Goal: Transaction & Acquisition: Purchase product/service

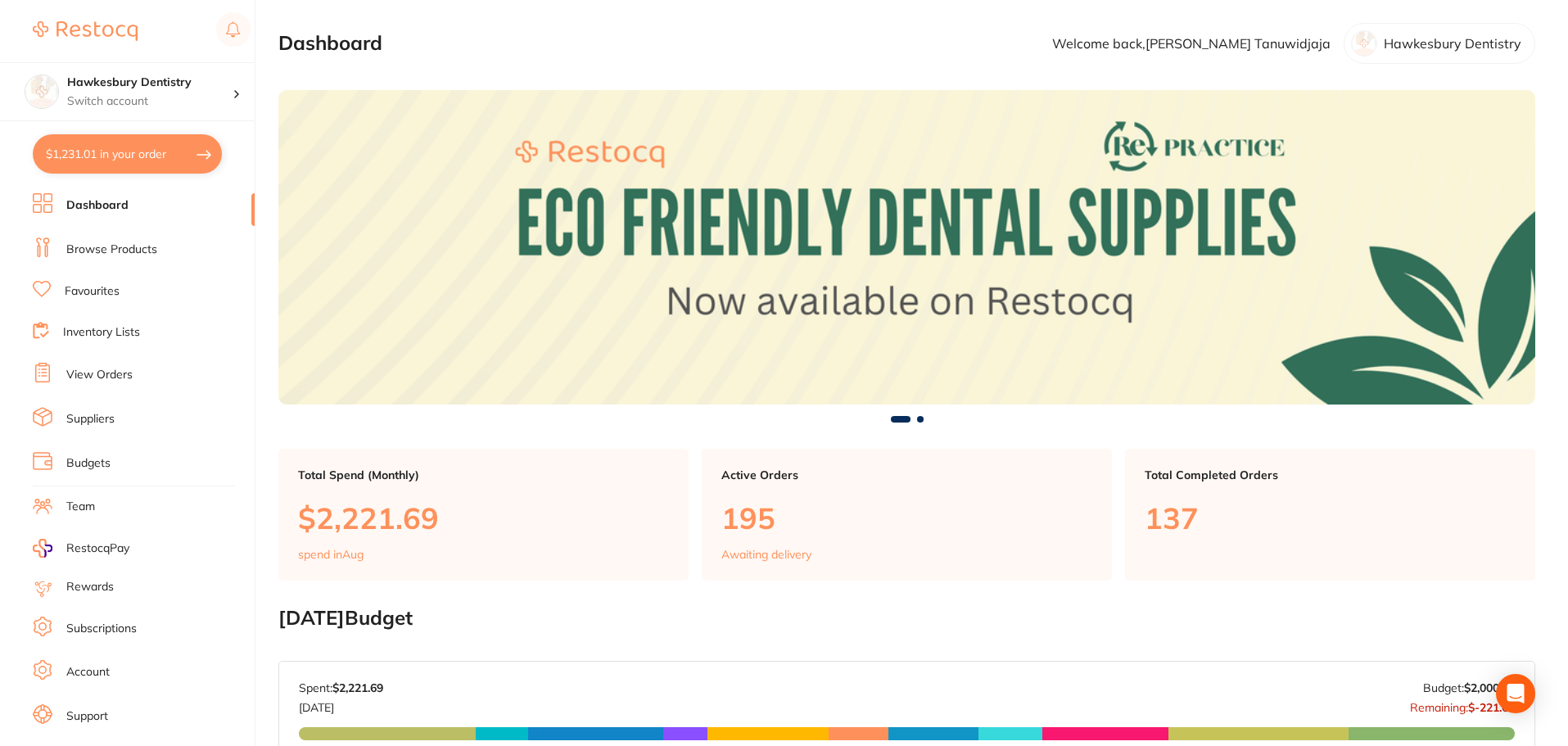
click at [184, 141] on button "$1,231.01 in your order" at bounding box center [126, 154] width 189 height 39
checkbox input "true"
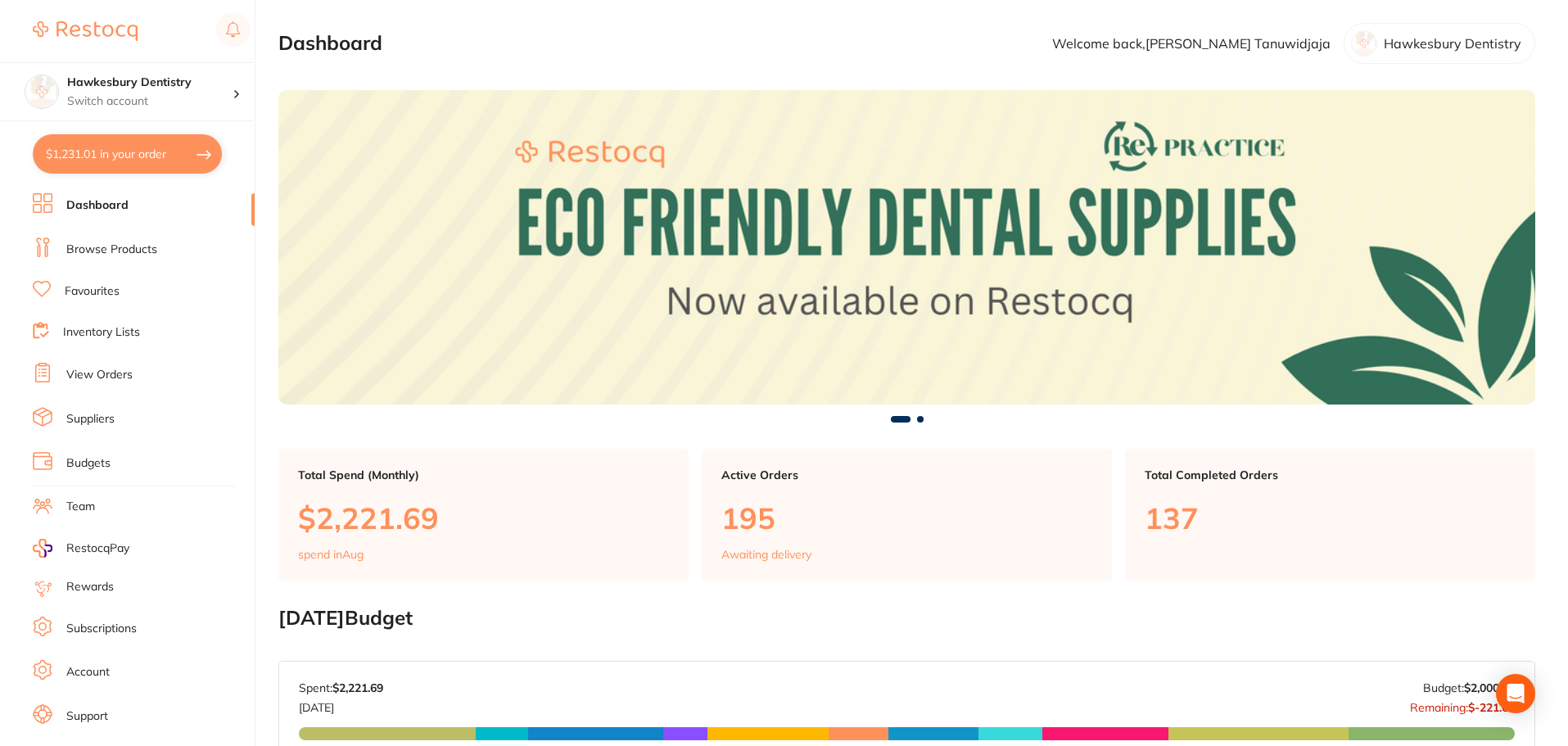
checkbox input "true"
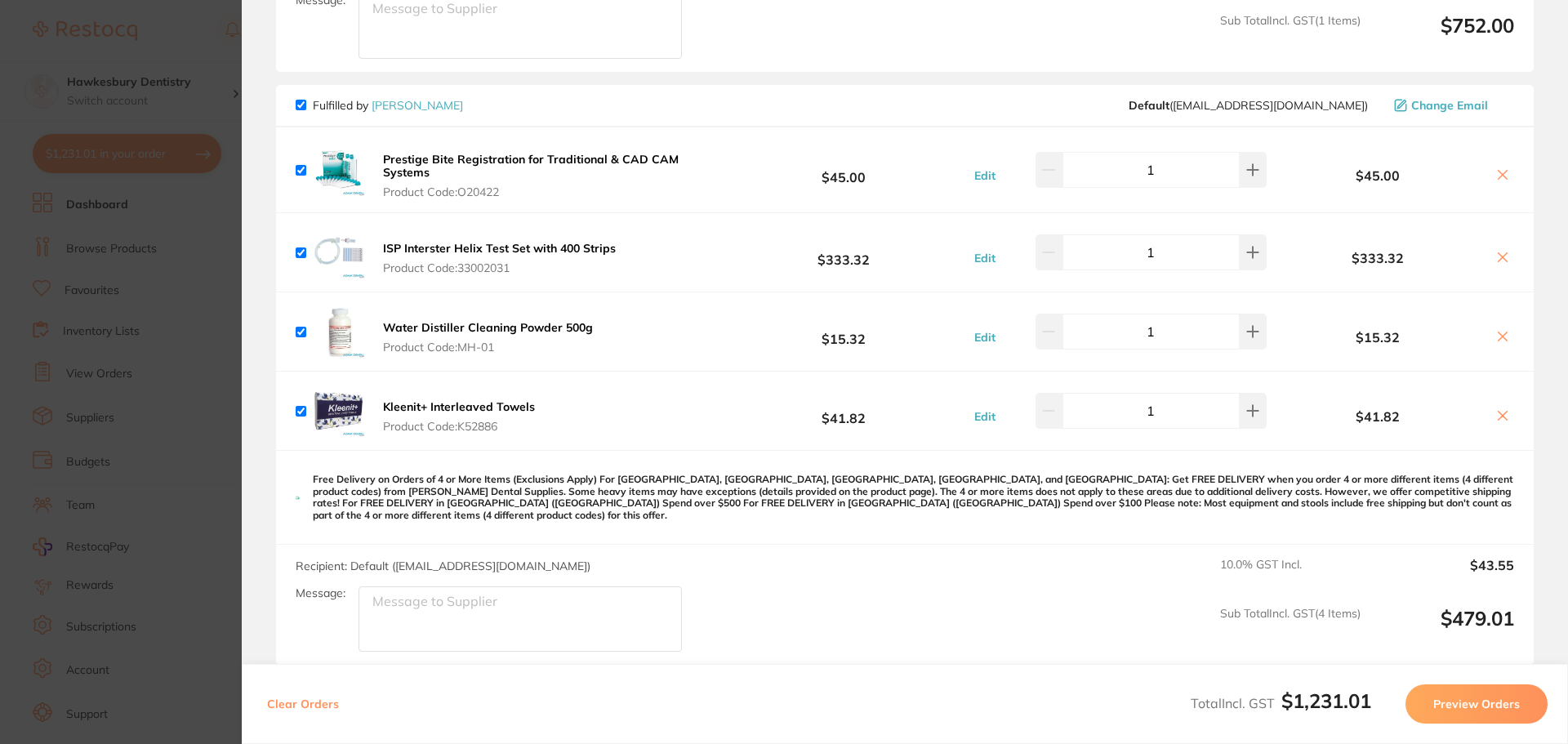
scroll to position [553, 0]
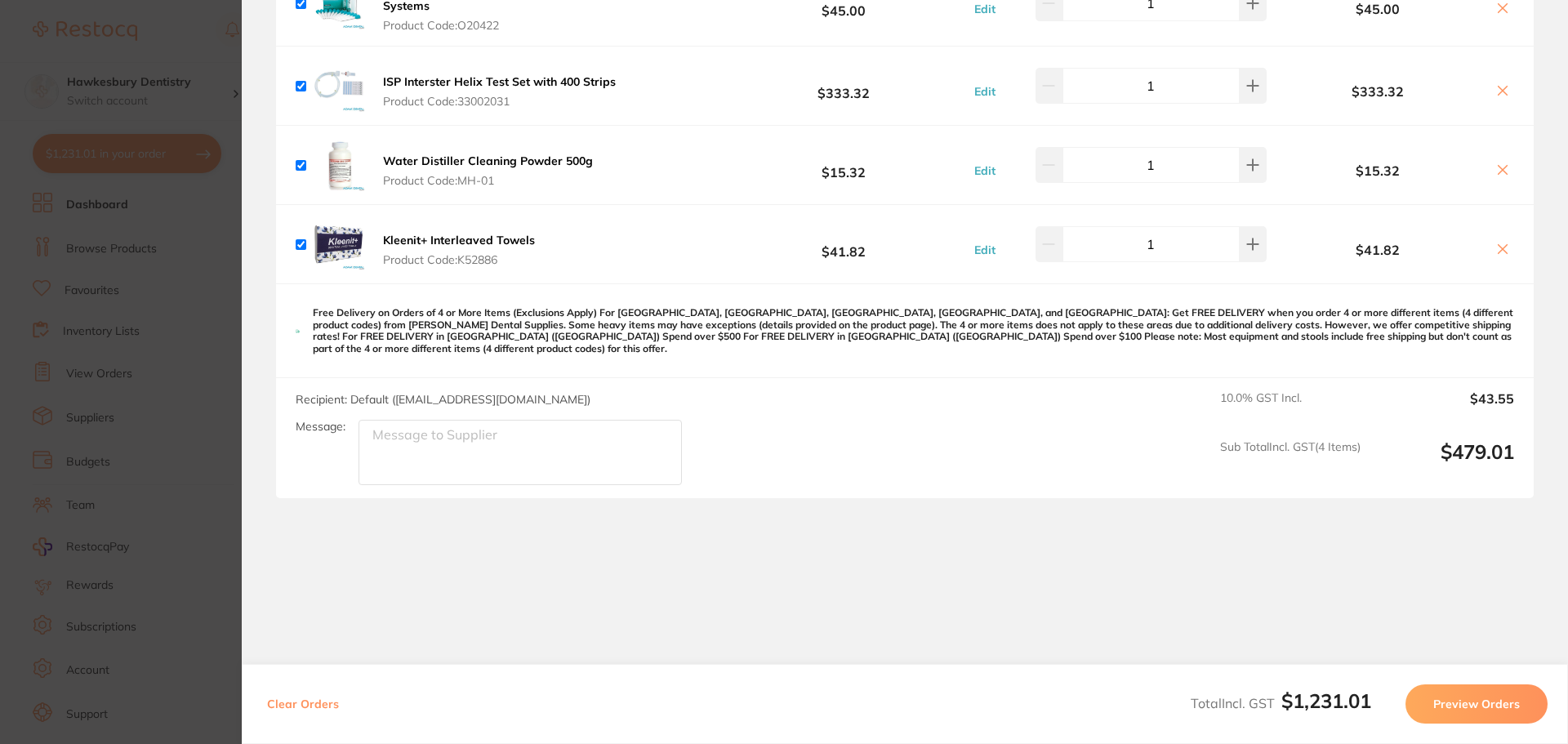
click at [168, 20] on section "Update RRP Set your pre negotiated price for this item. Item Agreed RRP (excl. …" at bounding box center [784, 372] width 1568 height 744
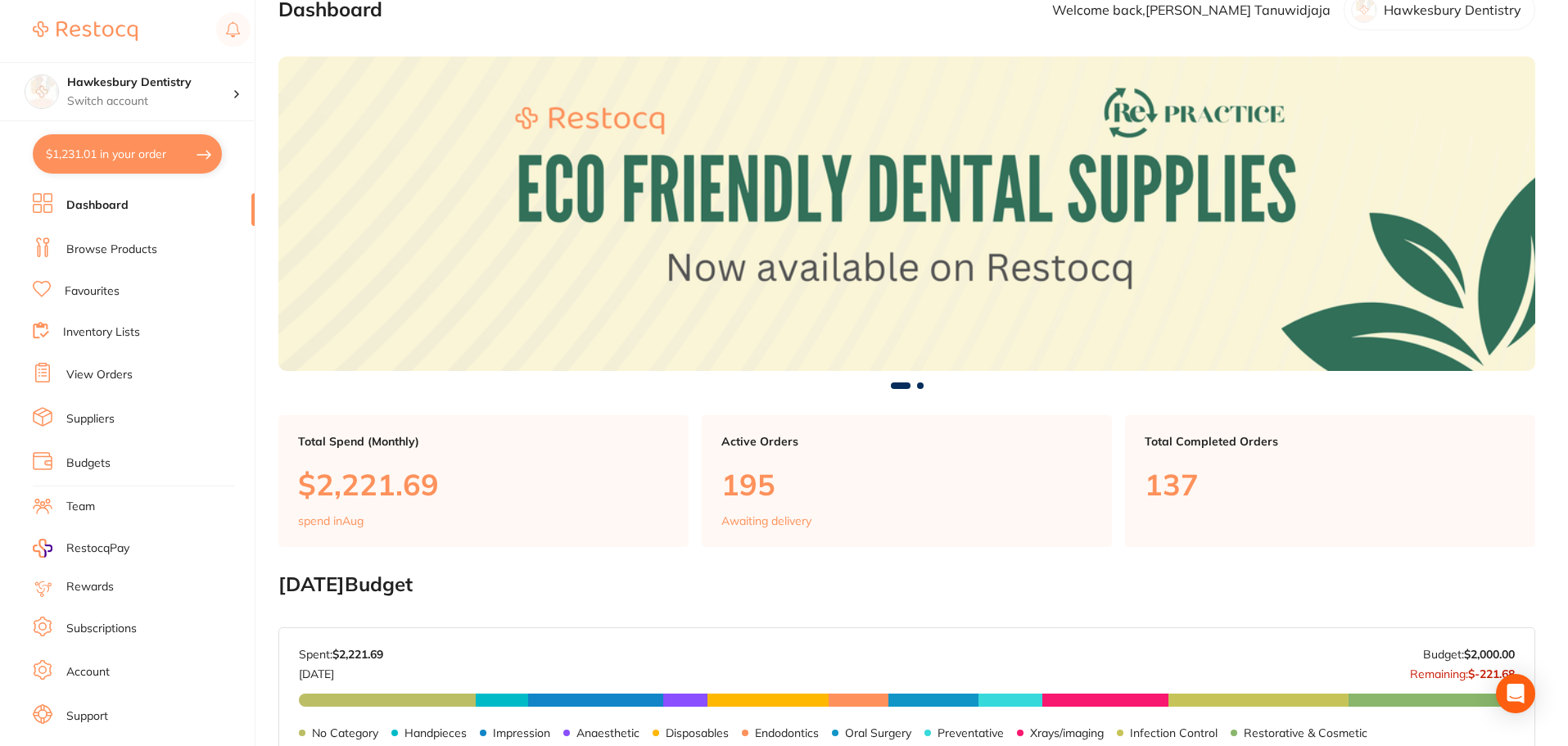
scroll to position [0, 0]
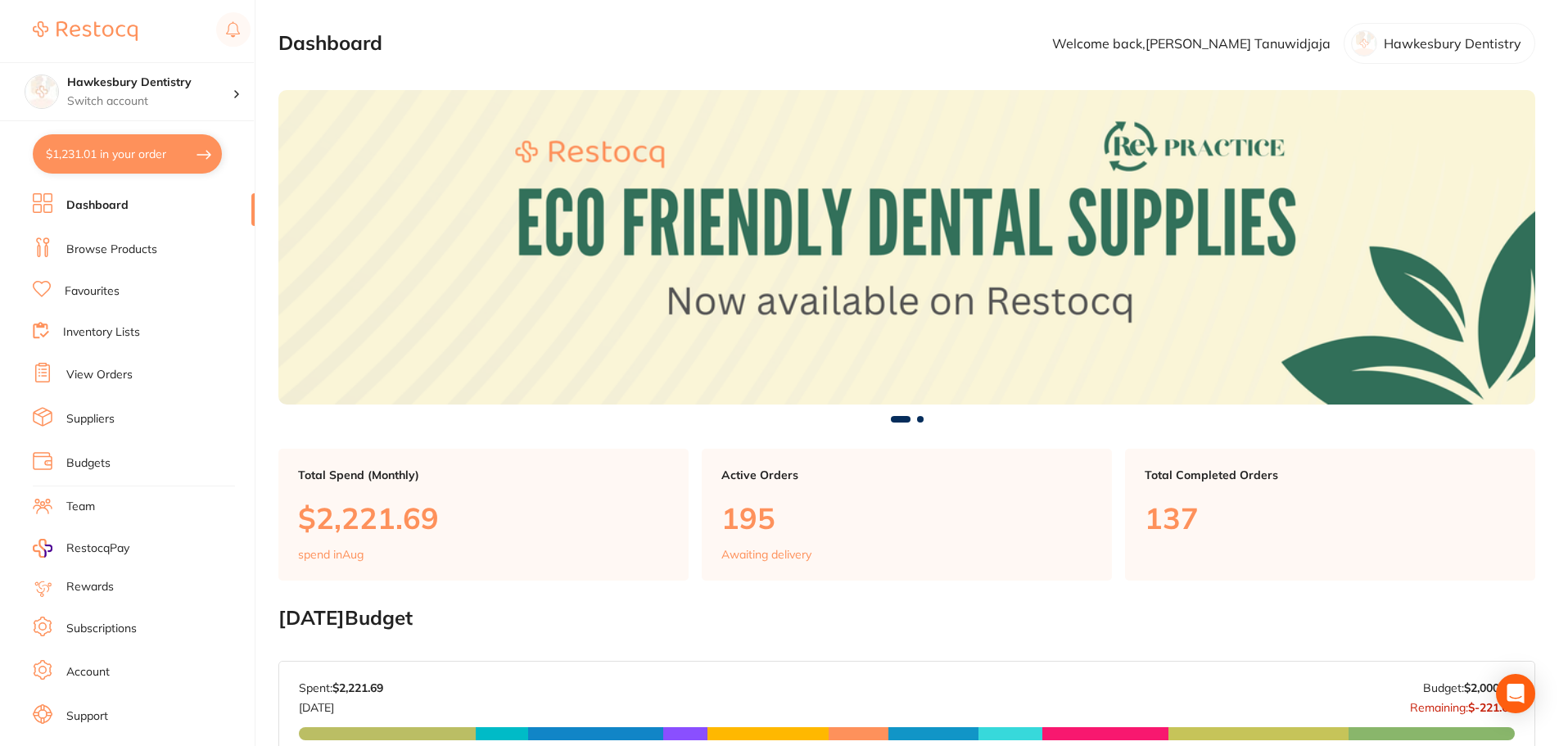
click at [140, 248] on link "Browse Products" at bounding box center [112, 249] width 91 height 17
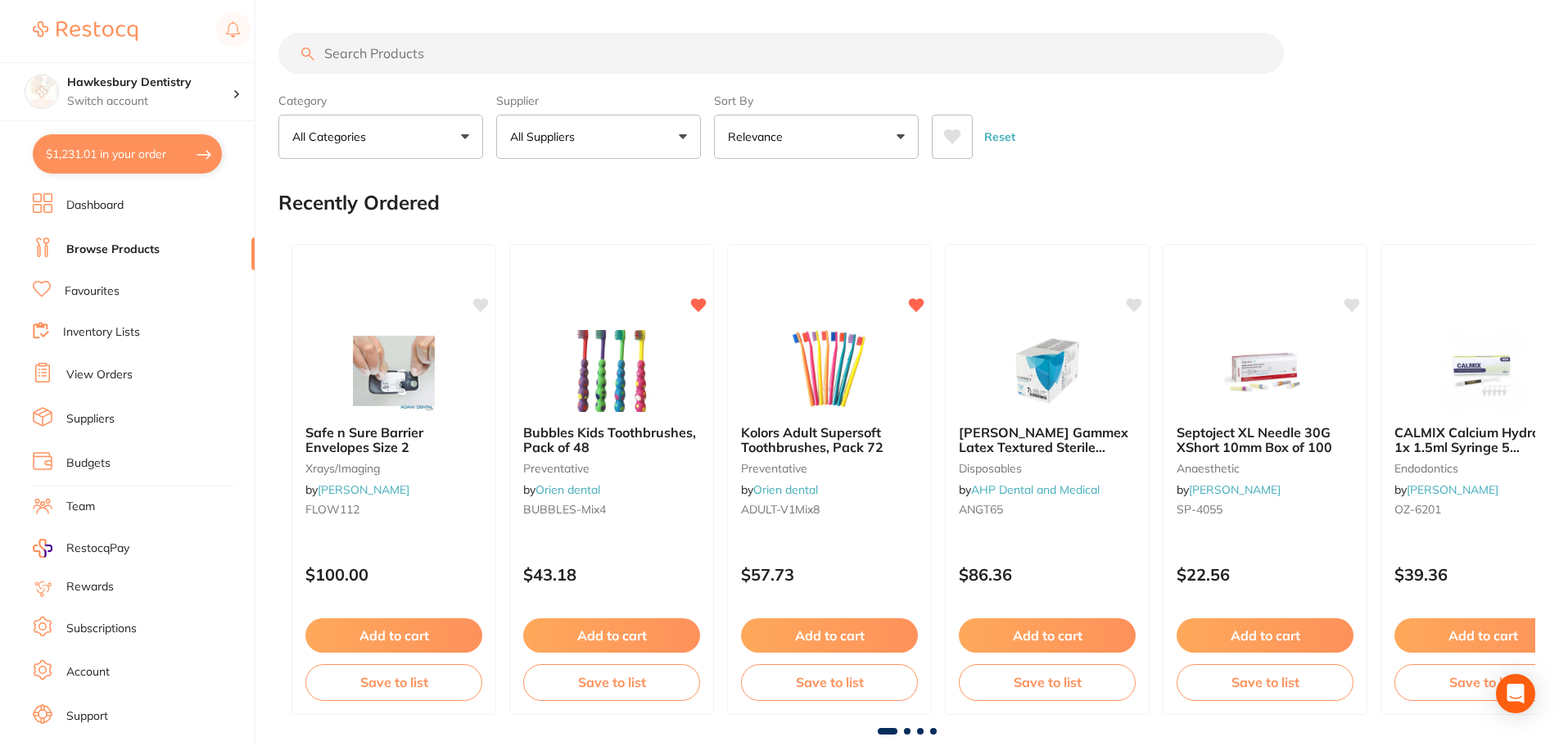
click at [463, 65] on input "search" at bounding box center [782, 53] width 1006 height 41
type input "gowns"
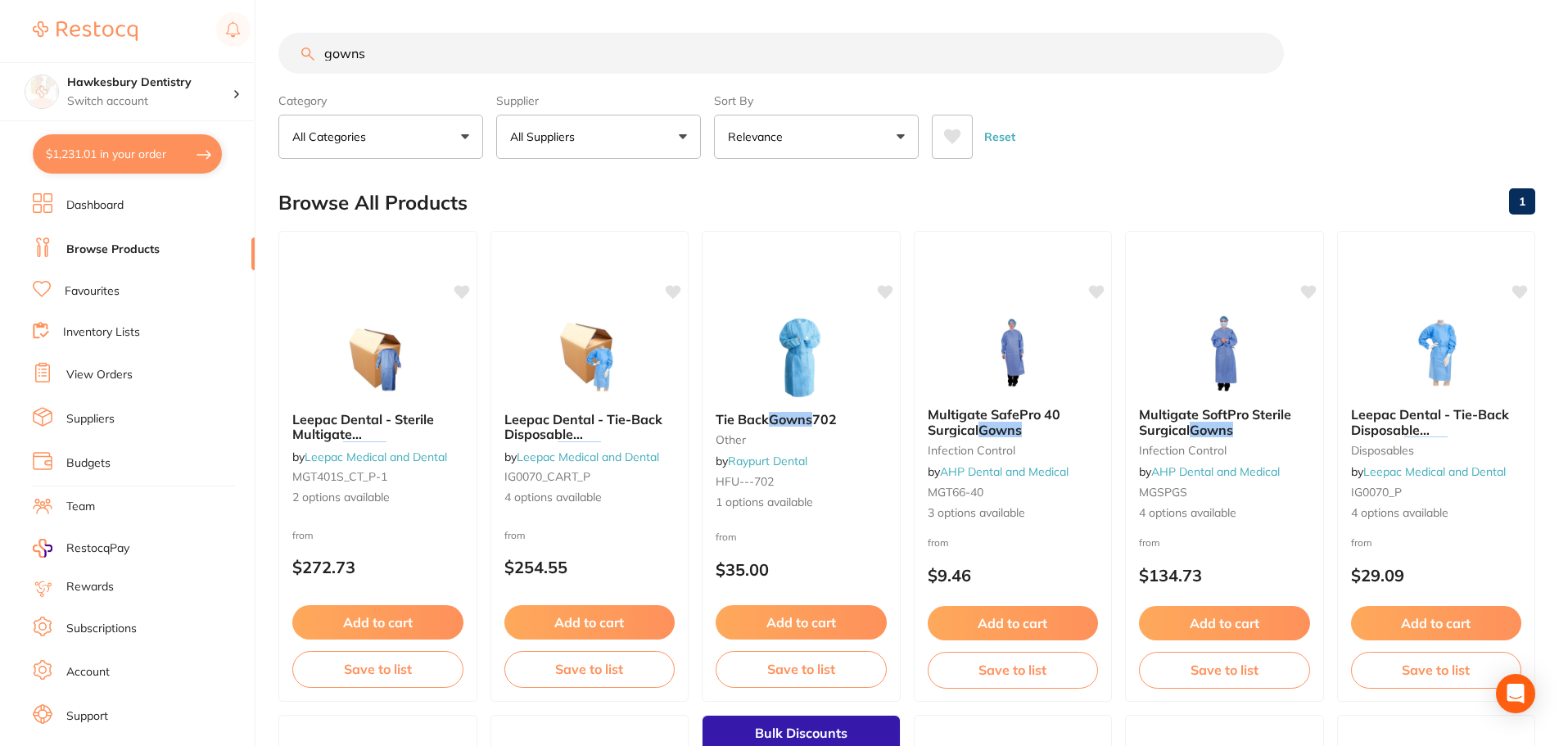
click at [666, 127] on button "All Suppliers" at bounding box center [598, 136] width 204 height 44
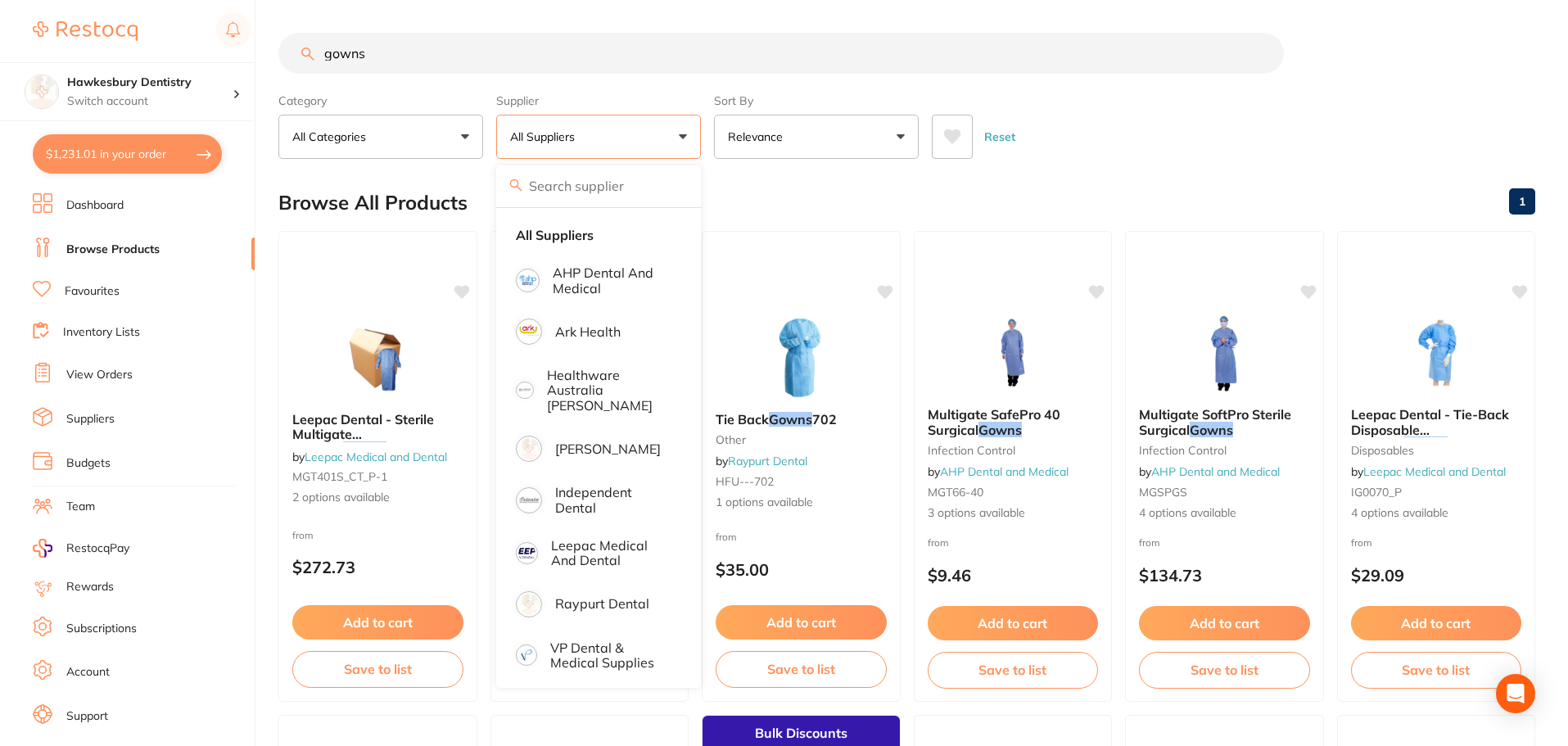
click at [271, 56] on div "$1,231.01 Hawkesbury Dentistry Switch account Hawkesbury Dentistry $1,231.01 in…" at bounding box center [784, 373] width 1568 height 746
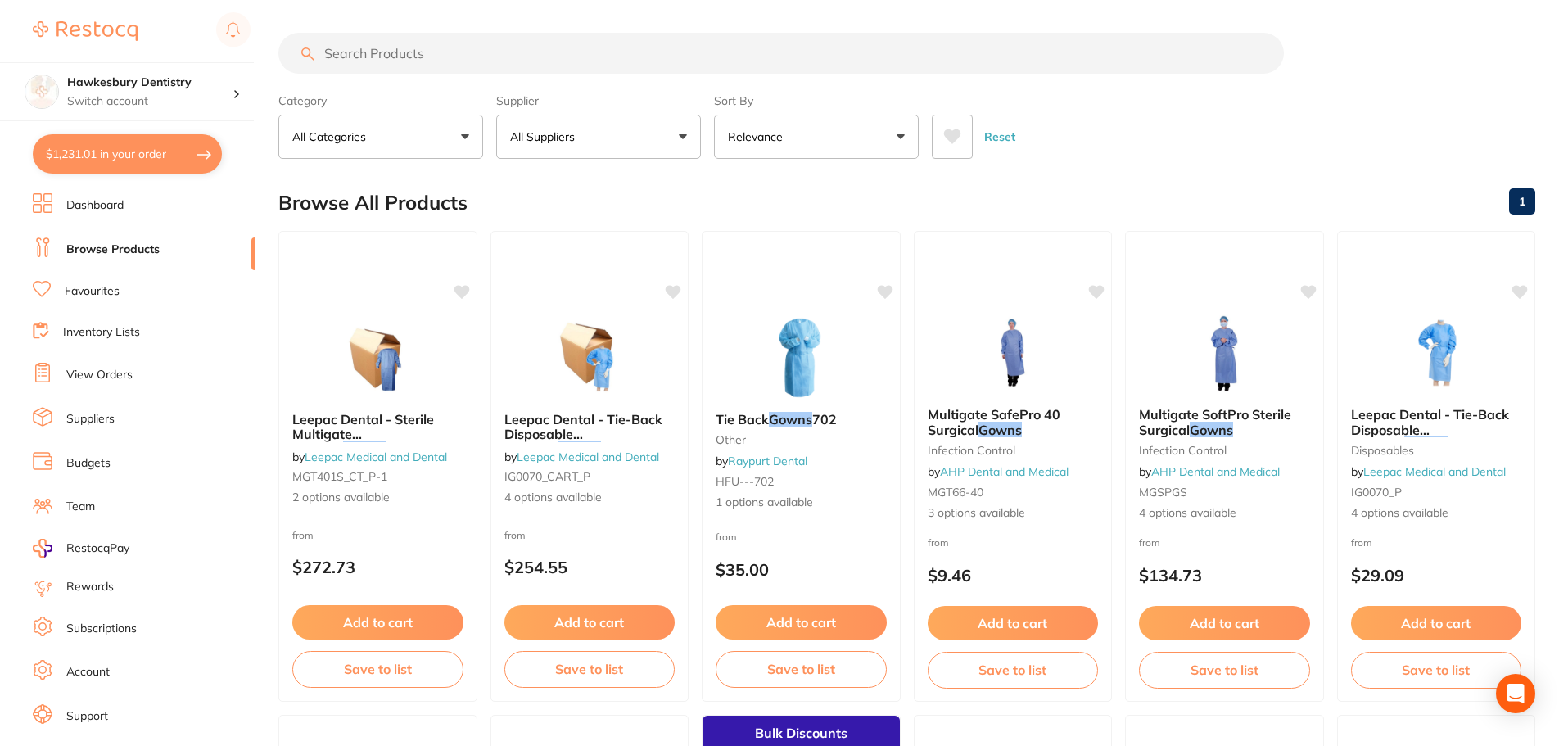
click at [653, 122] on button "All Suppliers" at bounding box center [598, 136] width 204 height 44
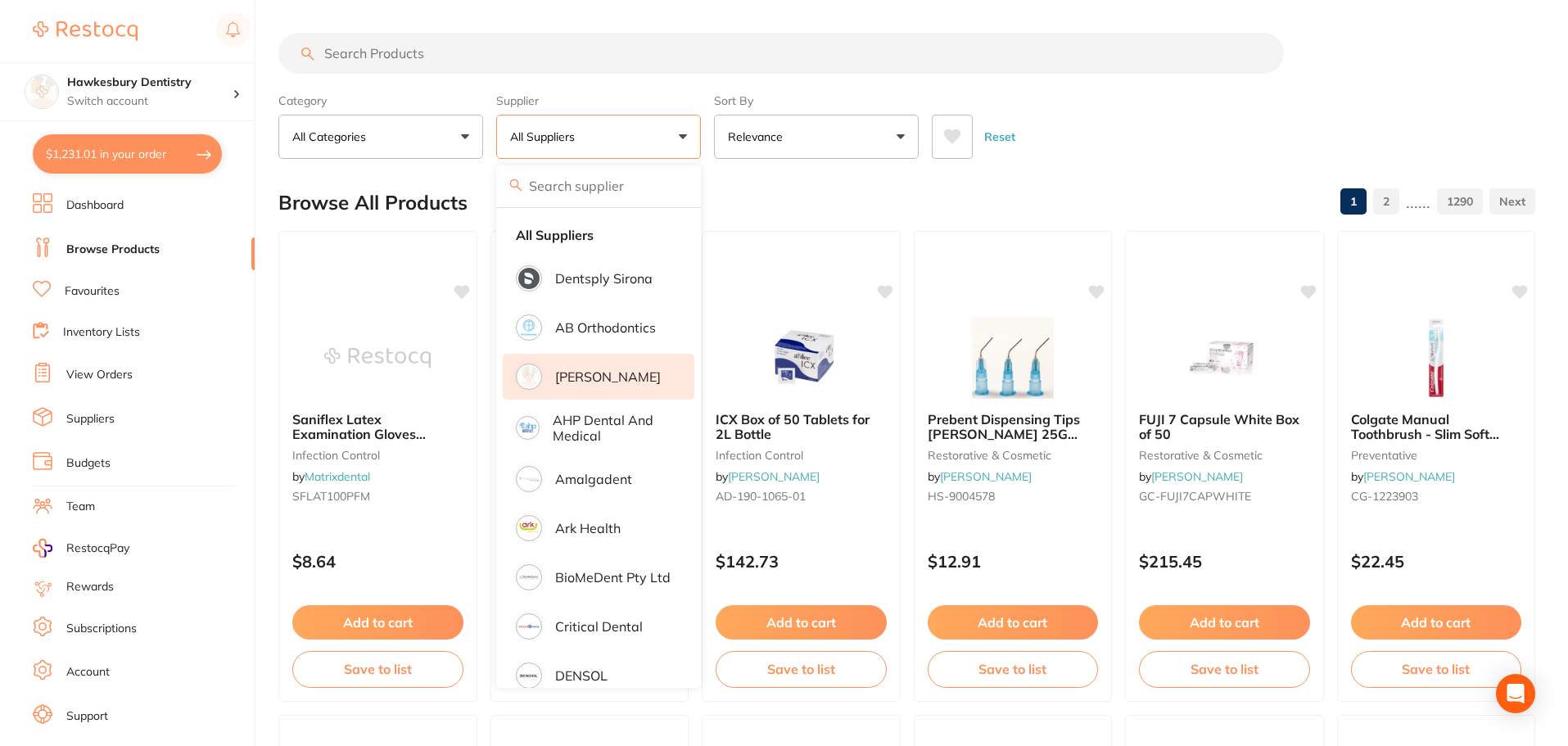
click at [615, 376] on p "[PERSON_NAME]" at bounding box center [608, 376] width 106 height 15
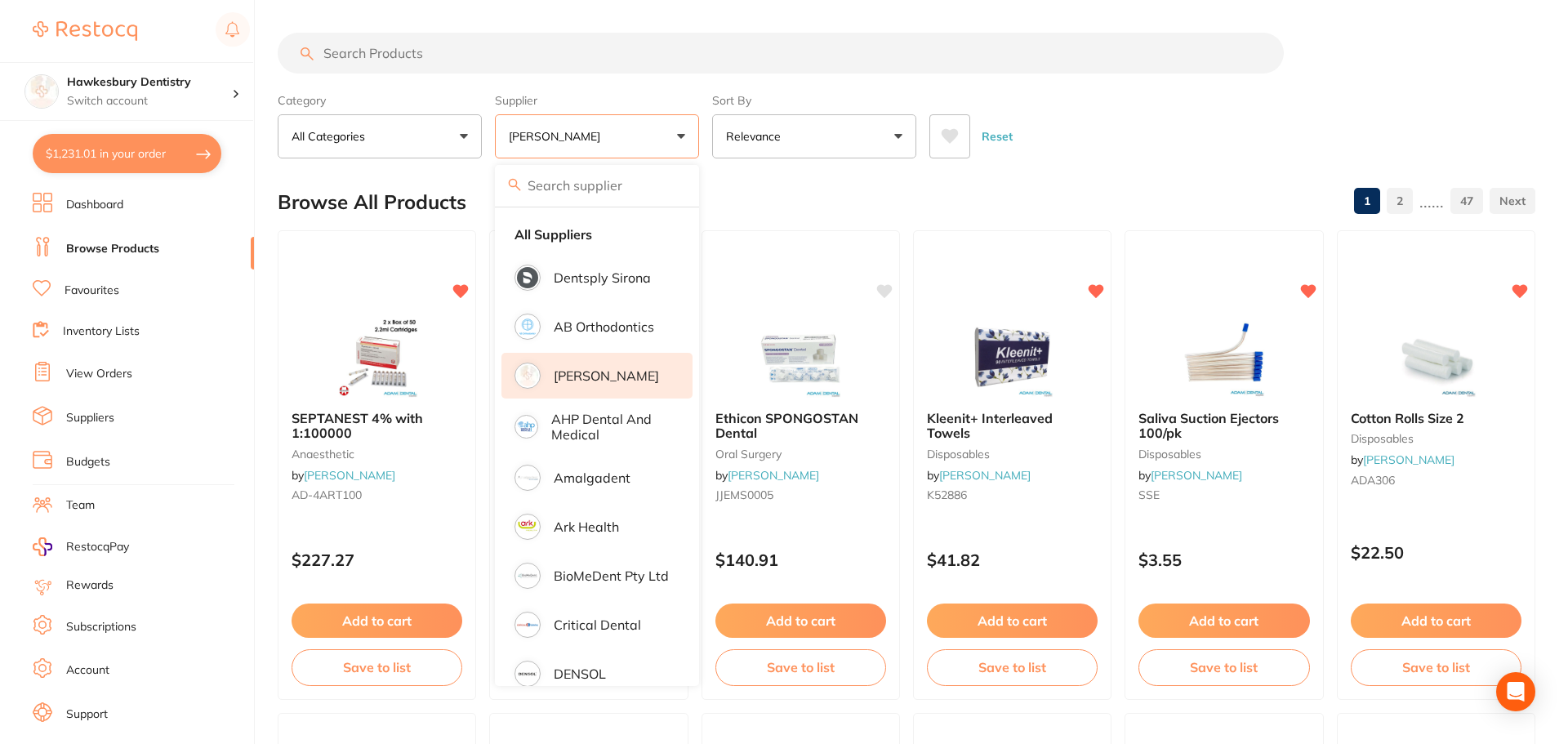
click at [417, 58] on input "search" at bounding box center [781, 53] width 1006 height 41
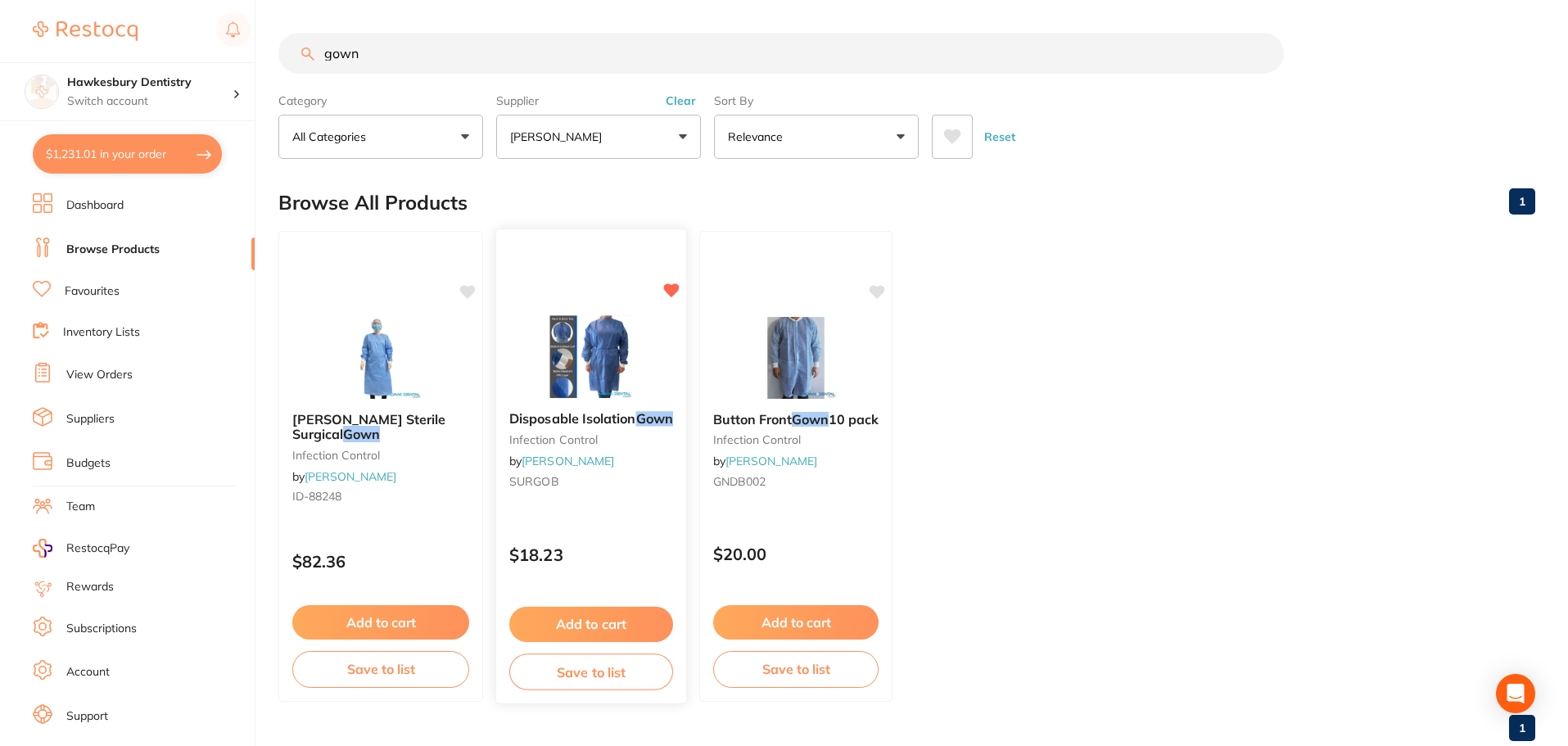
type input "gown"
click at [621, 632] on button "Add to cart" at bounding box center [591, 624] width 163 height 35
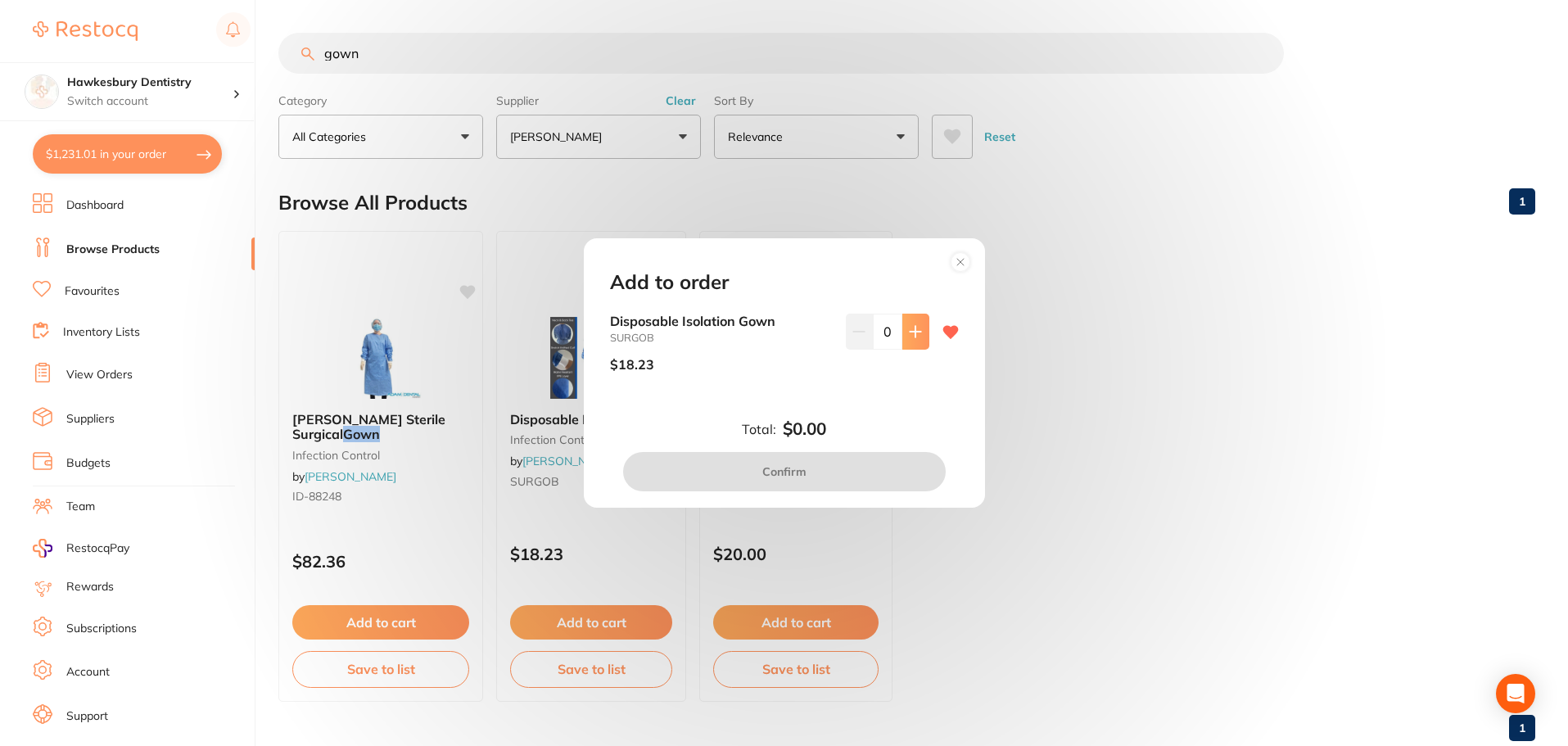
click at [918, 330] on button at bounding box center [916, 331] width 27 height 36
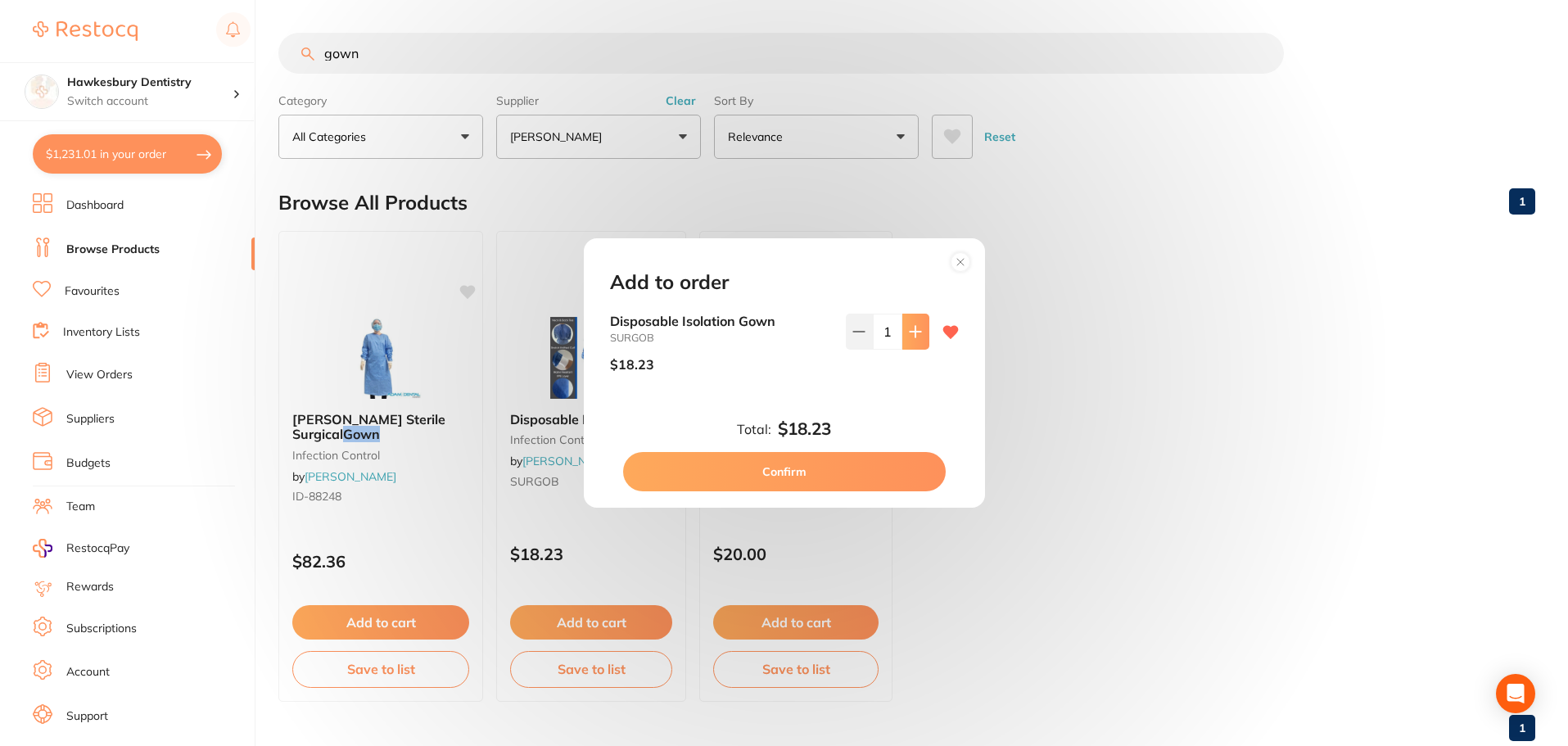
click at [918, 330] on button at bounding box center [916, 331] width 27 height 36
click at [855, 338] on button at bounding box center [860, 331] width 27 height 36
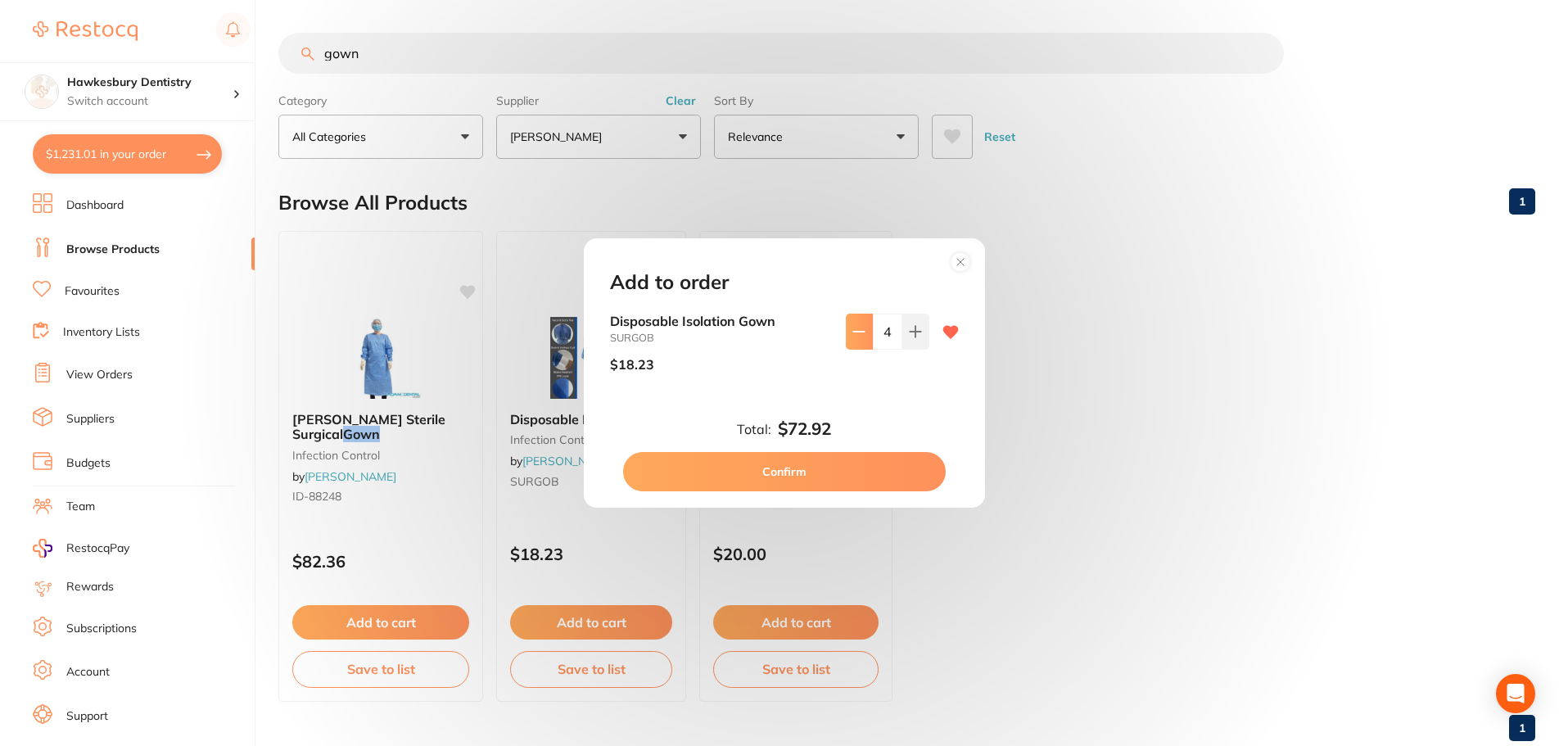
click at [857, 338] on button at bounding box center [860, 331] width 27 height 36
click at [911, 337] on icon at bounding box center [915, 330] width 13 height 13
click at [906, 339] on button at bounding box center [916, 331] width 27 height 36
type input "5"
click at [802, 472] on button "Confirm" at bounding box center [784, 471] width 323 height 39
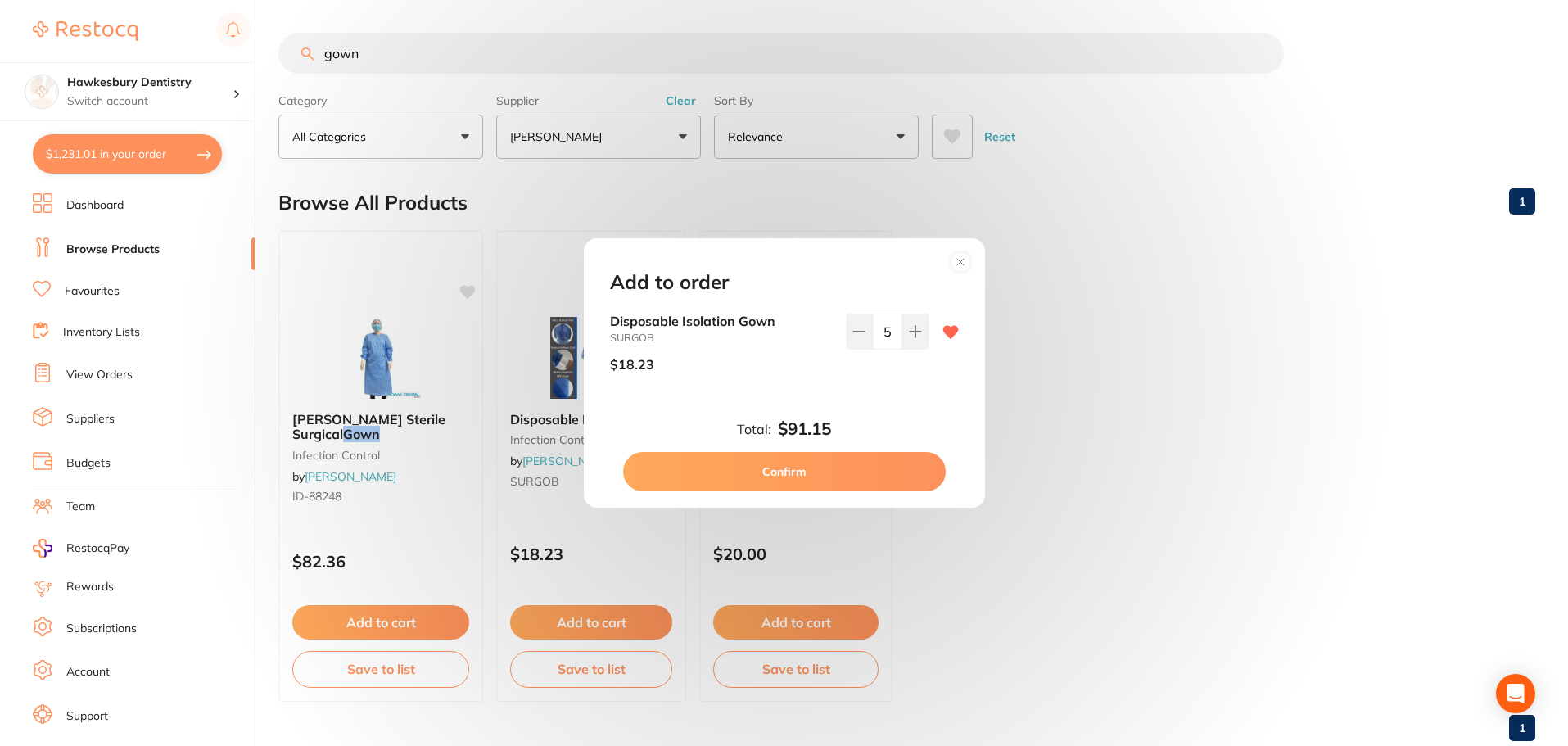
checkbox input "false"
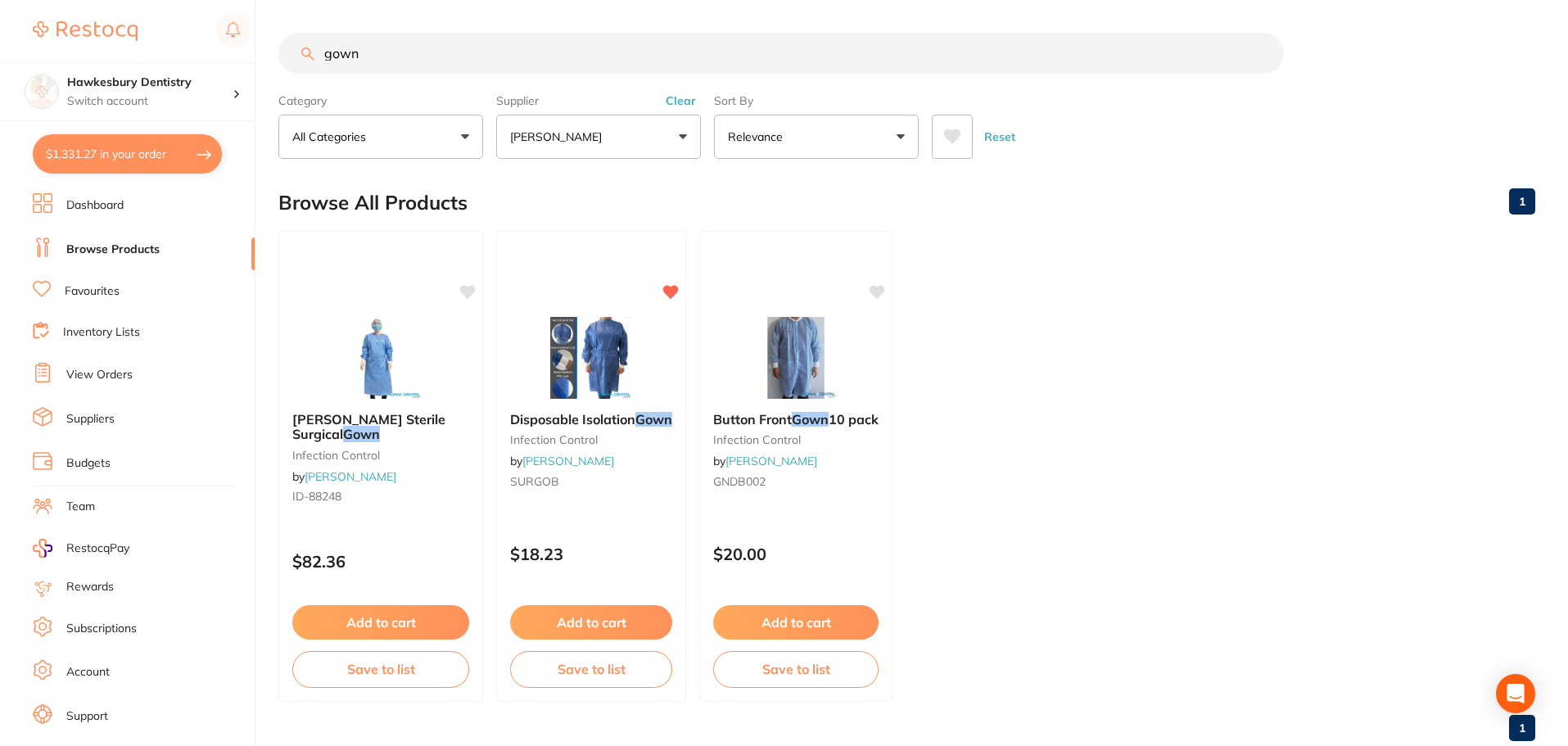
drag, startPoint x: 381, startPoint y: 40, endPoint x: 279, endPoint y: 43, distance: 102.0
click at [279, 43] on div "gown" at bounding box center [907, 53] width 1257 height 41
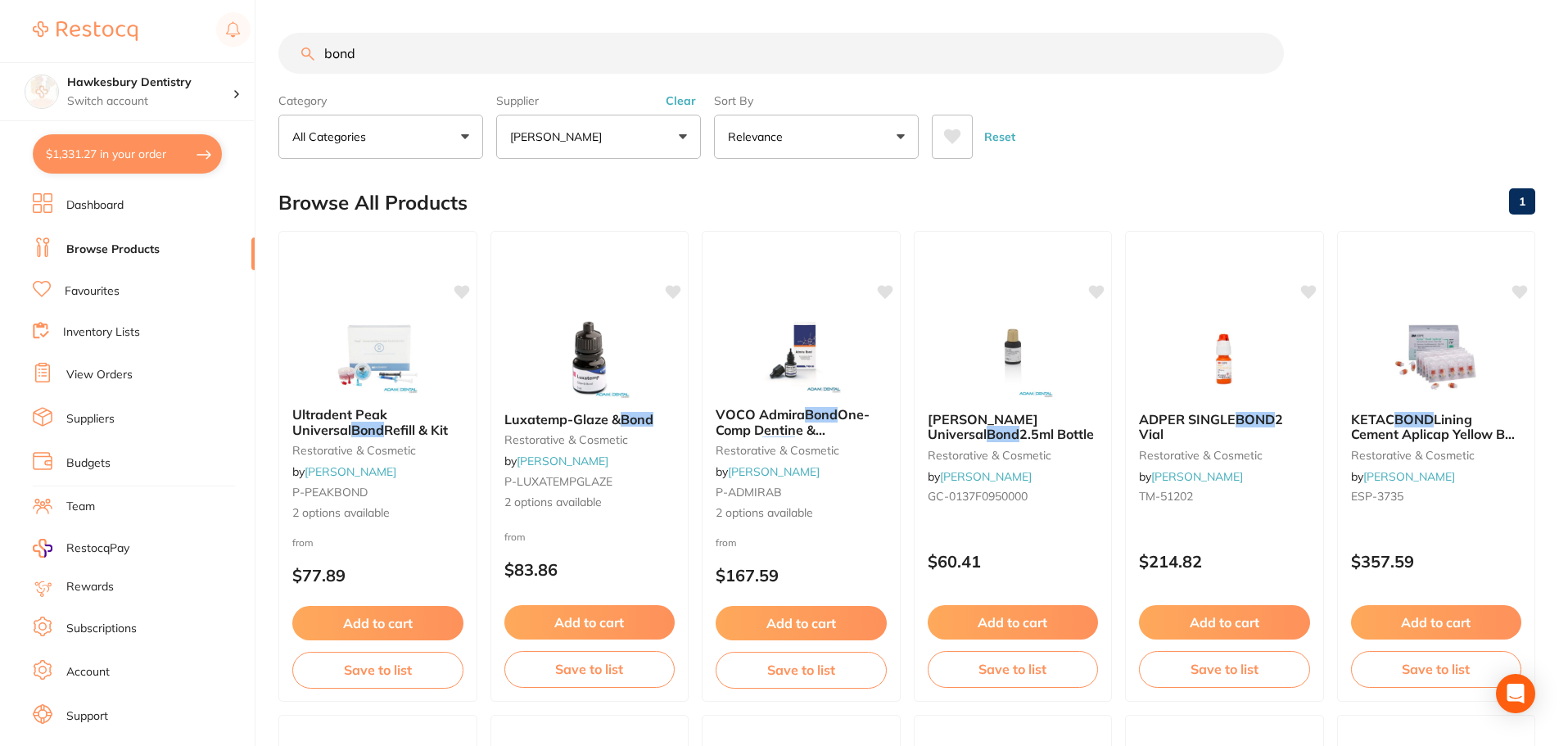
click at [608, 136] on span at bounding box center [611, 136] width 7 height 7
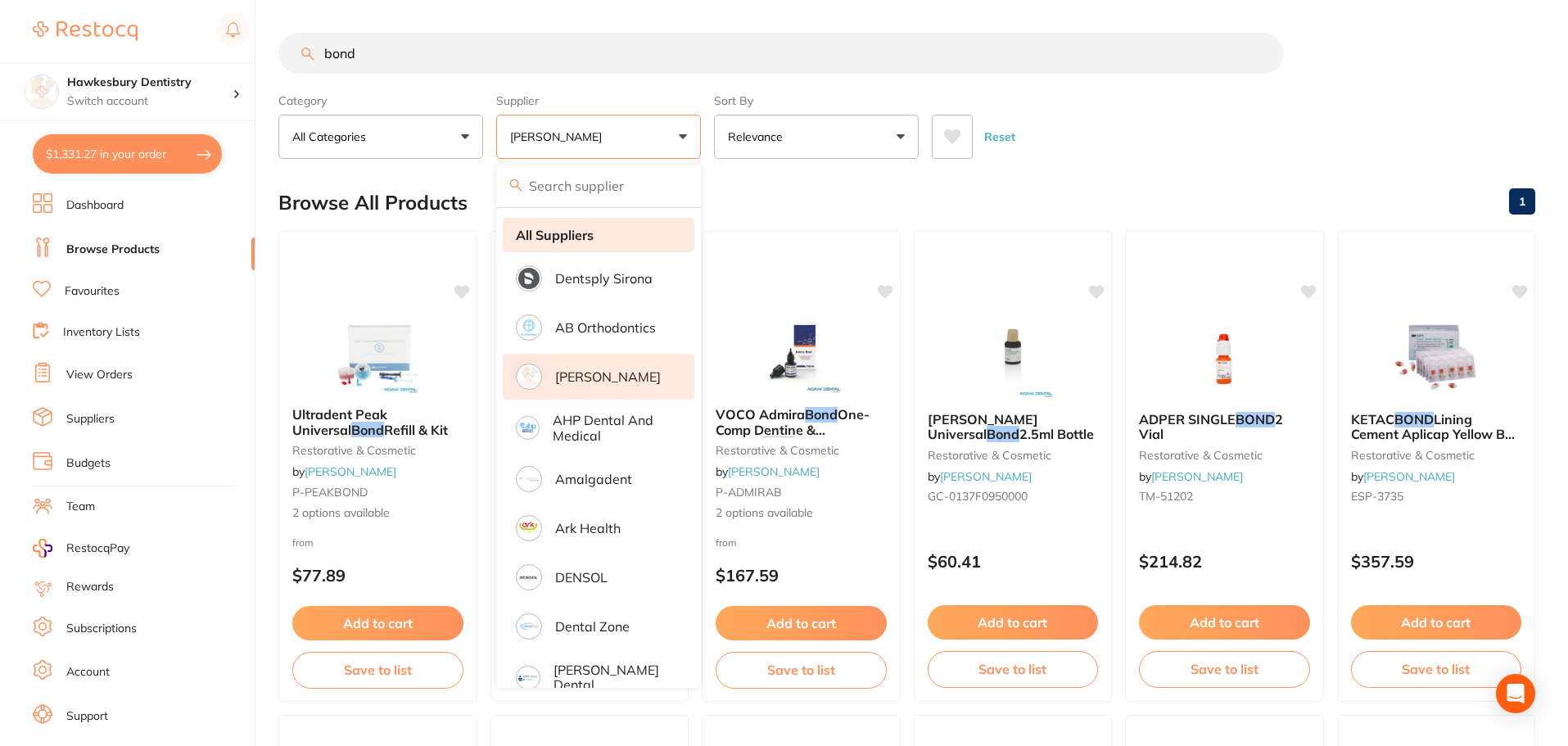
click at [591, 241] on strong "All Suppliers" at bounding box center [555, 235] width 78 height 15
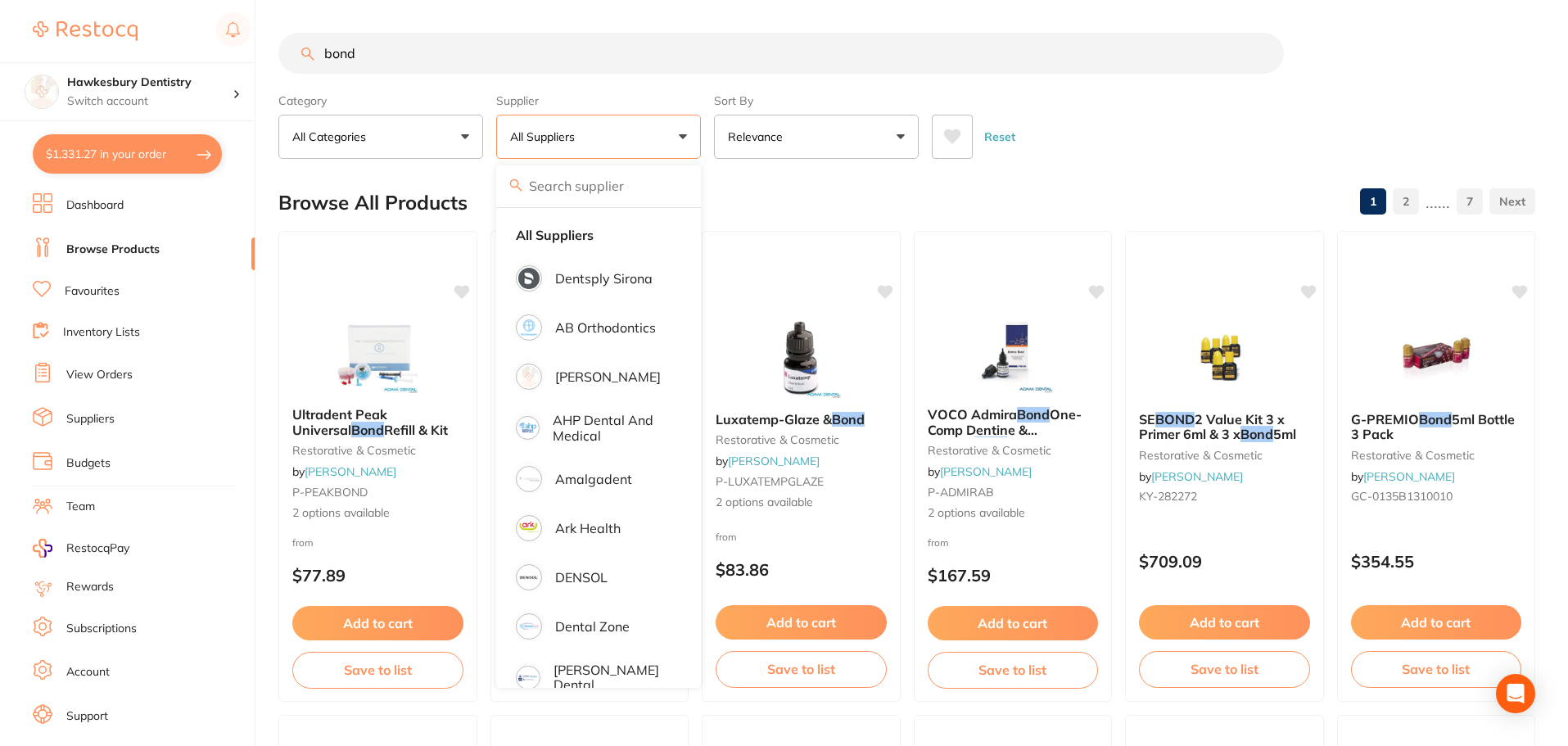
click at [679, 54] on input "bond" at bounding box center [782, 53] width 1006 height 41
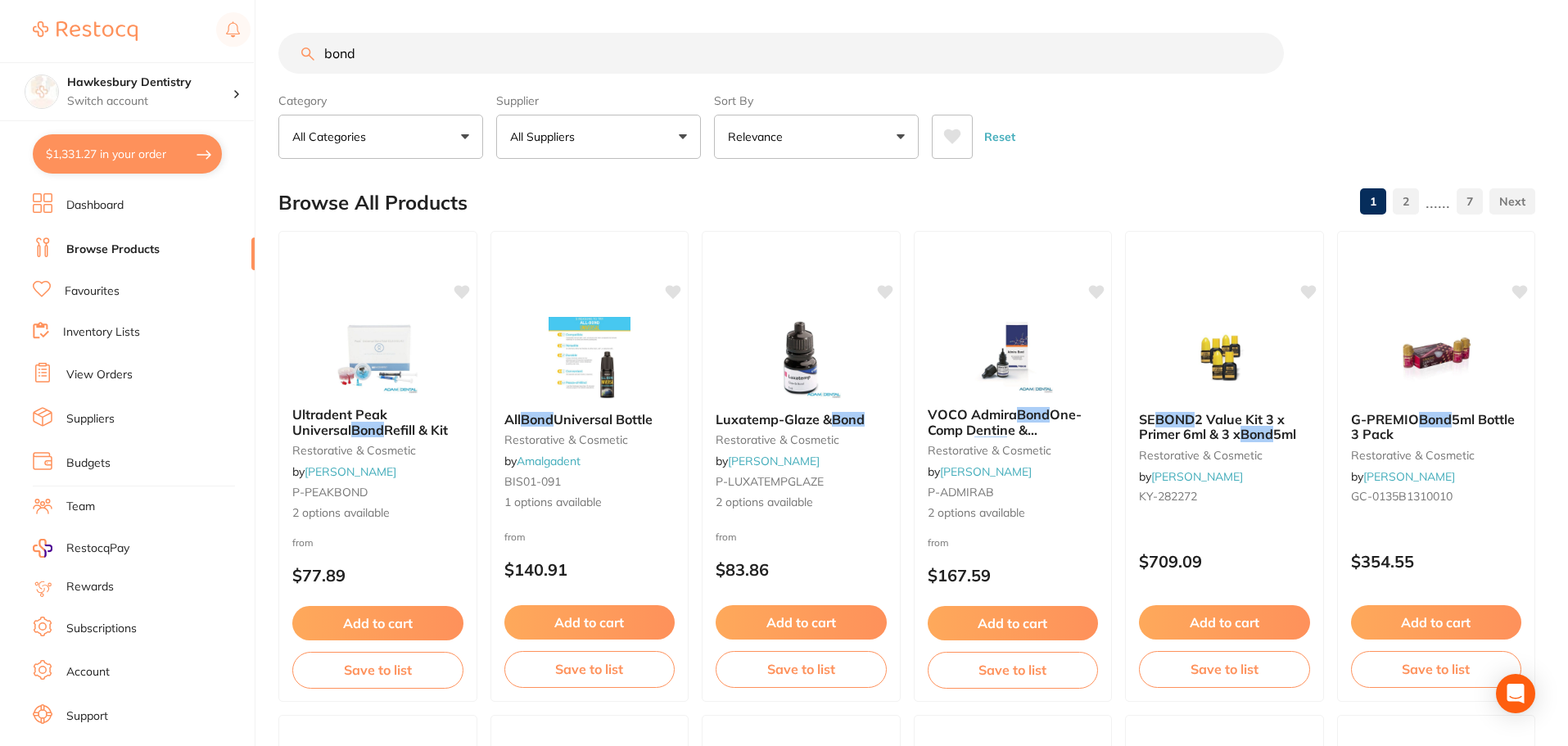
drag, startPoint x: 367, startPoint y: 54, endPoint x: 294, endPoint y: 63, distance: 73.6
click at [294, 63] on input "bond" at bounding box center [782, 53] width 1006 height 41
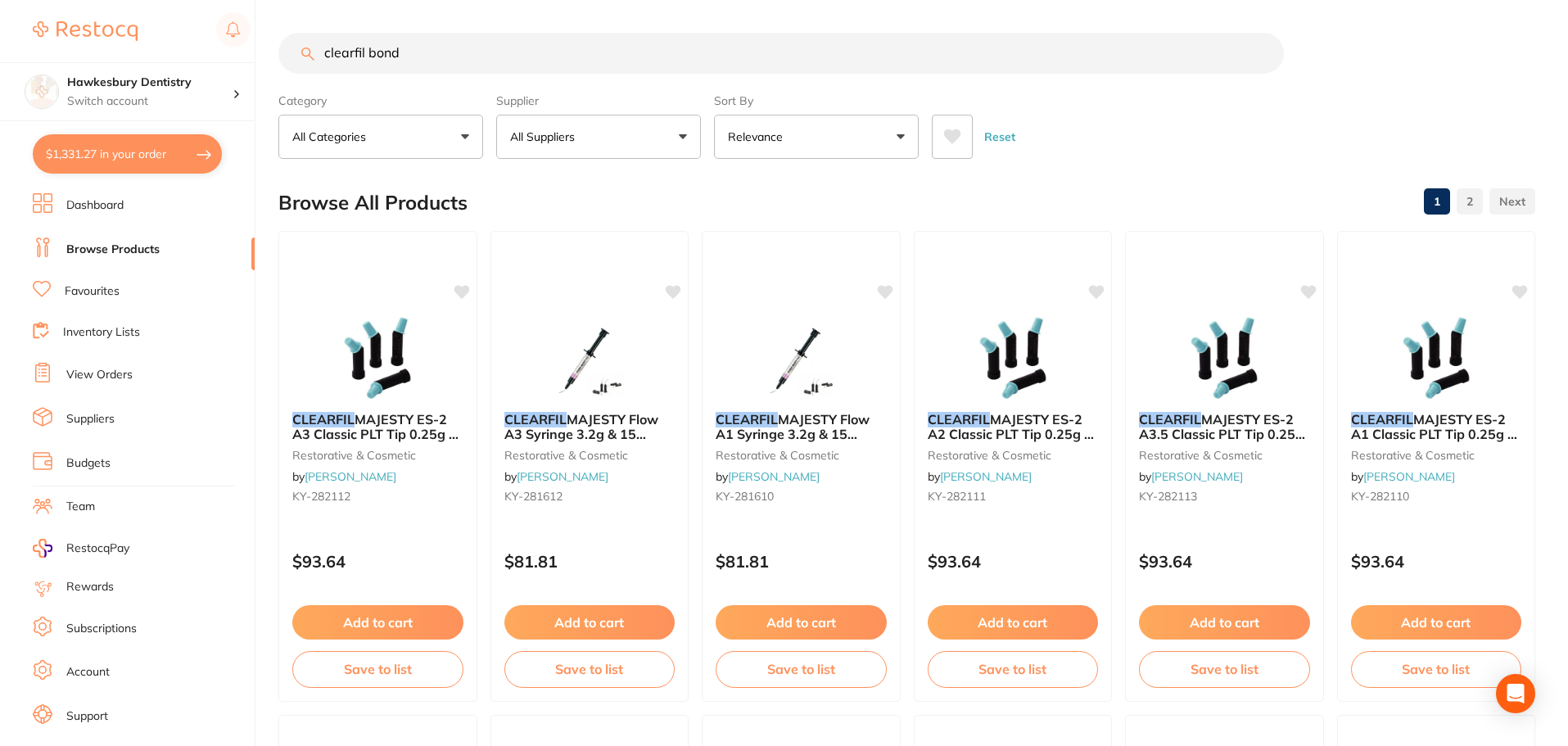
type input "clearfil bond"
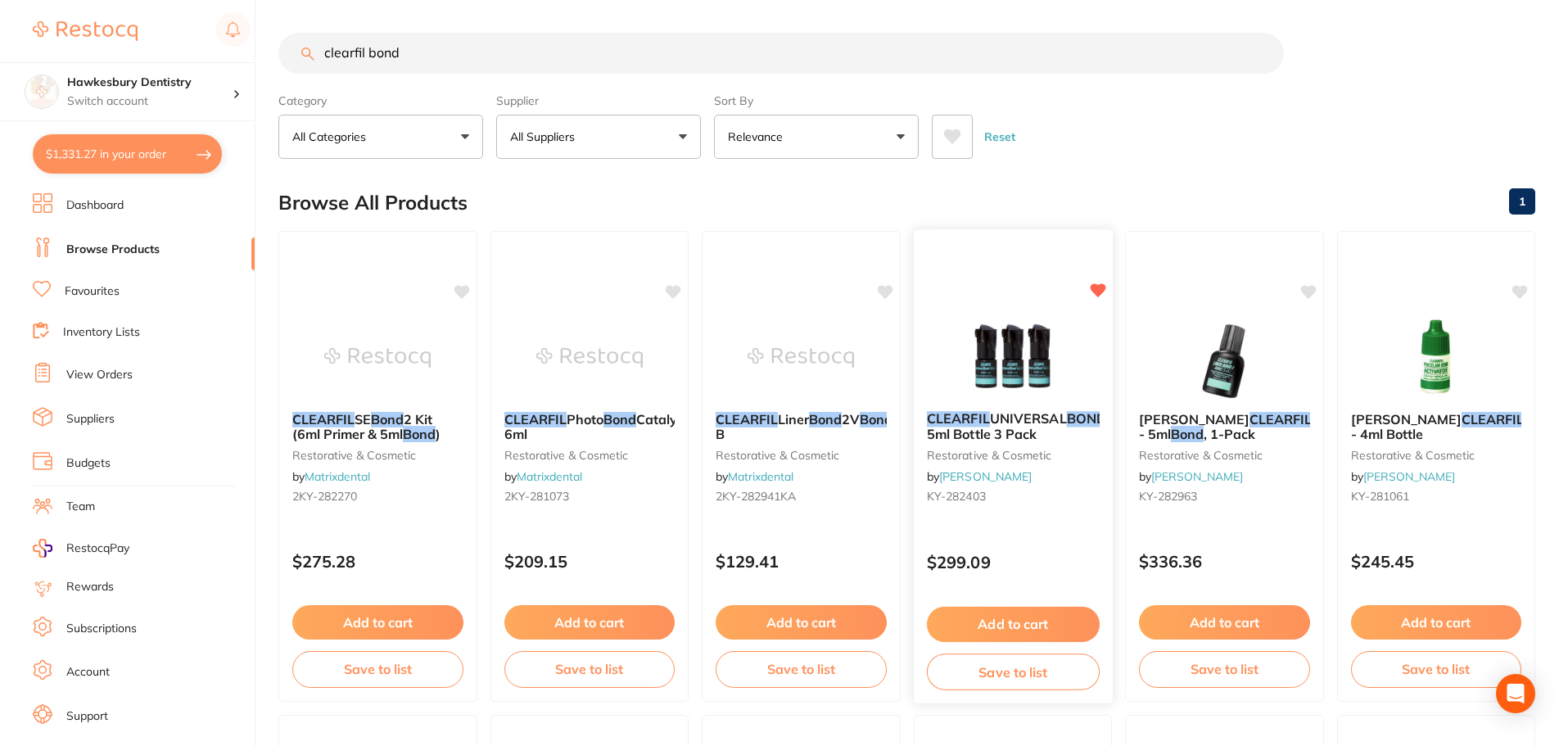
click at [1018, 631] on button "Add to cart" at bounding box center [1012, 624] width 173 height 35
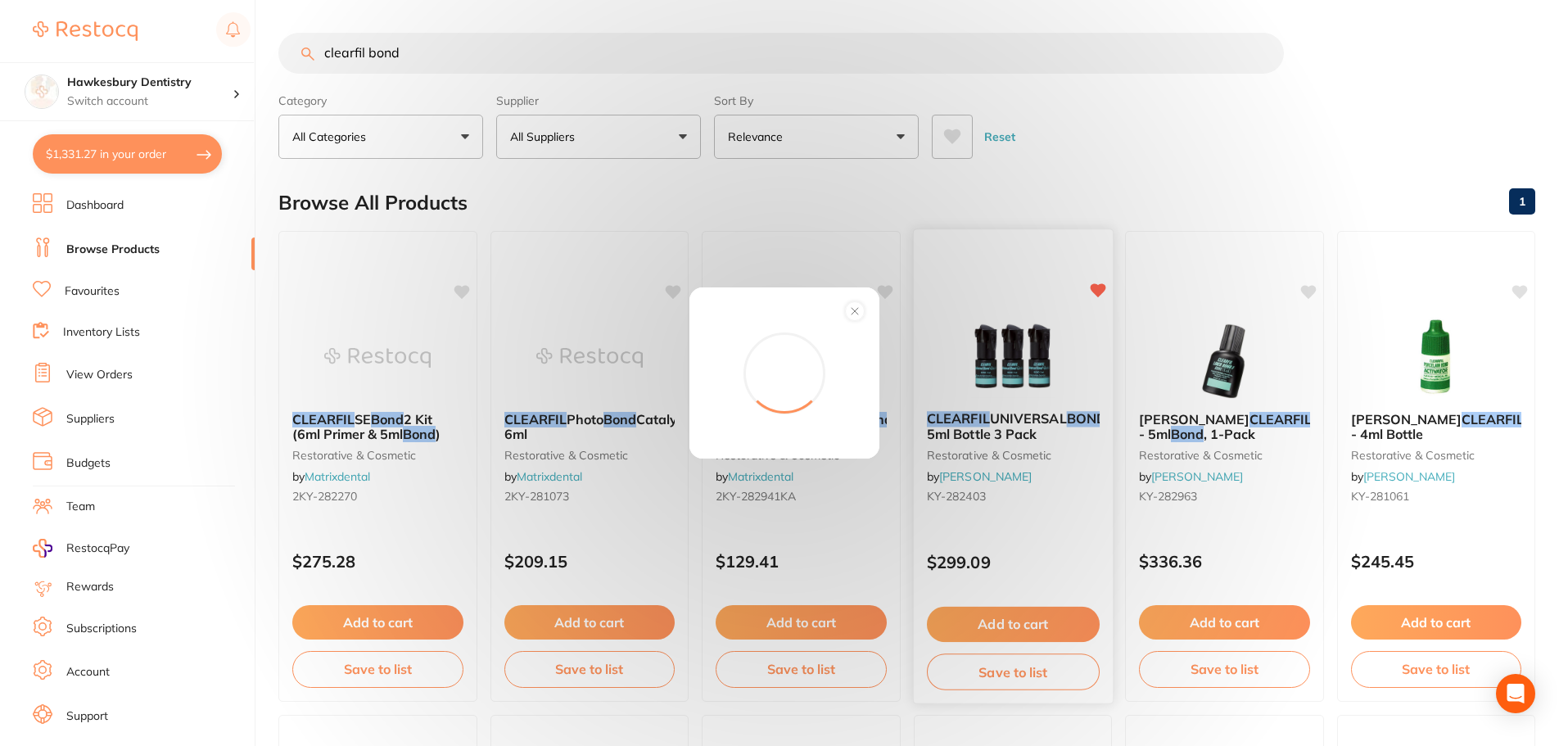
scroll to position [0, 0]
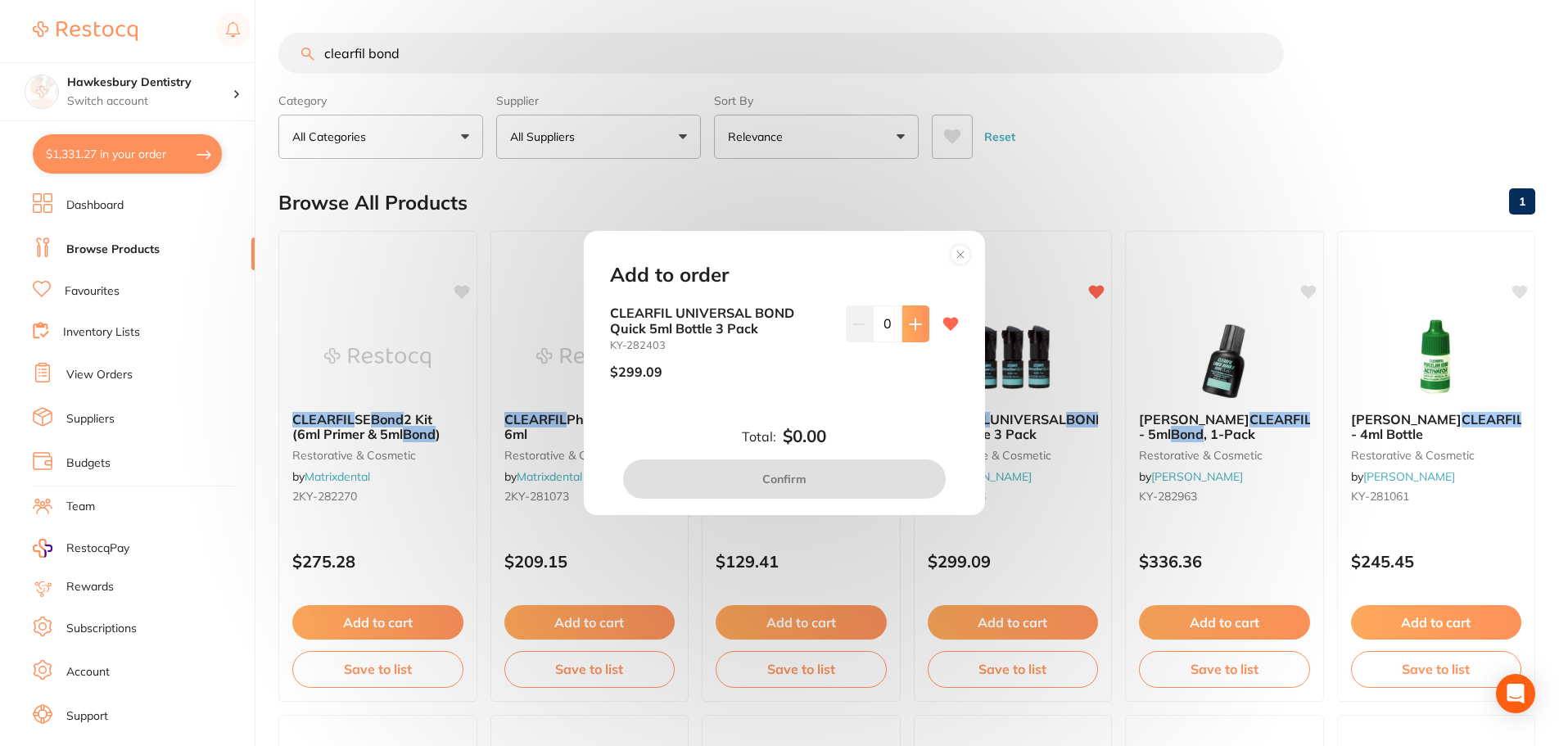
click at [918, 322] on icon at bounding box center [915, 324] width 13 height 13
type input "1"
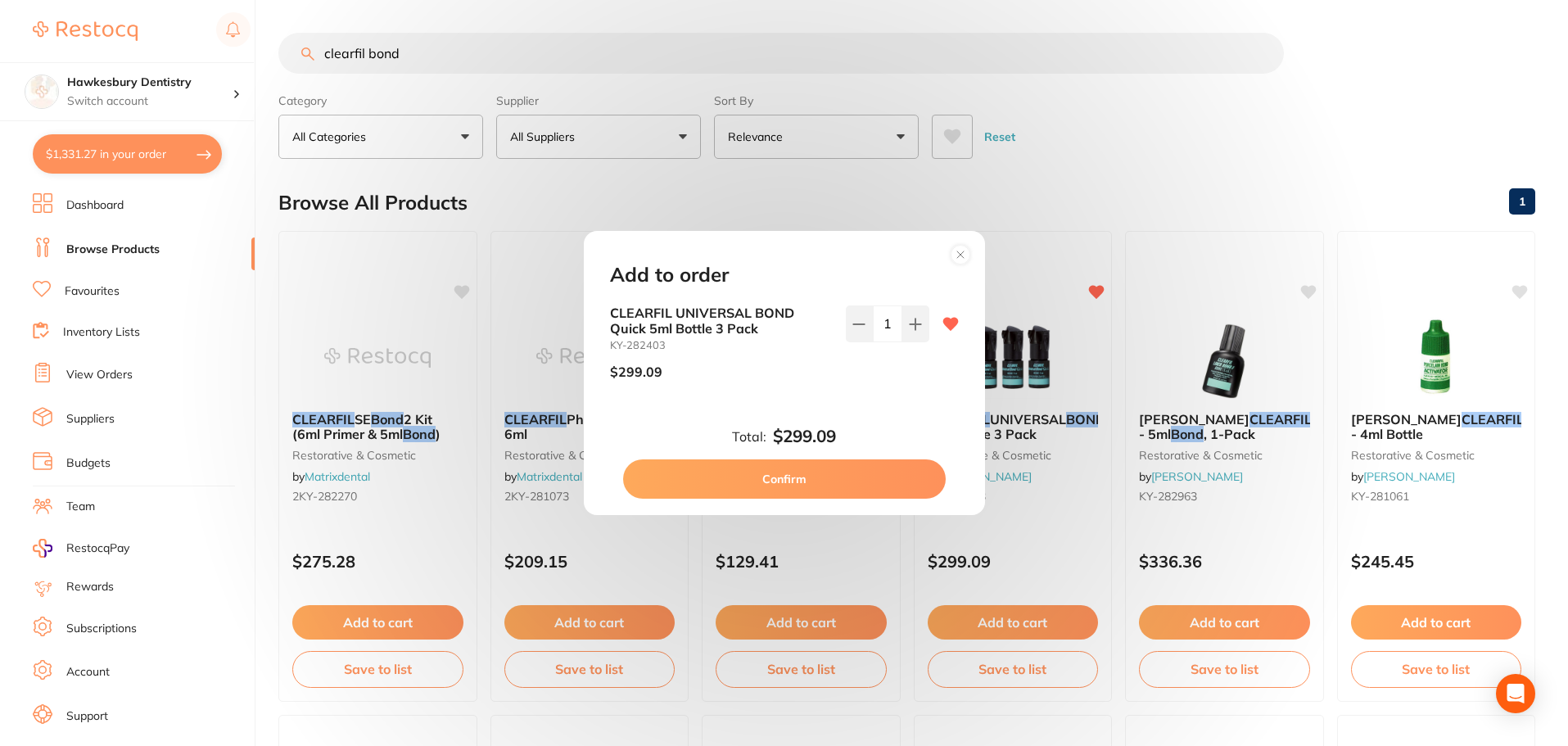
click at [804, 486] on button "Confirm" at bounding box center [784, 479] width 323 height 39
checkbox input "false"
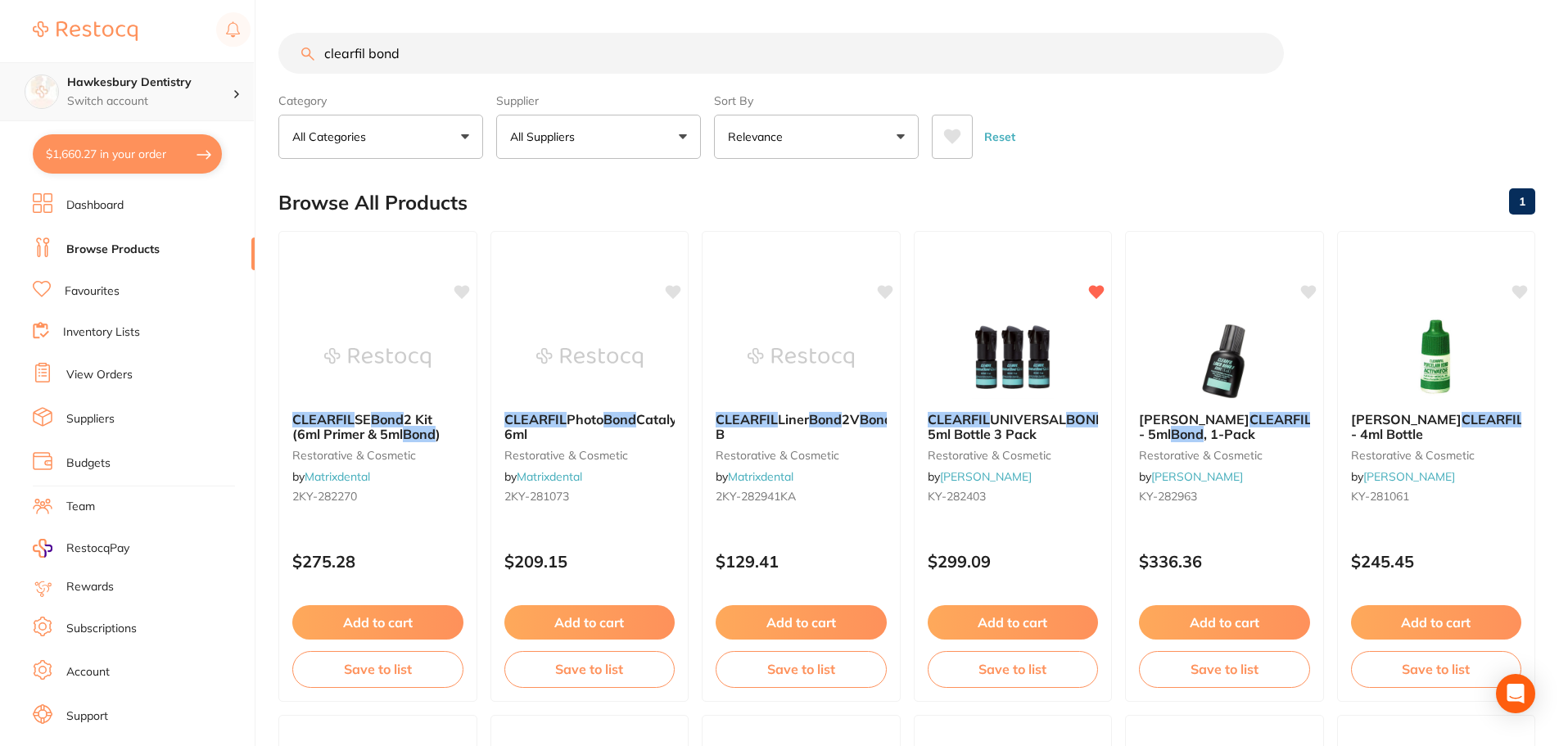
drag, startPoint x: 452, startPoint y: 68, endPoint x: 137, endPoint y: 114, distance: 318.3
click at [110, 105] on div "$1,660.27 Hawkesbury Dentistry Switch account Hawkesbury Dentistry $1,660.27 in…" at bounding box center [784, 373] width 1568 height 746
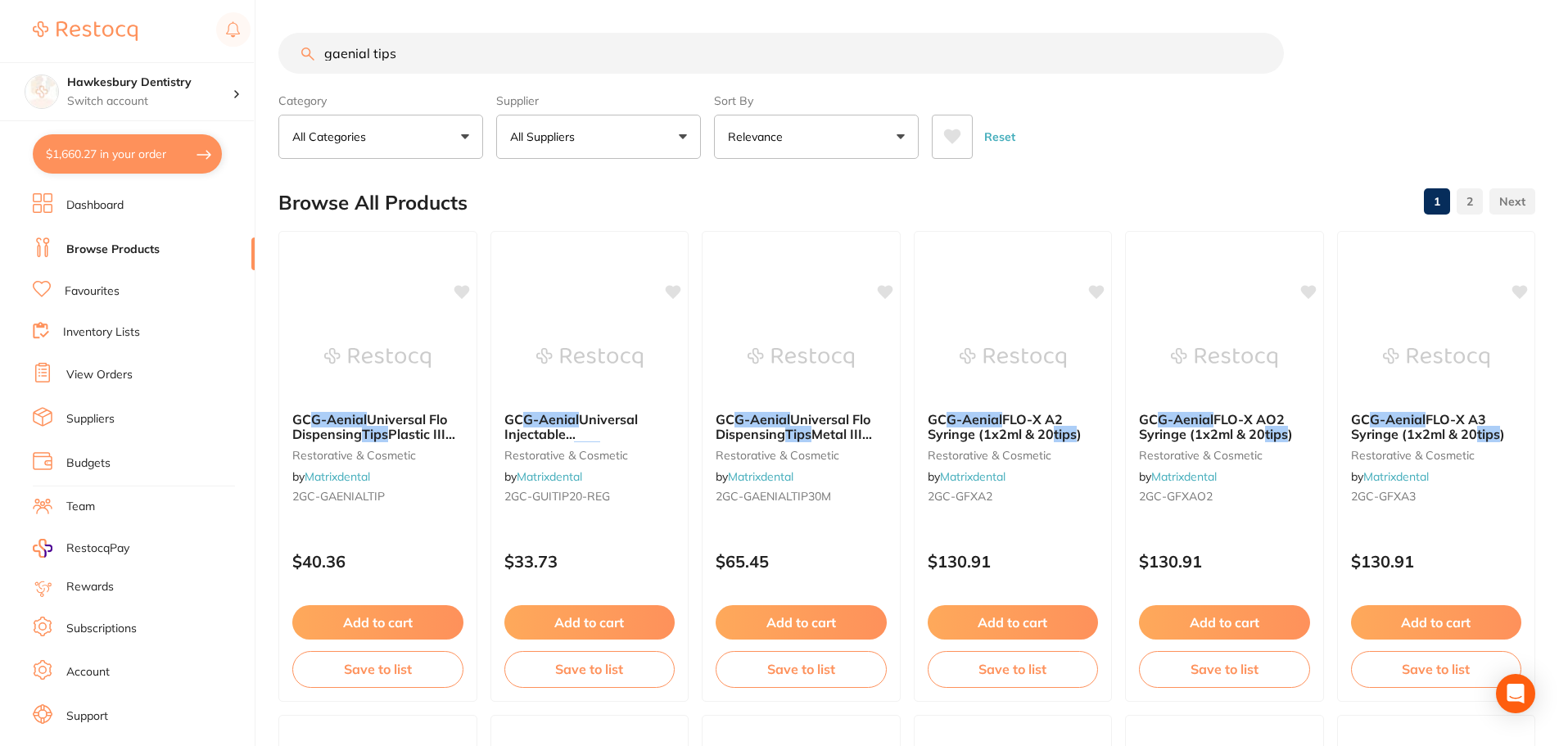
click at [660, 128] on button "All Suppliers" at bounding box center [598, 136] width 204 height 44
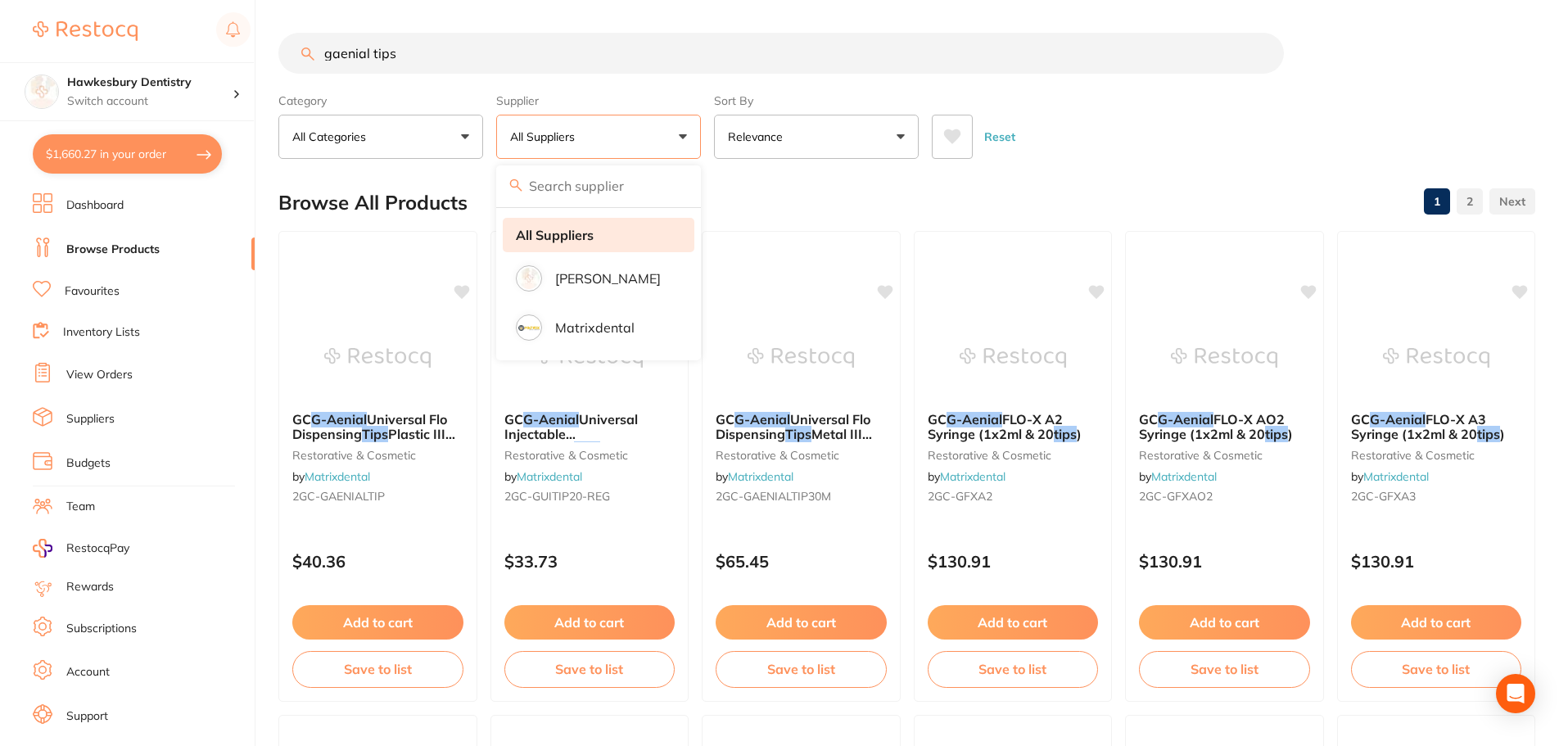
click at [590, 232] on strong "All Suppliers" at bounding box center [555, 235] width 78 height 15
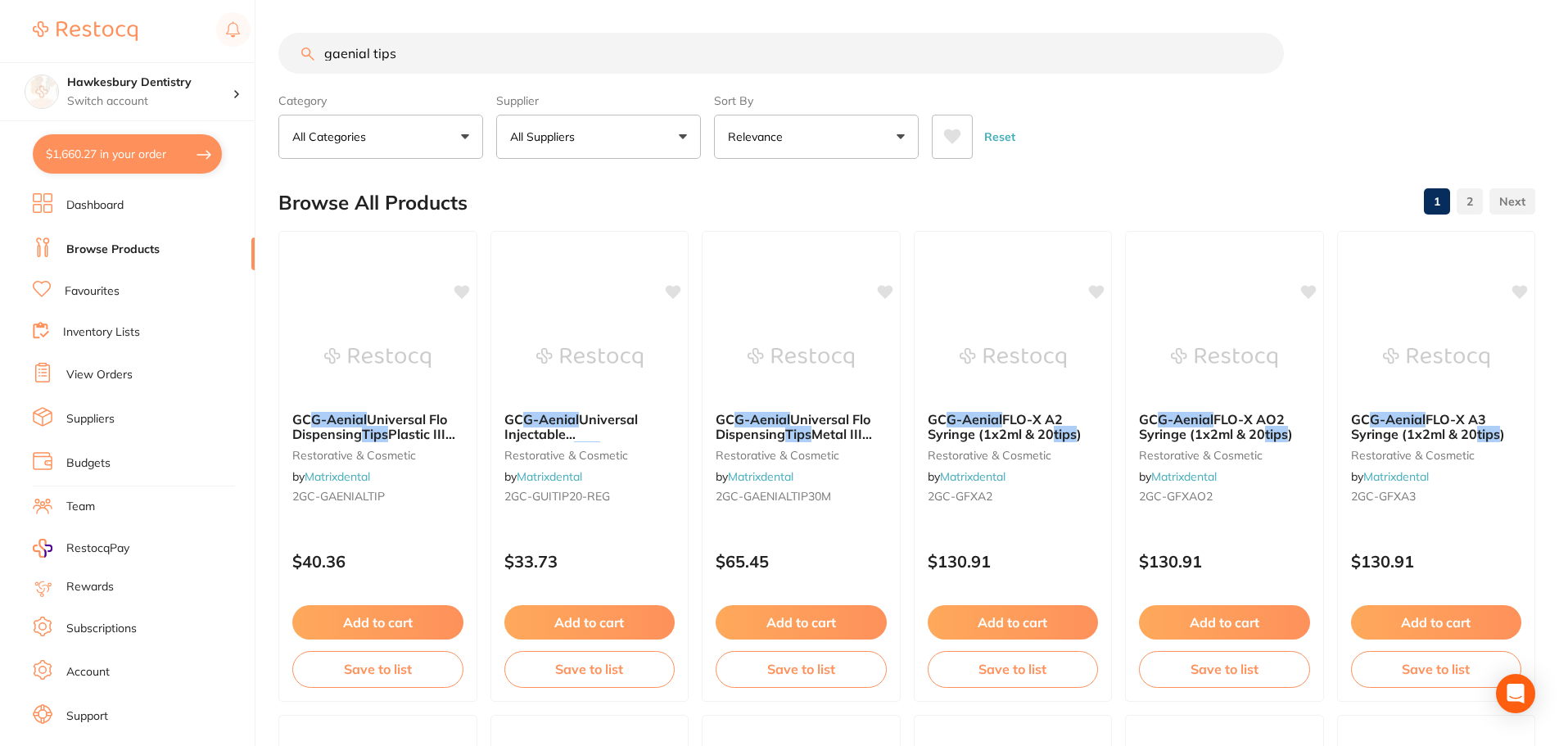
click at [760, 42] on input "gaenial tips" at bounding box center [782, 53] width 1006 height 41
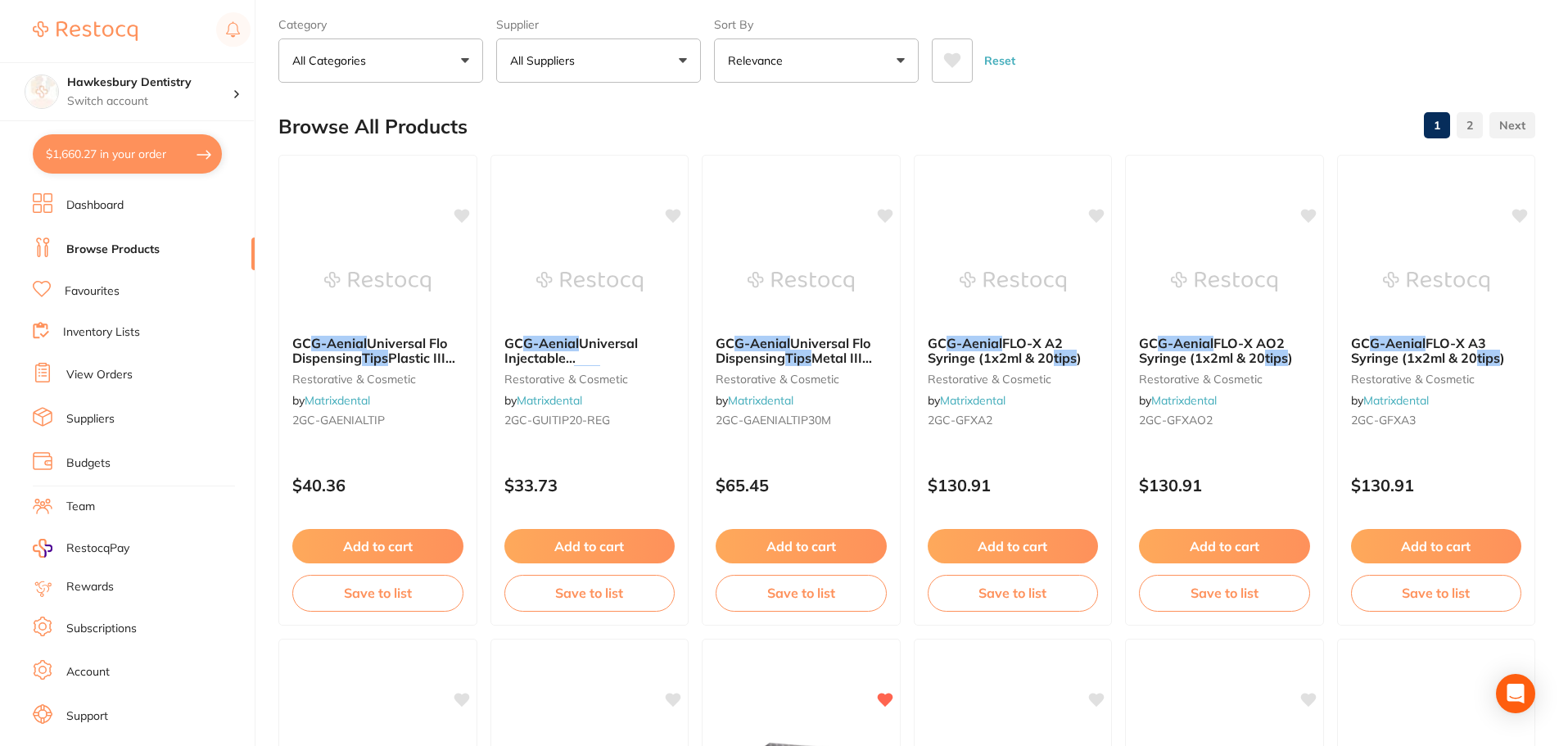
scroll to position [0, 0]
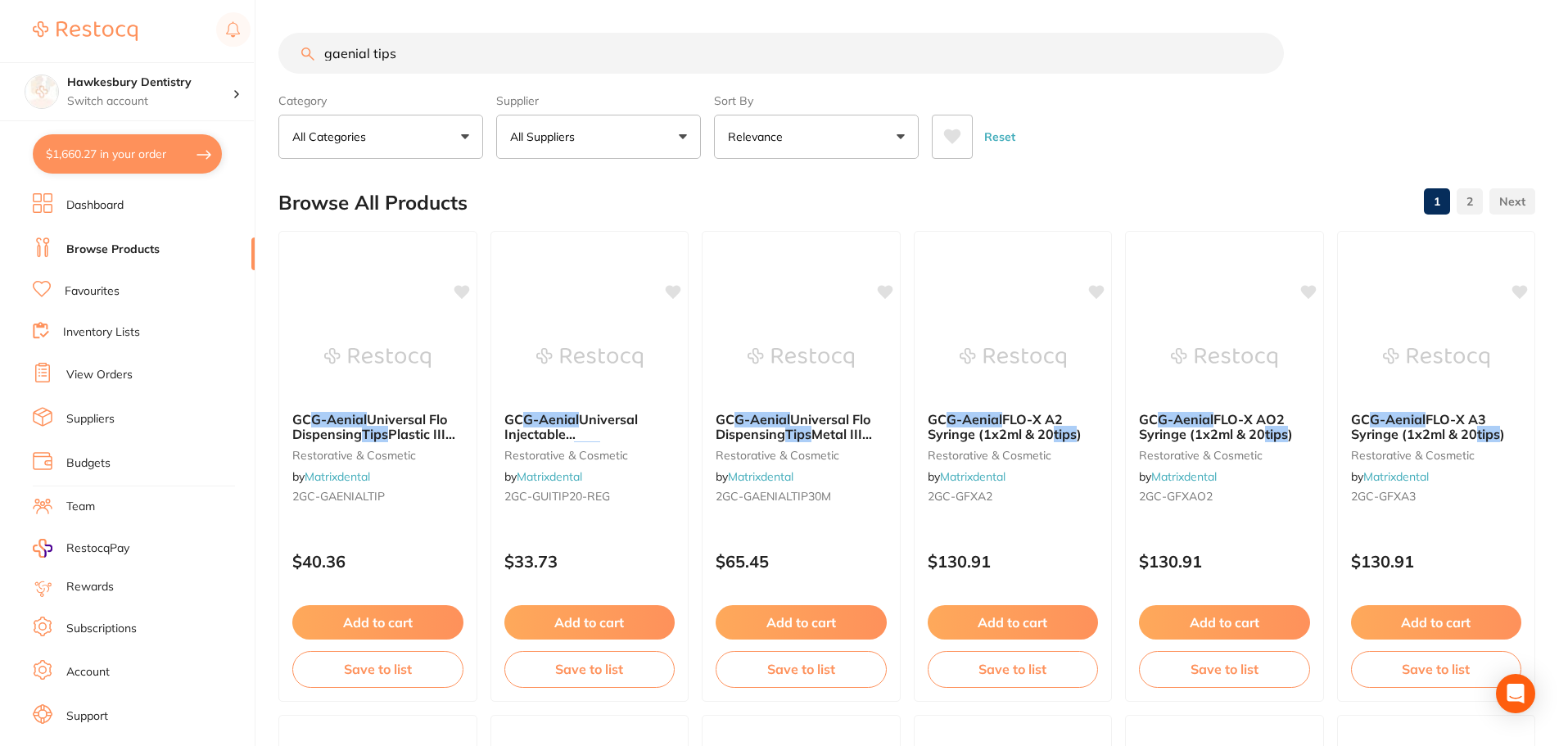
click at [370, 56] on input "gaenial tips" at bounding box center [782, 53] width 1006 height 41
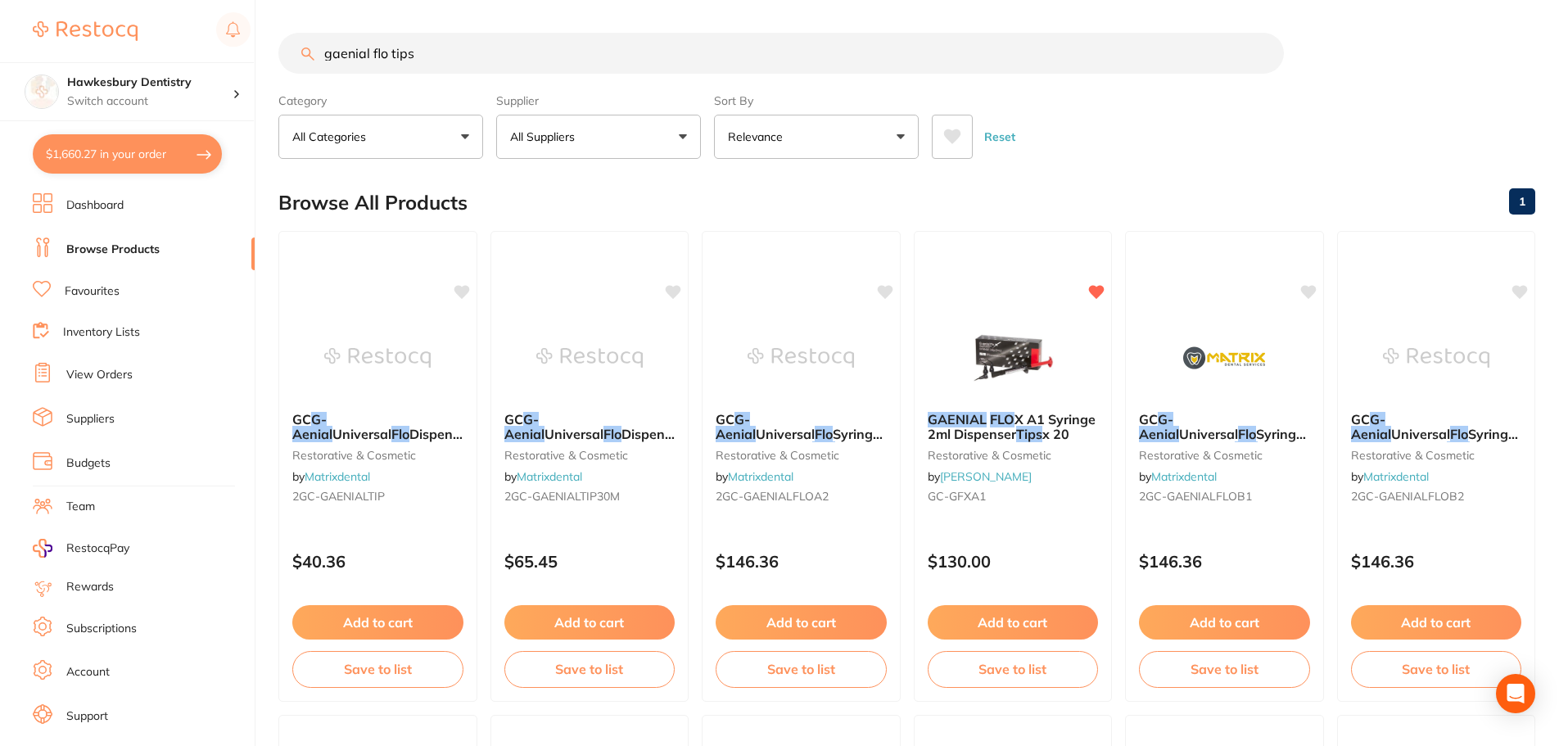
click at [958, 138] on icon at bounding box center [953, 136] width 18 height 15
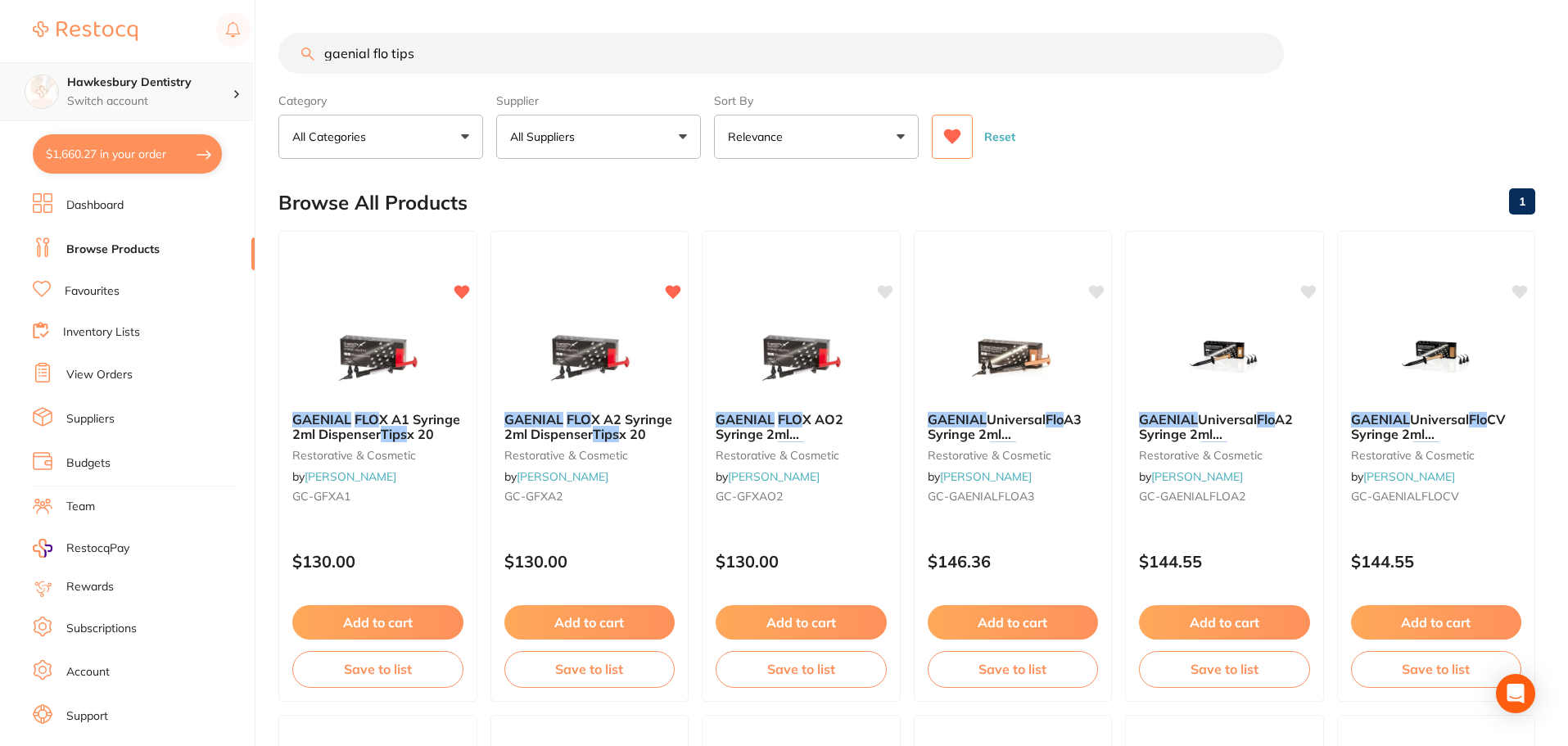
scroll to position [1, 0]
drag, startPoint x: 389, startPoint y: 59, endPoint x: 154, endPoint y: 103, distance: 239.1
click at [151, 99] on div "$1,660.27 Hawkesbury Dentistry Switch account Hawkesbury Dentistry $1,660.27 in…" at bounding box center [784, 373] width 1568 height 746
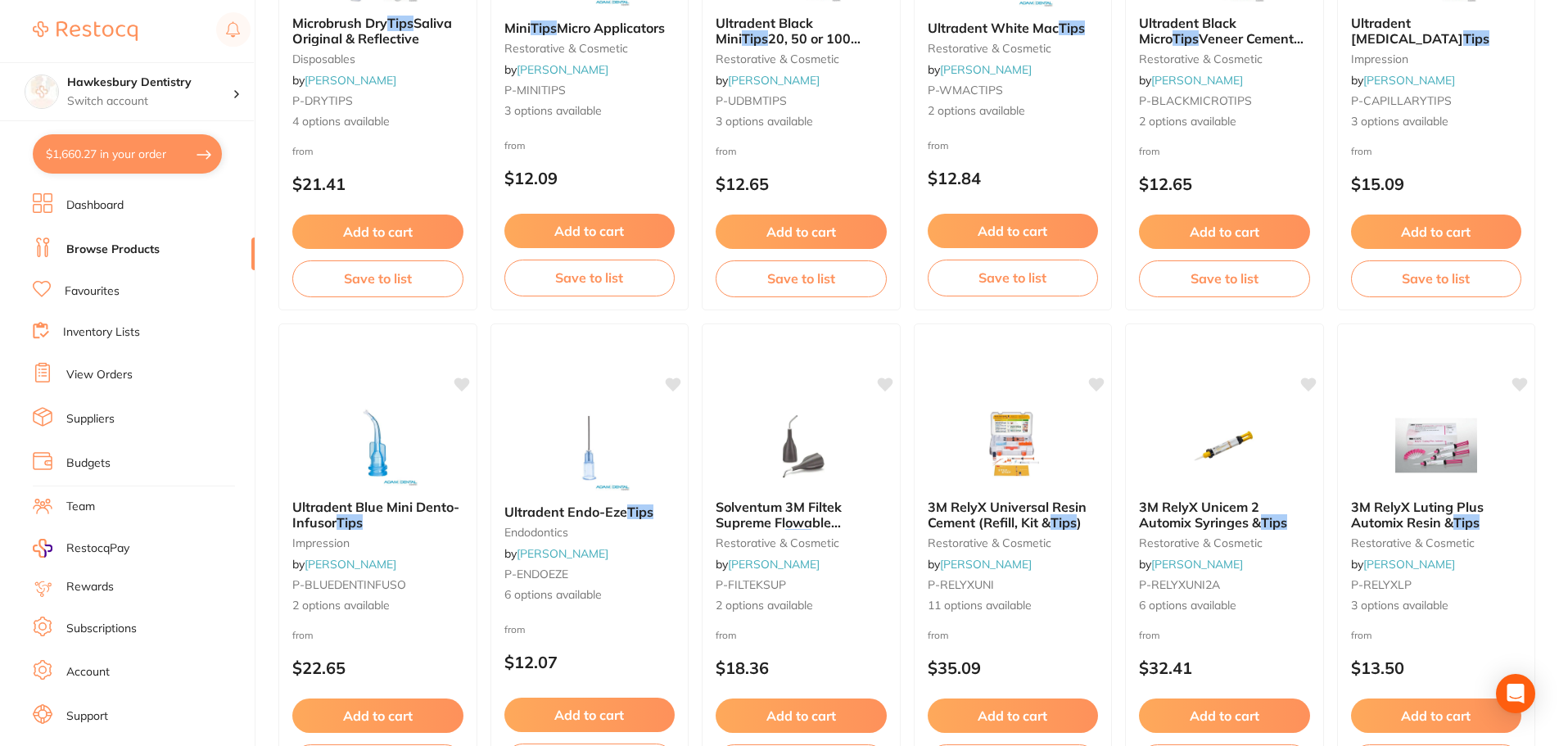
scroll to position [0, 0]
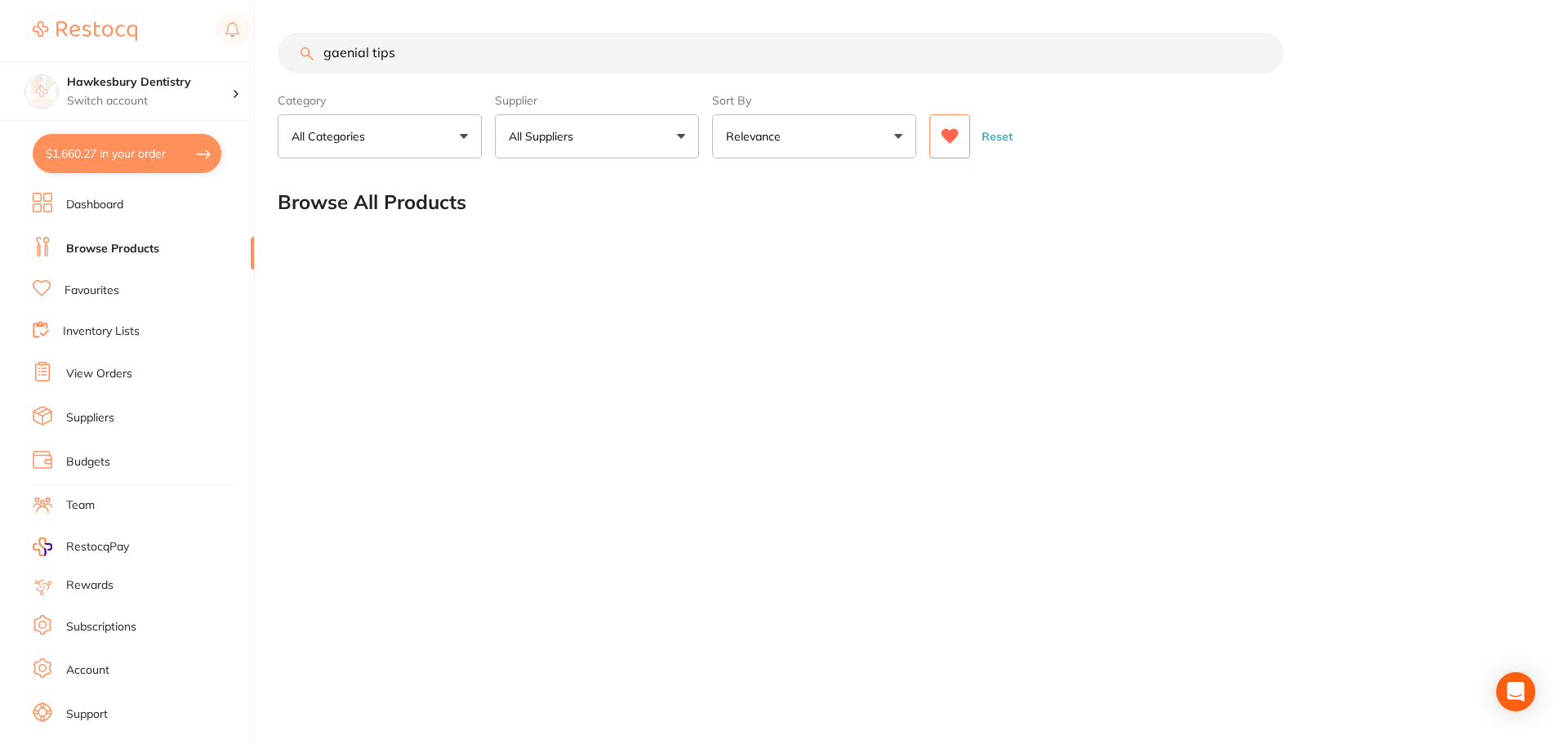
click at [459, 60] on input "gaenial tips" at bounding box center [781, 53] width 1006 height 41
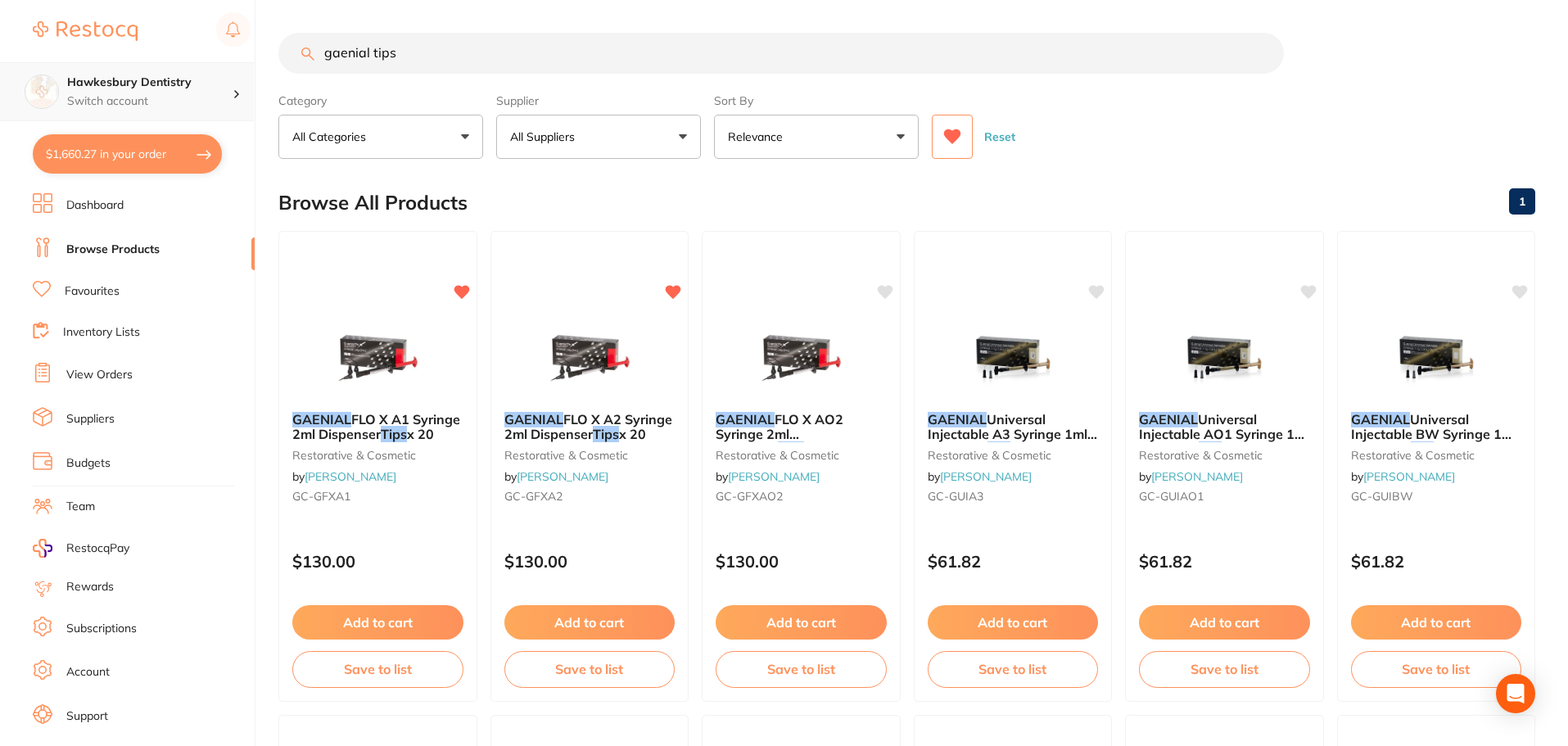
drag, startPoint x: 372, startPoint y: 53, endPoint x: 197, endPoint y: 66, distance: 175.5
click at [197, 66] on div "$1,660.27 Hawkesbury Dentistry Switch account Hawkesbury Dentistry $1,660.27 in…" at bounding box center [784, 373] width 1568 height 746
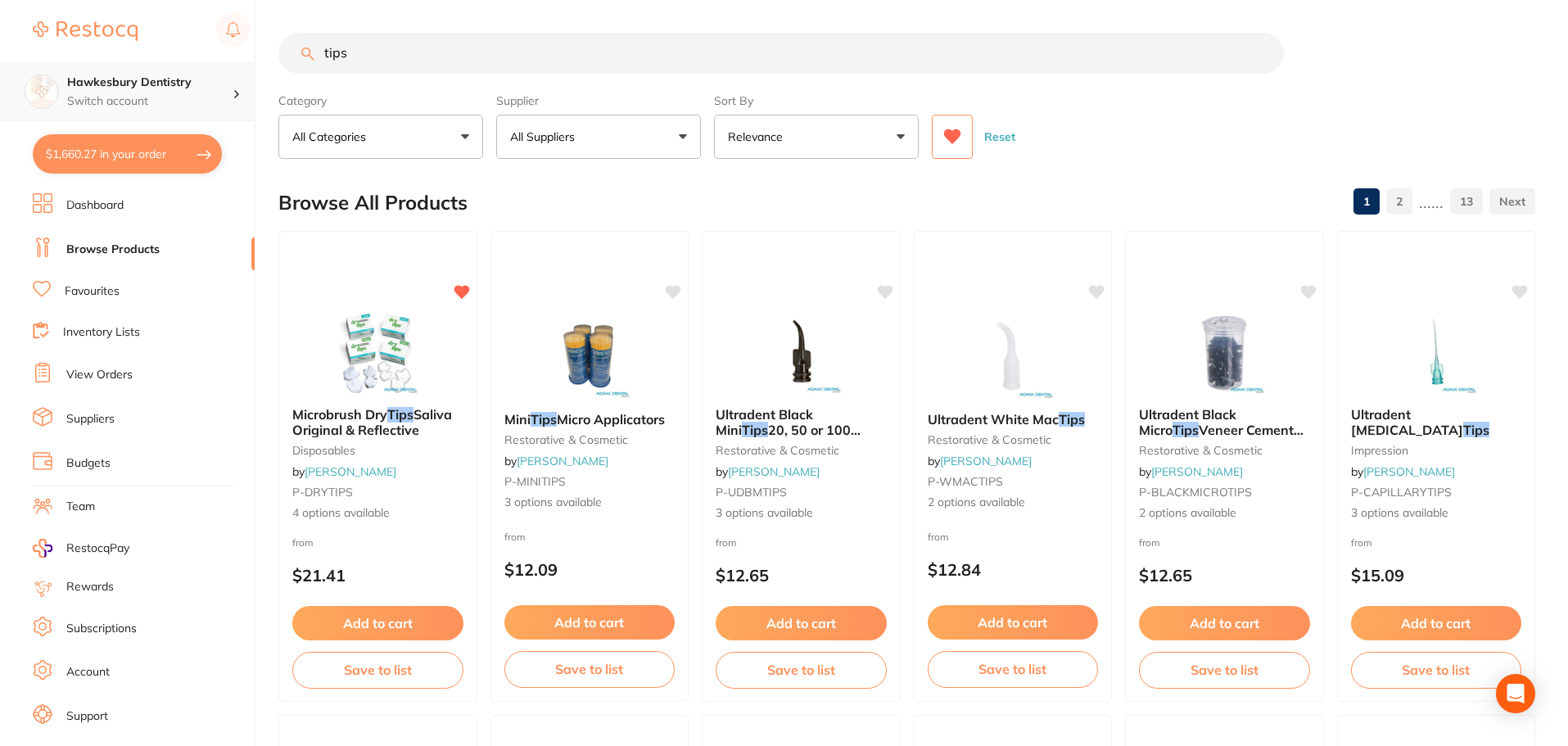
drag, startPoint x: 457, startPoint y: 62, endPoint x: 179, endPoint y: 63, distance: 278.0
click at [184, 66] on div "$1,660.27 Hawkesbury Dentistry Switch account Hawkesbury Dentistry $1,660.27 in…" at bounding box center [784, 373] width 1568 height 746
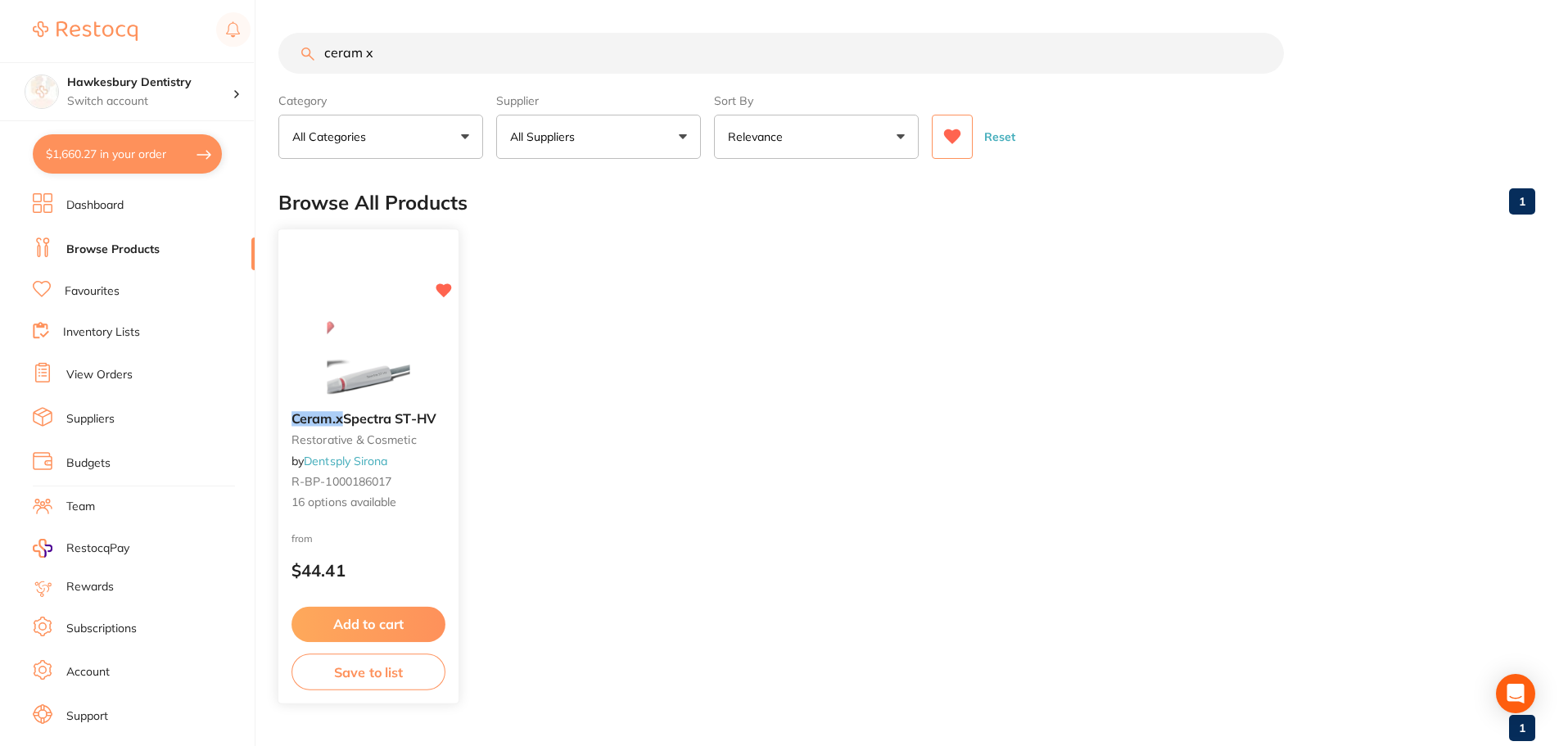
type input "ceram x"
click at [388, 628] on button "Add to cart" at bounding box center [368, 624] width 154 height 35
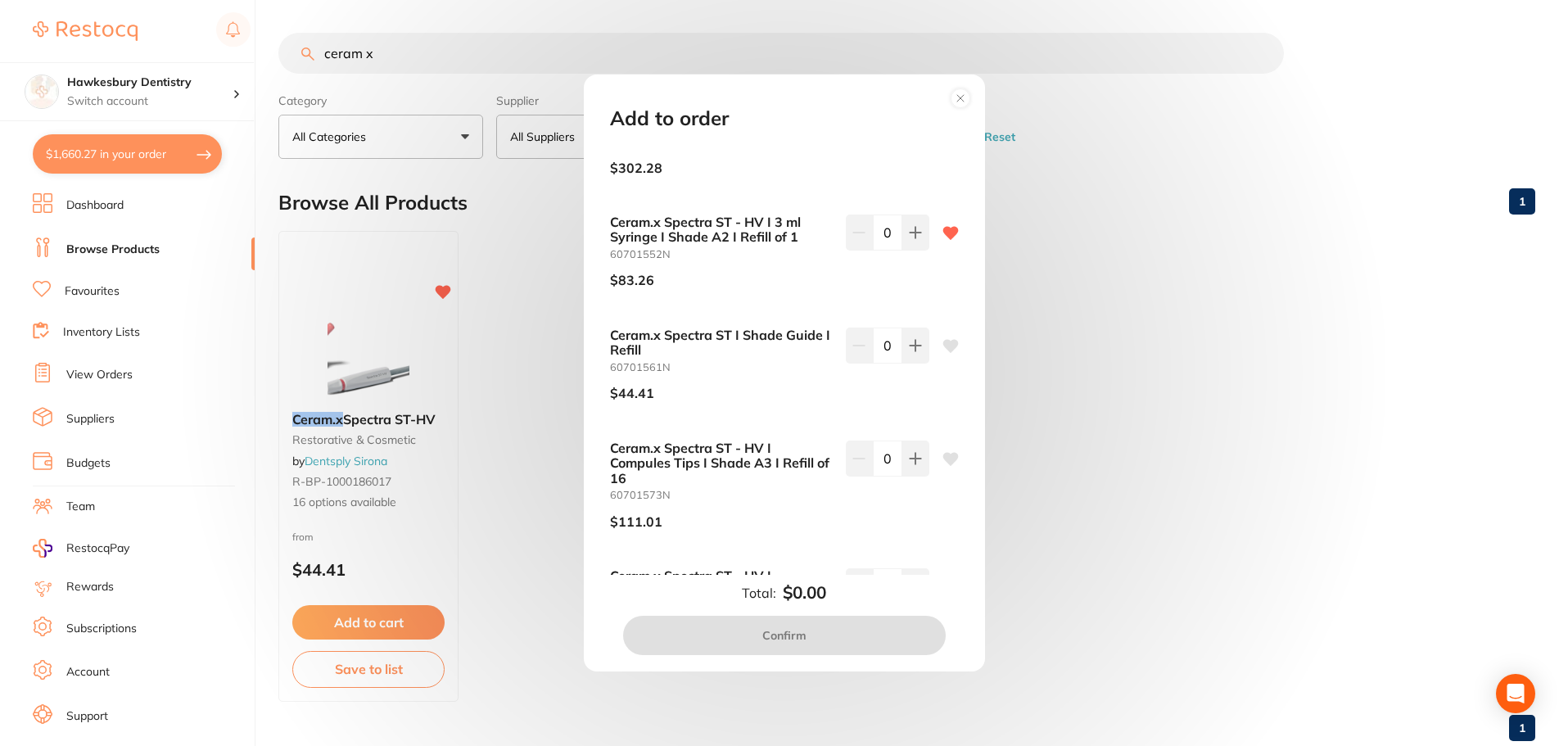
scroll to position [1092, 0]
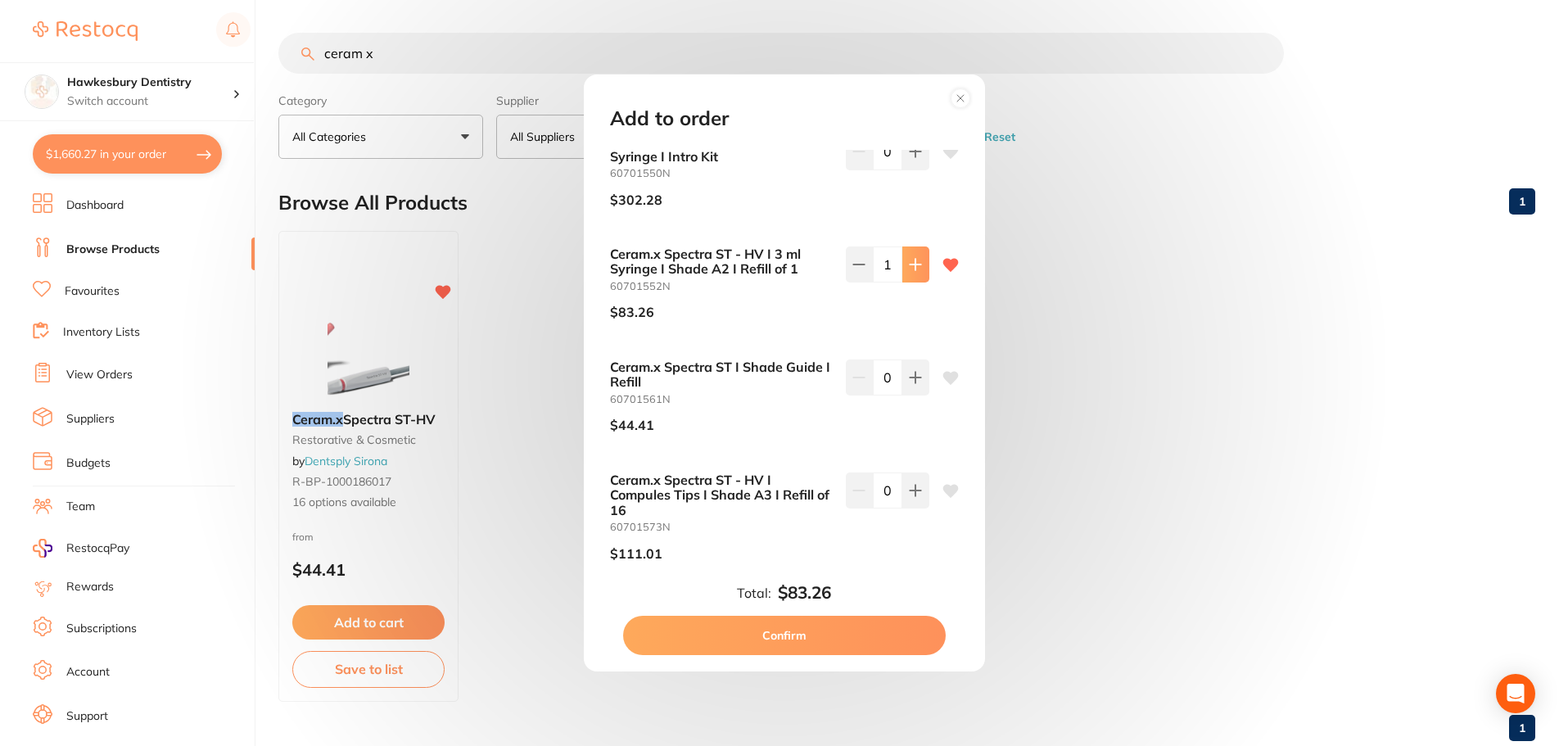
type input "2"
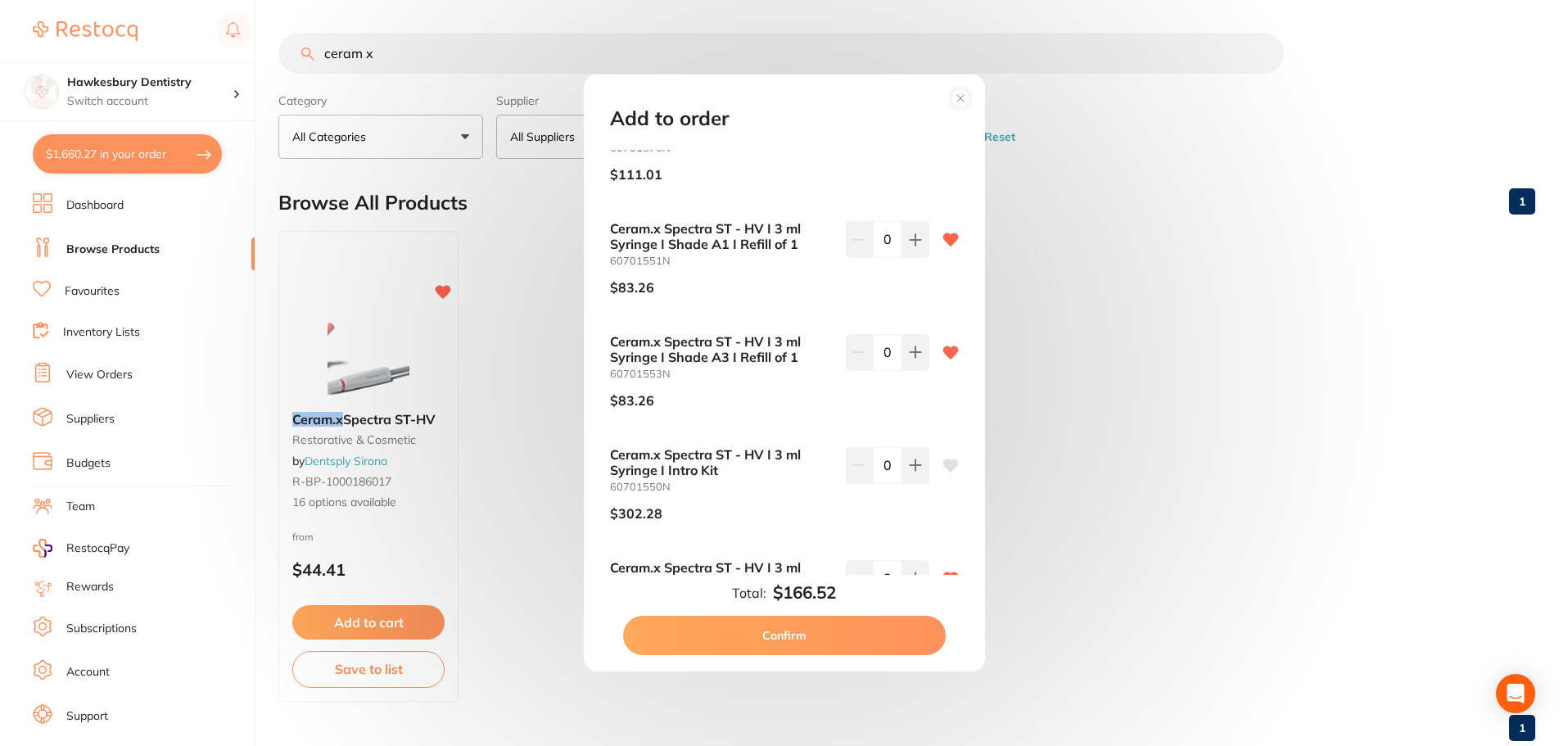
scroll to position [765, 0]
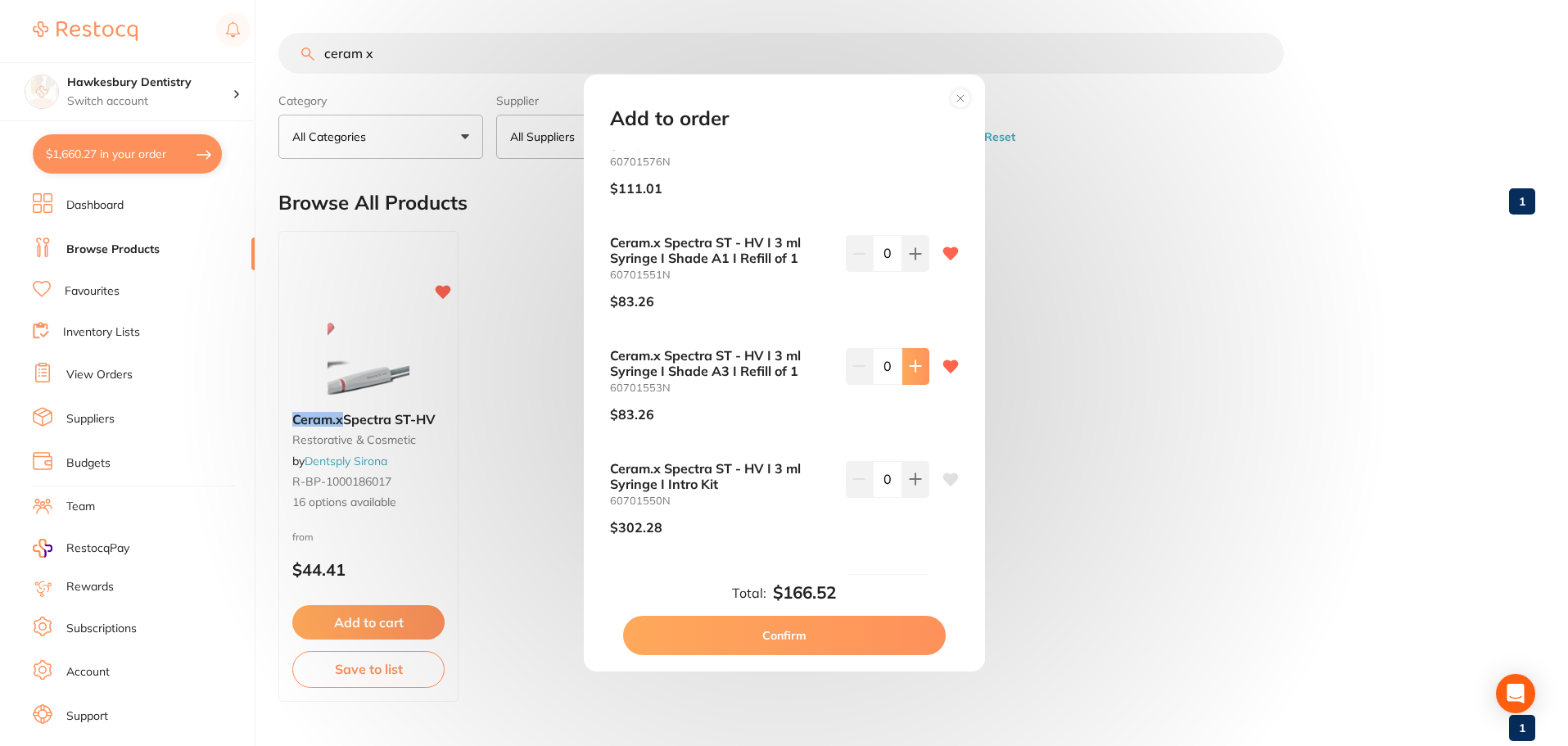
type input "1"
click at [807, 626] on button "Confirm" at bounding box center [784, 636] width 323 height 39
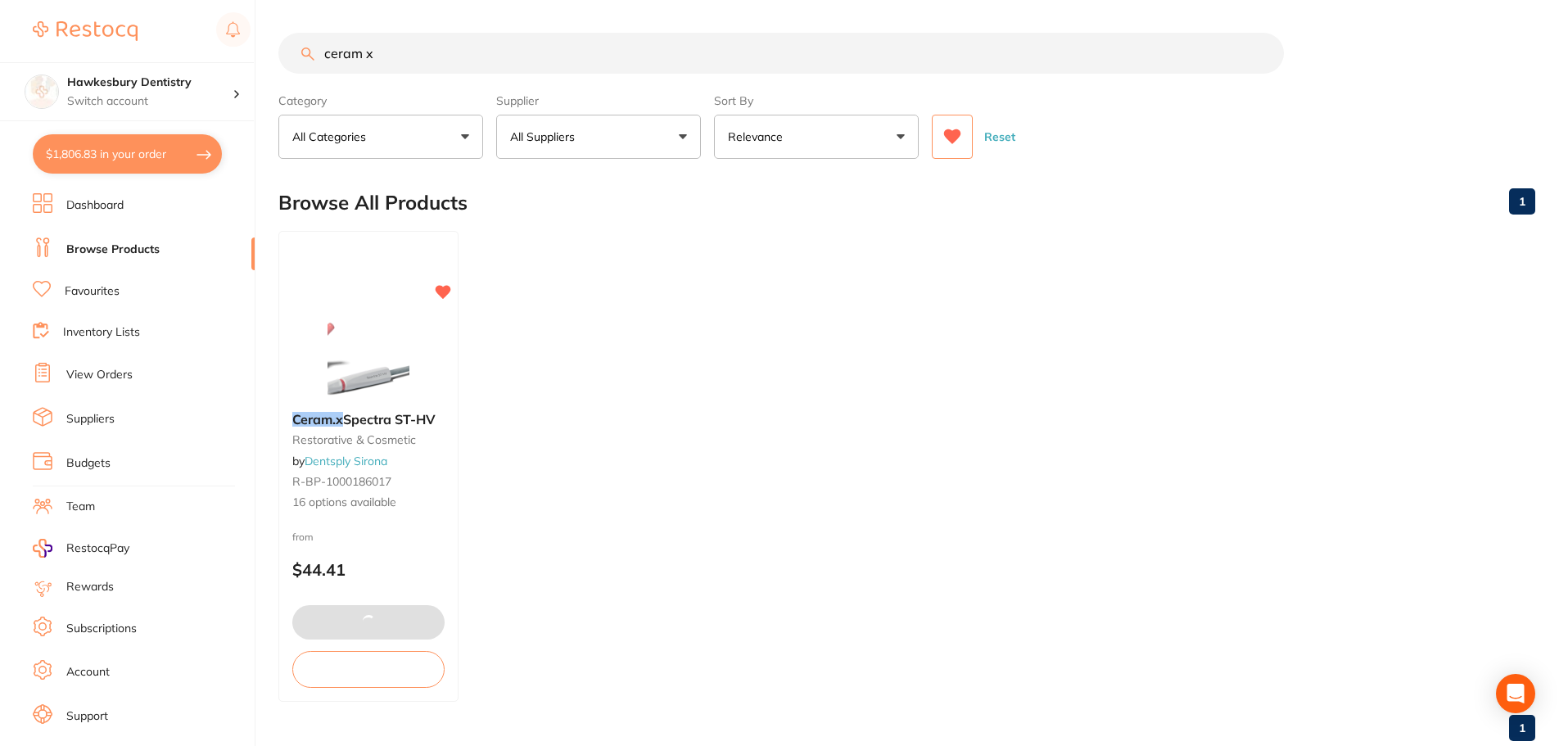
click at [96, 150] on button "$1,806.83 in your order" at bounding box center [126, 154] width 189 height 39
checkbox input "true"
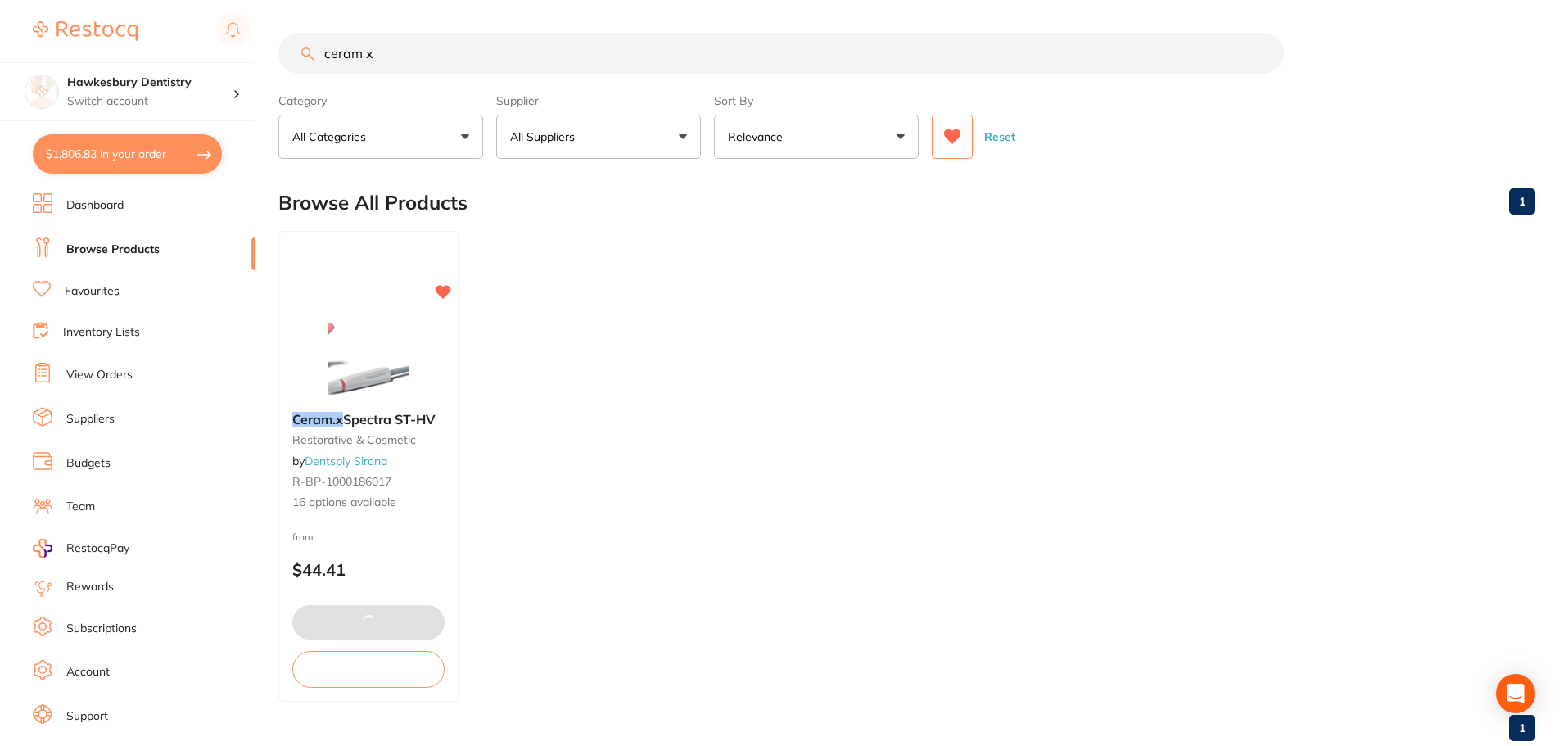
checkbox input "true"
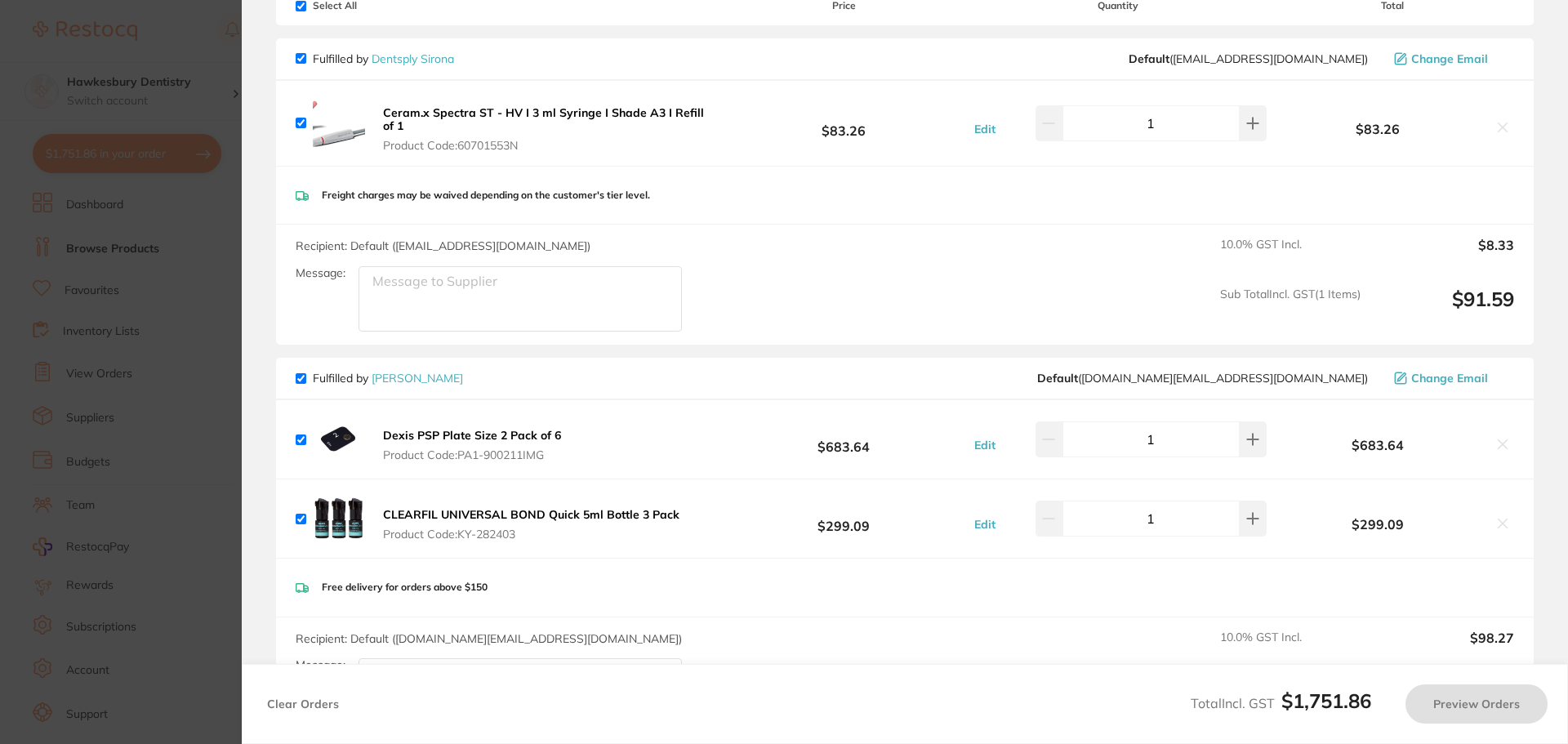
scroll to position [163, 0]
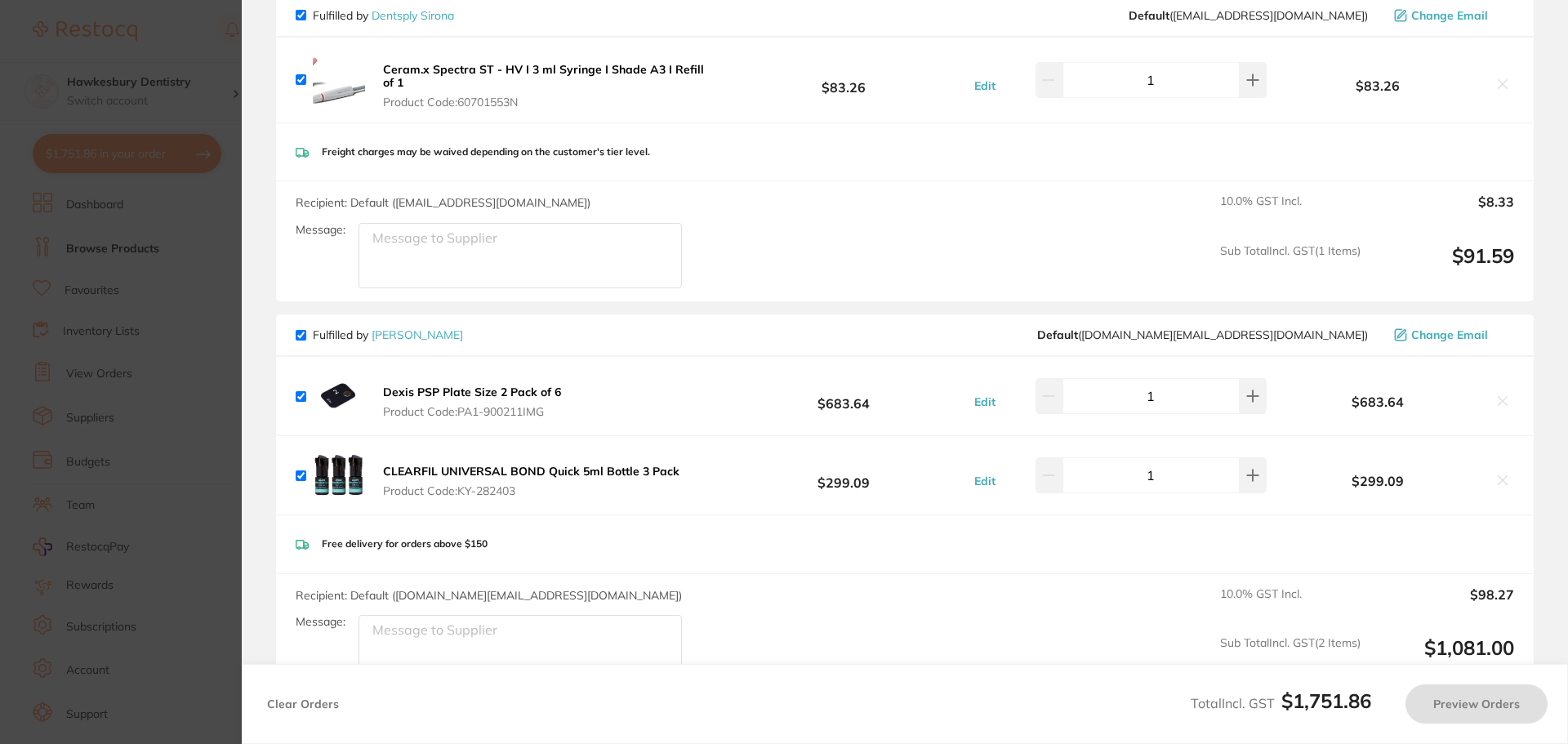
checkbox input "true"
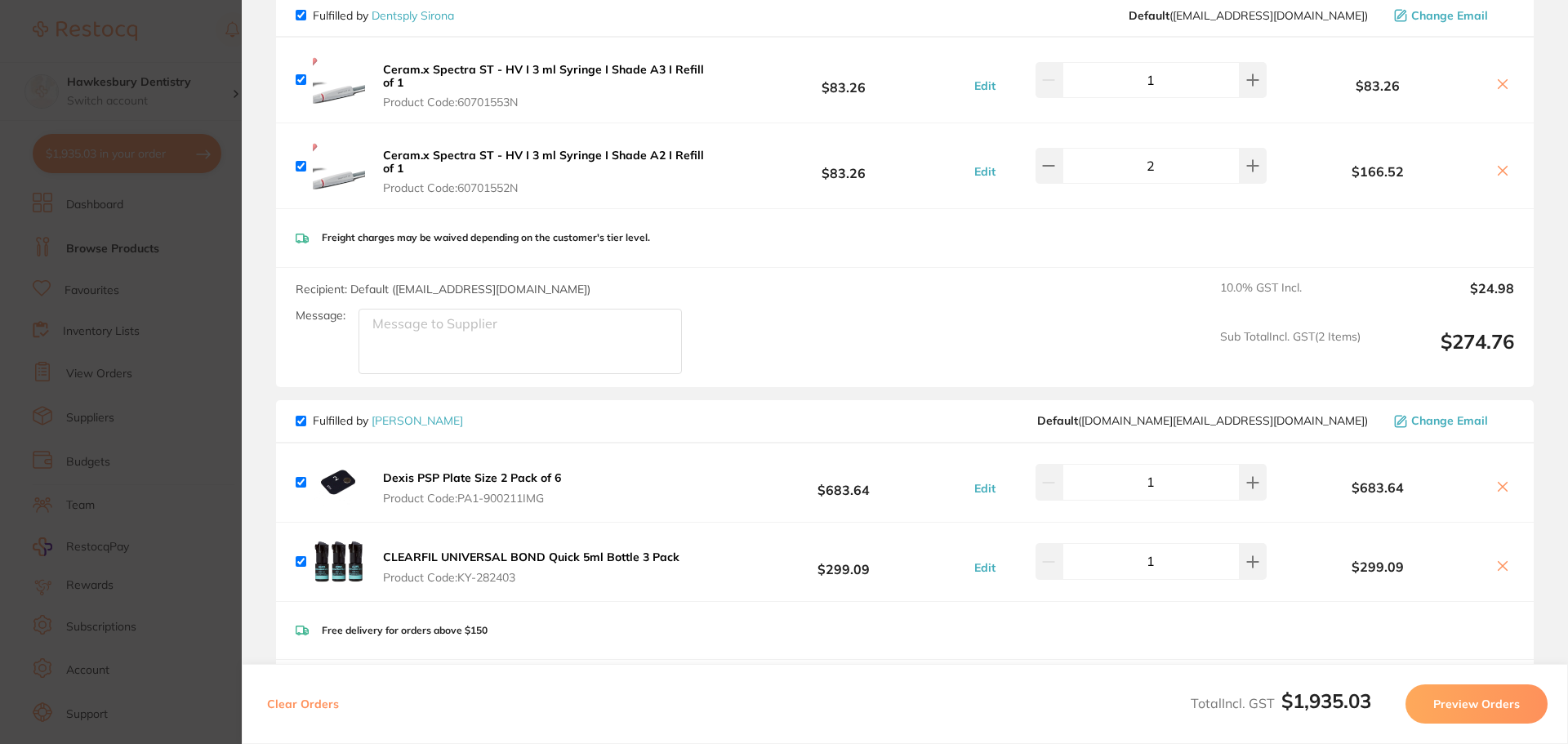
scroll to position [0, 0]
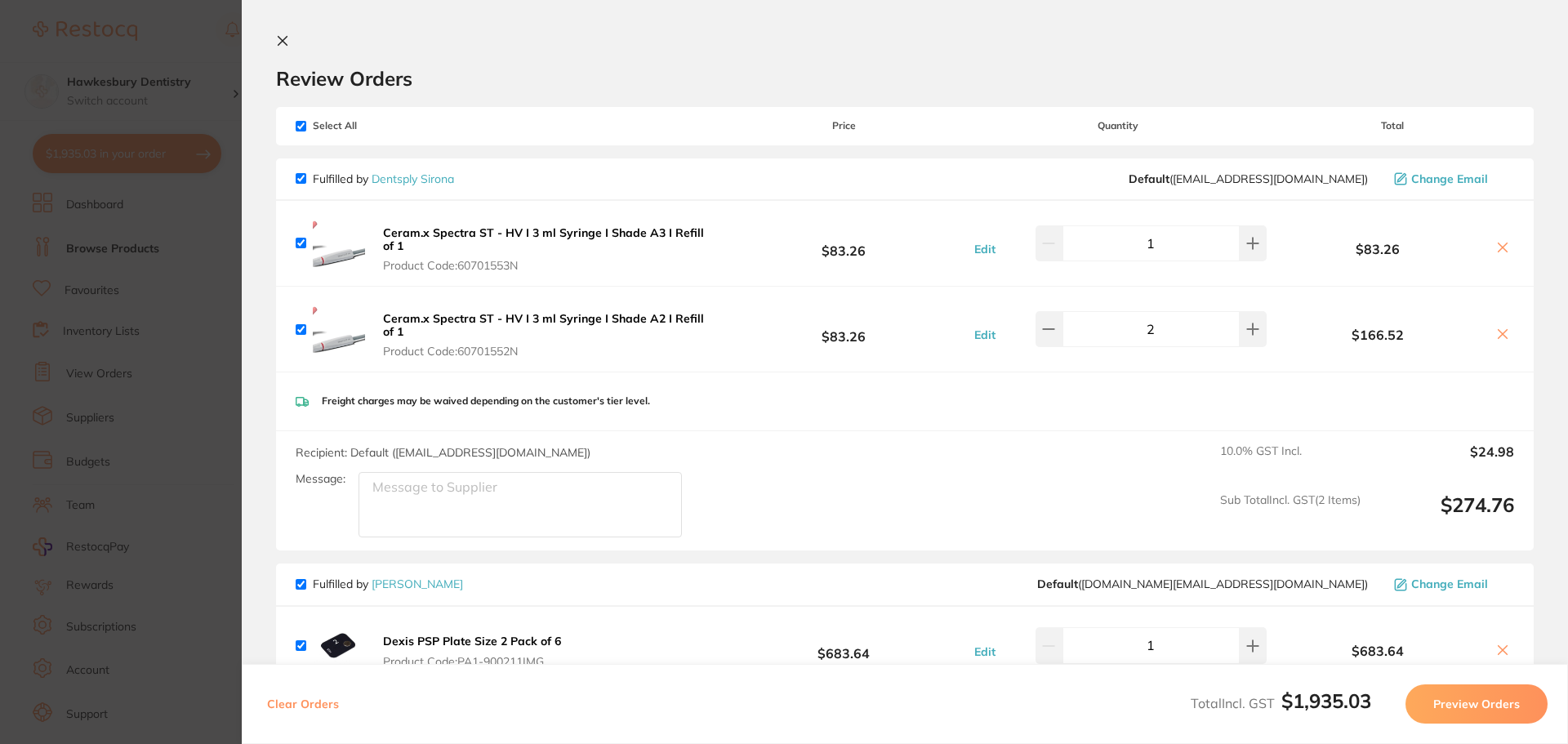
click at [168, 47] on section "Update RRP Set your pre negotiated price for this item. Item Agreed RRP (excl. …" at bounding box center [784, 372] width 1568 height 744
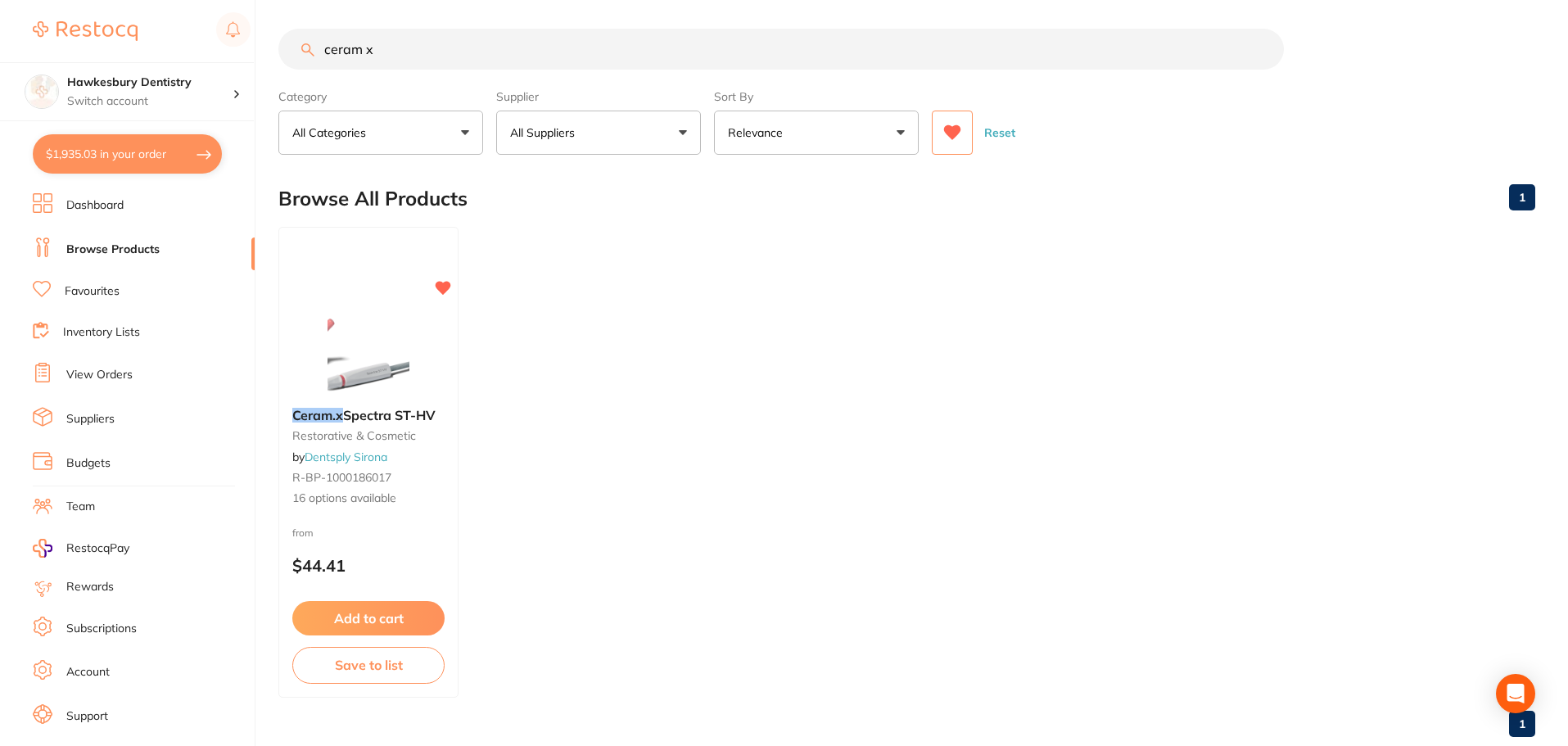
drag, startPoint x: 430, startPoint y: 52, endPoint x: 333, endPoint y: 66, distance: 98.0
click at [333, 66] on input "ceram x" at bounding box center [782, 49] width 1006 height 41
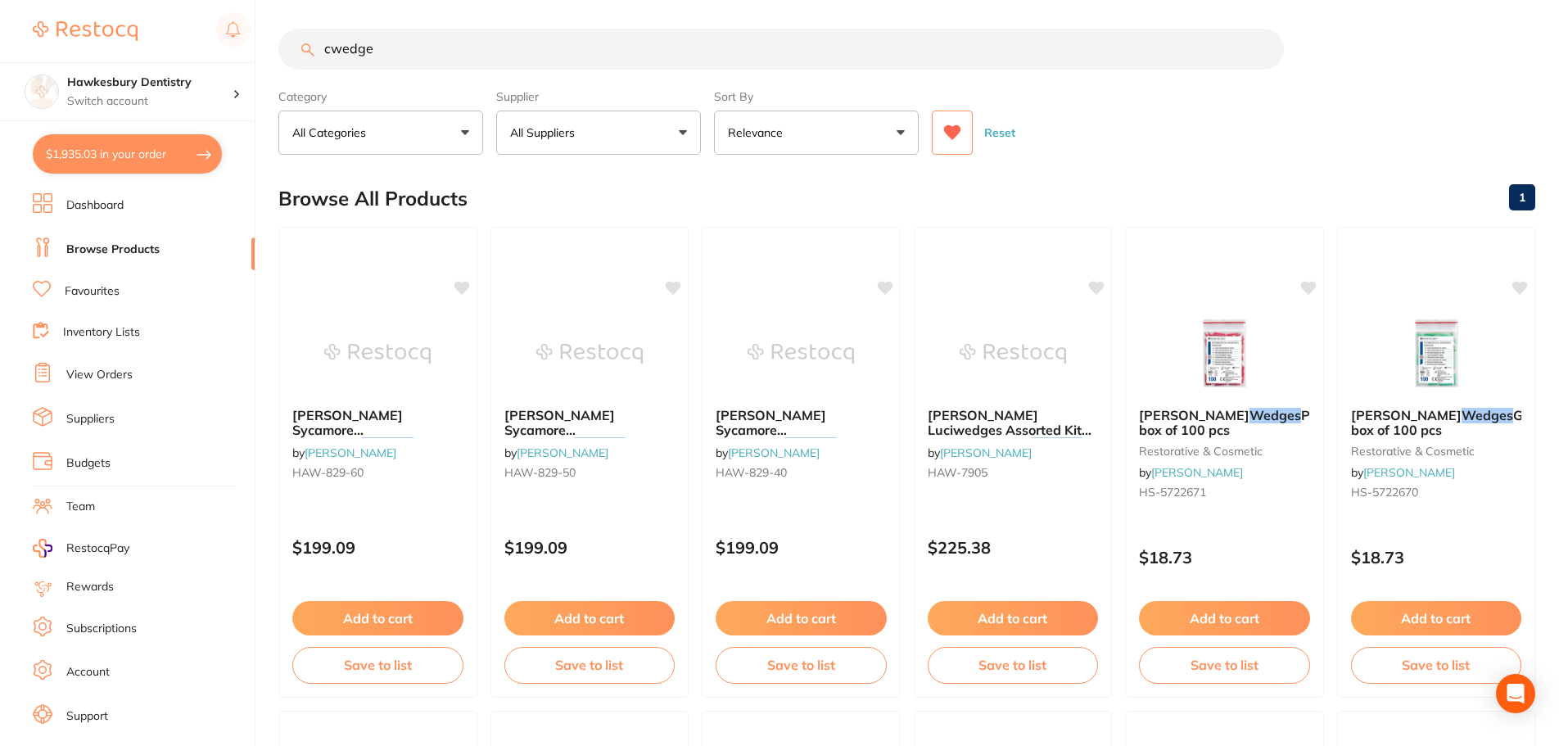
scroll to position [0, 0]
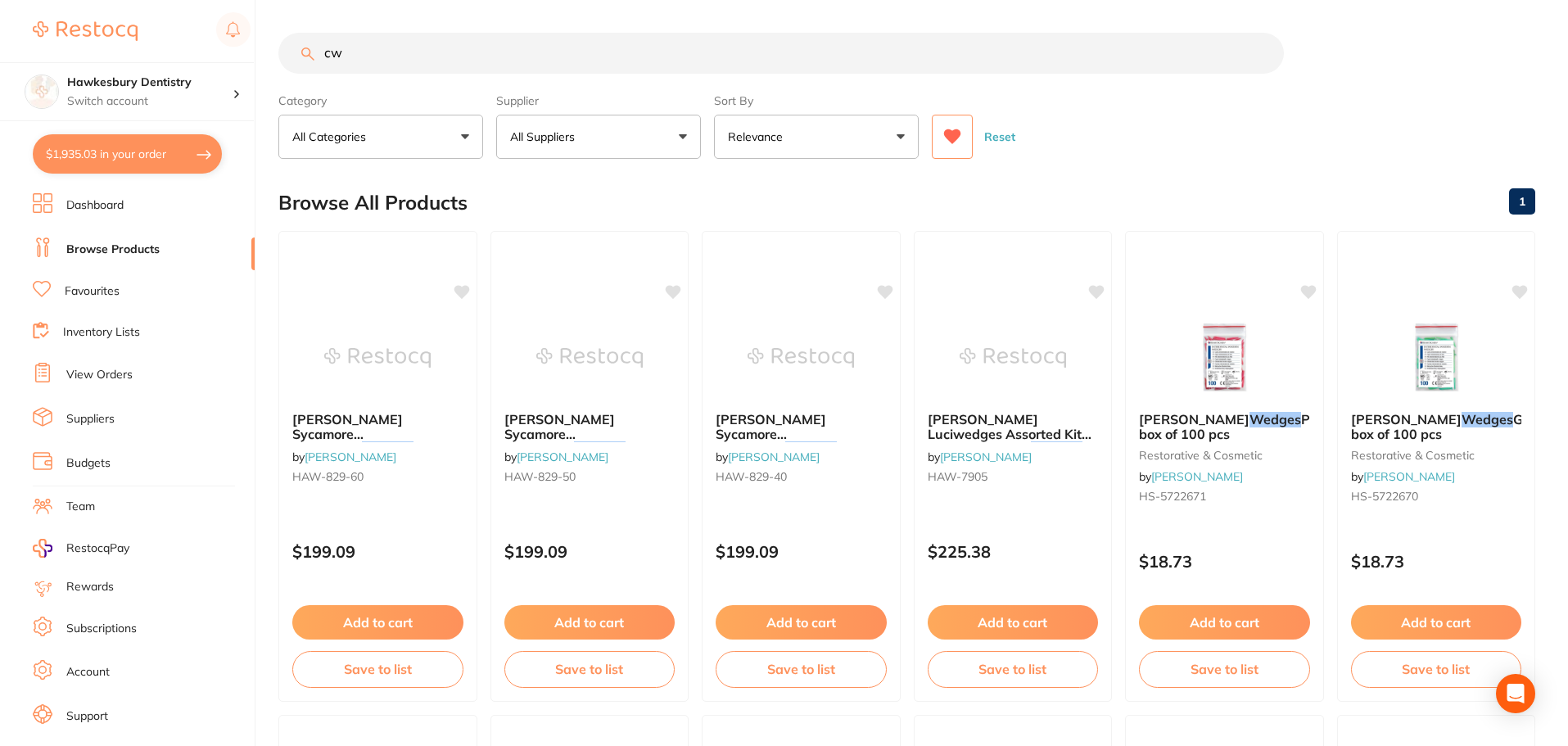
type input "c"
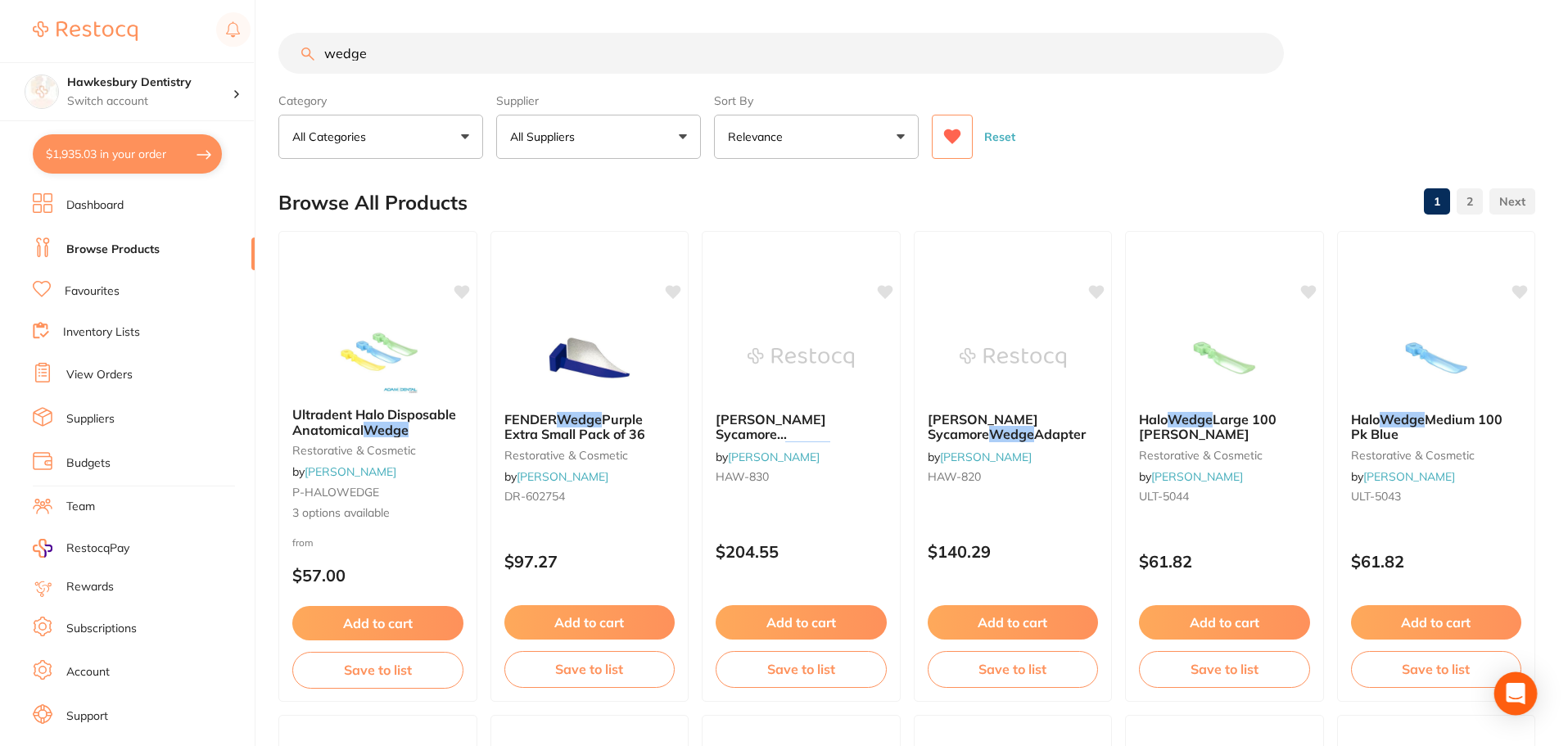
click at [1505, 703] on div "Open Intercom Messenger" at bounding box center [1516, 693] width 43 height 43
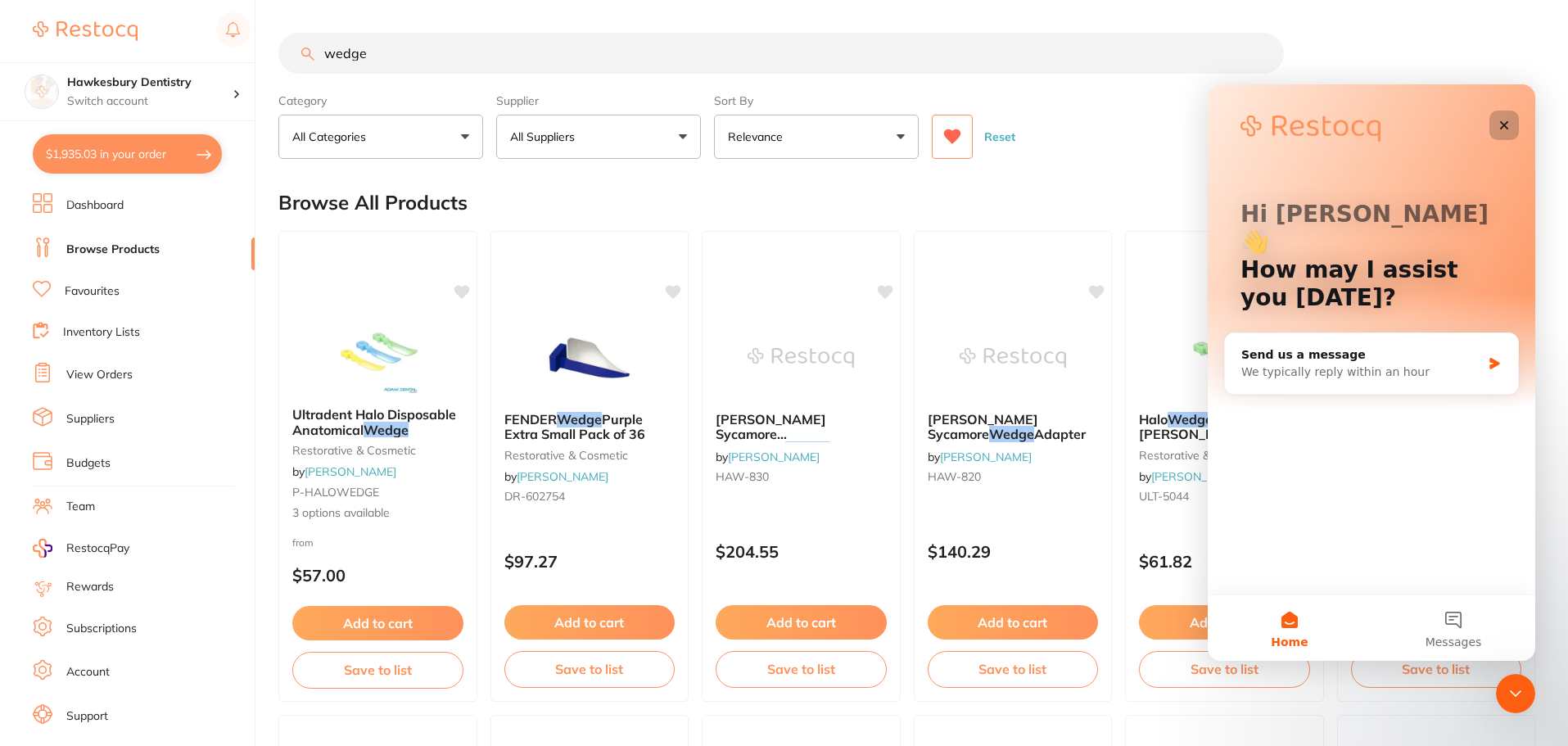
click at [1505, 129] on icon "Close" at bounding box center [1503, 124] width 13 height 13
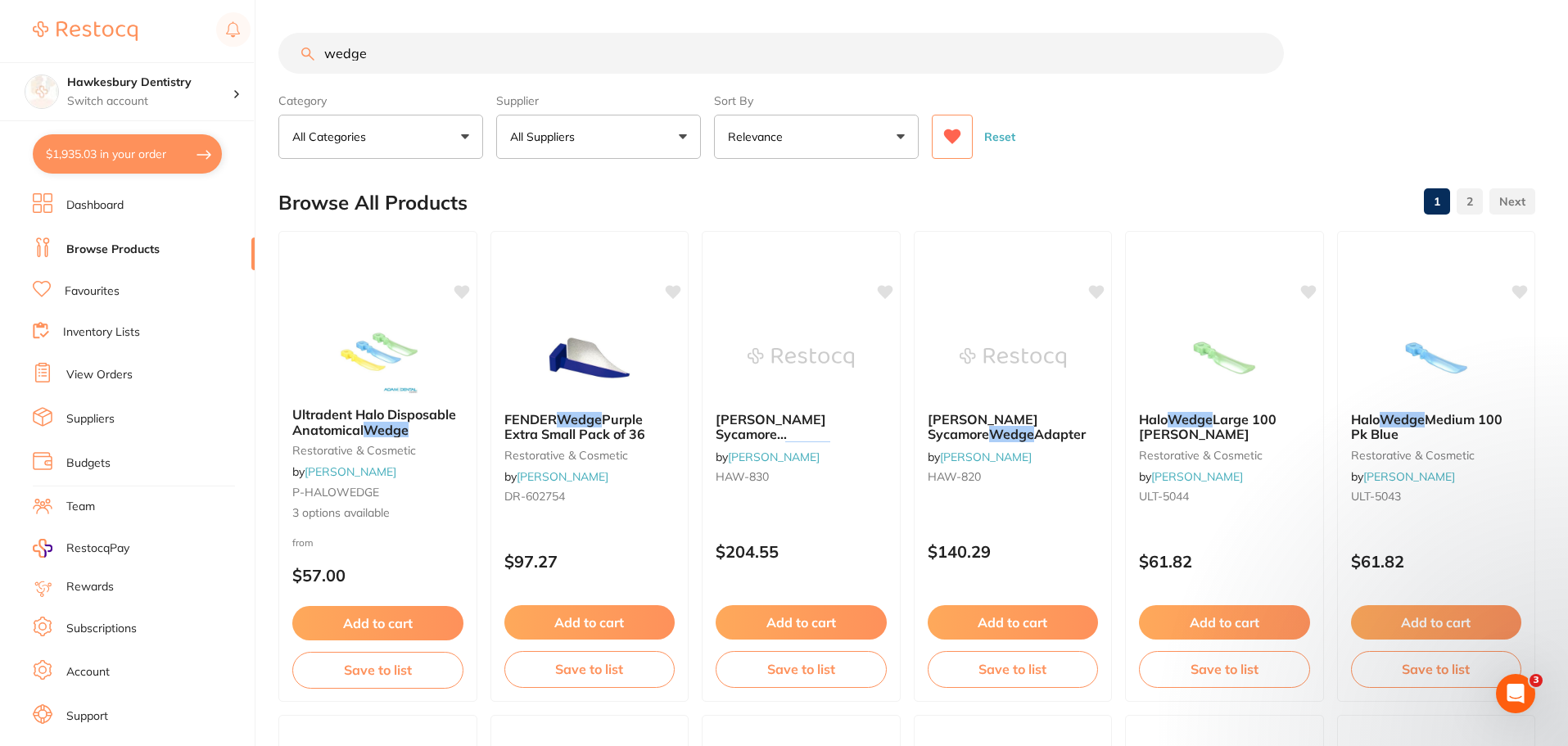
click at [340, 58] on input "wedge" at bounding box center [782, 53] width 1006 height 41
type input "wooden wedge"
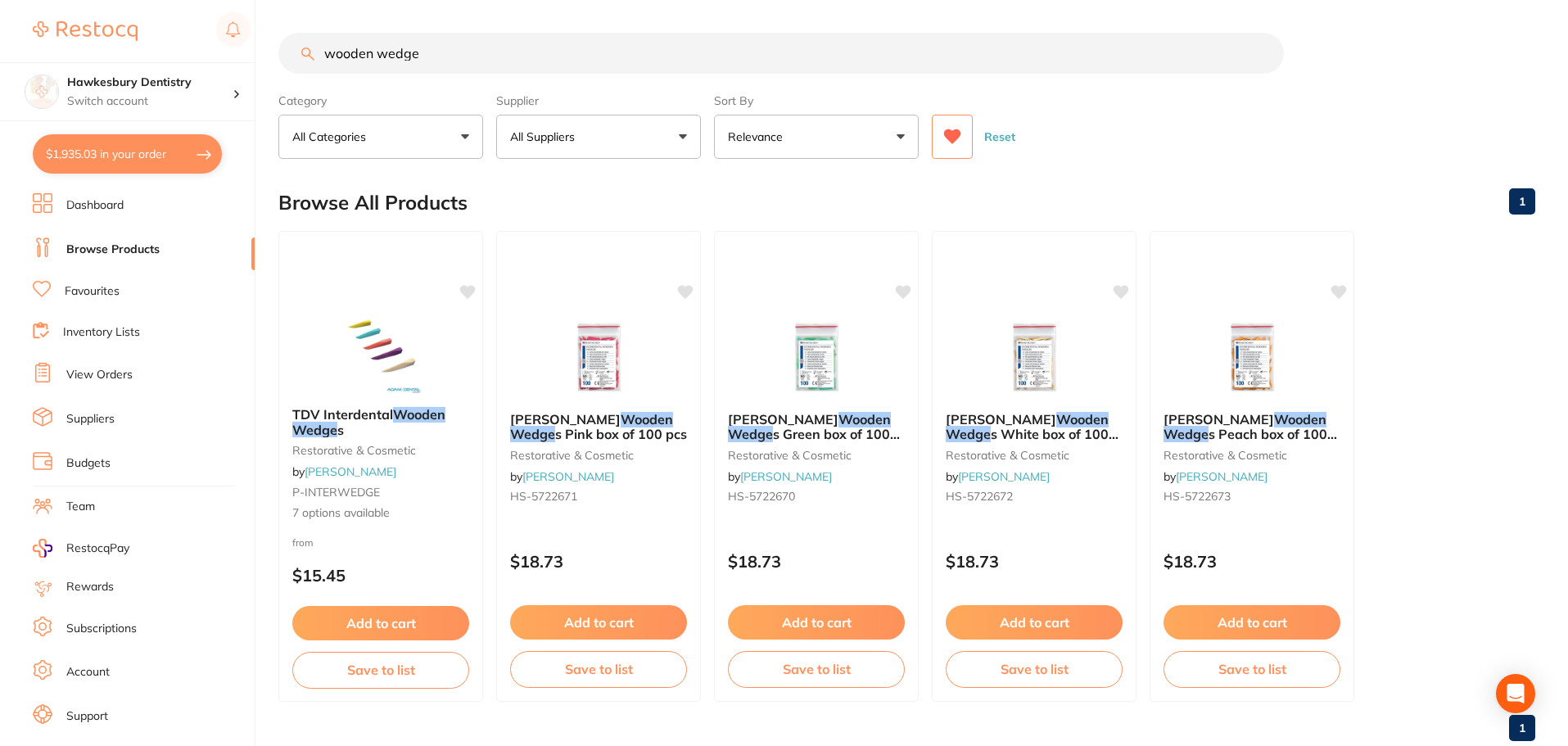
click at [667, 144] on button "All Suppliers" at bounding box center [598, 136] width 204 height 44
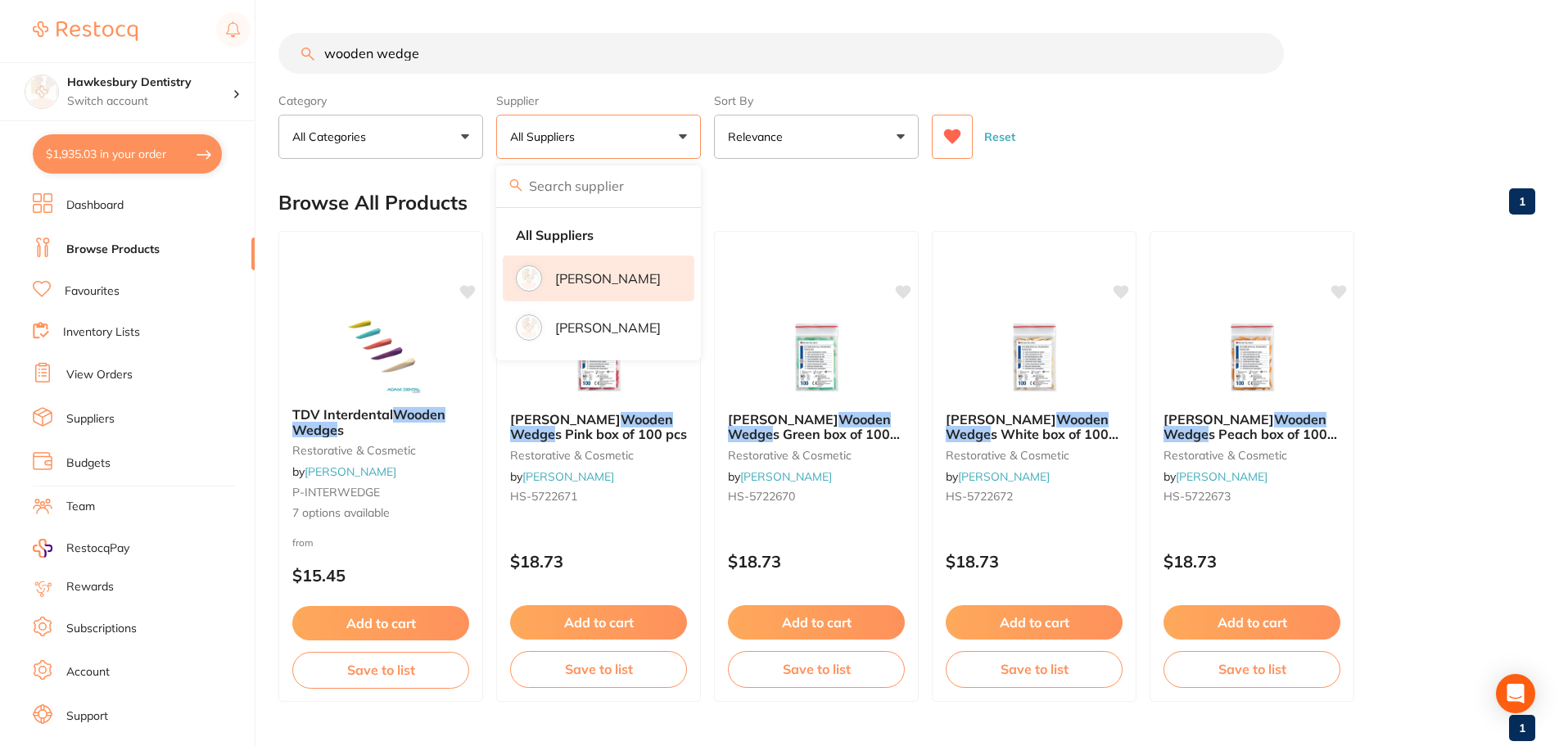
click at [612, 272] on p "[PERSON_NAME]" at bounding box center [608, 278] width 106 height 15
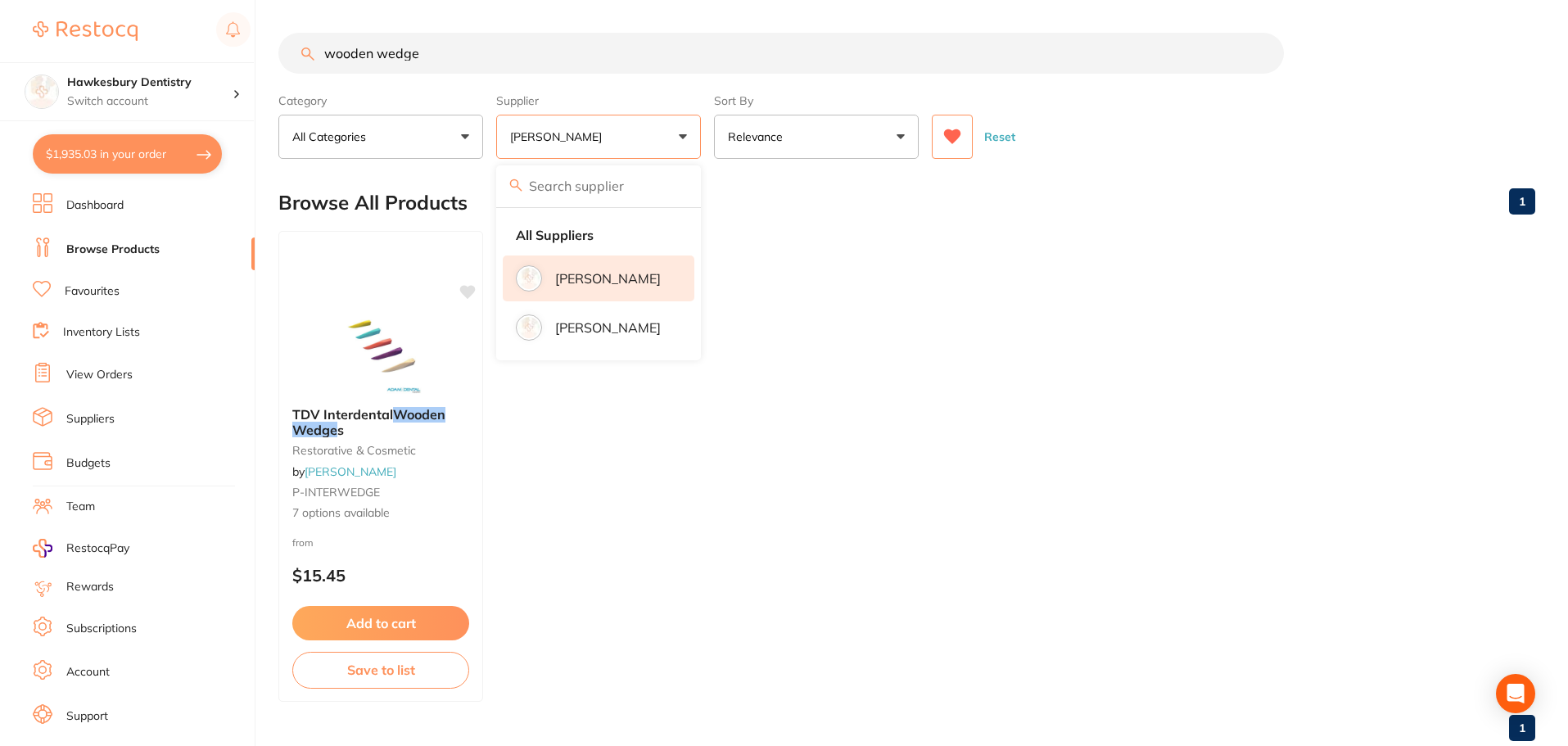
click at [398, 359] on img at bounding box center [381, 353] width 107 height 82
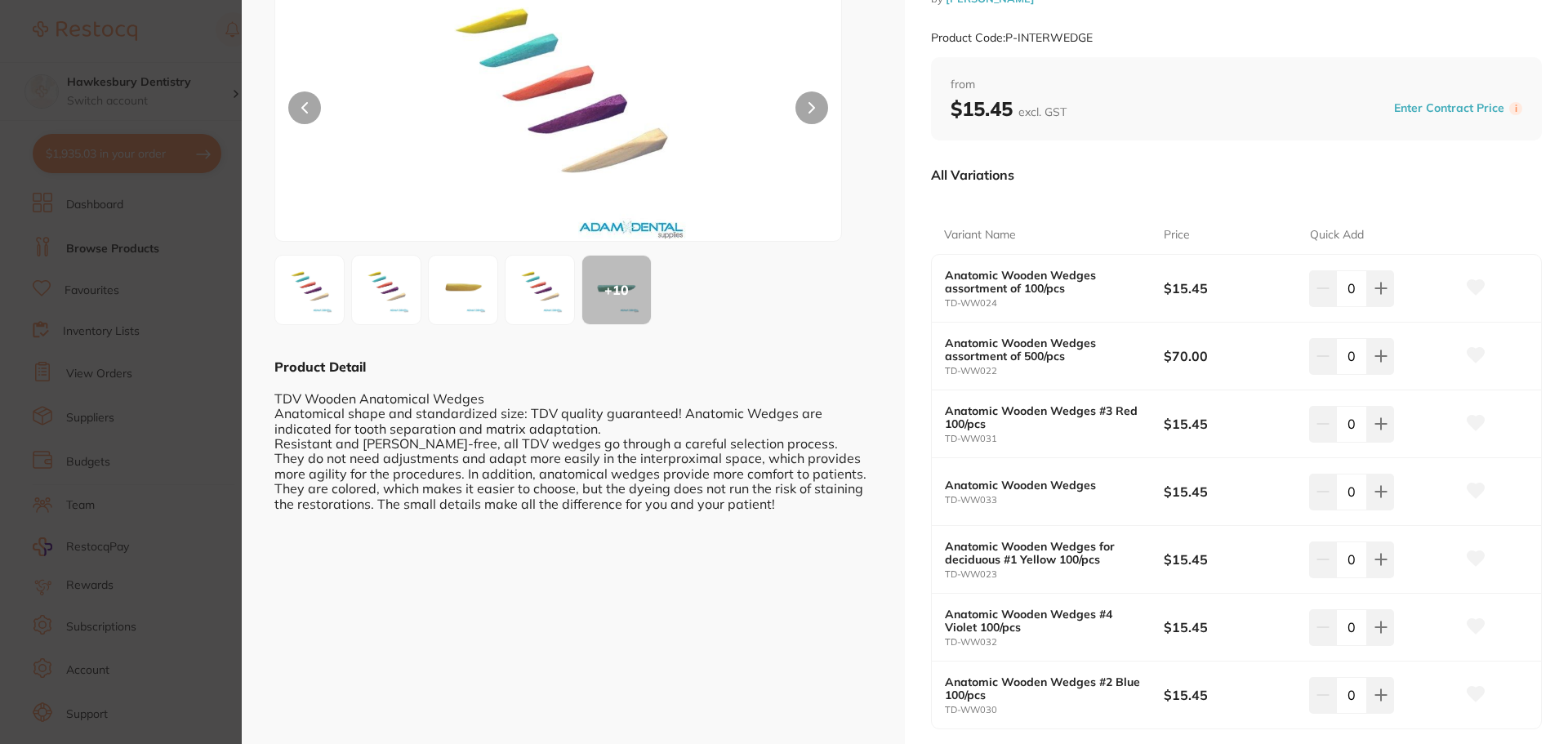
scroll to position [163, 0]
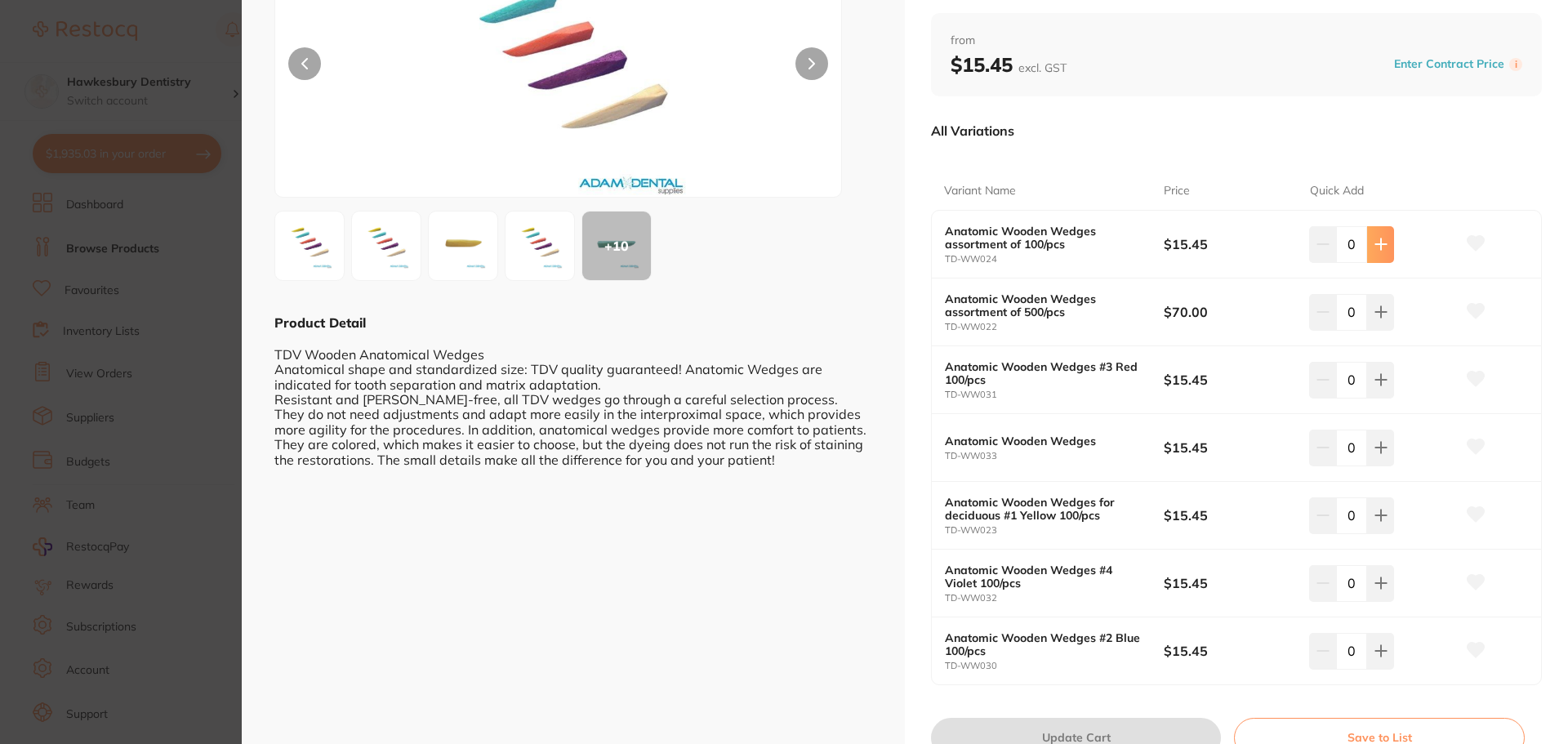
click at [1385, 243] on button at bounding box center [1381, 244] width 27 height 36
type input "1"
click at [1112, 725] on button "Update Cart" at bounding box center [1075, 737] width 290 height 39
checkbox input "false"
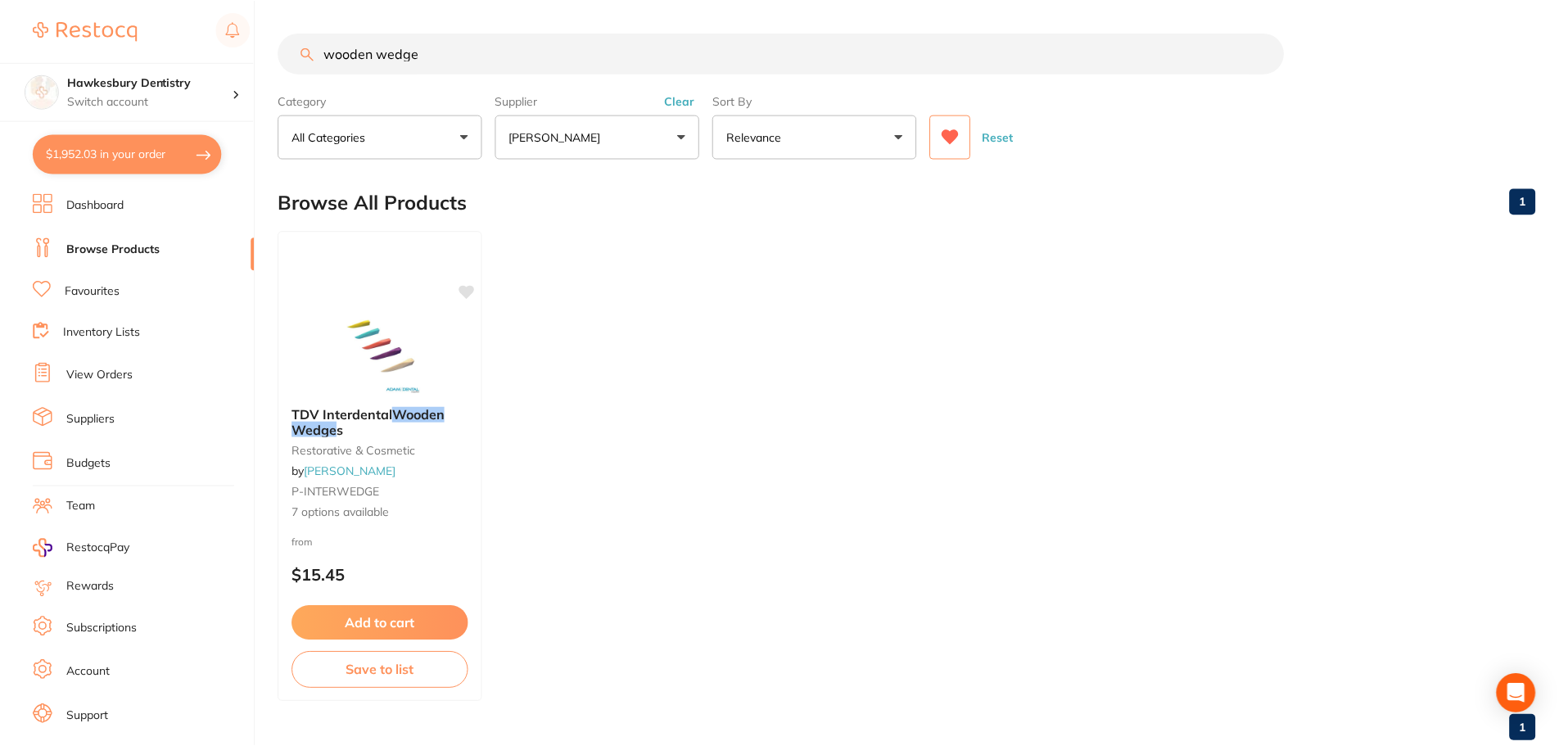
scroll to position [1, 0]
drag, startPoint x: 384, startPoint y: 73, endPoint x: 36, endPoint y: 66, distance: 348.1
click at [50, 70] on div "$1,952.03 Hawkesbury Dentistry Switch account Hawkesbury Dentistry $1,952.03 in…" at bounding box center [784, 372] width 1568 height 746
type input "steri pouch"
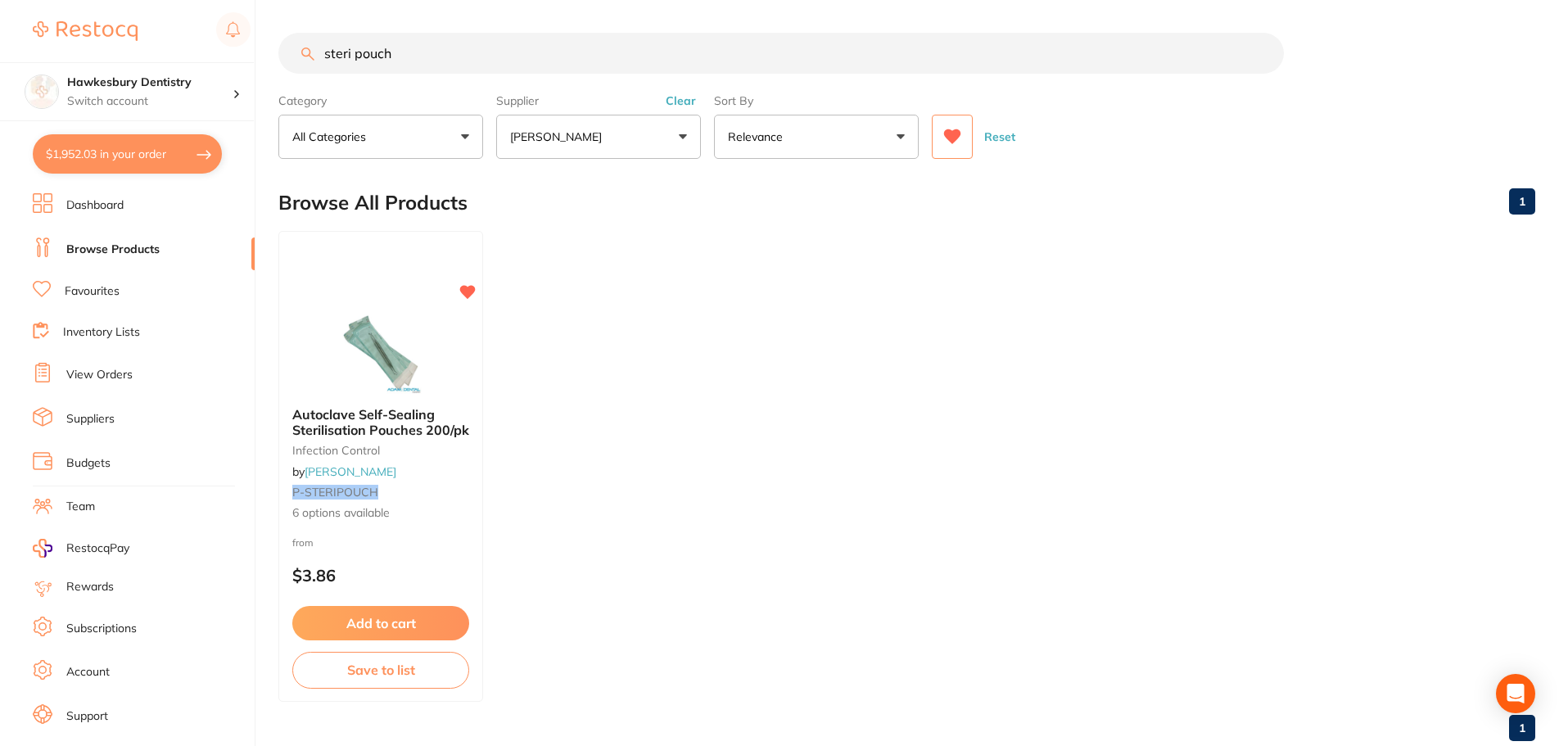
click at [383, 354] on img at bounding box center [381, 353] width 107 height 82
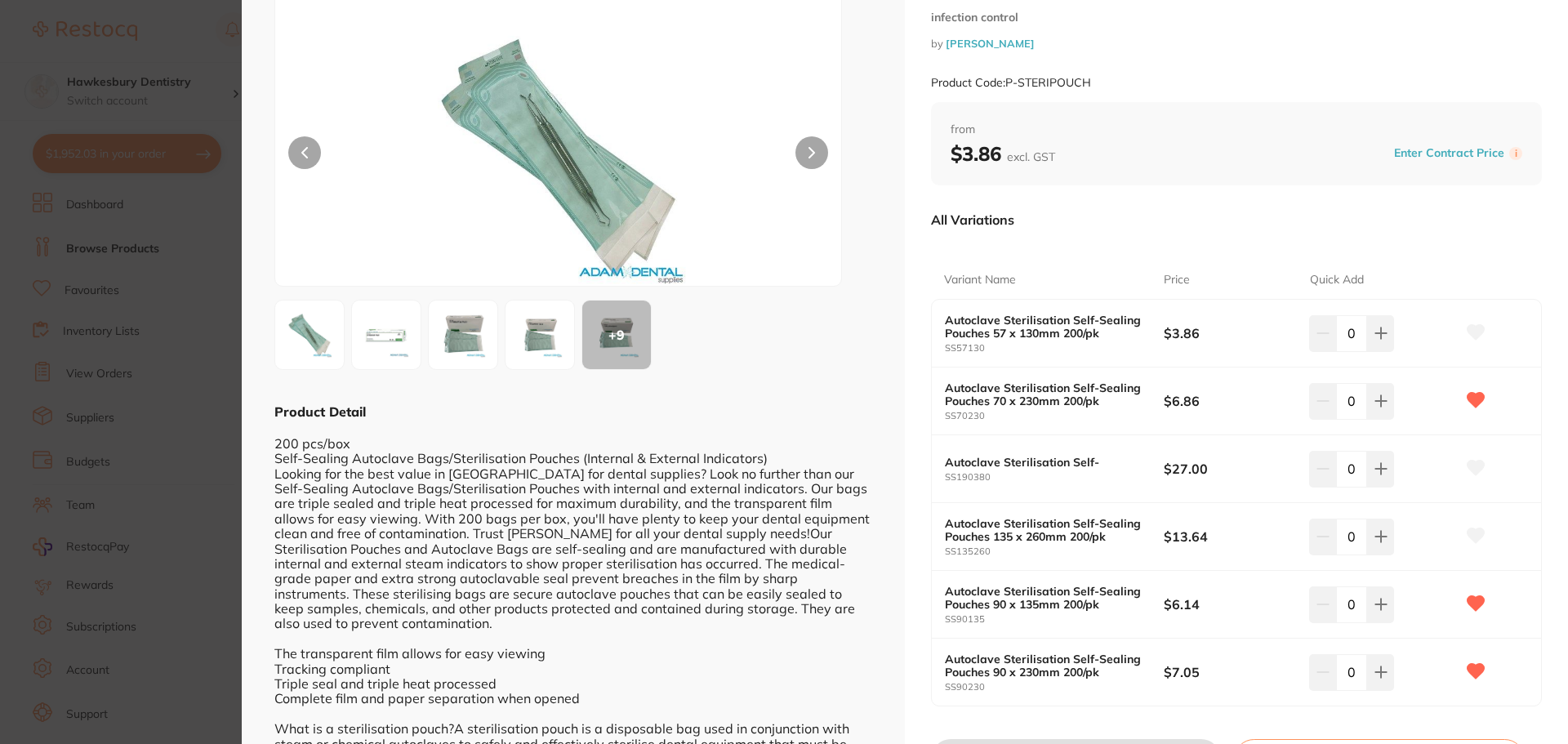
scroll to position [163, 0]
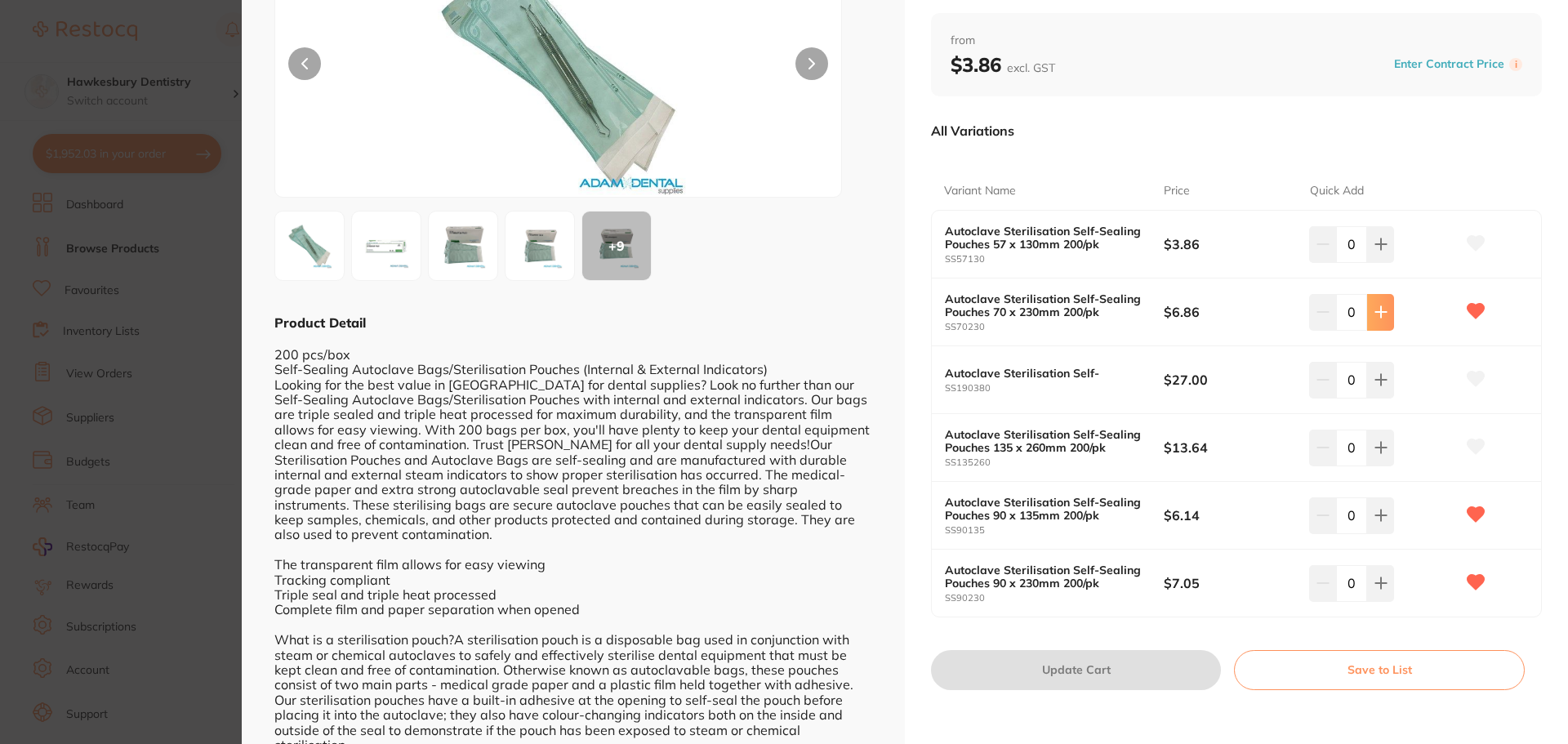
click at [1367, 262] on button at bounding box center [1381, 244] width 27 height 36
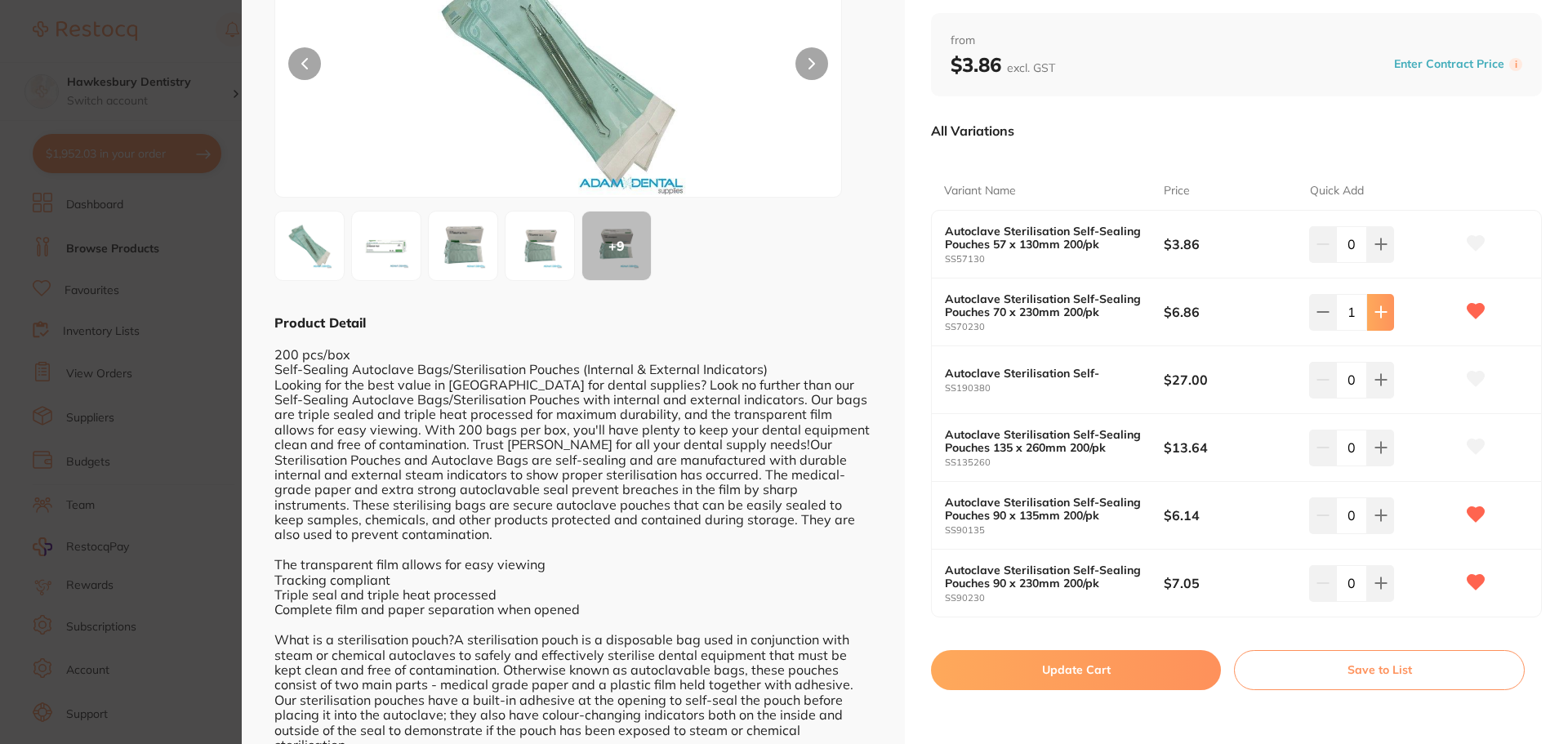
click at [1367, 262] on button at bounding box center [1381, 244] width 27 height 36
type input "5"
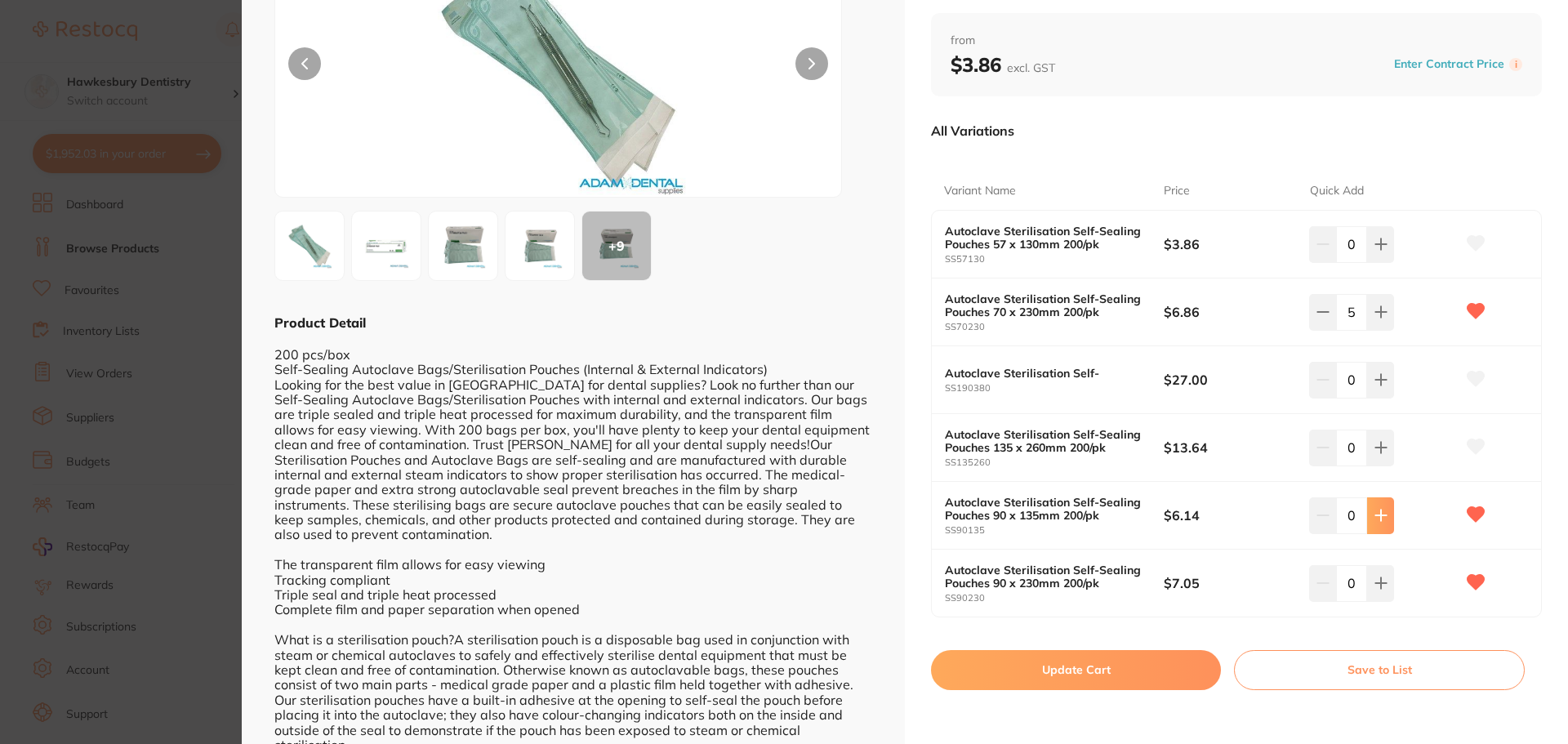
click at [1382, 251] on icon at bounding box center [1381, 244] width 13 height 13
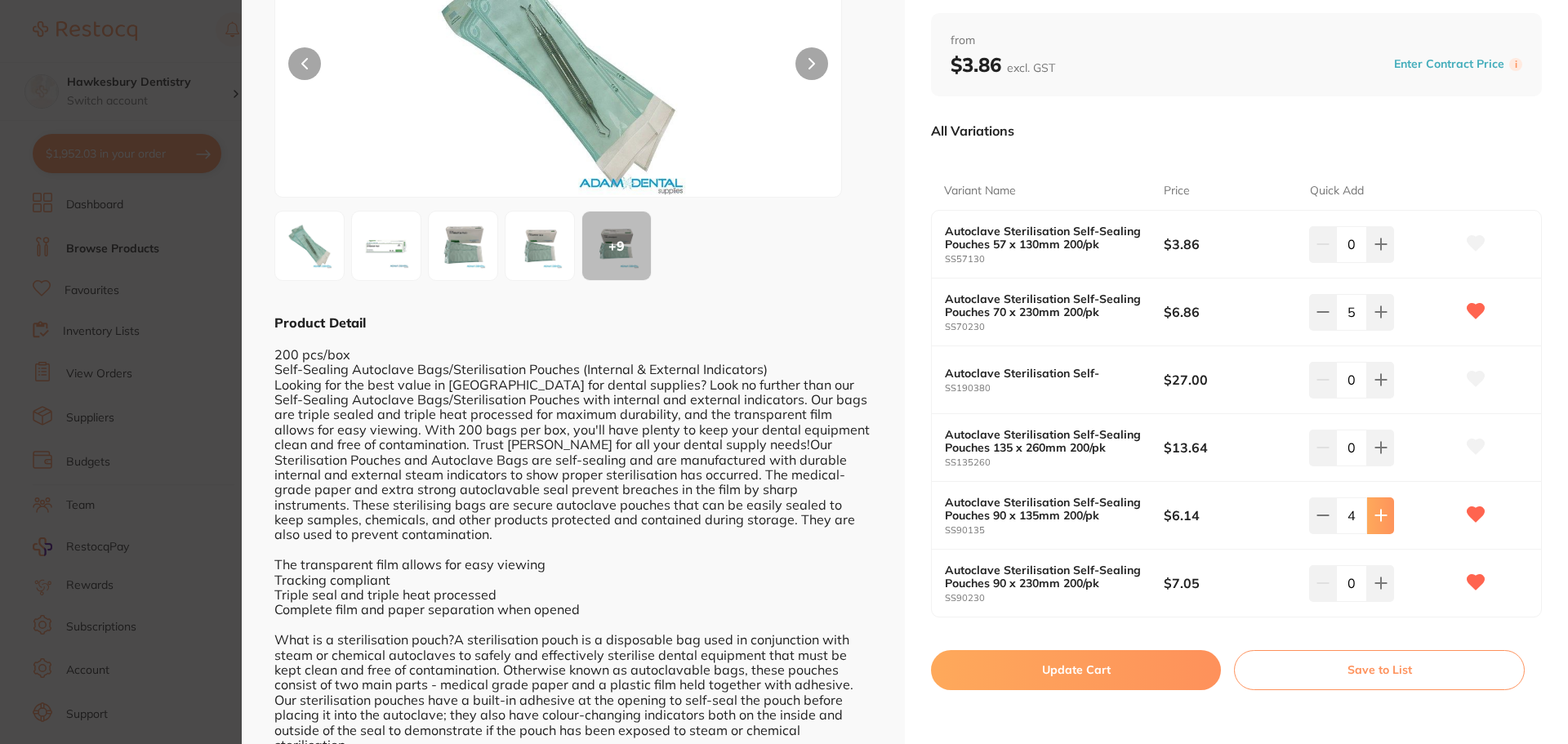
type input "5"
click at [1158, 662] on button "Update Cart" at bounding box center [1075, 669] width 290 height 39
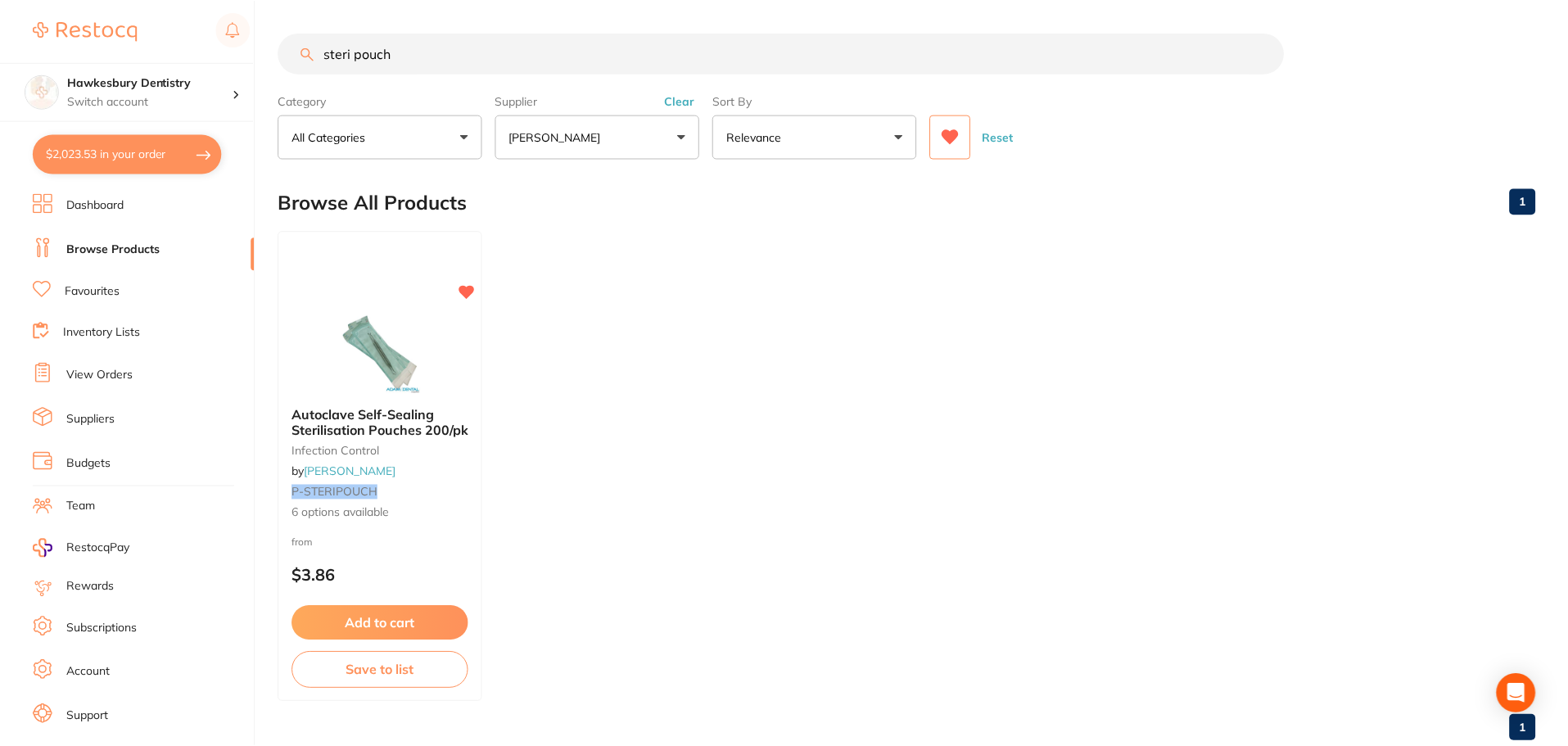
scroll to position [1, 0]
drag, startPoint x: 450, startPoint y: 65, endPoint x: 18, endPoint y: 110, distance: 434.3
click at [67, 103] on div "$2,023.53 Hawkesbury Dentistry Switch account Hawkesbury Dentistry $2,023.53 in…" at bounding box center [784, 372] width 1568 height 746
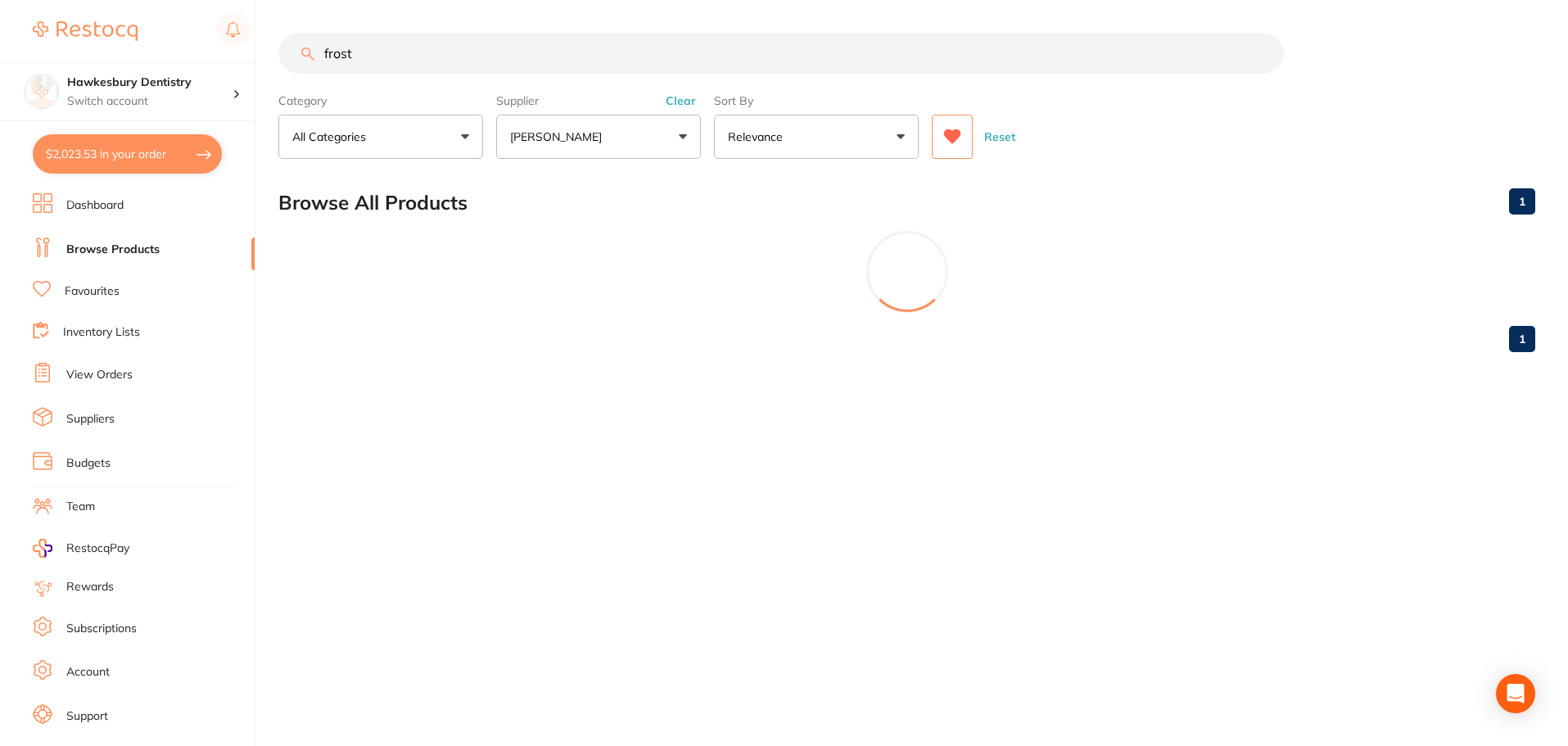
scroll to position [0, 0]
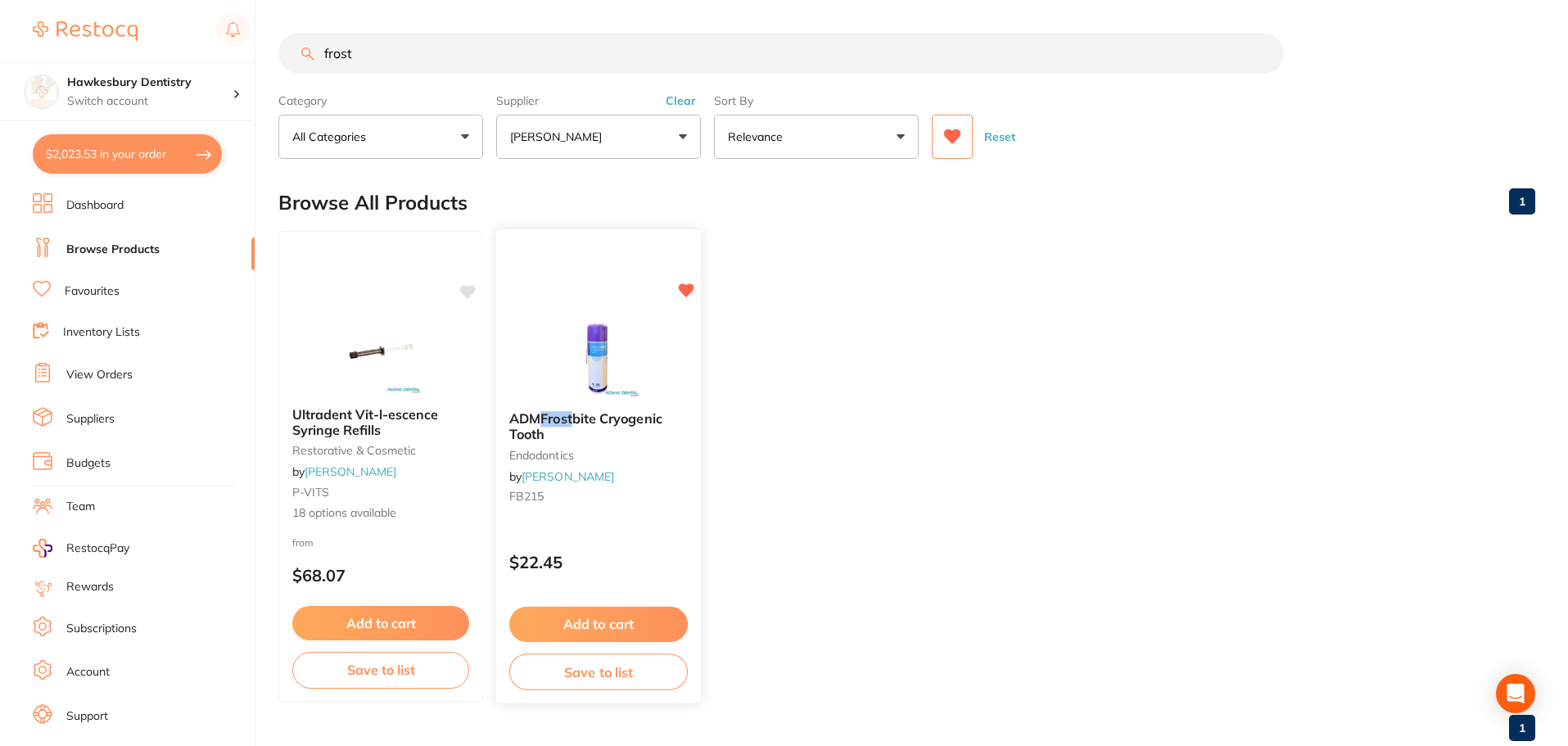
type input "frost"
click at [649, 626] on button "Add to cart" at bounding box center [599, 624] width 178 height 35
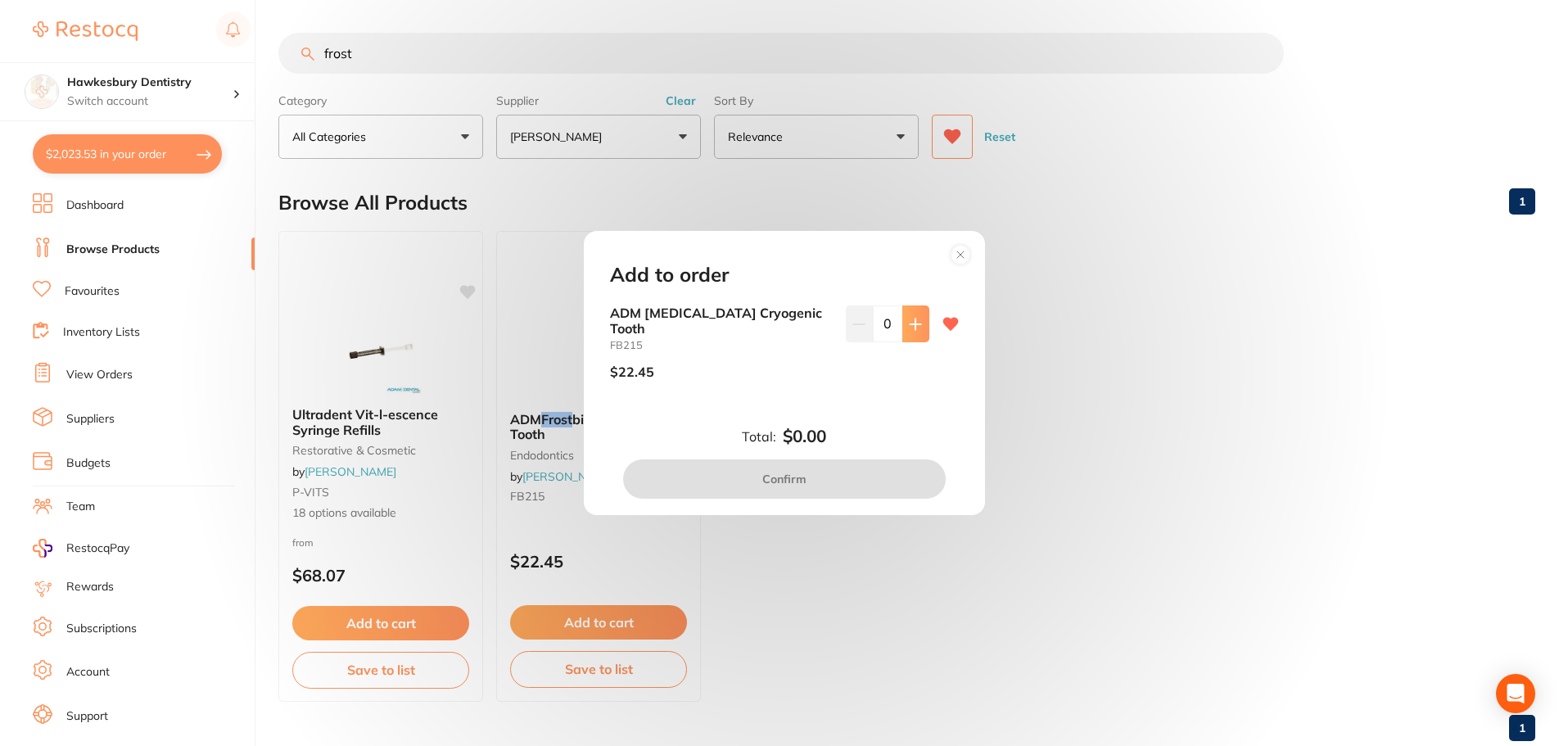
click at [913, 339] on button at bounding box center [916, 323] width 27 height 36
type input "2"
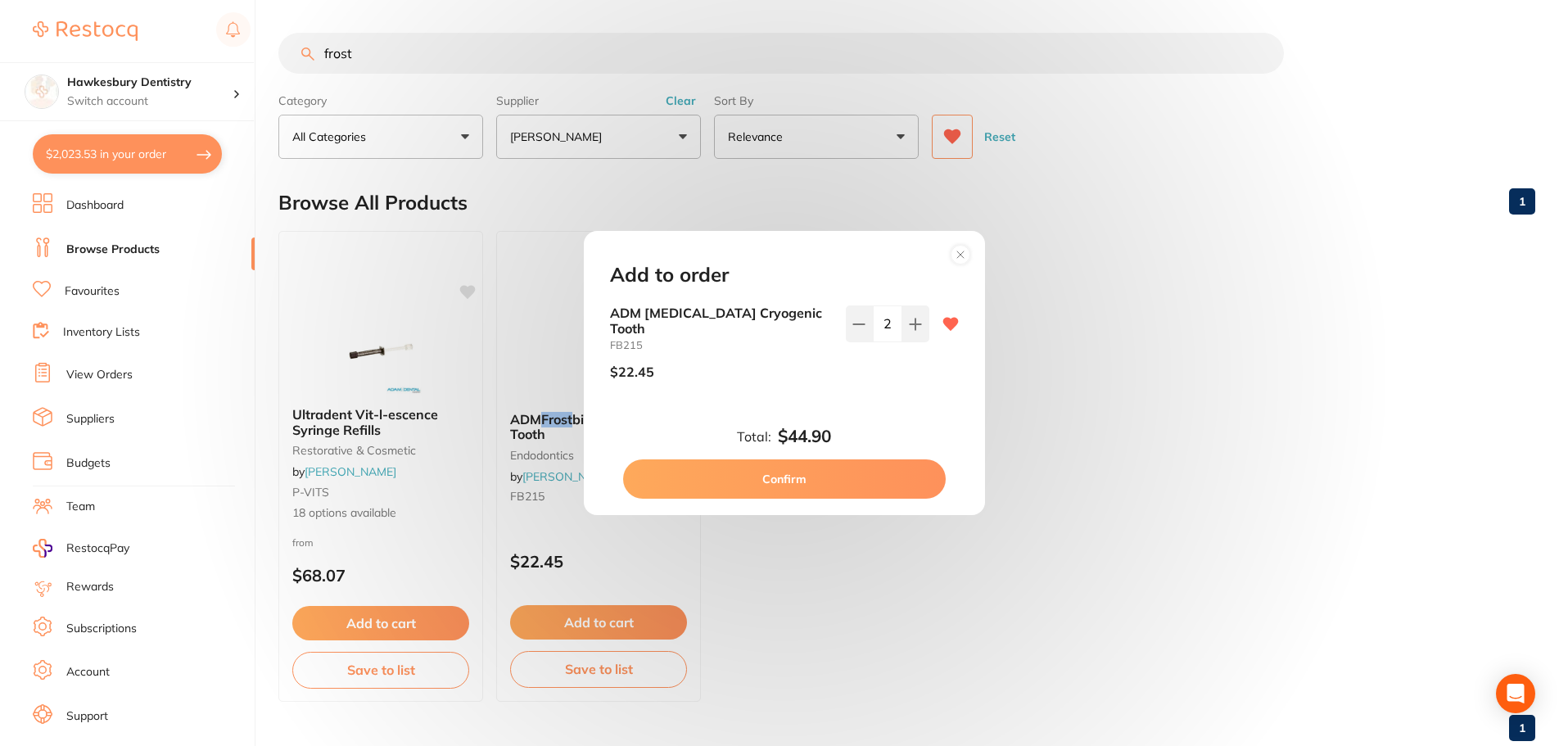
click at [836, 464] on button "Confirm" at bounding box center [784, 479] width 323 height 39
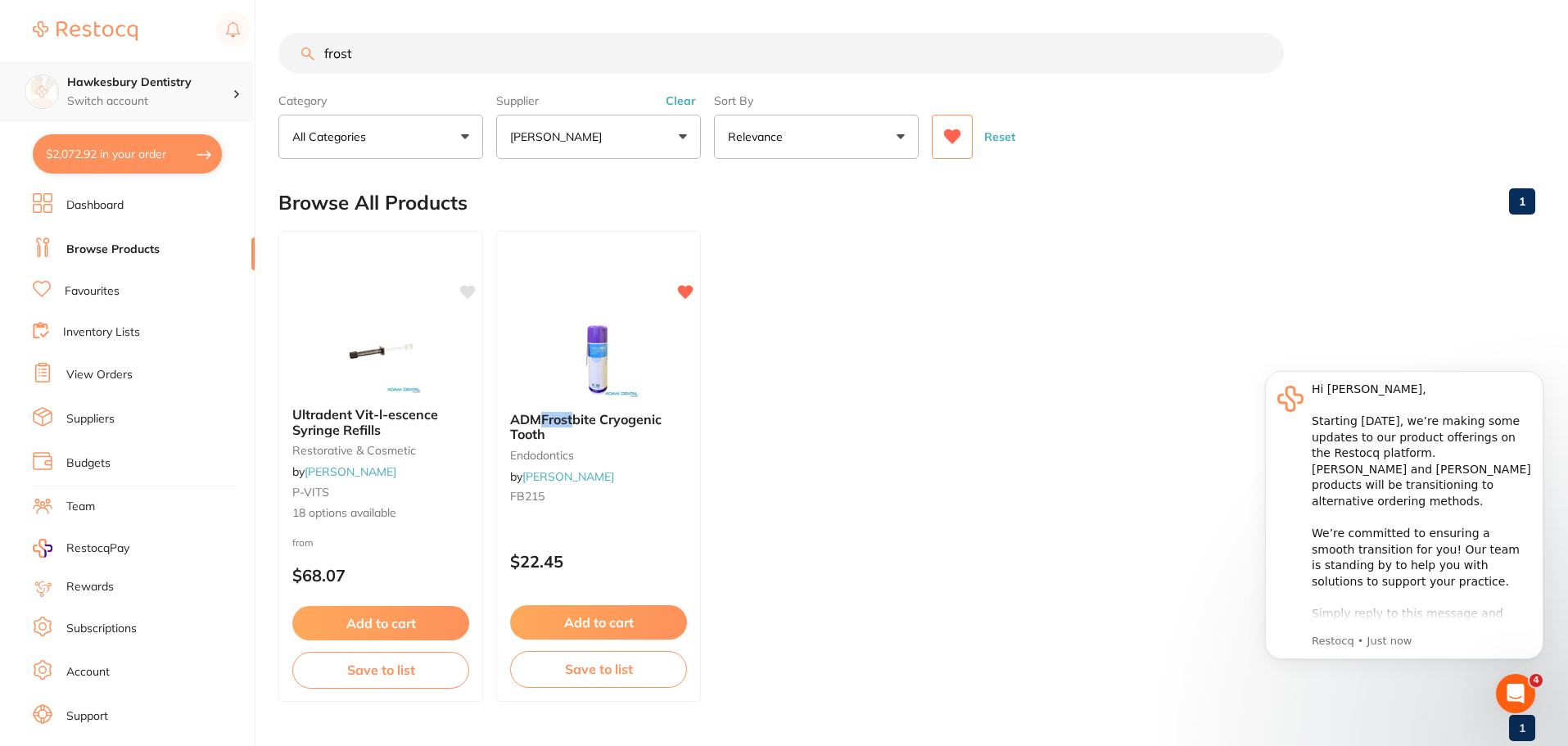
drag, startPoint x: 479, startPoint y: 52, endPoint x: 128, endPoint y: 66, distance: 351.3
click at [128, 66] on div "$2,072.92 Hawkesbury Dentistry Switch account Hawkesbury Dentistry $2,072.92 in…" at bounding box center [784, 373] width 1568 height 746
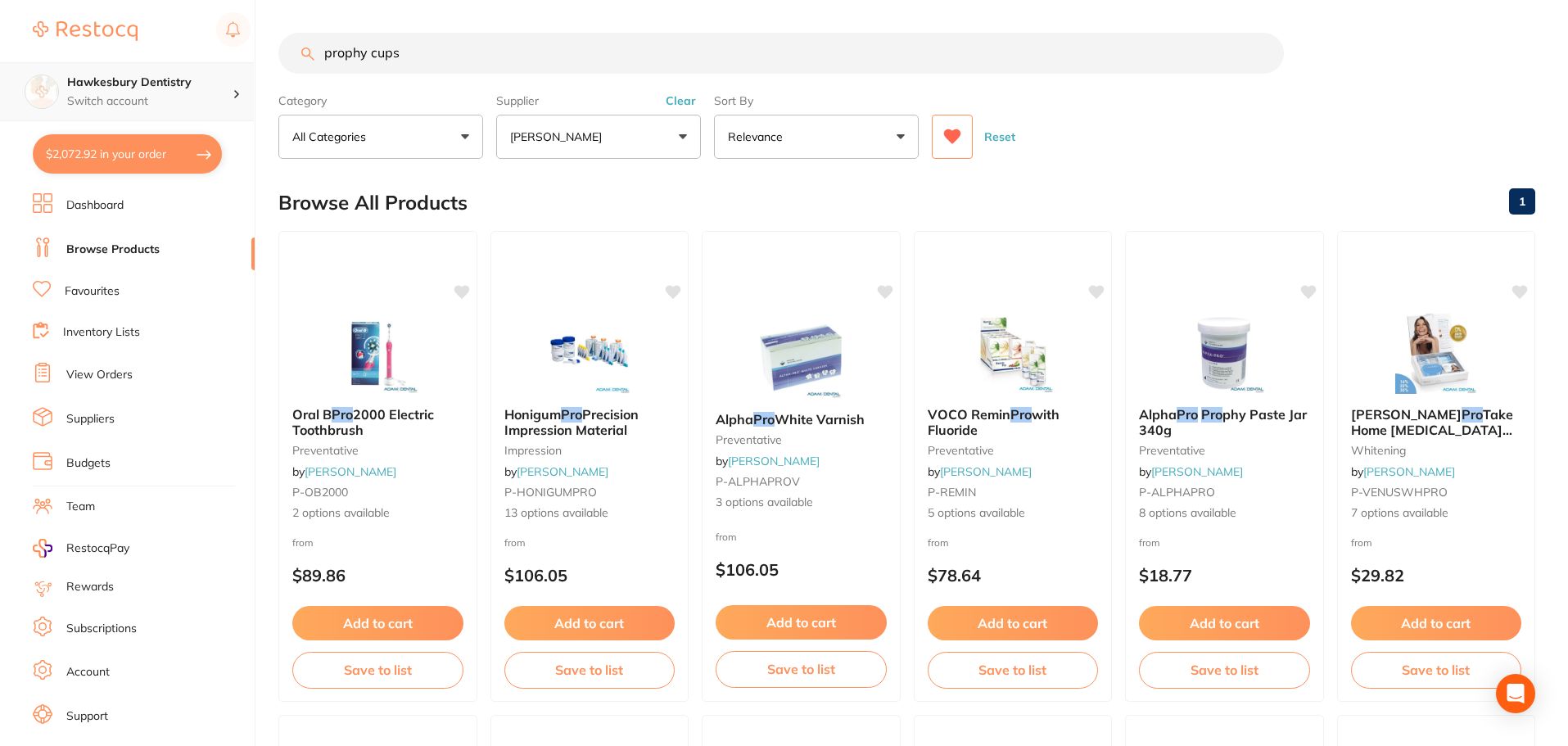
type input "prophy cups"
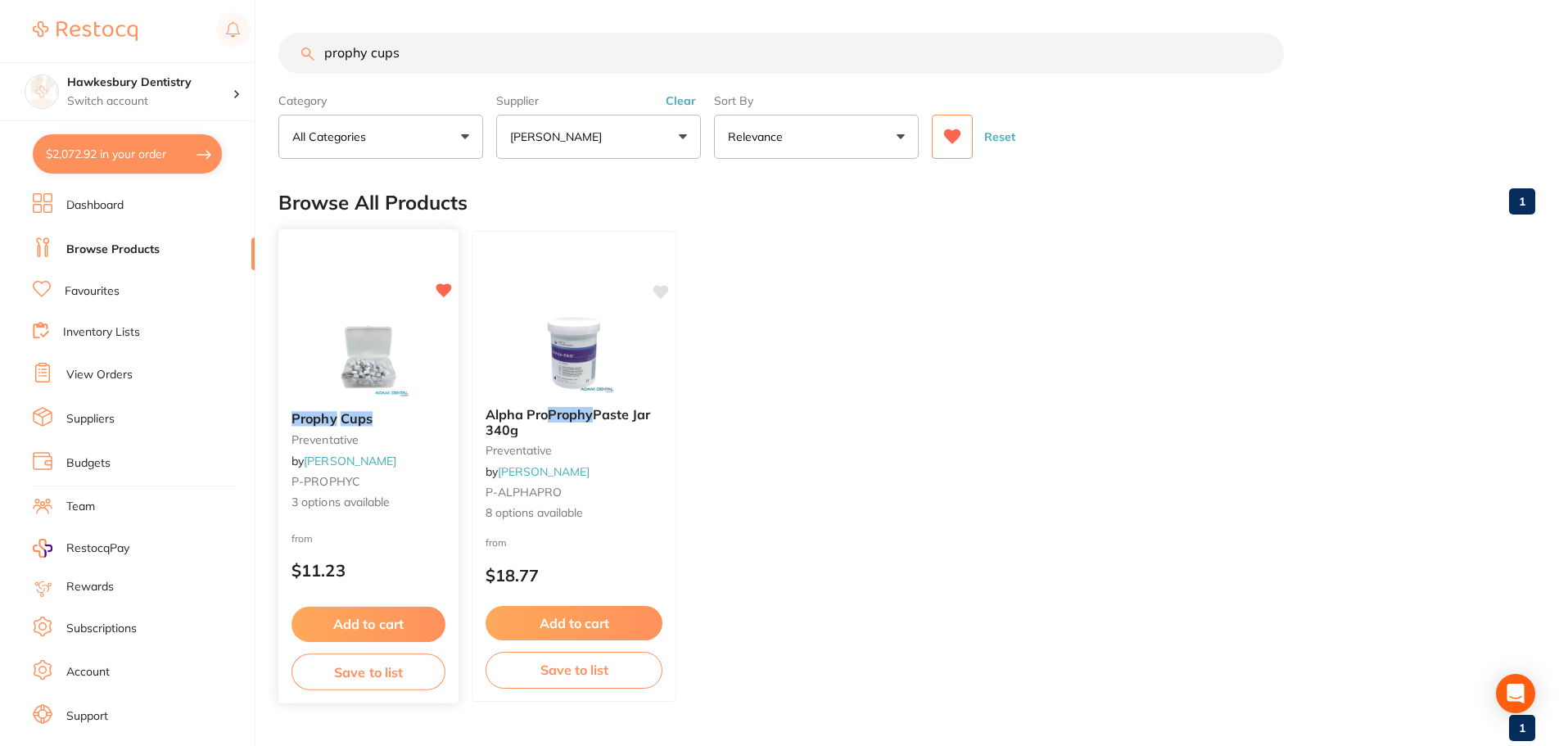
click at [400, 611] on button "Add to cart" at bounding box center [368, 624] width 154 height 35
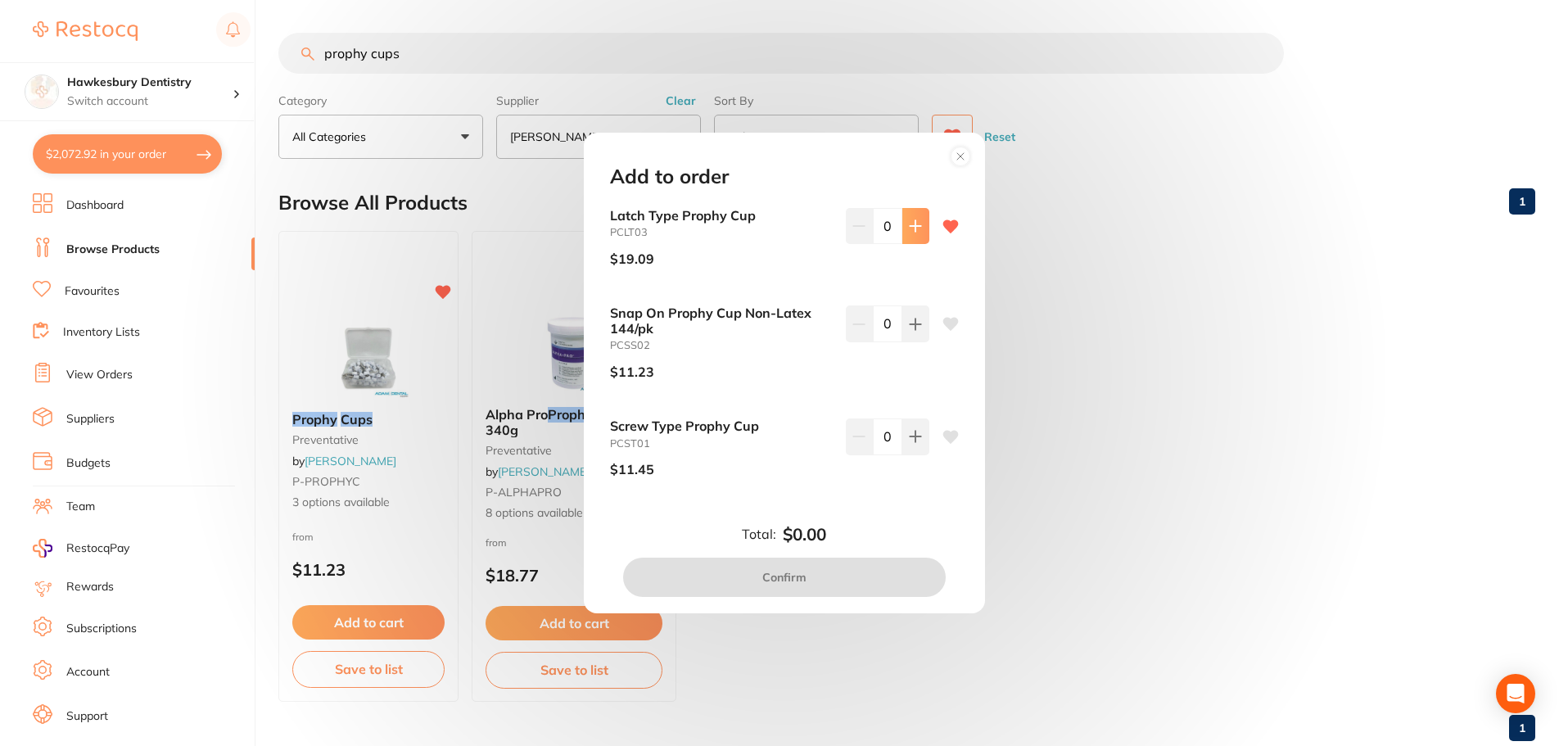
click at [909, 223] on icon at bounding box center [915, 225] width 13 height 13
type input "1"
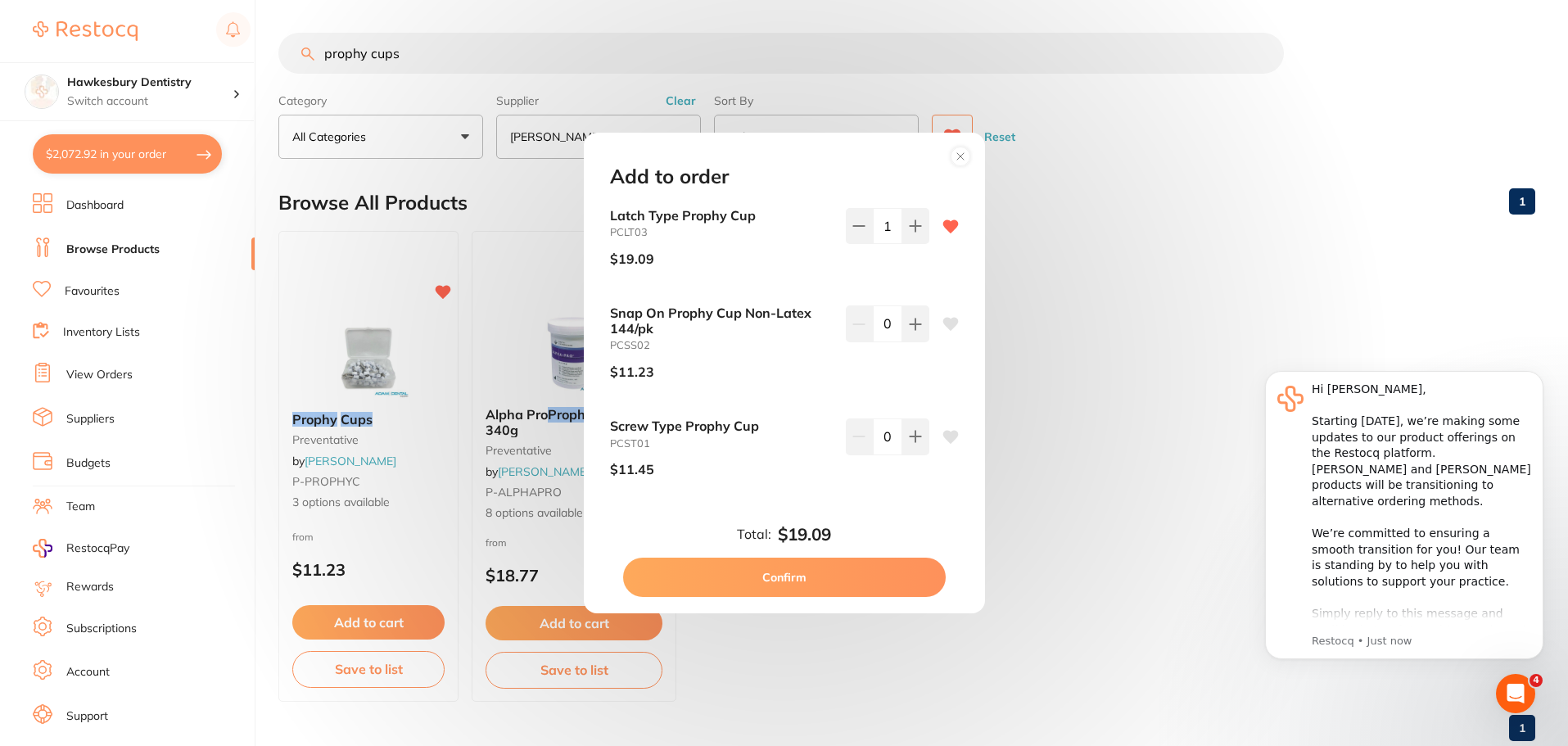
click at [810, 570] on button "Confirm" at bounding box center [784, 577] width 323 height 39
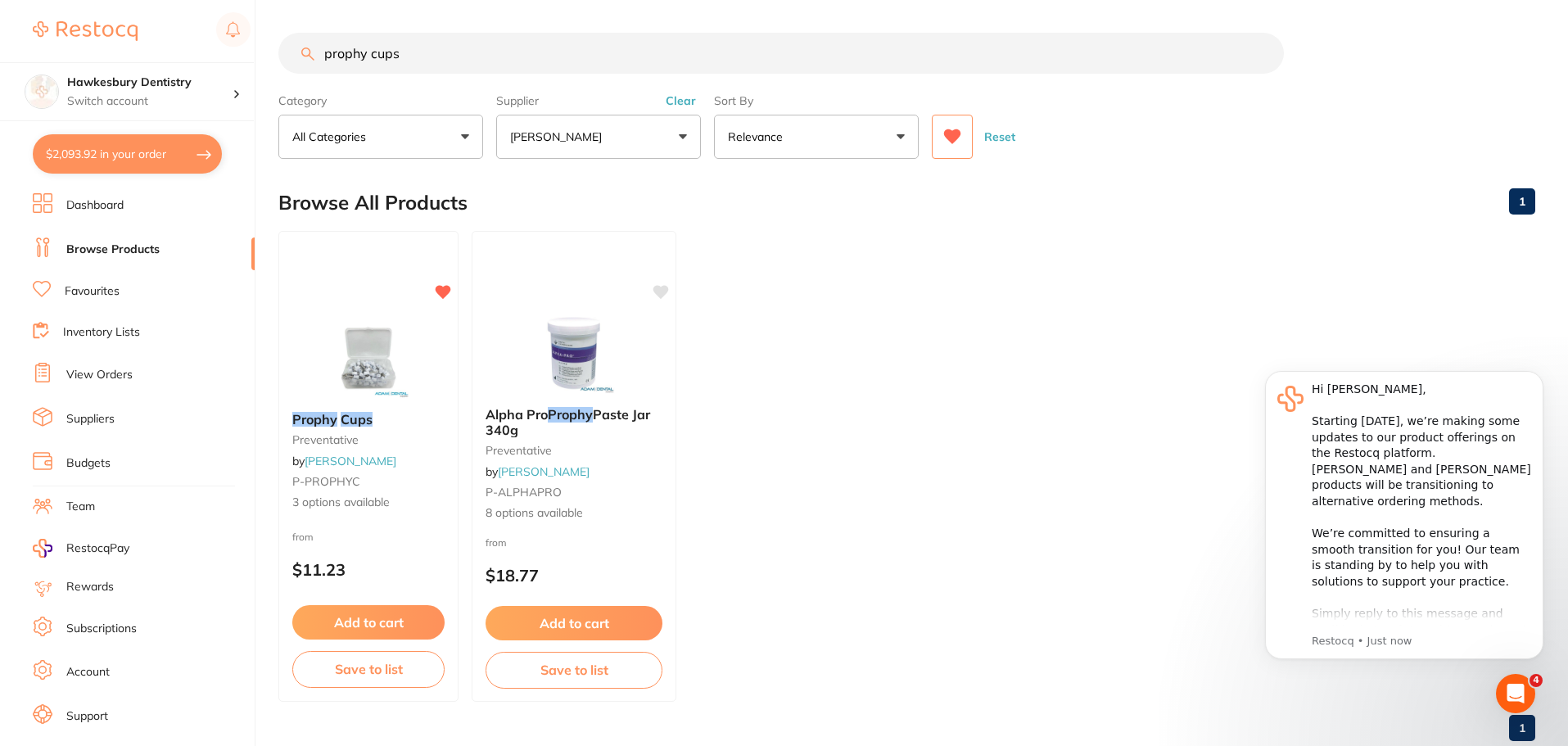
scroll to position [1, 0]
drag, startPoint x: 393, startPoint y: 59, endPoint x: 258, endPoint y: 73, distance: 135.7
click at [258, 73] on div "$2,093.92 Hawkesbury Dentistry Switch account Hawkesbury Dentistry $2,093.92 in…" at bounding box center [784, 373] width 1568 height 746
type input "masks"
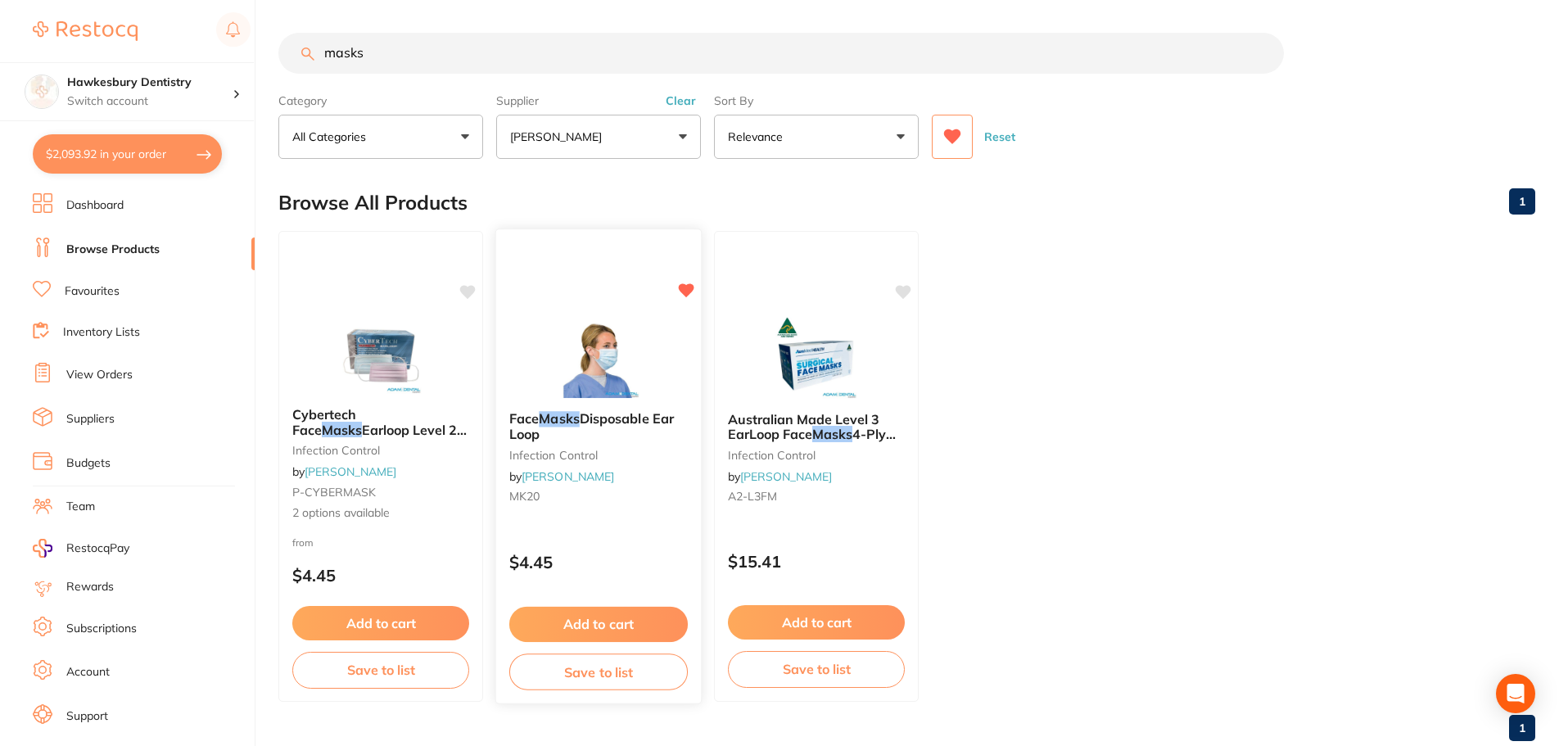
click at [611, 616] on button "Add to cart" at bounding box center [599, 624] width 178 height 35
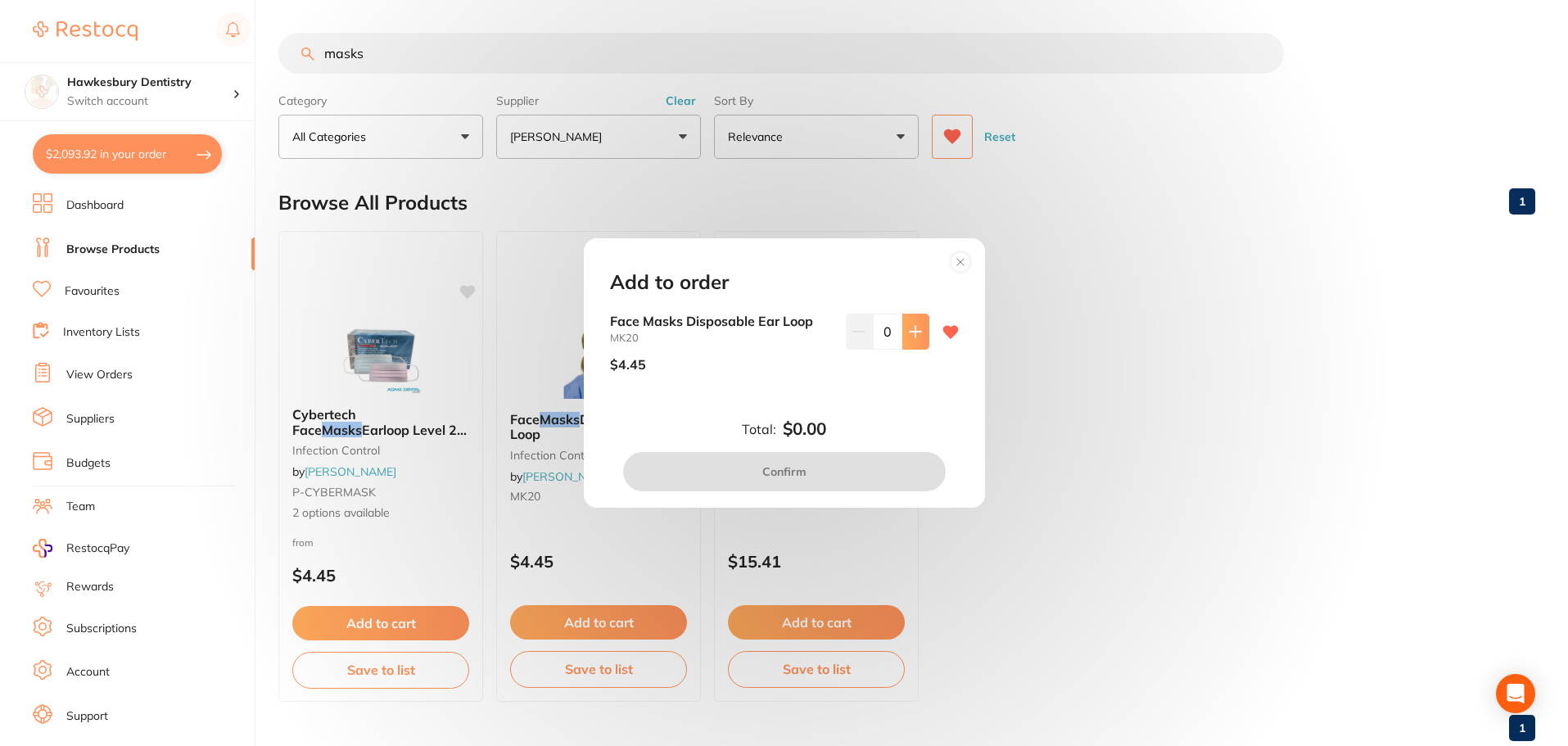
click at [915, 334] on icon at bounding box center [915, 330] width 13 height 13
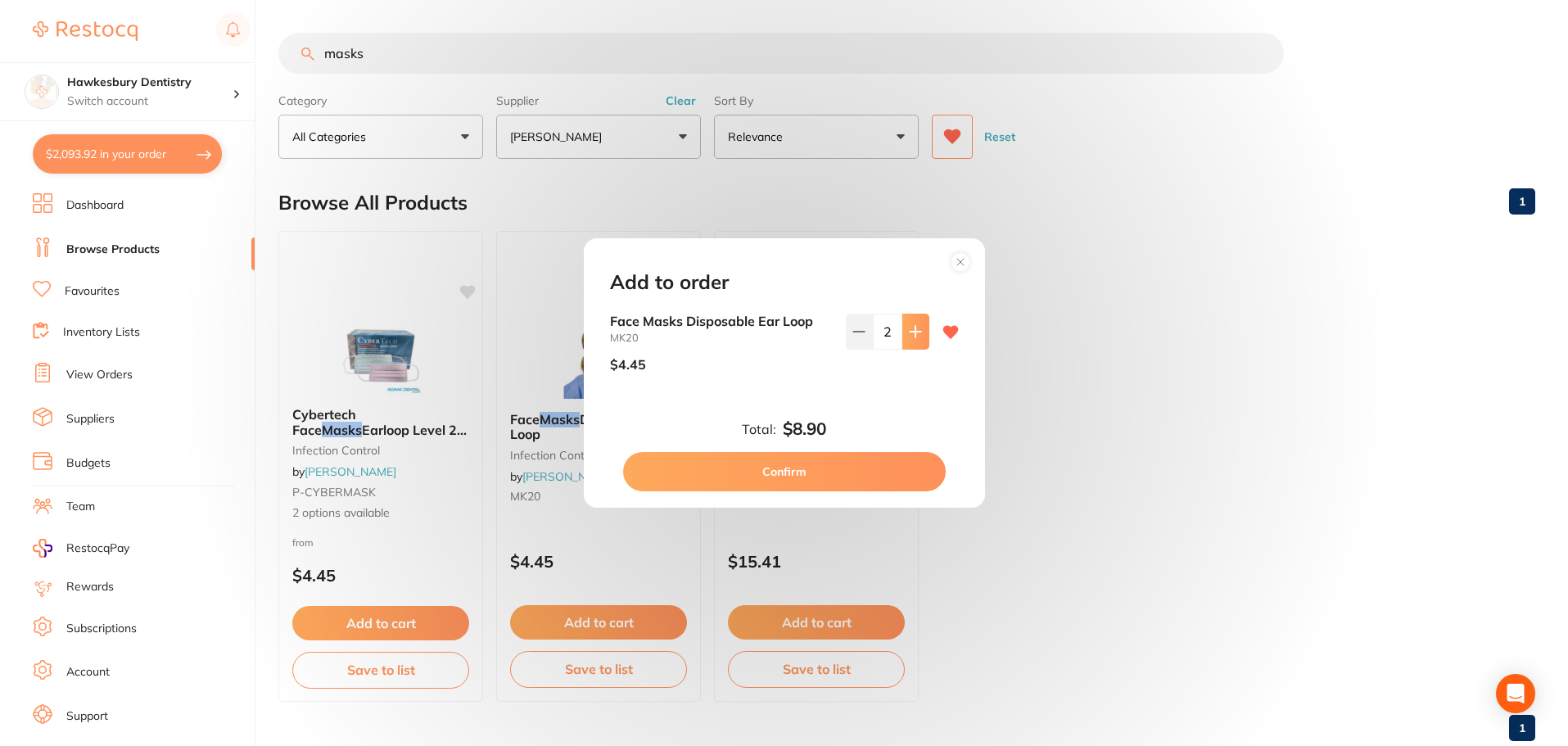
click at [915, 334] on icon at bounding box center [915, 330] width 13 height 13
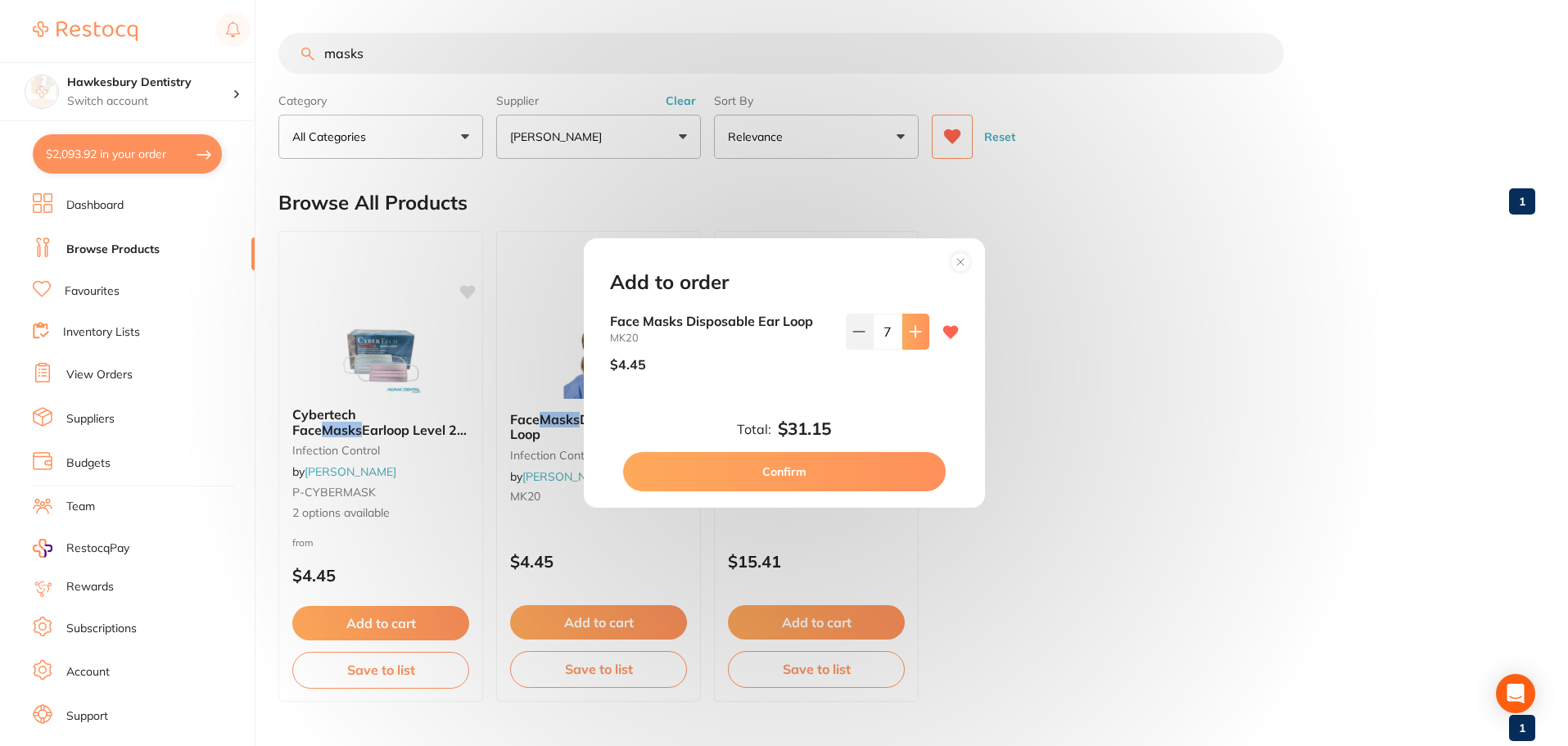
click at [915, 334] on icon at bounding box center [915, 330] width 13 height 13
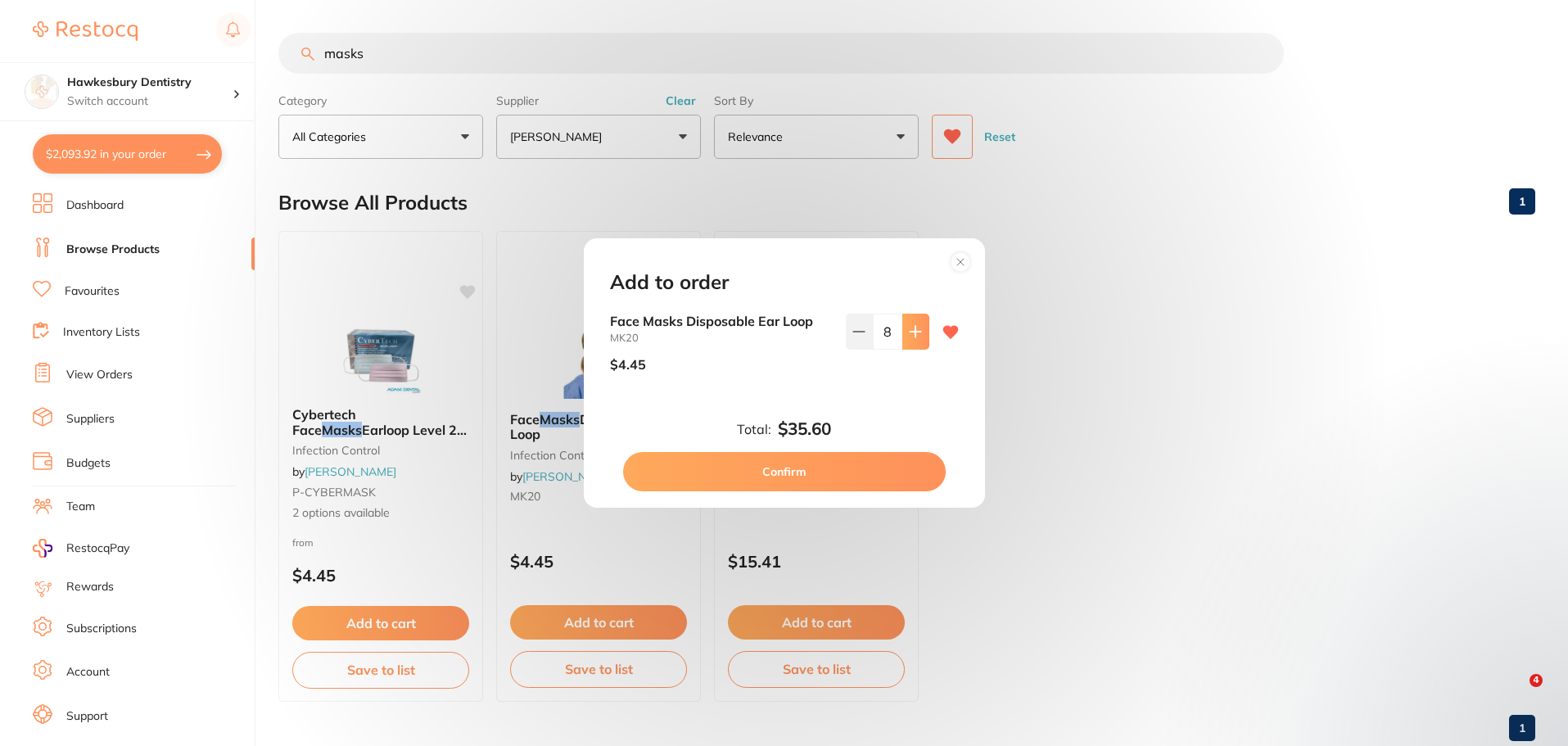
click at [915, 334] on icon at bounding box center [915, 330] width 13 height 13
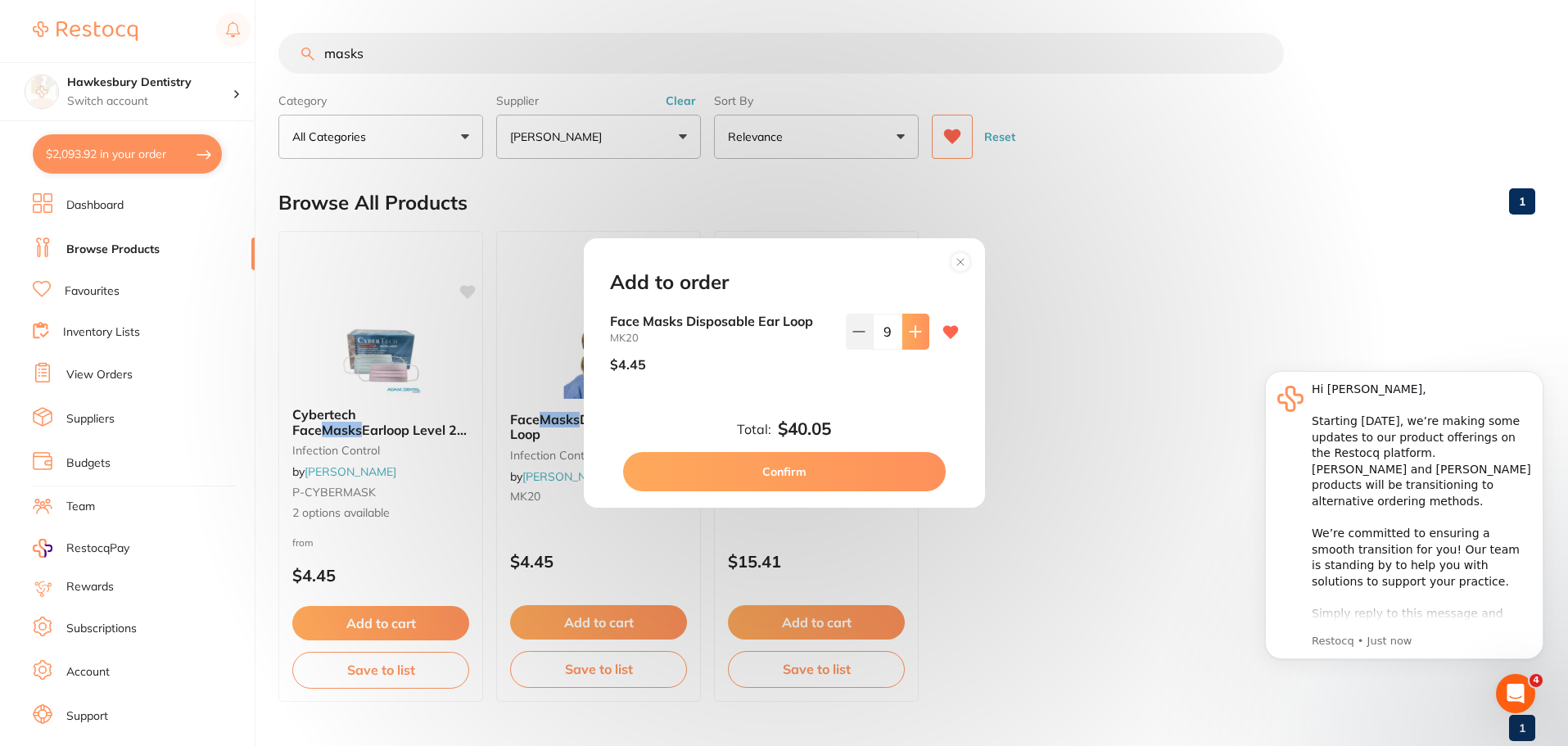
click at [915, 334] on icon at bounding box center [915, 330] width 13 height 13
type input "10"
click at [815, 470] on button "Confirm" at bounding box center [784, 471] width 323 height 39
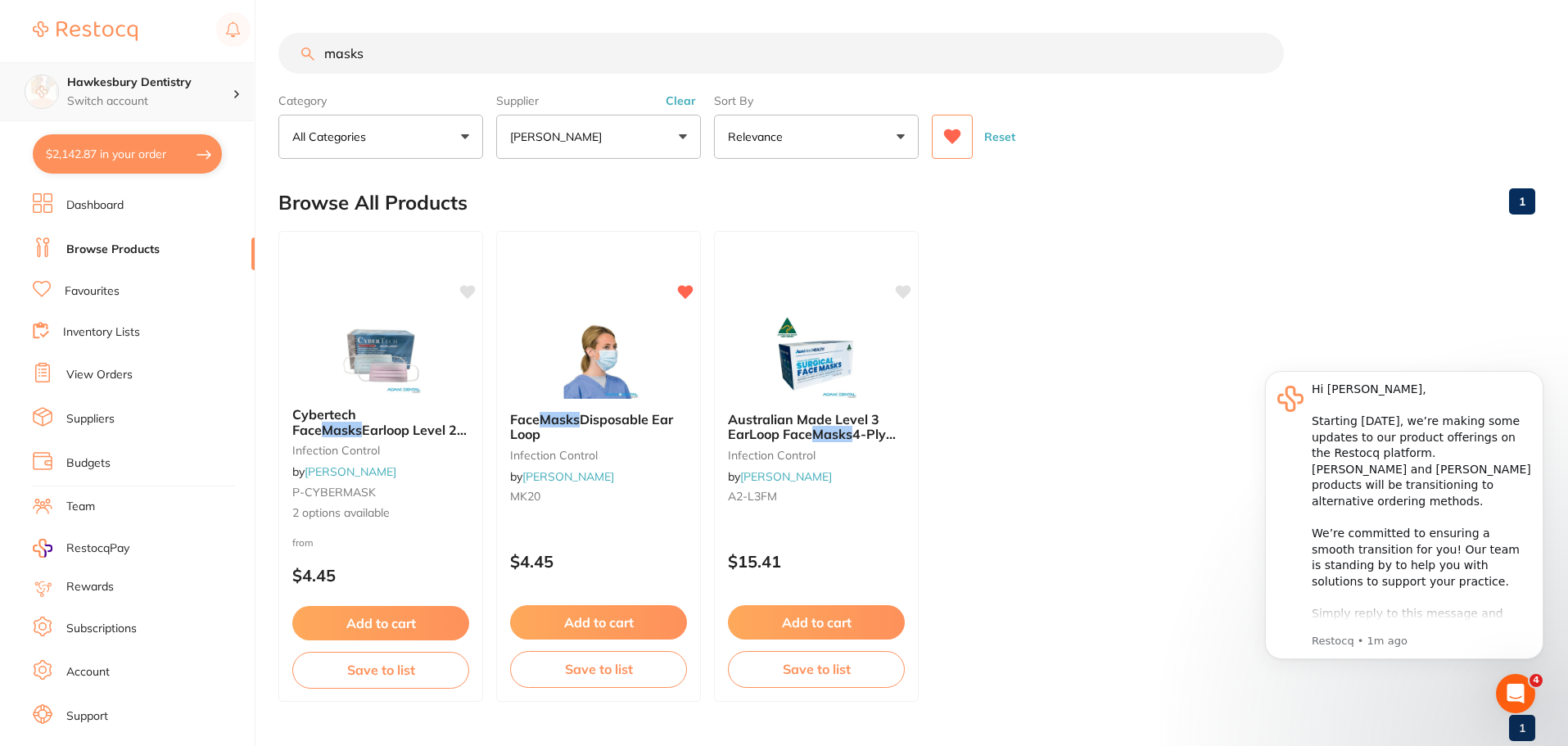
drag, startPoint x: 415, startPoint y: 43, endPoint x: 22, endPoint y: 68, distance: 393.8
click at [189, 66] on div "$2,142.87 Hawkesbury Dentistry Switch account Hawkesbury Dentistry $2,142.87 in…" at bounding box center [784, 373] width 1568 height 746
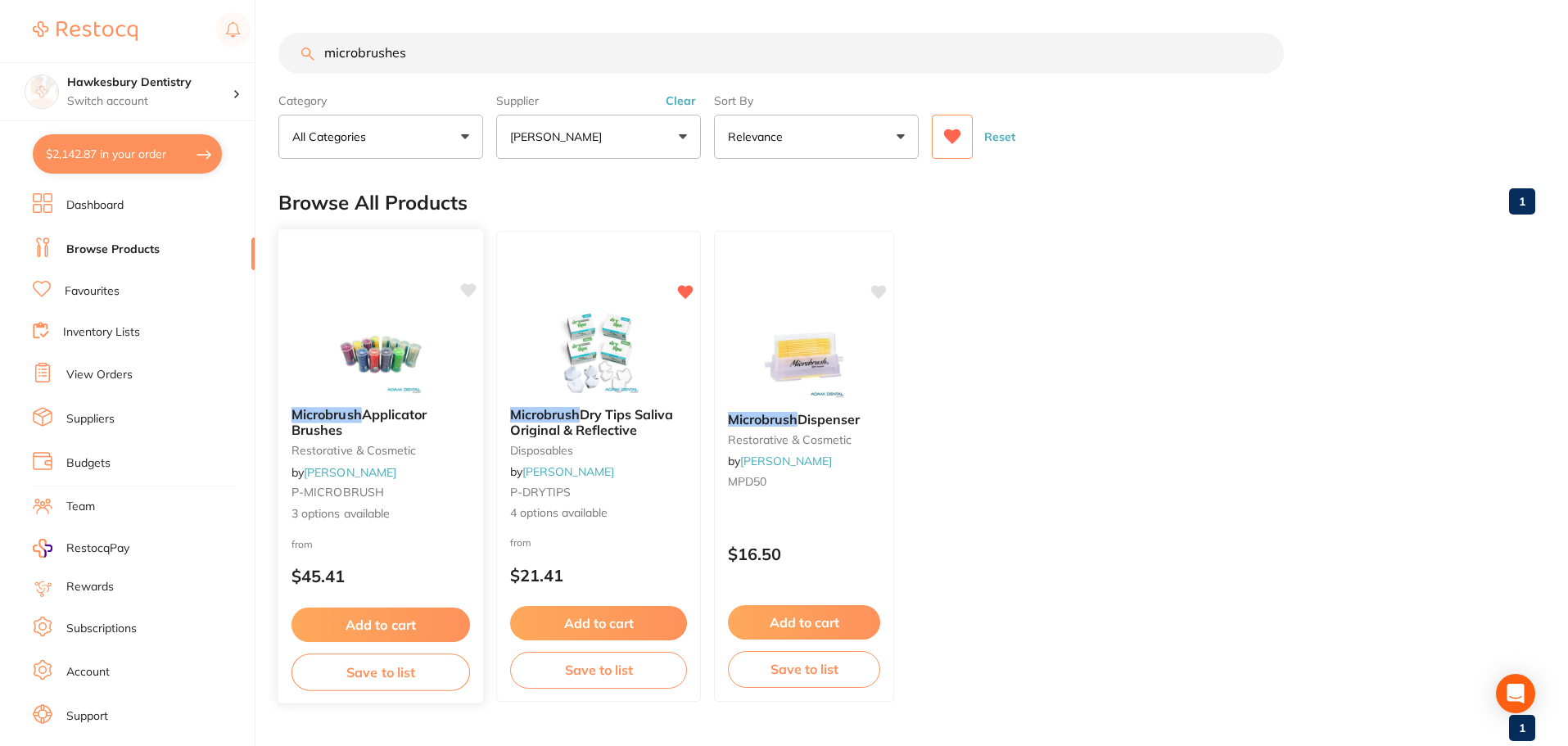
type input "microbrushes"
click at [370, 360] on img at bounding box center [381, 352] width 108 height 83
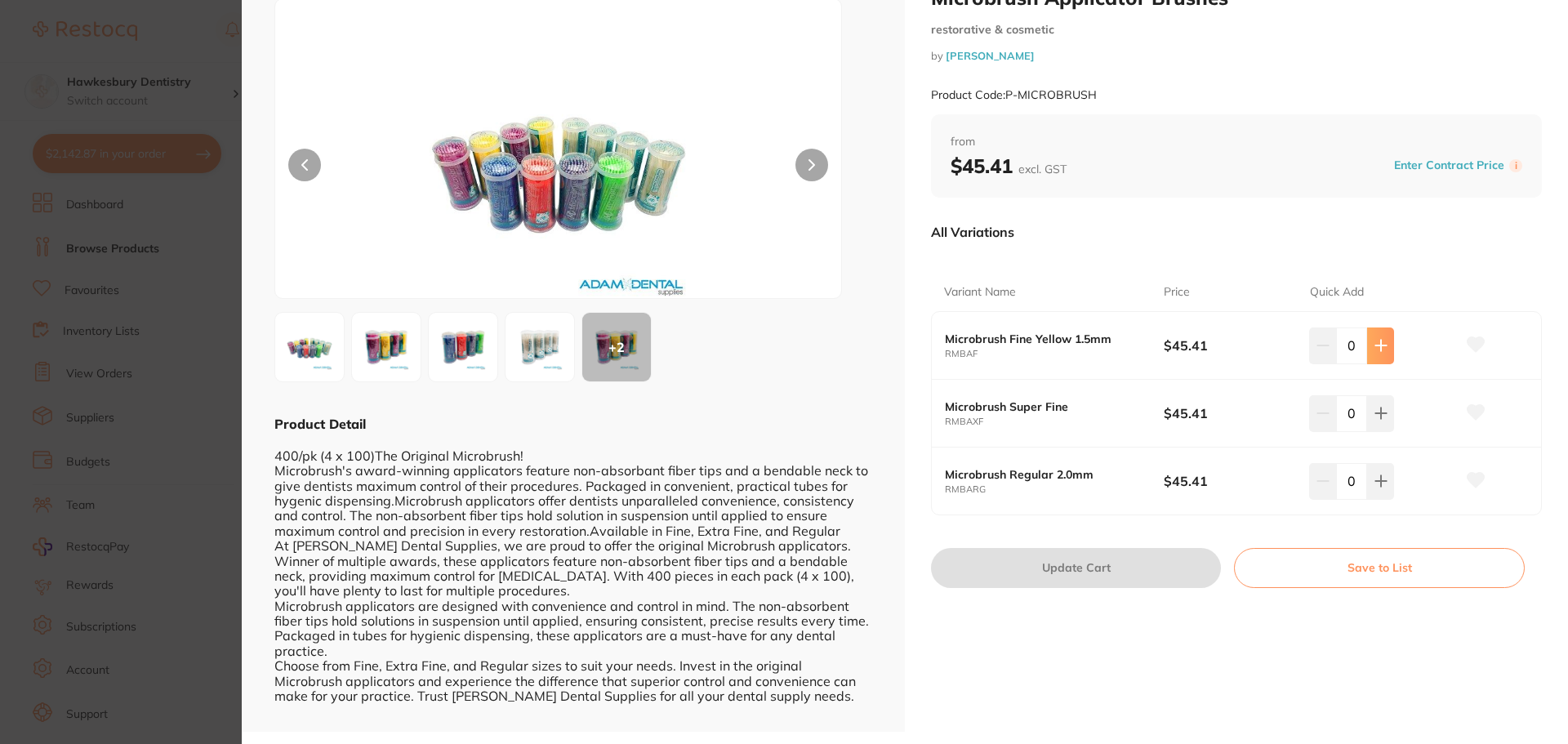
click at [1370, 352] on button at bounding box center [1381, 345] width 27 height 36
type input "1"
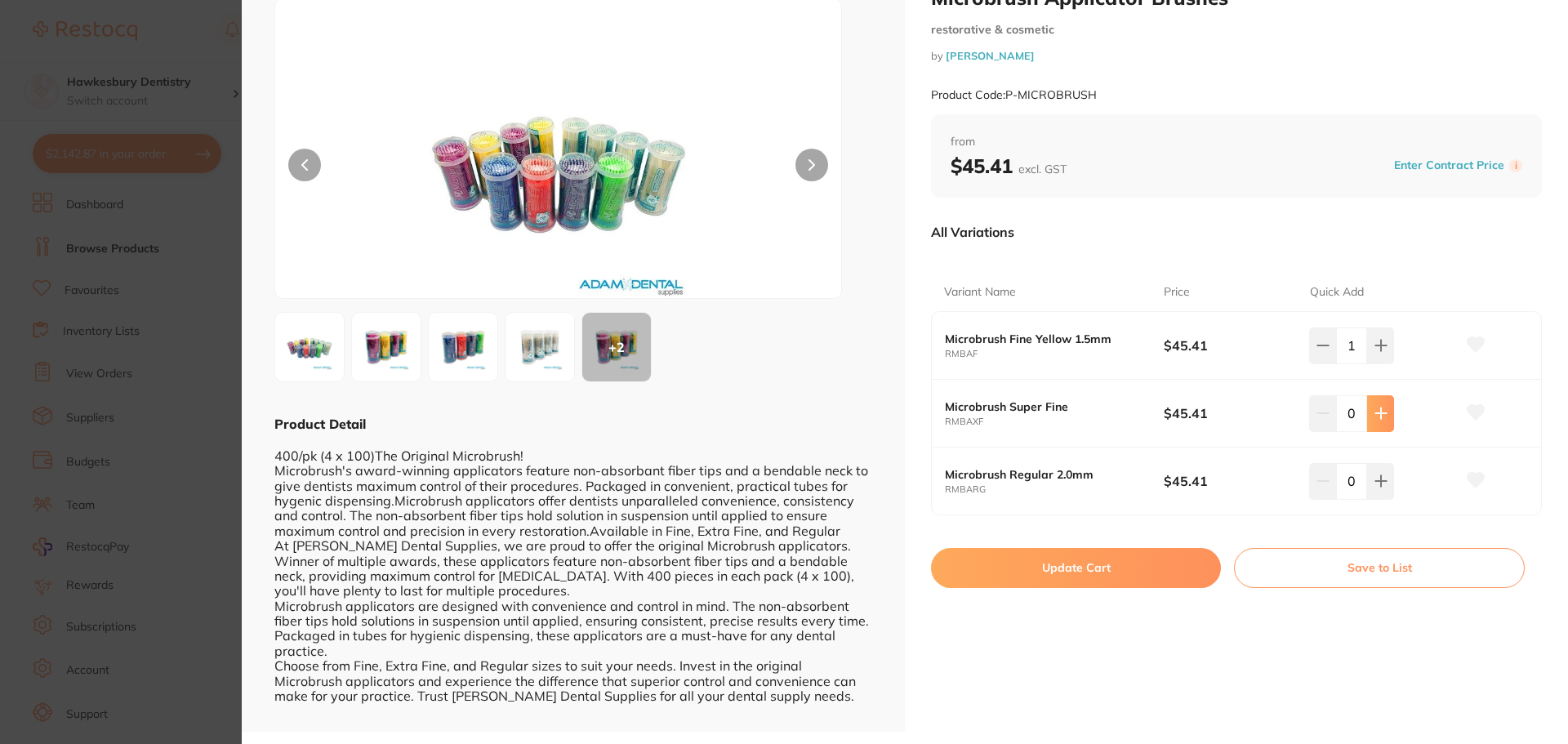
click at [1380, 364] on button at bounding box center [1381, 345] width 27 height 36
type input "1"
click at [323, 344] on img at bounding box center [309, 347] width 59 height 59
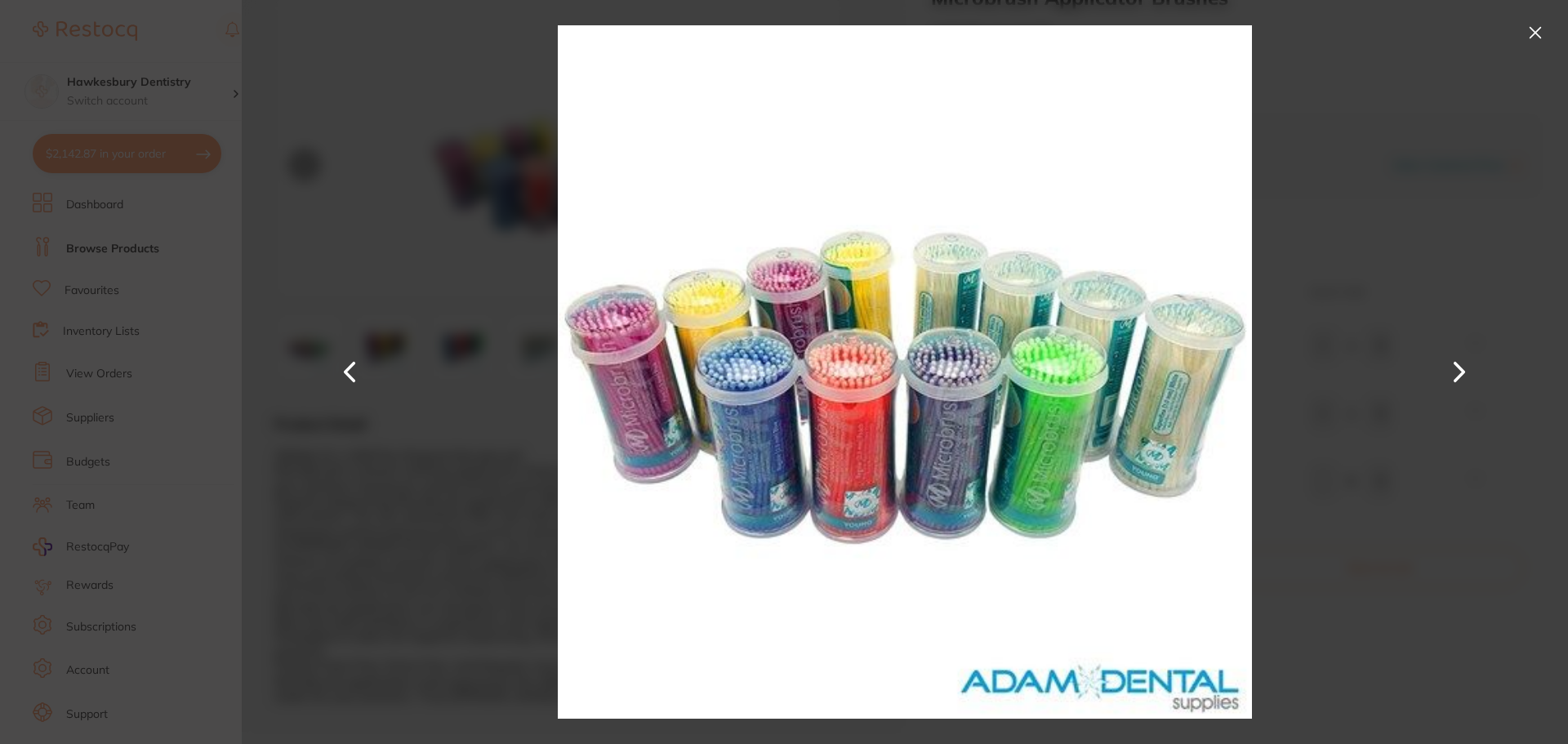
click at [1542, 28] on button at bounding box center [1535, 32] width 26 height 26
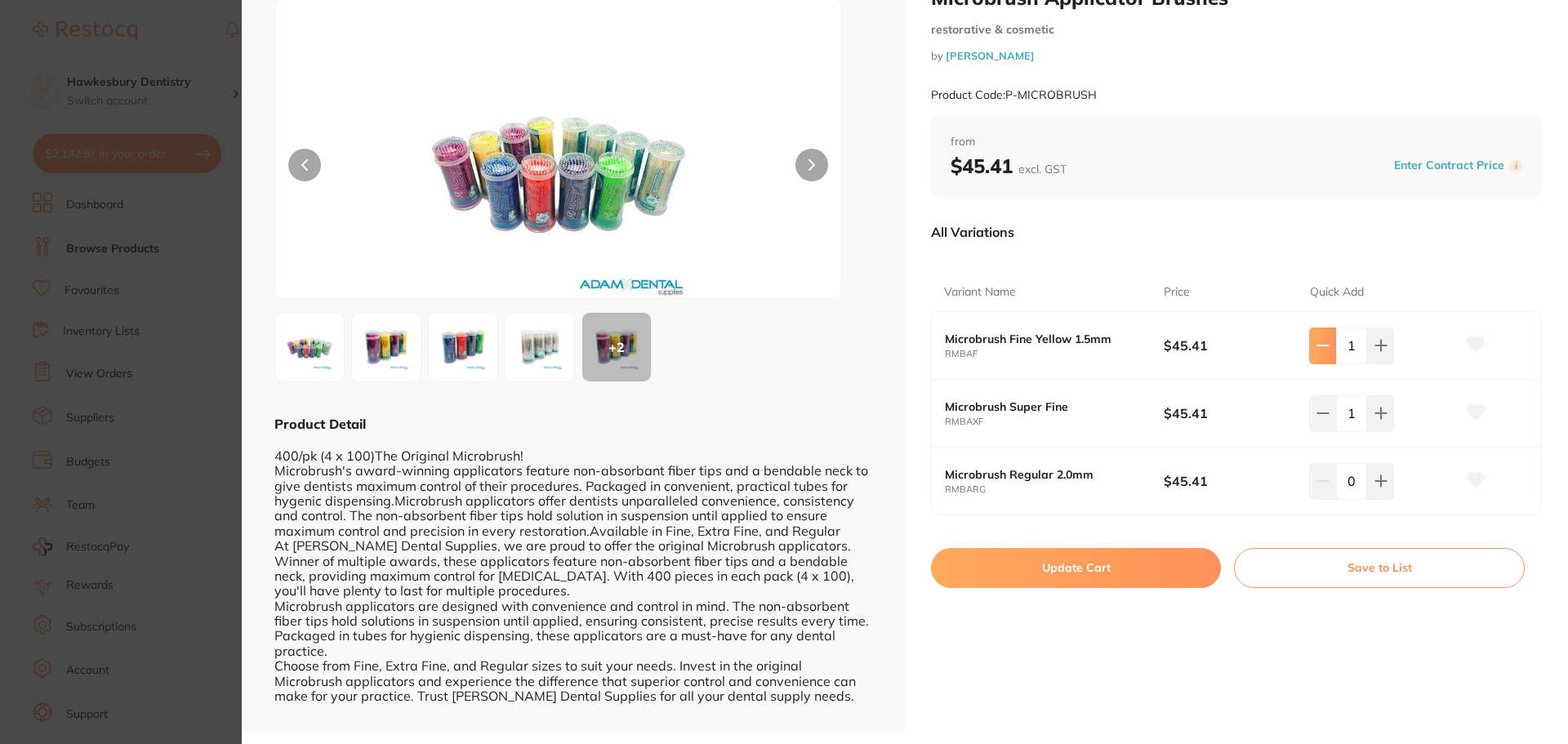
click at [1311, 340] on button at bounding box center [1323, 345] width 27 height 36
type input "0"
click at [1097, 568] on button "Update Cart" at bounding box center [1075, 568] width 290 height 39
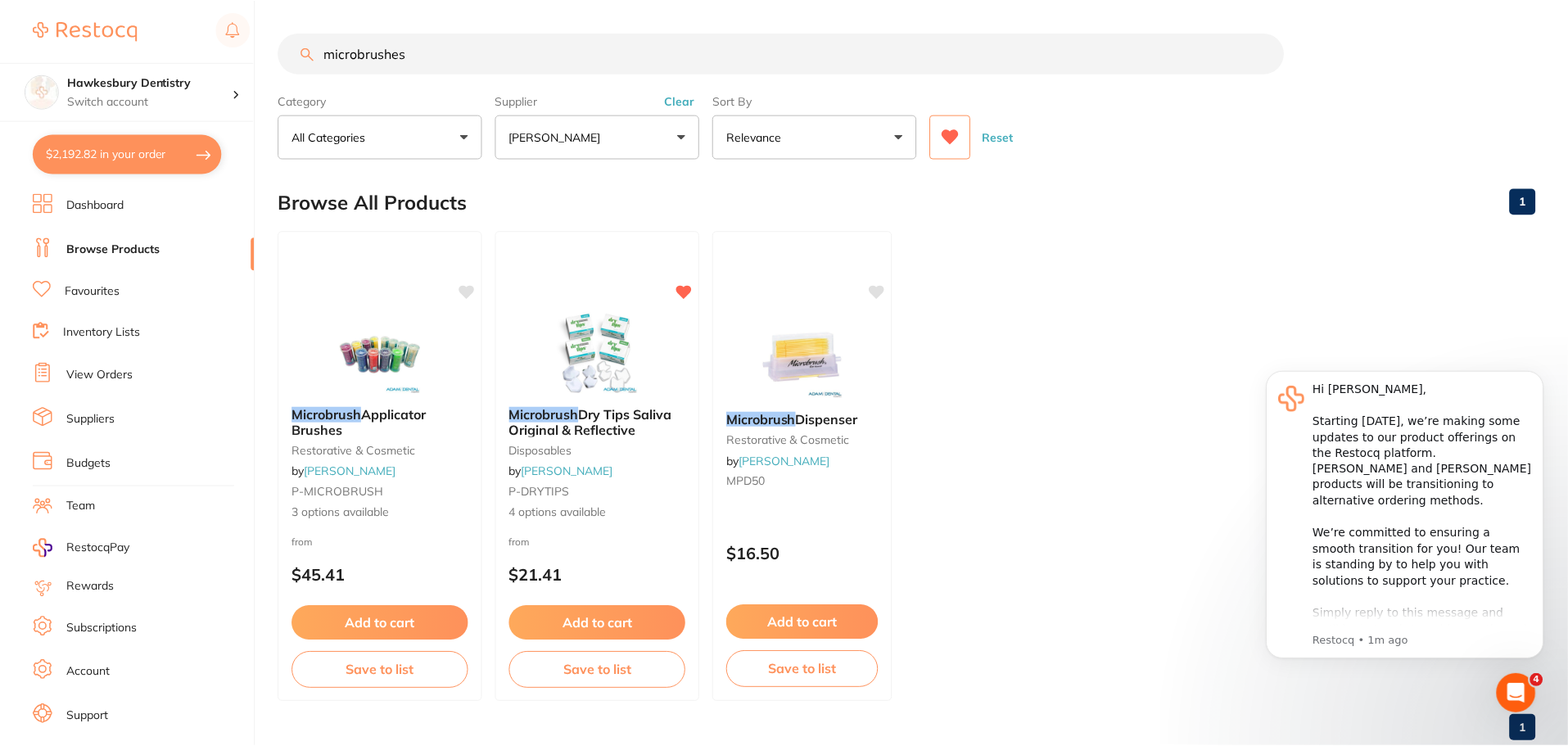
scroll to position [1, 0]
drag, startPoint x: 455, startPoint y: 60, endPoint x: 30, endPoint y: 53, distance: 425.1
click at [33, 57] on div "$2,192.82 Hawkesbury Dentistry Switch account Hawkesbury Dentistry $2,192.82 in…" at bounding box center [784, 372] width 1568 height 746
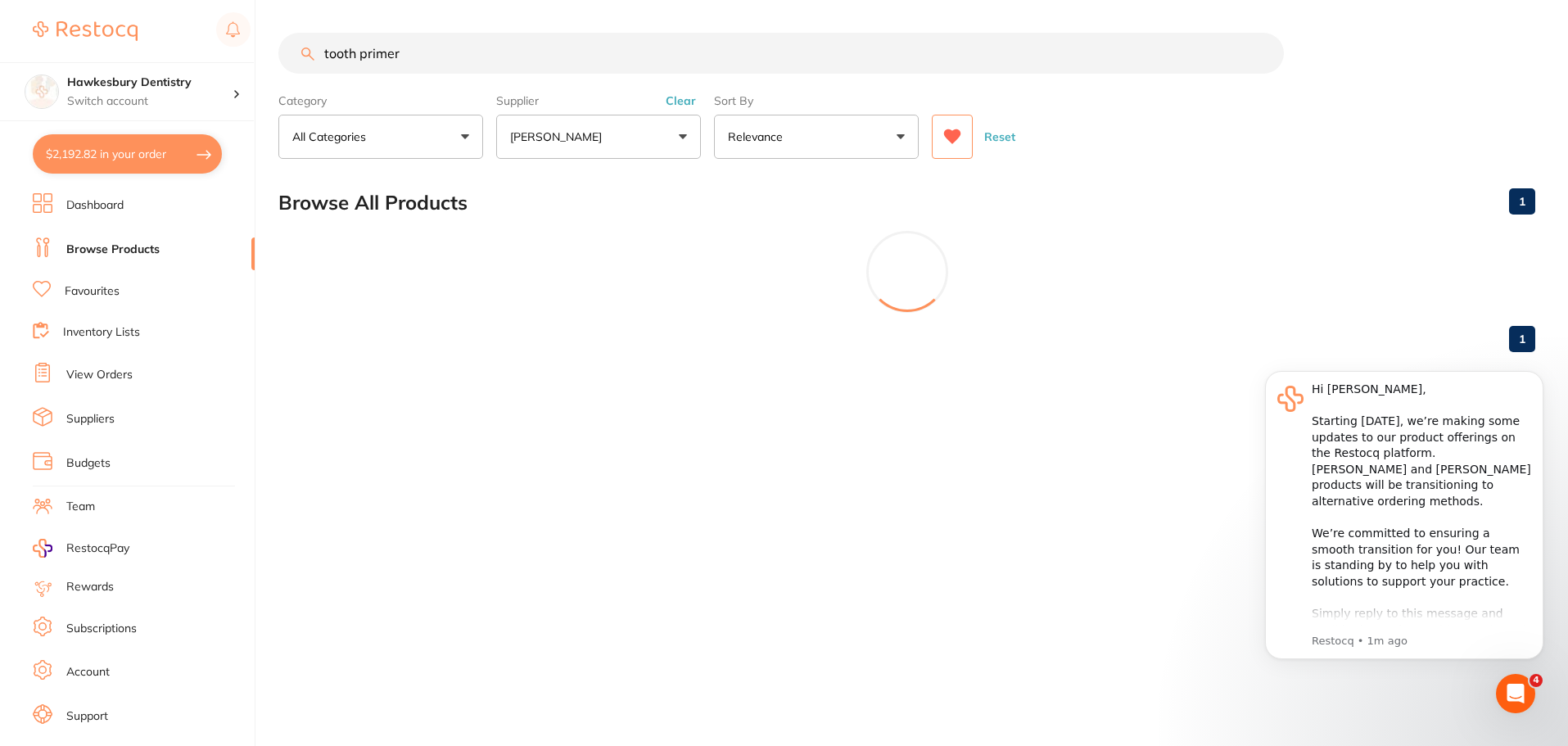
scroll to position [0, 0]
type input "tooth primer"
click at [626, 128] on button "[PERSON_NAME]" at bounding box center [598, 136] width 204 height 44
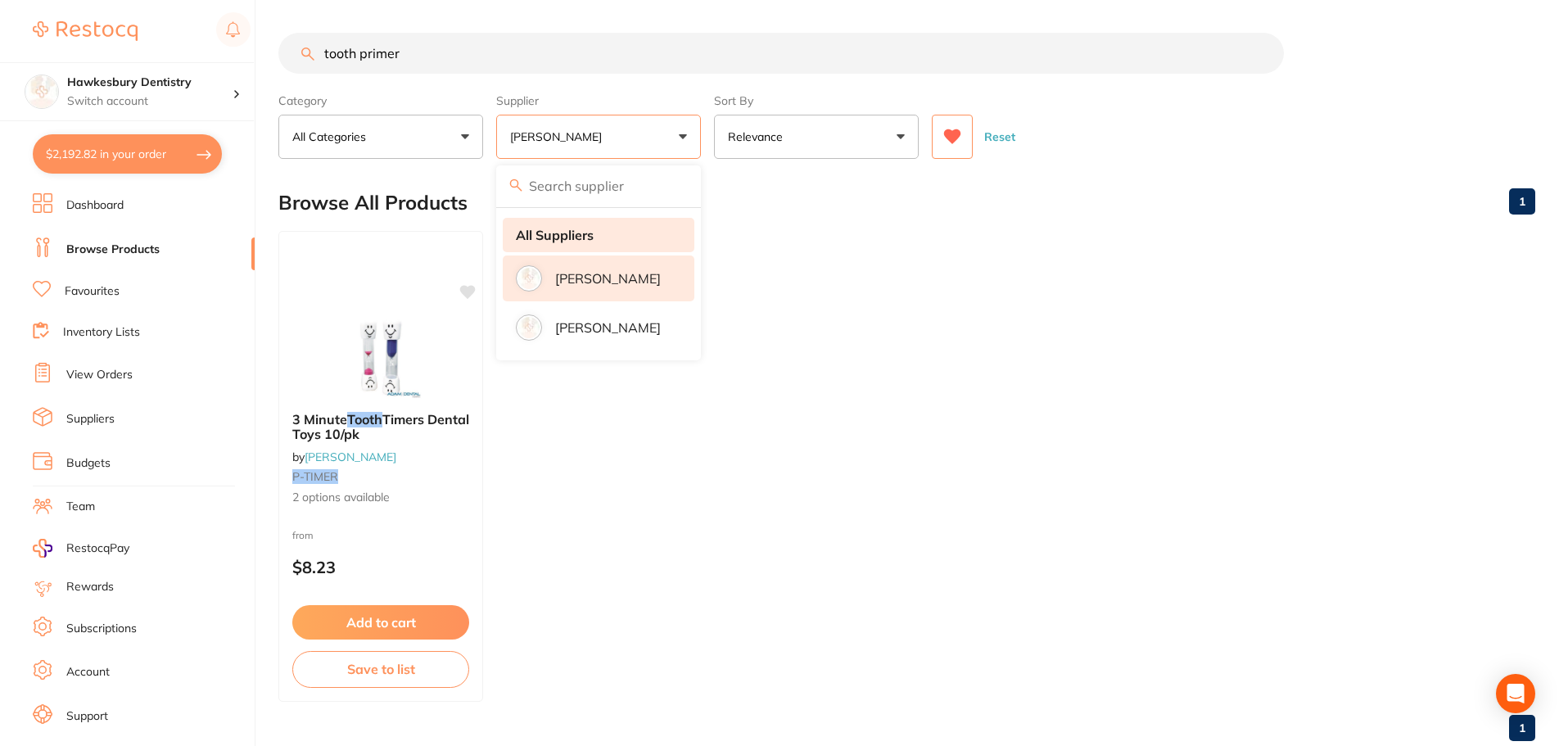
click at [591, 229] on strong "All Suppliers" at bounding box center [555, 235] width 78 height 15
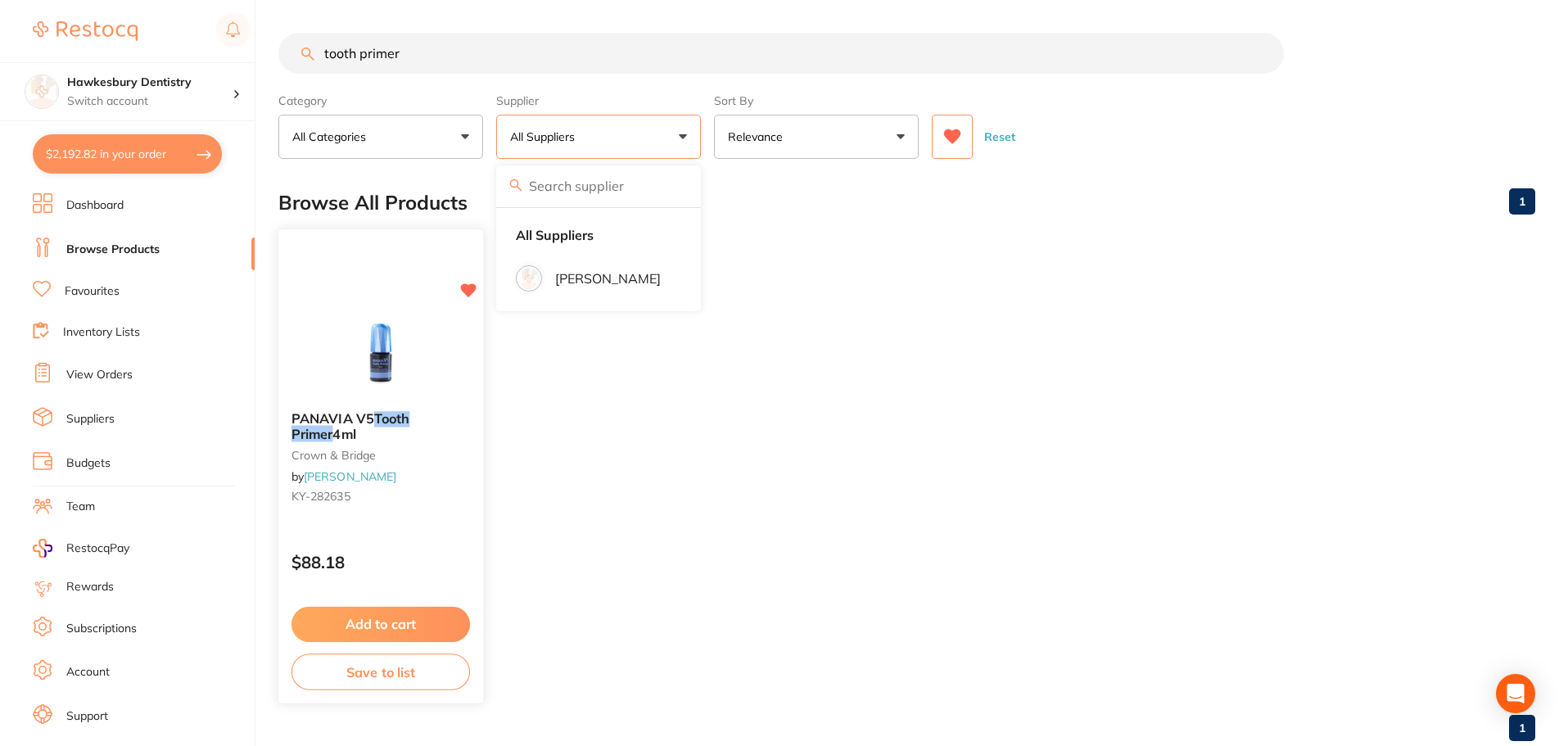
click at [390, 622] on button "Add to cart" at bounding box center [381, 624] width 178 height 35
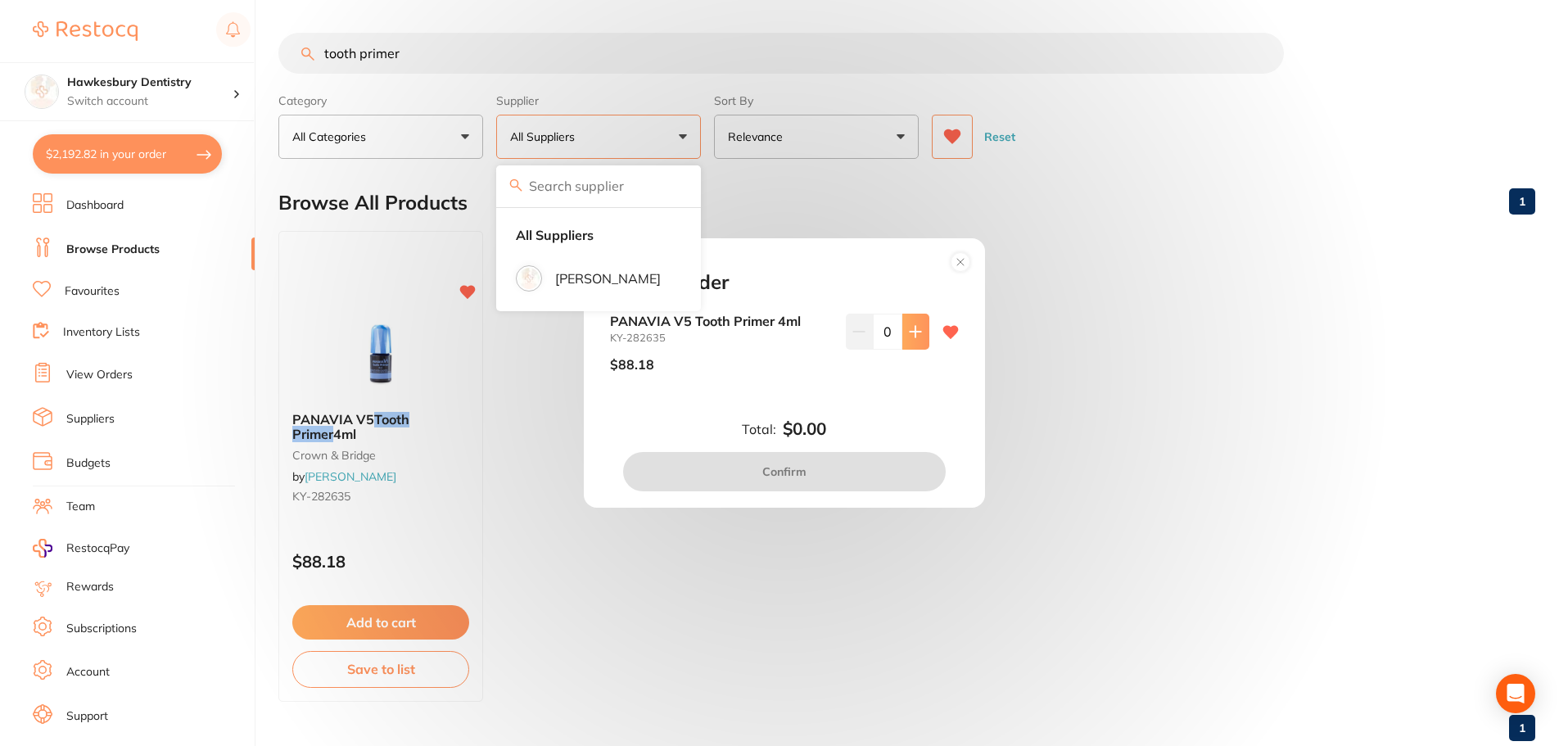
click at [912, 328] on icon at bounding box center [915, 330] width 11 height 11
type input "1"
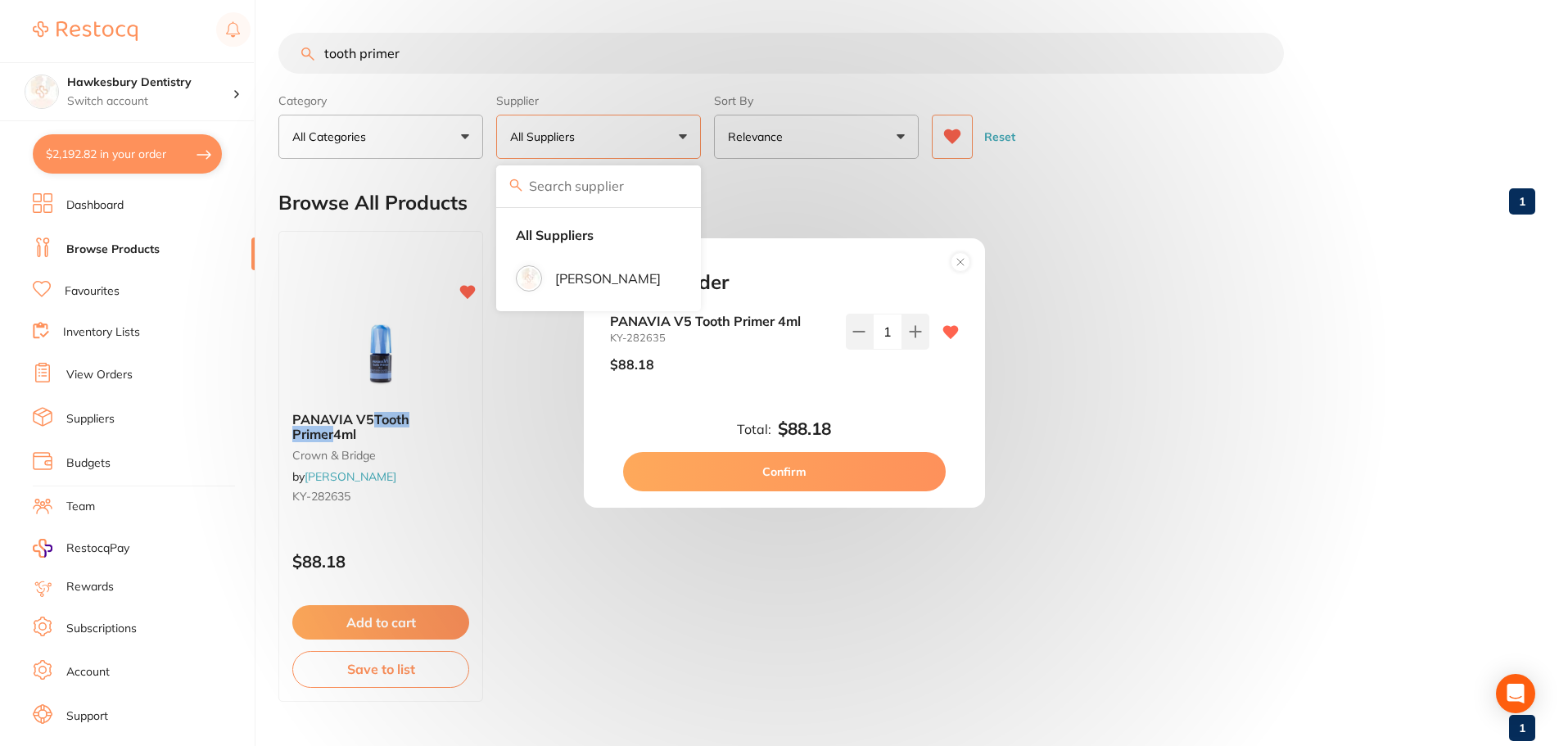
click at [822, 468] on button "Confirm" at bounding box center [784, 471] width 323 height 39
checkbox input "false"
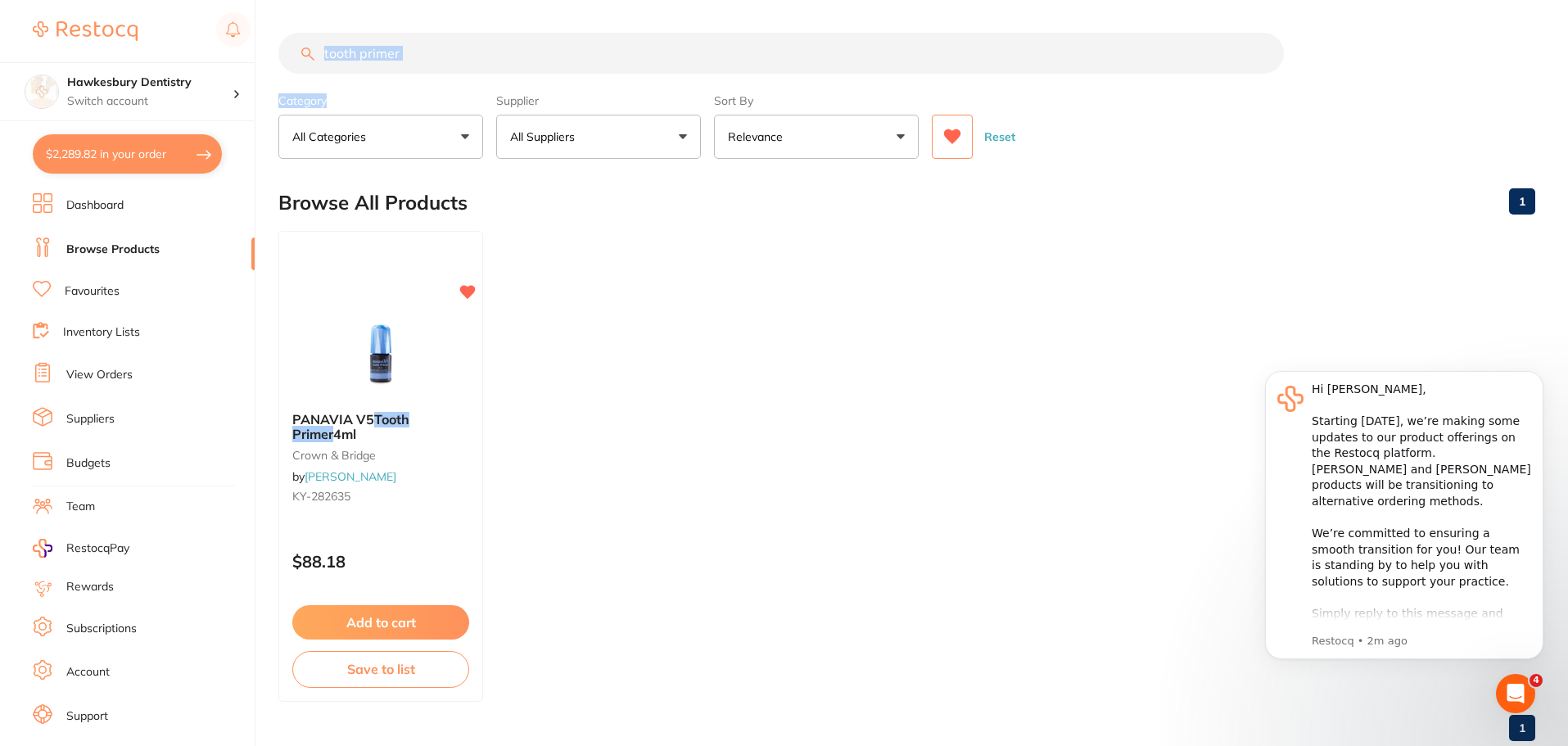
scroll to position [1, 0]
click at [390, 68] on section "tooth primer Category All Categories All Categories crown & bridge Clear Catego…" at bounding box center [907, 95] width 1257 height 126
drag, startPoint x: 516, startPoint y: 48, endPoint x: 449, endPoint y: 53, distance: 67.2
click at [465, 53] on input "tooth primer" at bounding box center [782, 53] width 1006 height 41
drag, startPoint x: 448, startPoint y: 54, endPoint x: 143, endPoint y: 73, distance: 305.6
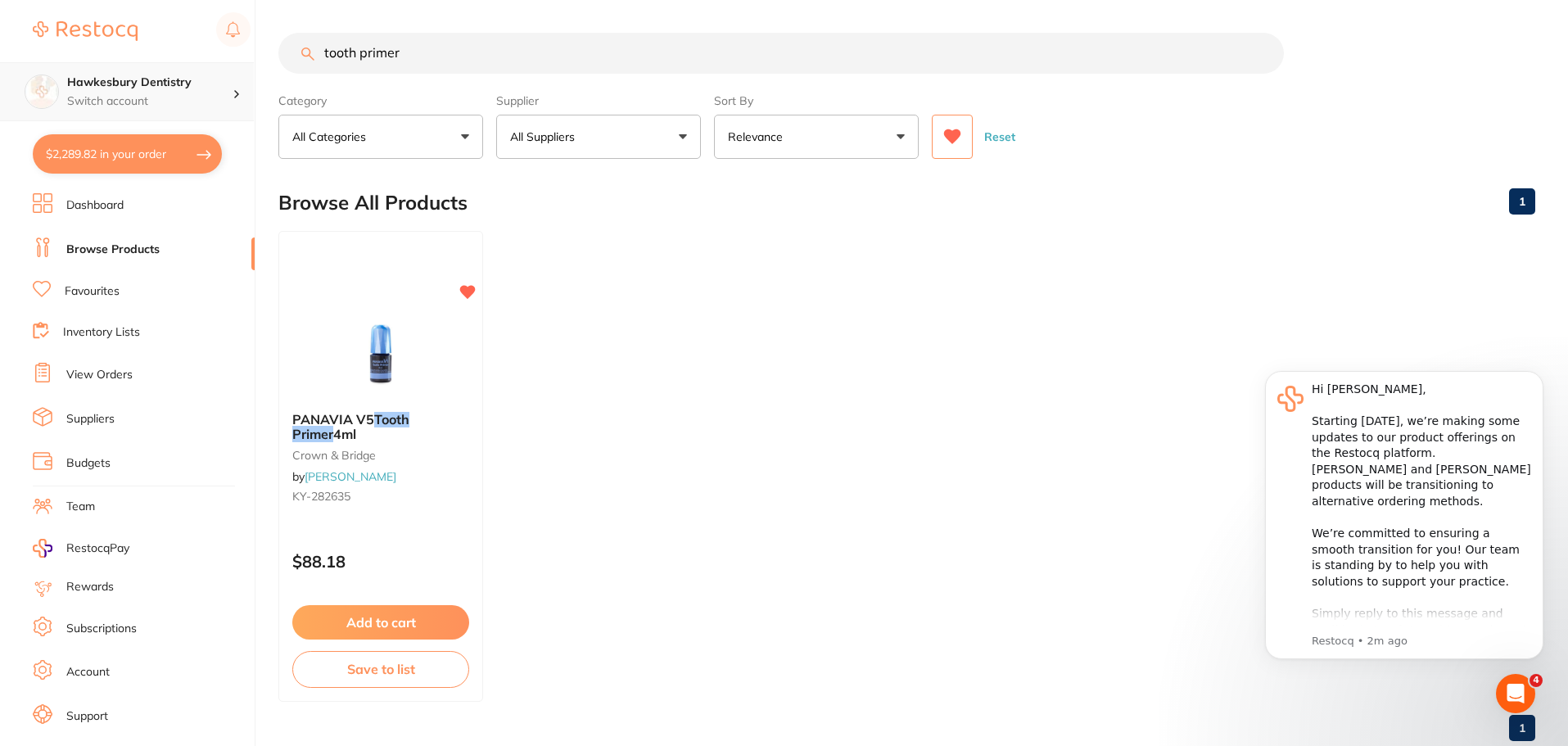
click at [143, 73] on div "$2,289.82 Hawkesbury Dentistry Switch account Hawkesbury Dentistry $2,289.82 in…" at bounding box center [784, 373] width 1568 height 746
type input "prelude"
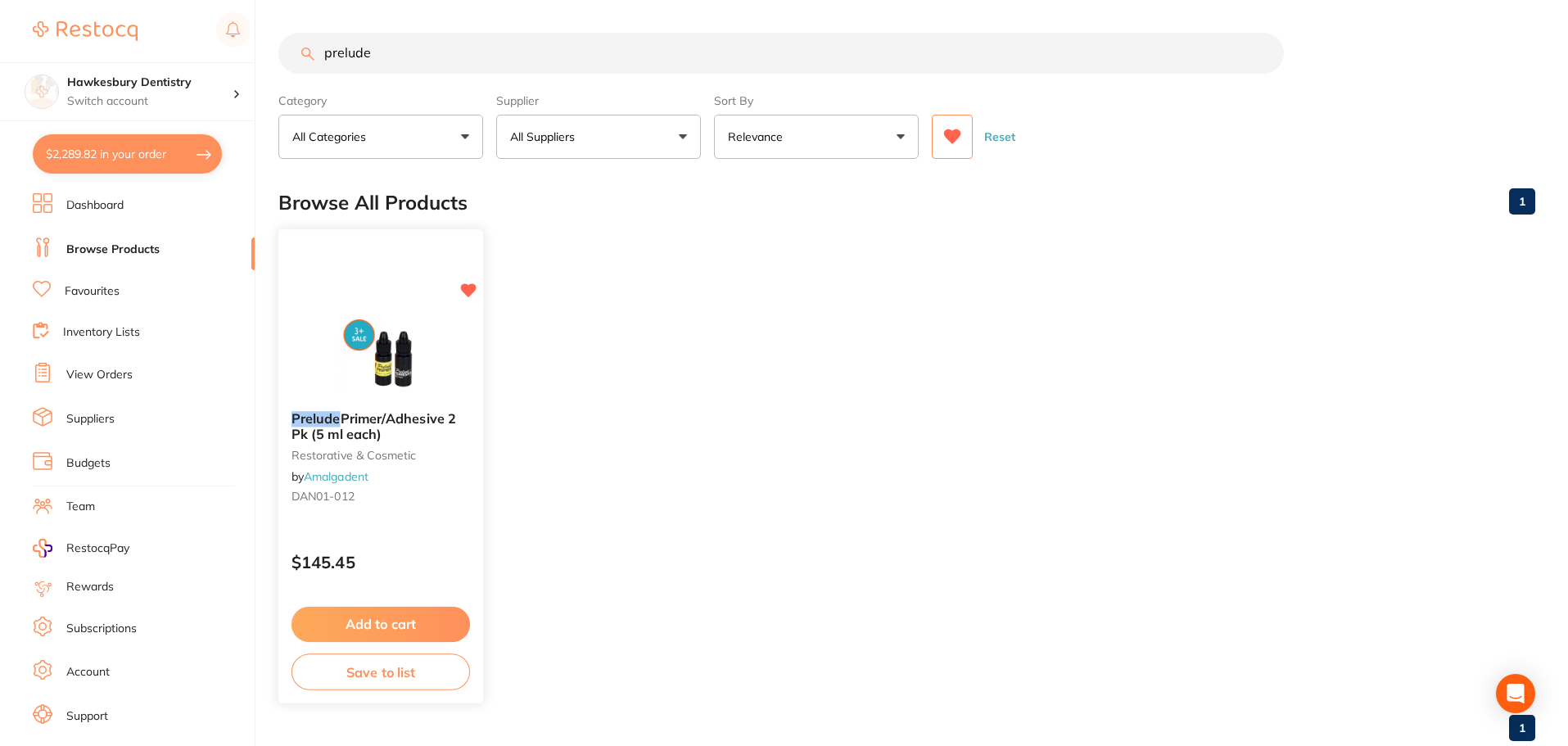
click at [409, 619] on button "Add to cart" at bounding box center [381, 624] width 178 height 35
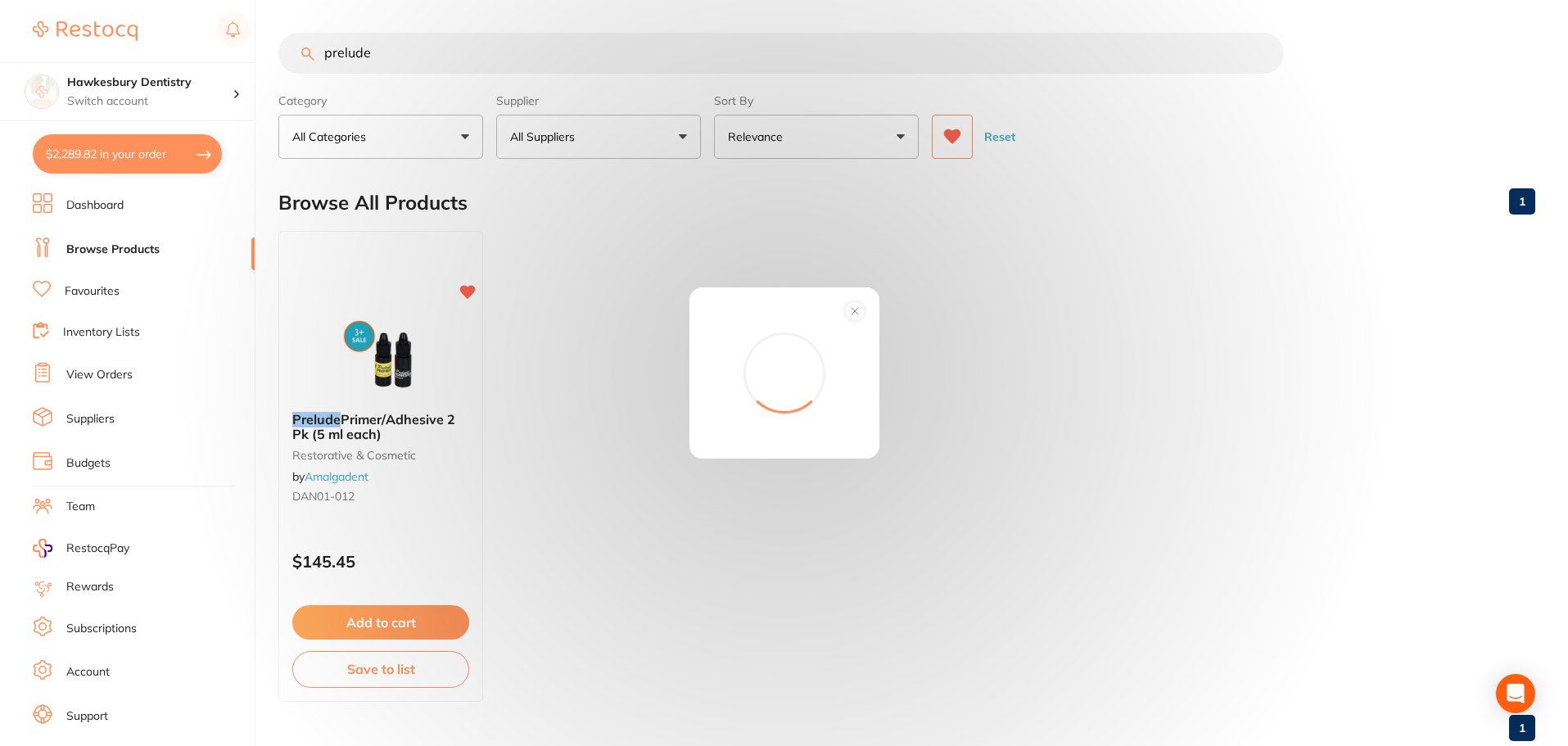
scroll to position [0, 0]
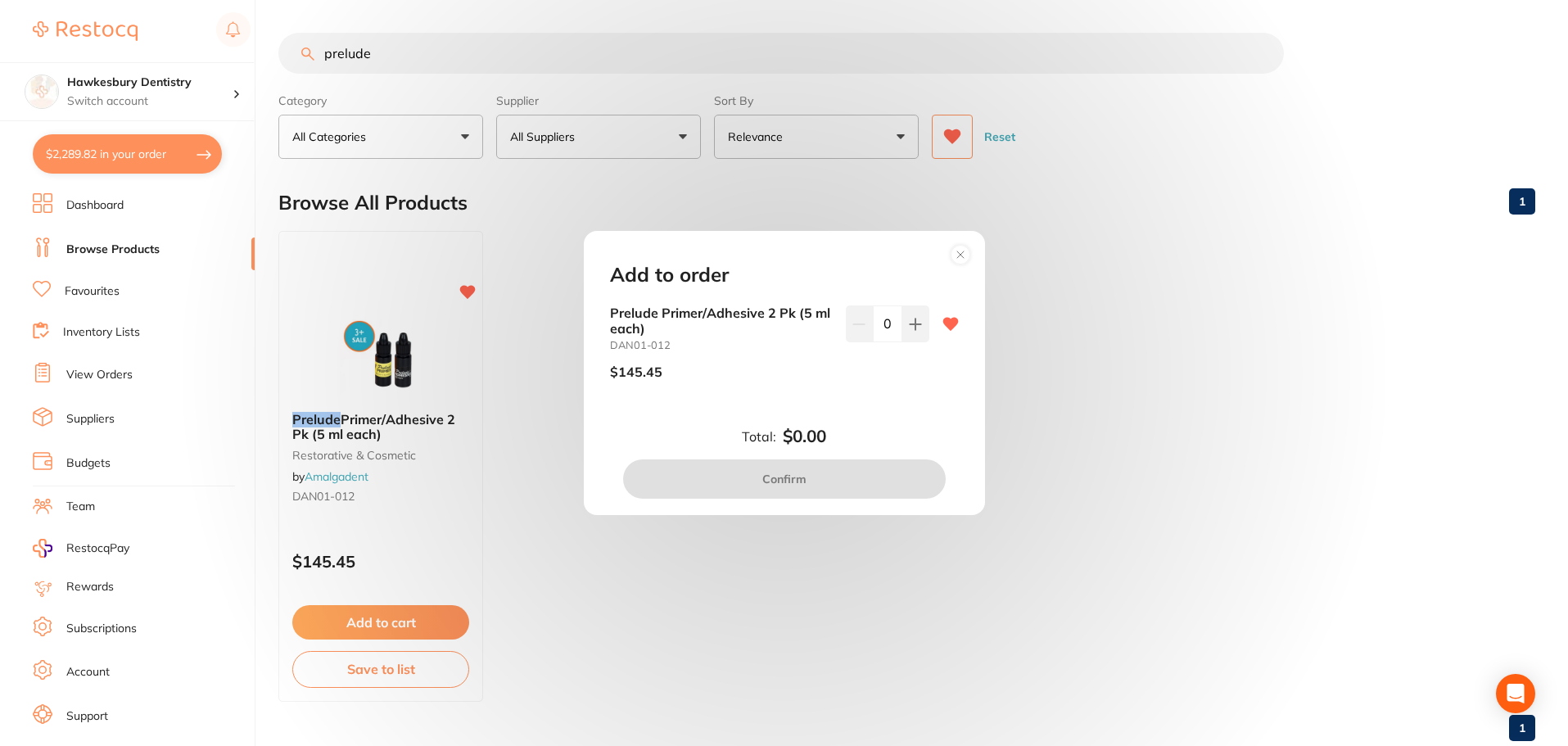
click at [892, 329] on input "0" at bounding box center [887, 323] width 29 height 36
click at [902, 327] on button at bounding box center [916, 323] width 27 height 36
type input "1"
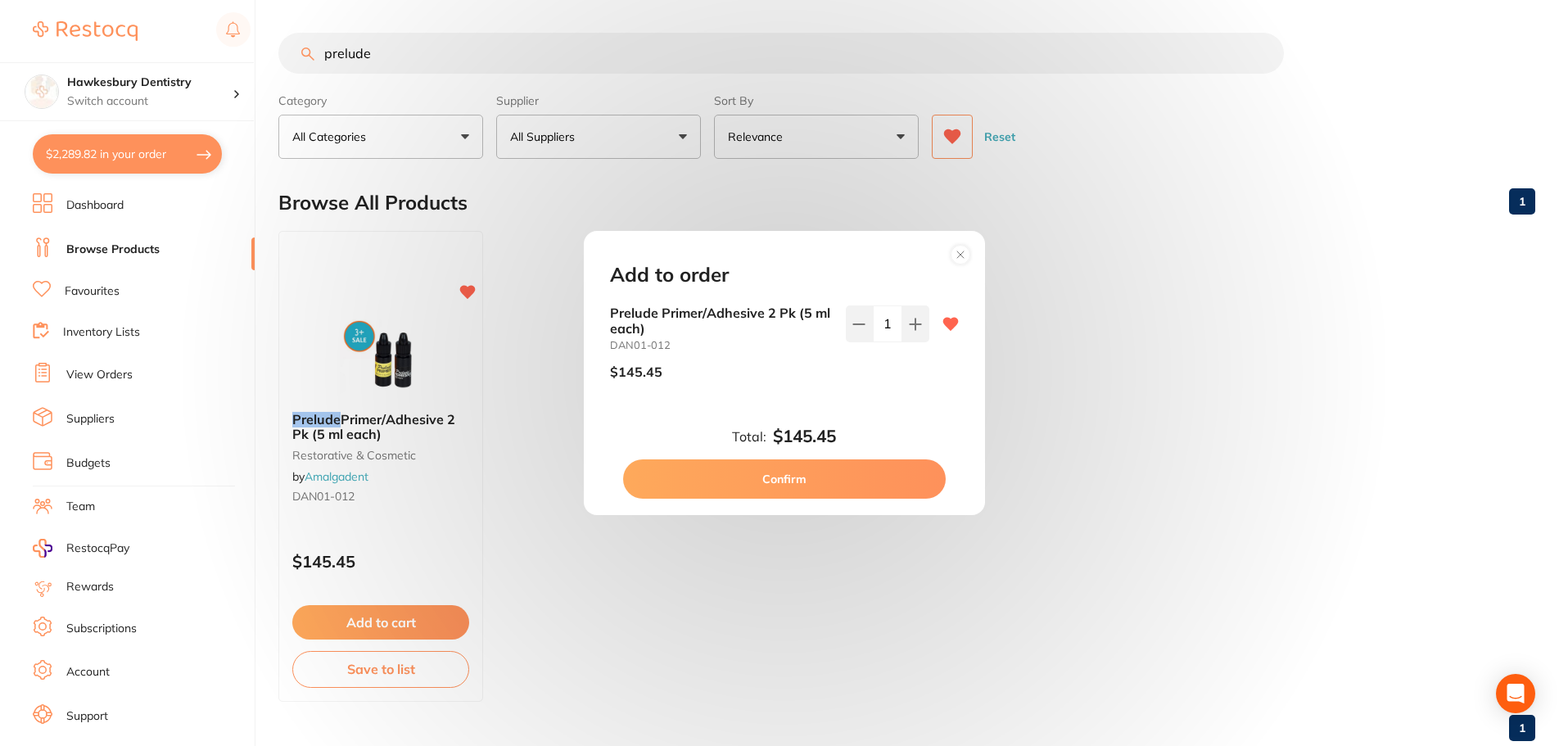
click at [854, 478] on button "Confirm" at bounding box center [784, 479] width 323 height 39
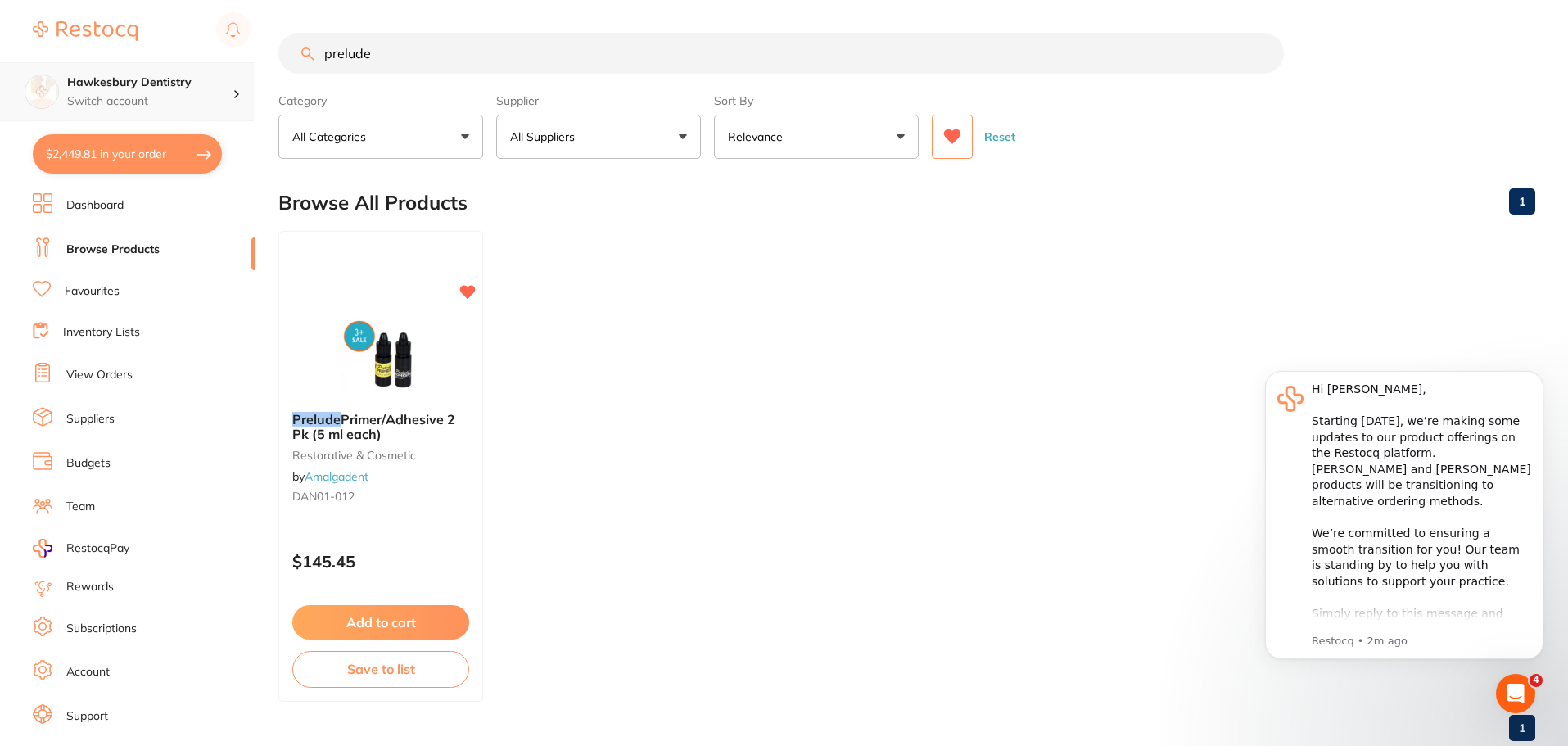
drag, startPoint x: 402, startPoint y: 66, endPoint x: 203, endPoint y: 93, distance: 200.8
click at [203, 92] on div "$2,449.81 Hawkesbury Dentistry Switch account Hawkesbury Dentistry $2,449.81 in…" at bounding box center [784, 373] width 1568 height 746
type input "xylonor"
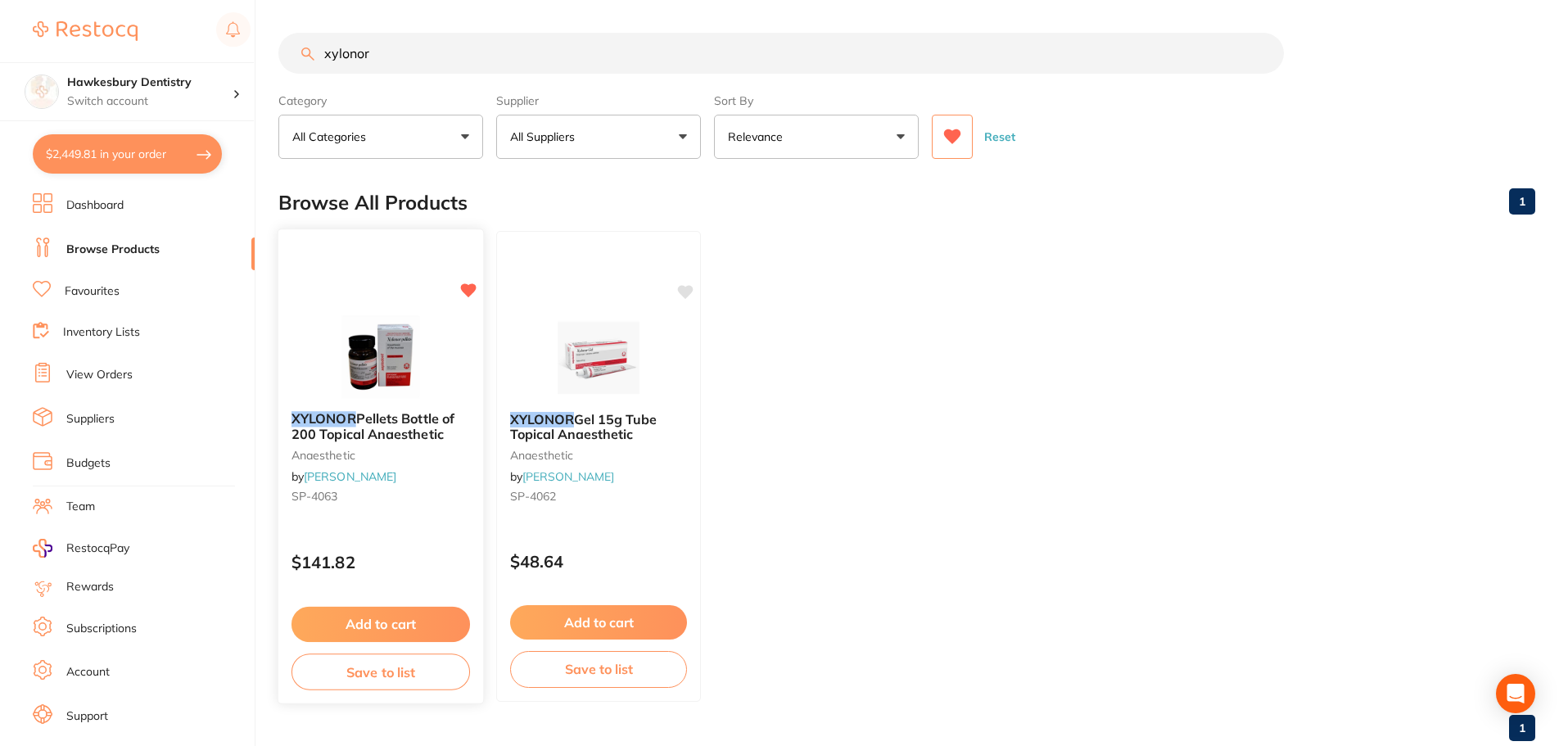
click at [420, 628] on button "Add to cart" at bounding box center [381, 624] width 178 height 35
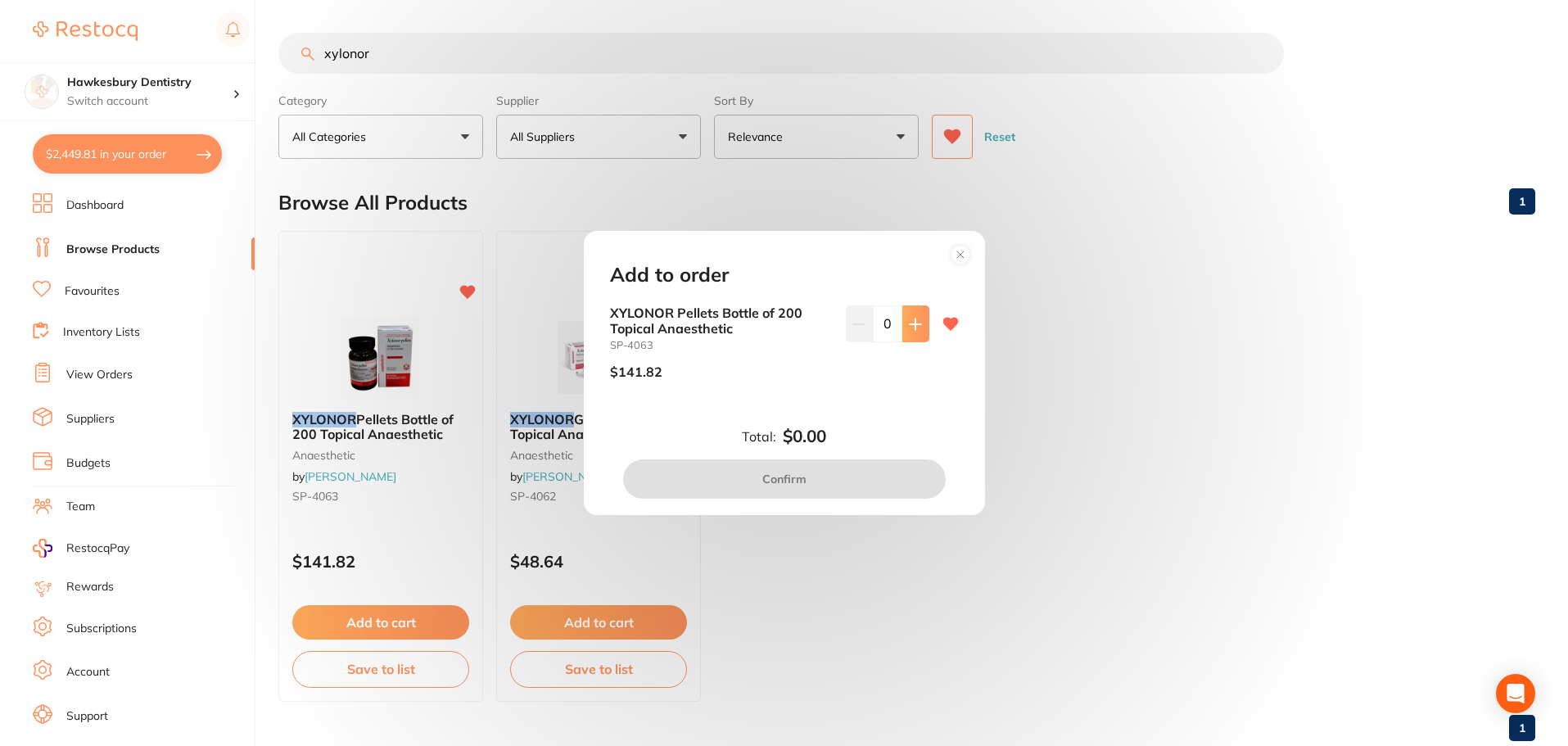
click at [913, 326] on icon at bounding box center [915, 324] width 13 height 13
type input "2"
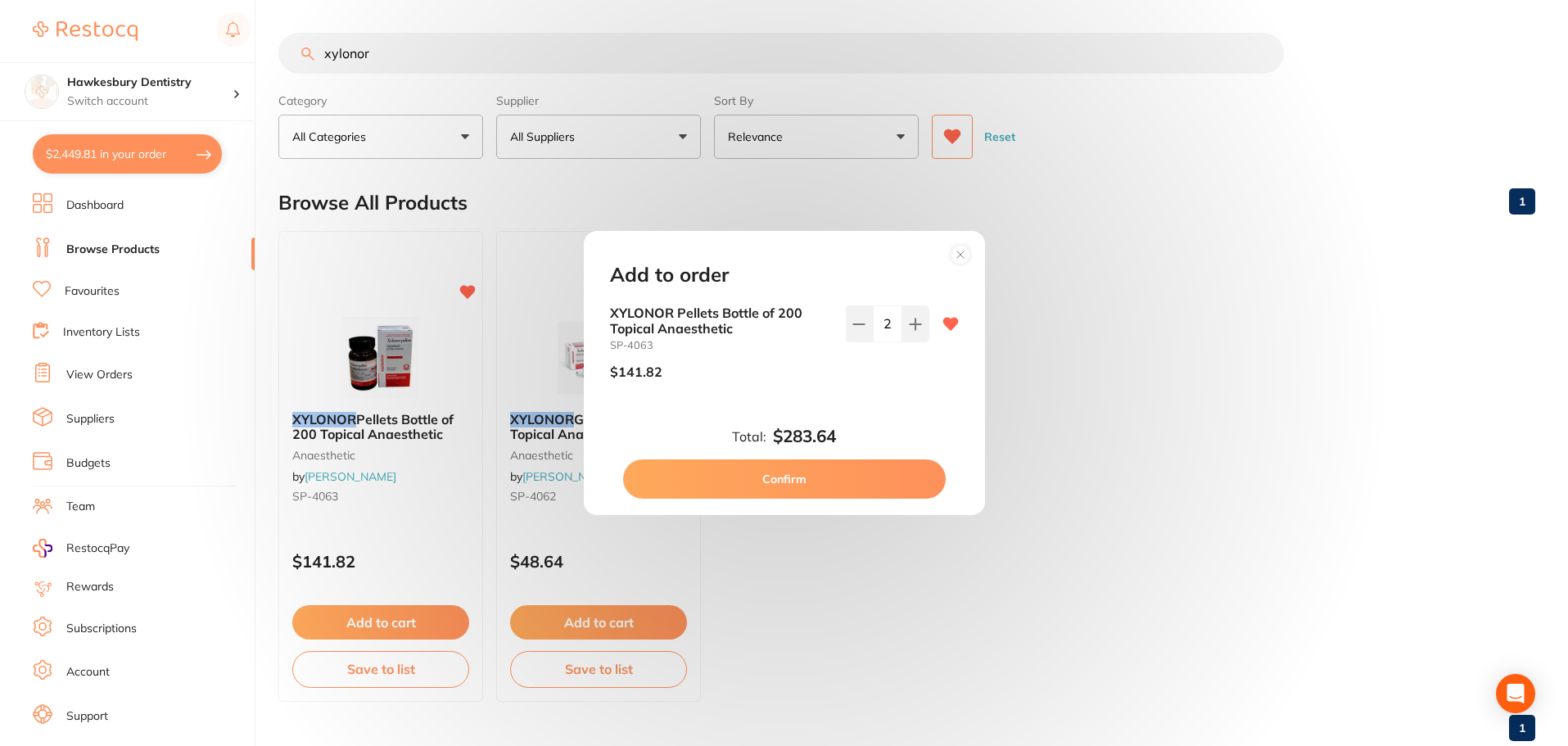
click at [797, 488] on button "Confirm" at bounding box center [784, 479] width 323 height 39
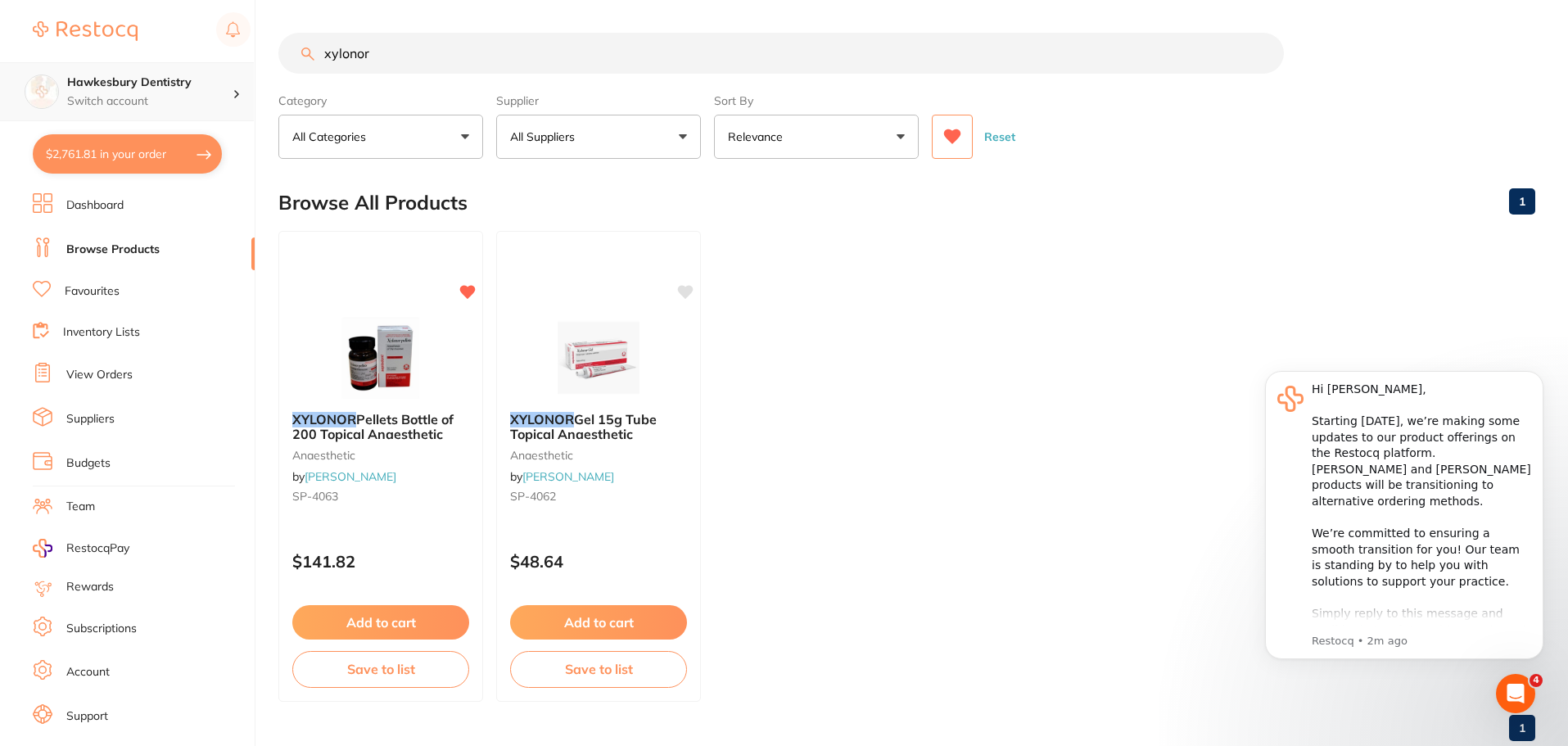
drag, startPoint x: 255, startPoint y: 64, endPoint x: 210, endPoint y: 64, distance: 45.0
click at [211, 64] on div "$2,761.81 Hawkesbury Dentistry Switch account Hawkesbury Dentistry $2,761.81 in…" at bounding box center [784, 373] width 1568 height 746
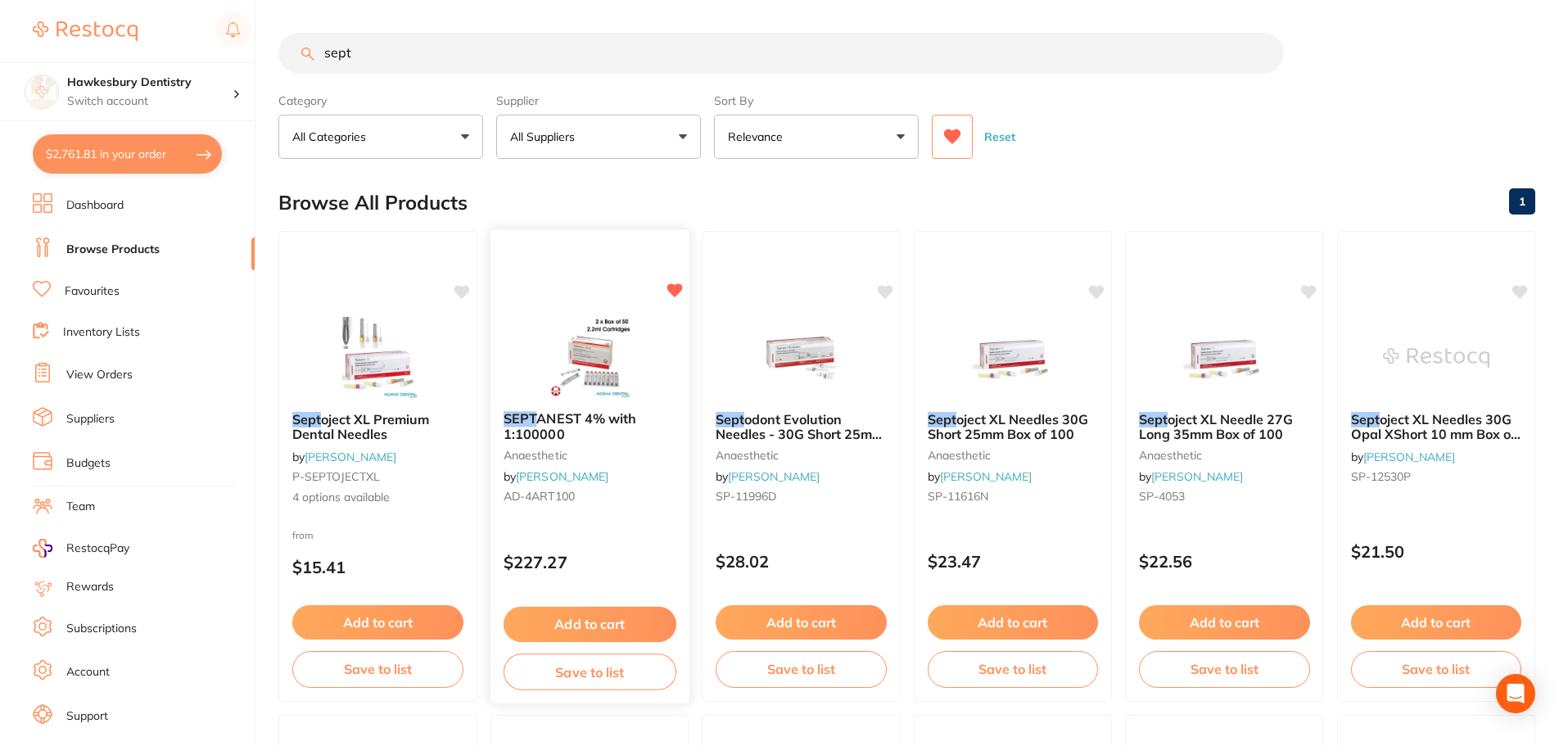
type input "sept"
click at [600, 625] on button "Add to cart" at bounding box center [590, 622] width 171 height 34
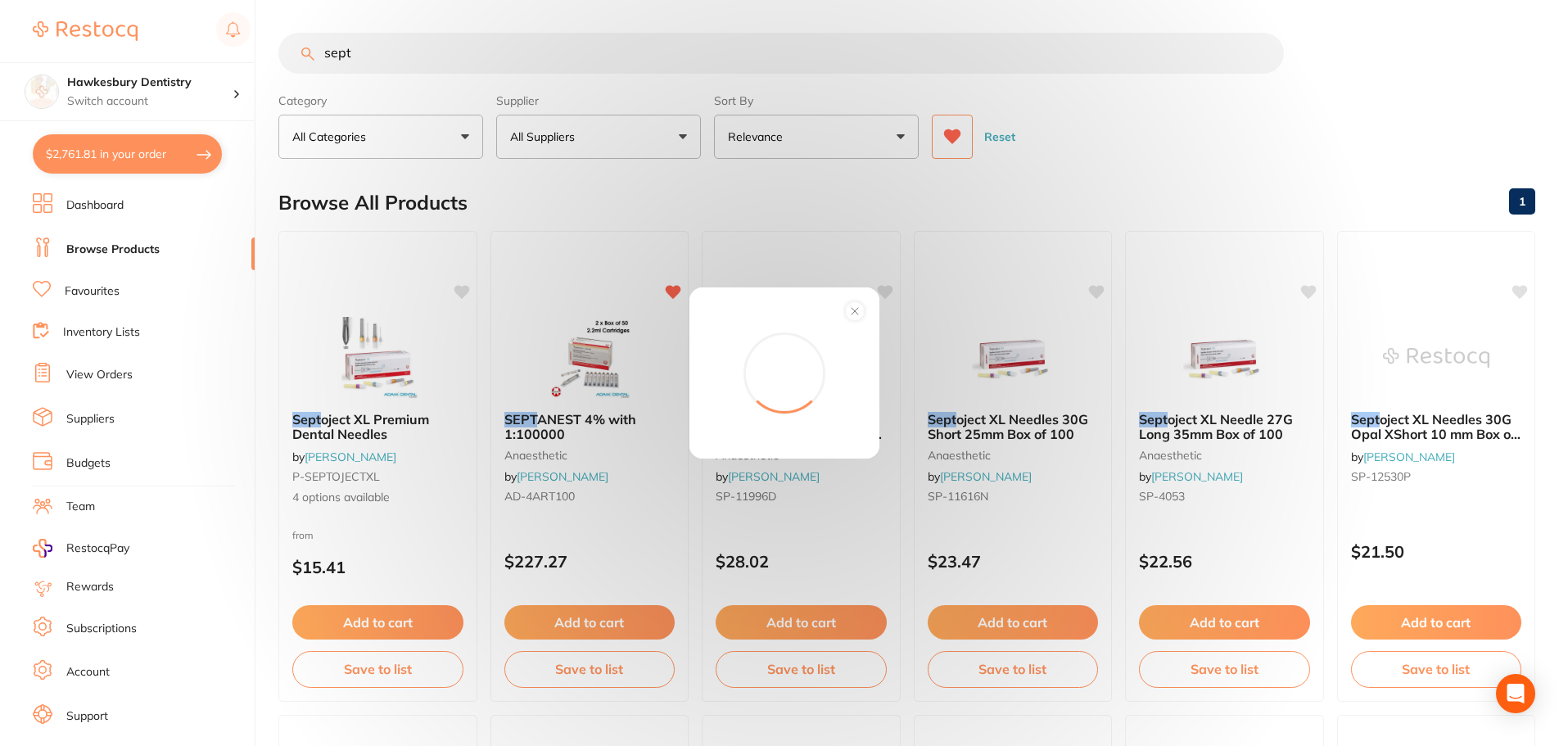
scroll to position [0, 0]
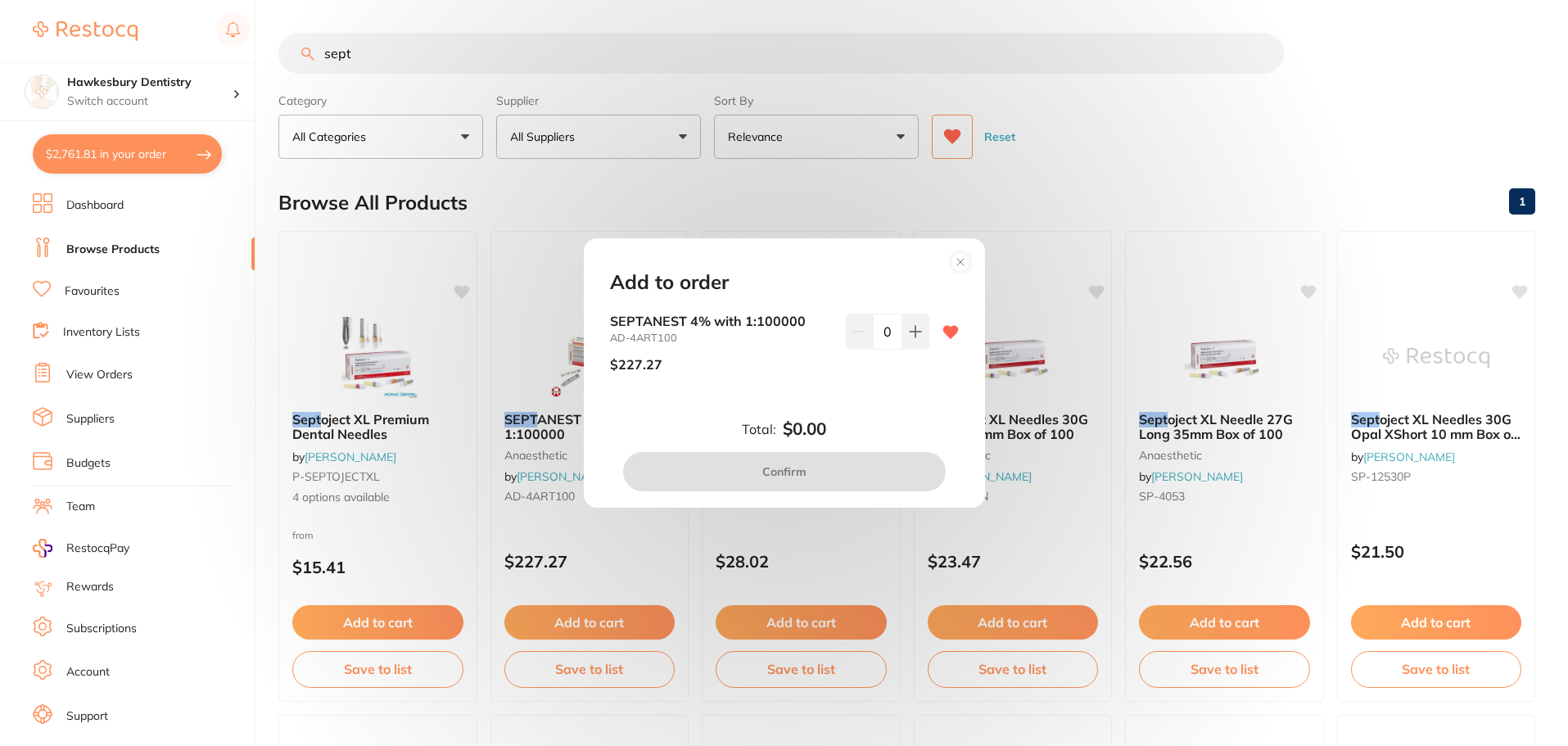
click at [914, 339] on button at bounding box center [916, 331] width 27 height 36
type input "1"
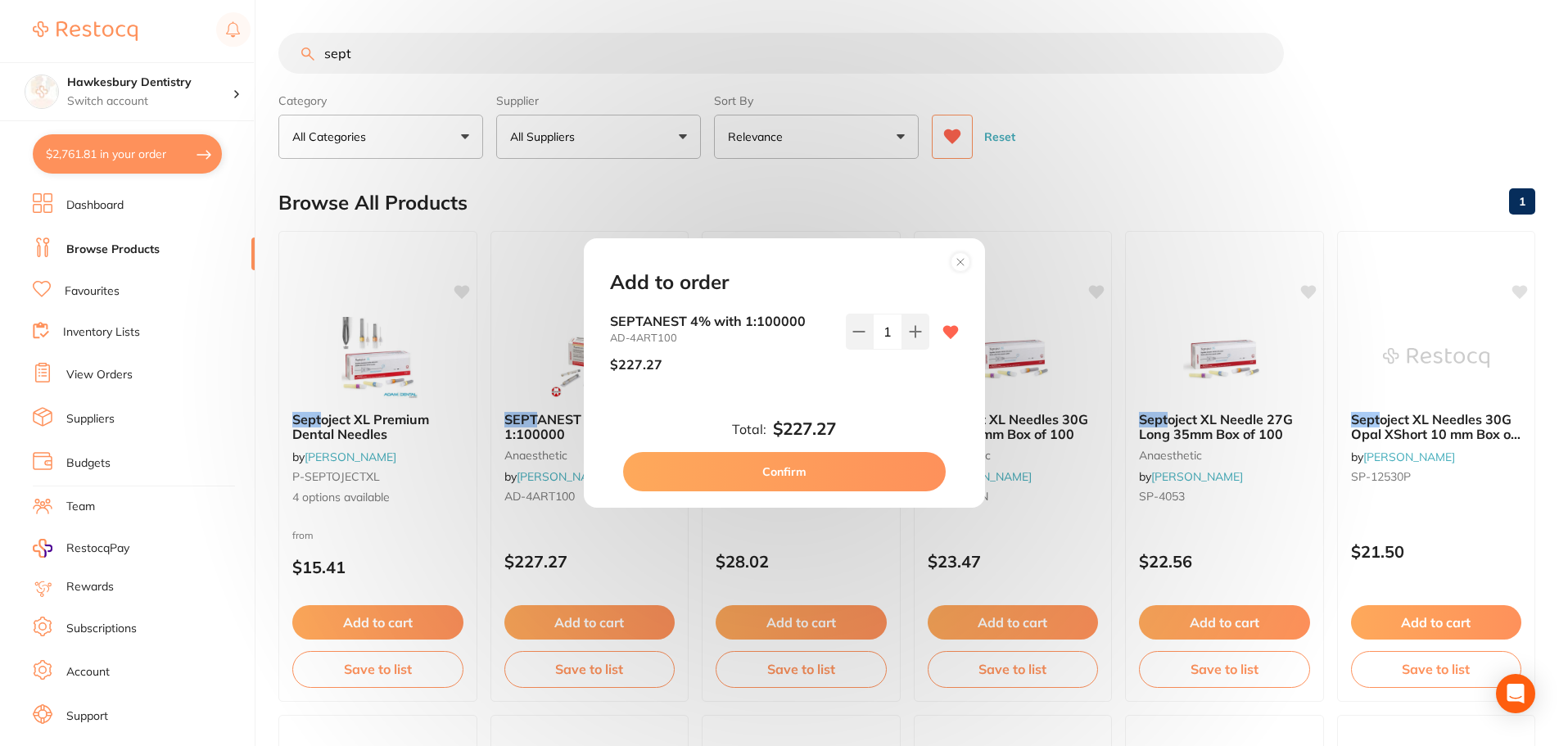
click at [825, 470] on button "Confirm" at bounding box center [784, 471] width 323 height 39
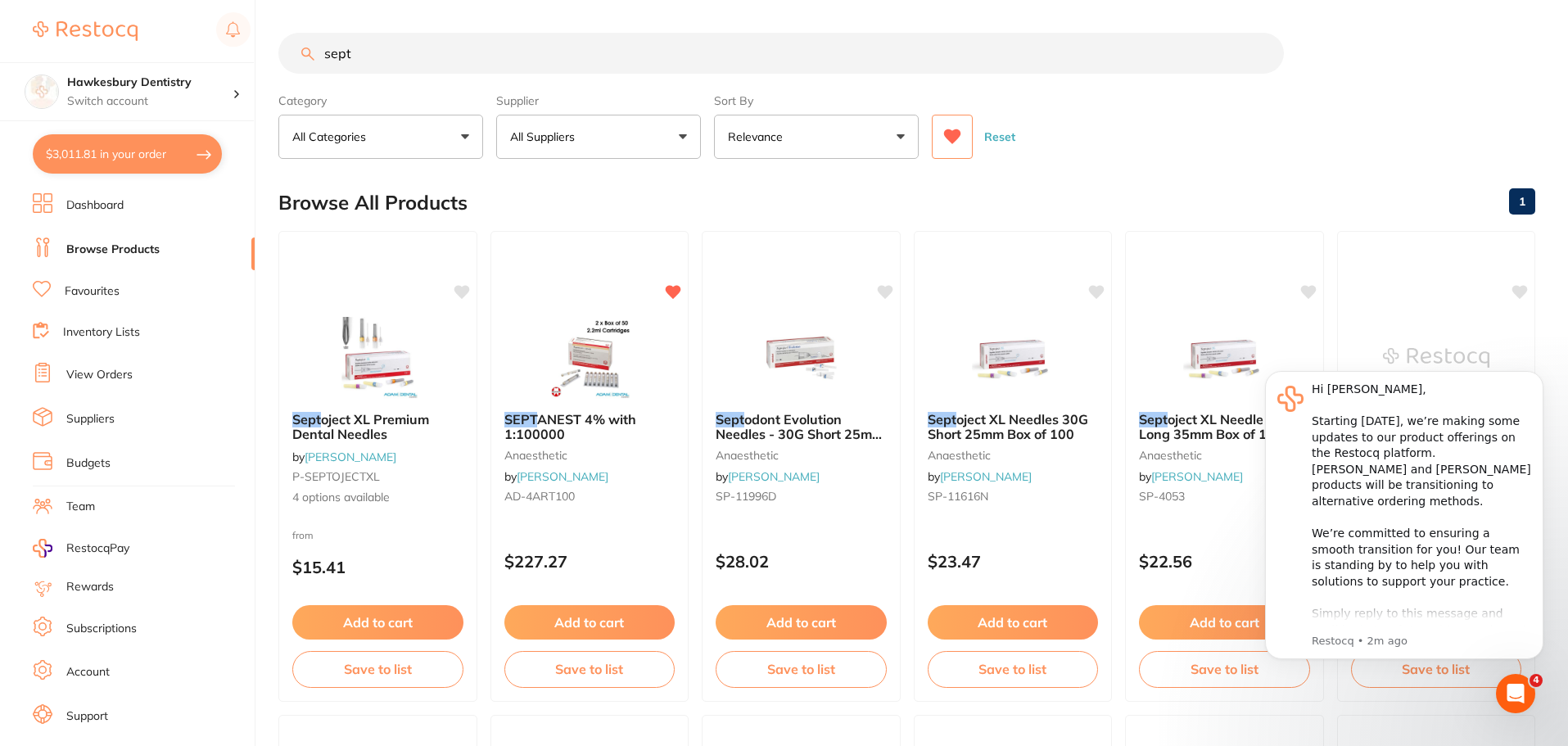
drag, startPoint x: 497, startPoint y: 57, endPoint x: 339, endPoint y: 55, distance: 158.0
click at [384, 53] on input "sept" at bounding box center [782, 53] width 1006 height 41
drag, startPoint x: 378, startPoint y: 57, endPoint x: 156, endPoint y: 58, distance: 222.0
click at [156, 58] on div "$3,011.81 Hawkesbury Dentistry Switch account Hawkesbury Dentistry $3,011.81 in…" at bounding box center [784, 373] width 1568 height 746
type input "bevisto"
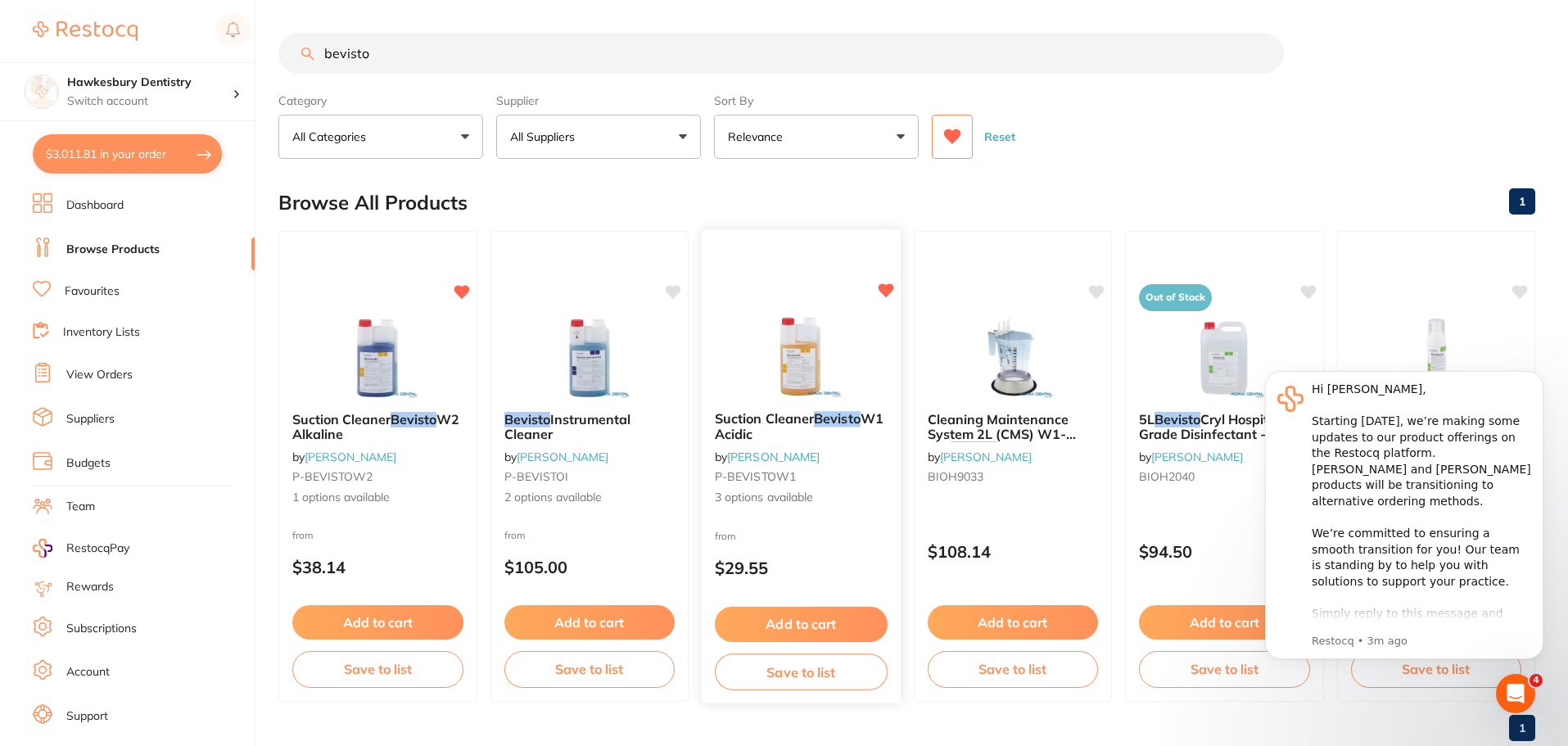
click at [797, 355] on img at bounding box center [801, 356] width 108 height 83
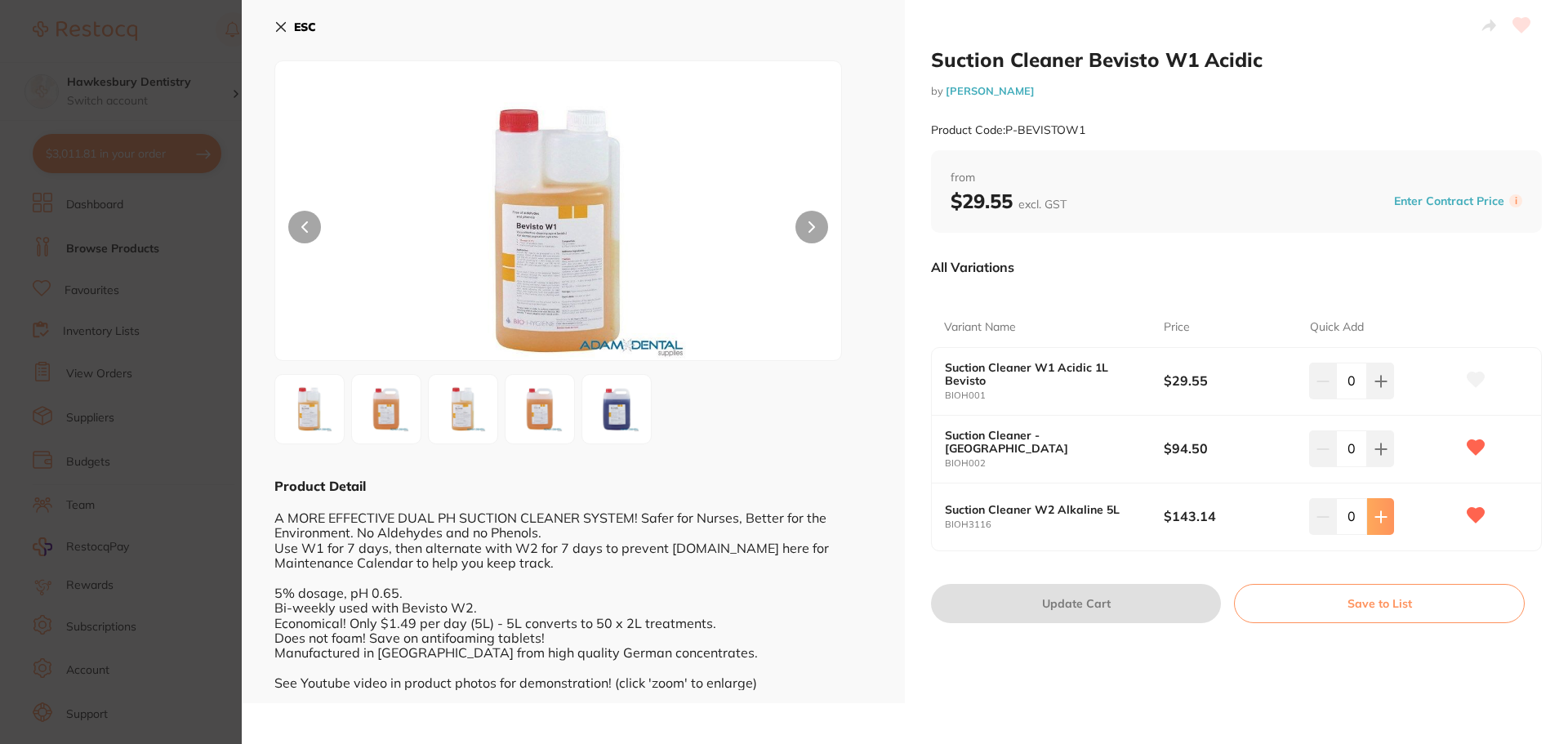
click at [1368, 399] on button at bounding box center [1381, 380] width 27 height 36
type input "1"
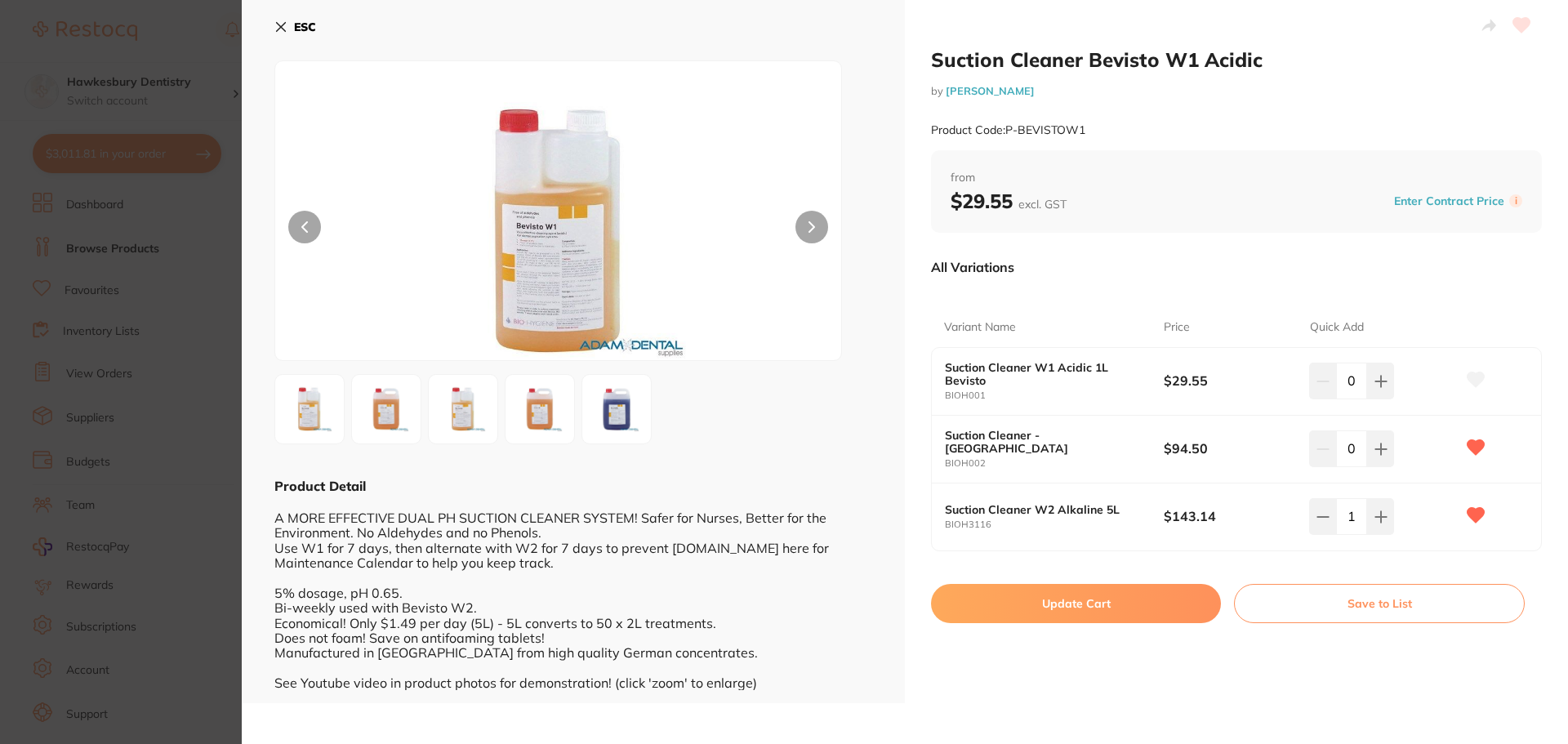
click at [1111, 608] on button "Update Cart" at bounding box center [1075, 604] width 290 height 39
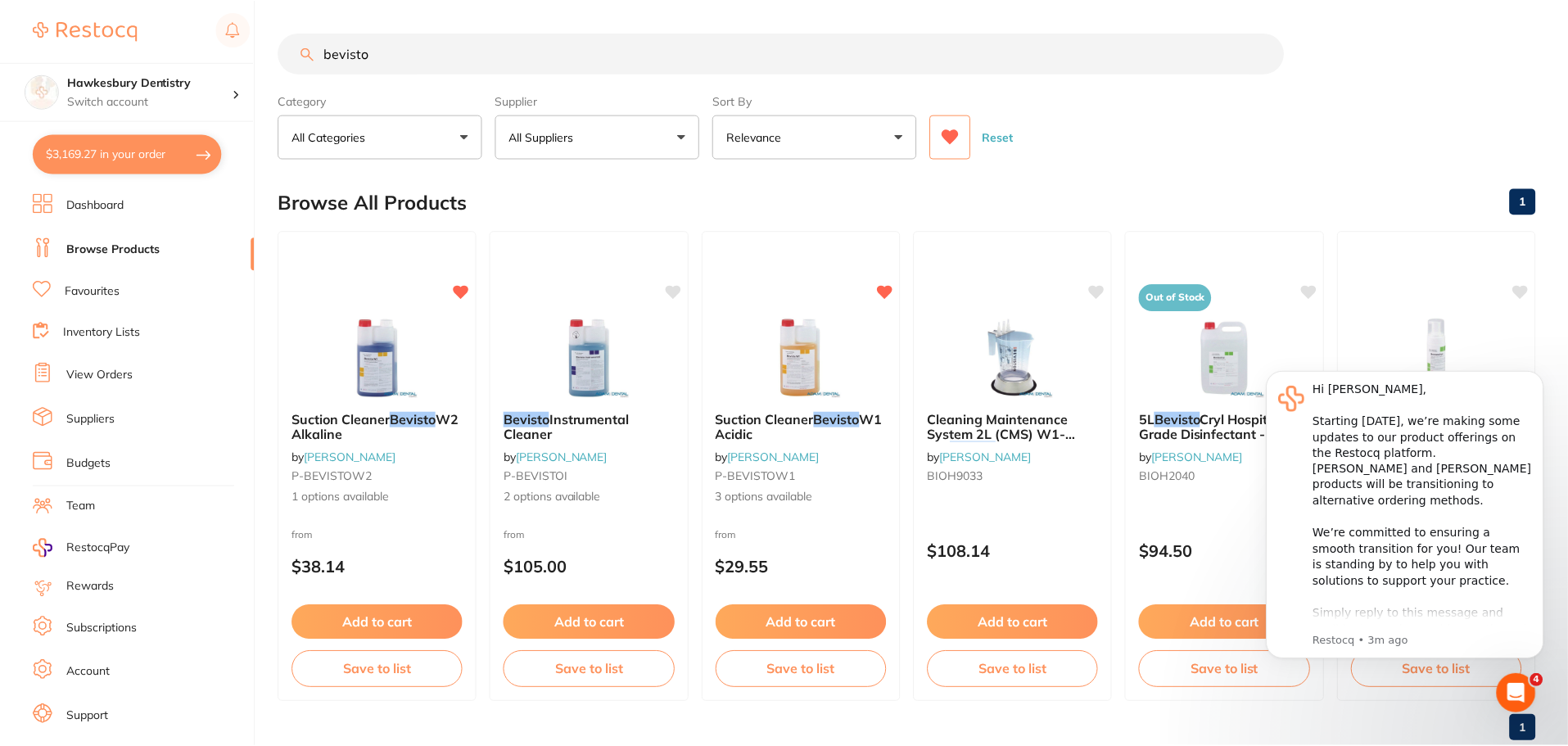
scroll to position [1, 0]
click at [807, 388] on img at bounding box center [801, 355] width 108 height 83
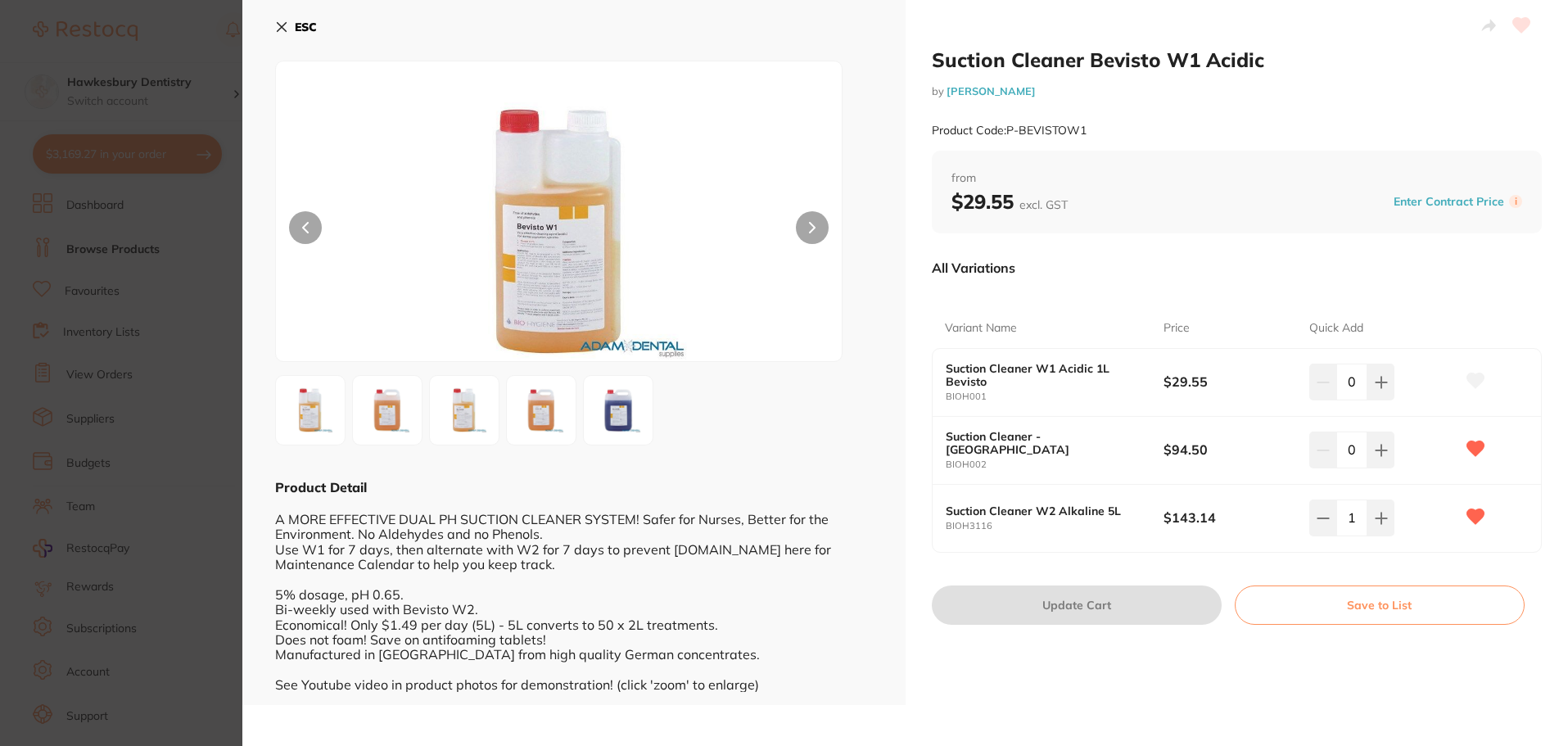
click at [276, 31] on icon at bounding box center [281, 26] width 13 height 13
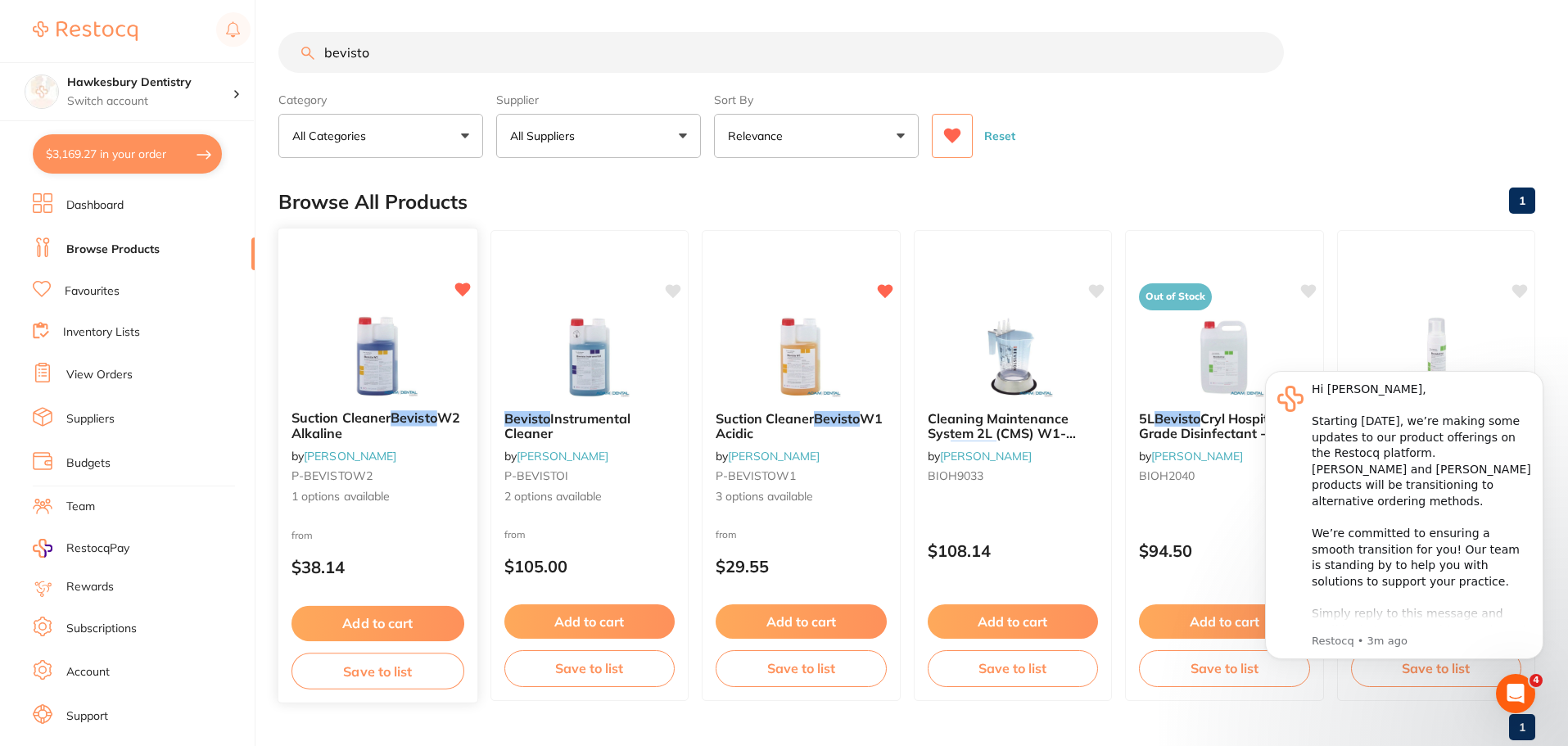
click at [399, 329] on img at bounding box center [378, 355] width 108 height 83
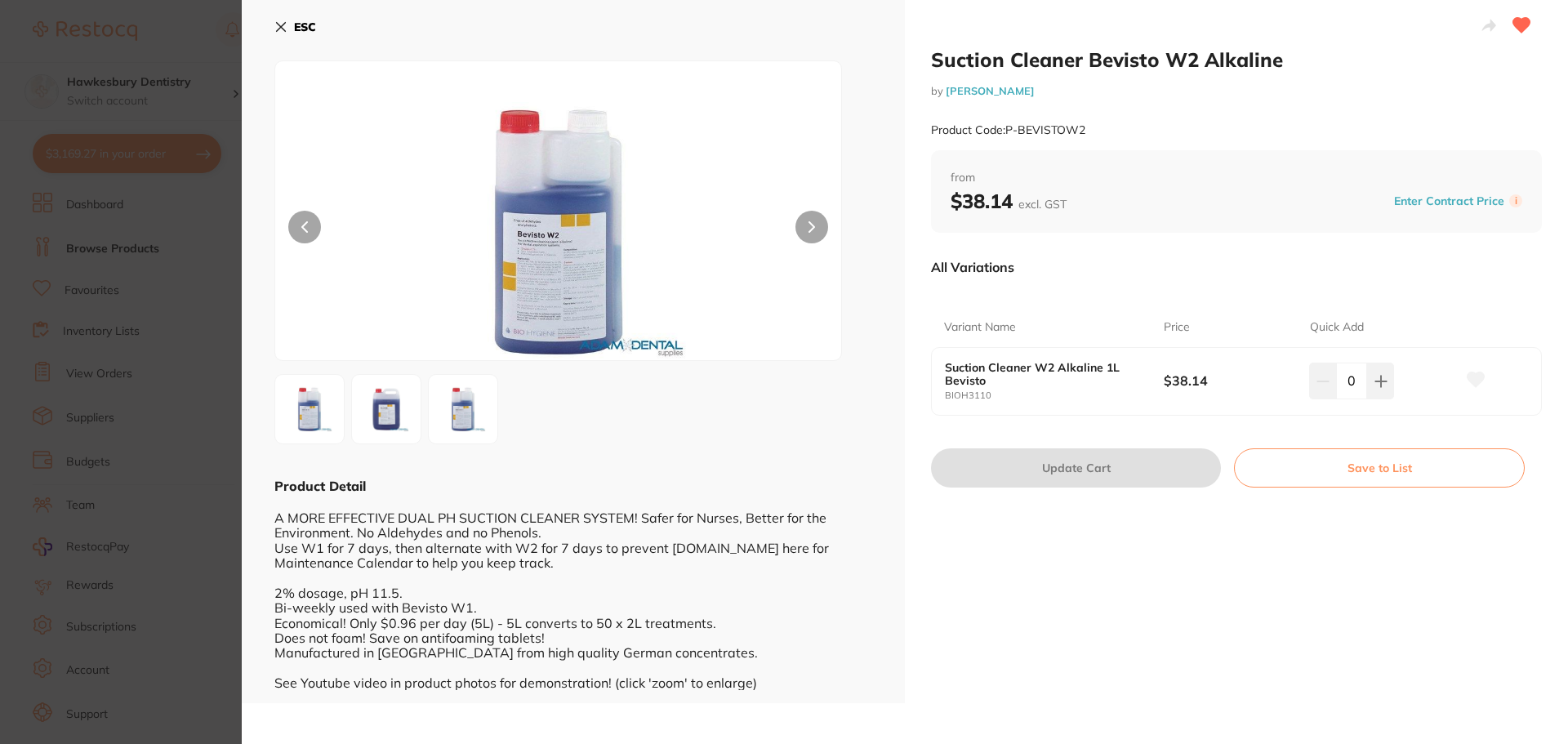
click at [321, 37] on div "ESC" at bounding box center [573, 36] width 598 height 48
click at [304, 30] on b "ESC" at bounding box center [304, 26] width 22 height 15
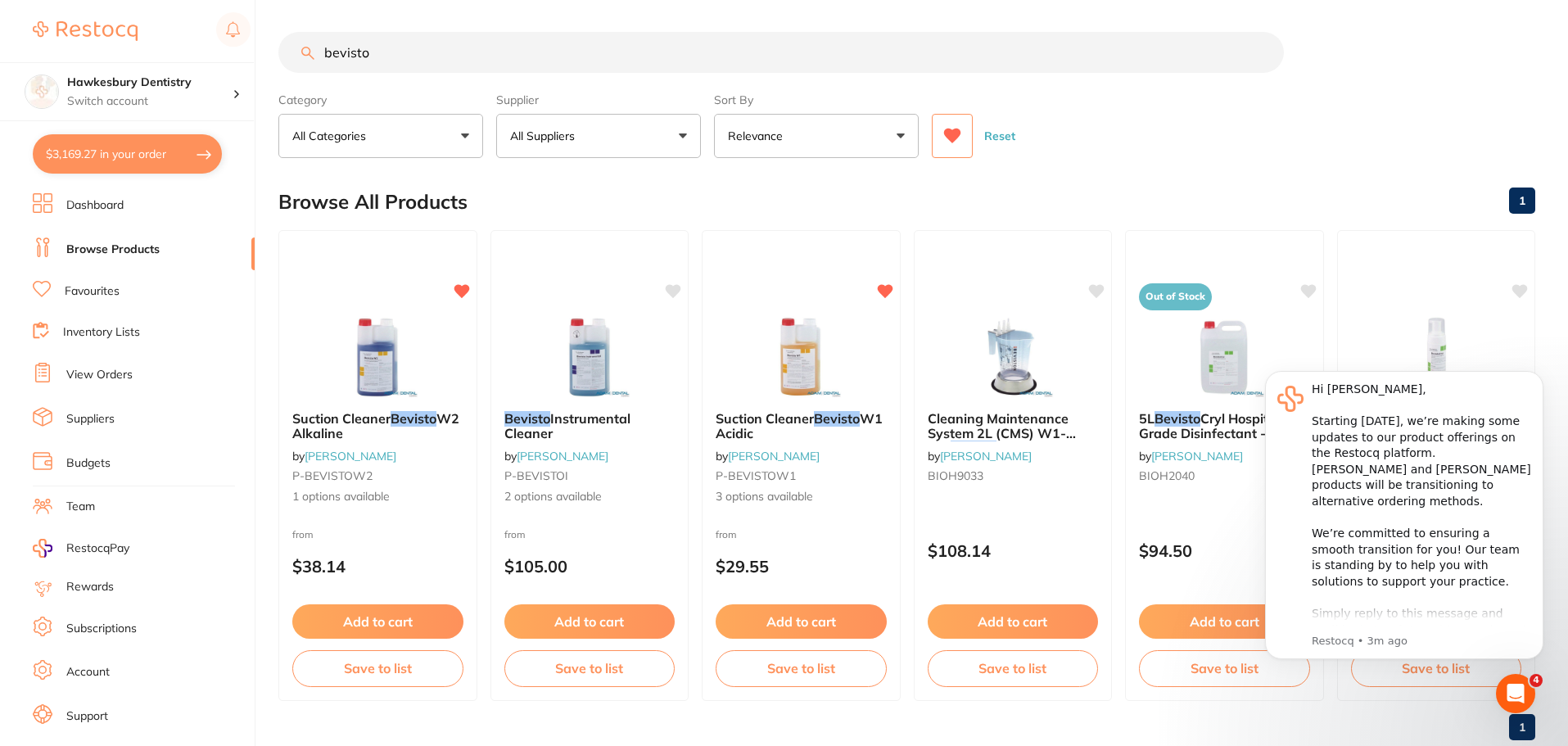
click at [534, 58] on input "bevisto" at bounding box center [782, 53] width 1006 height 41
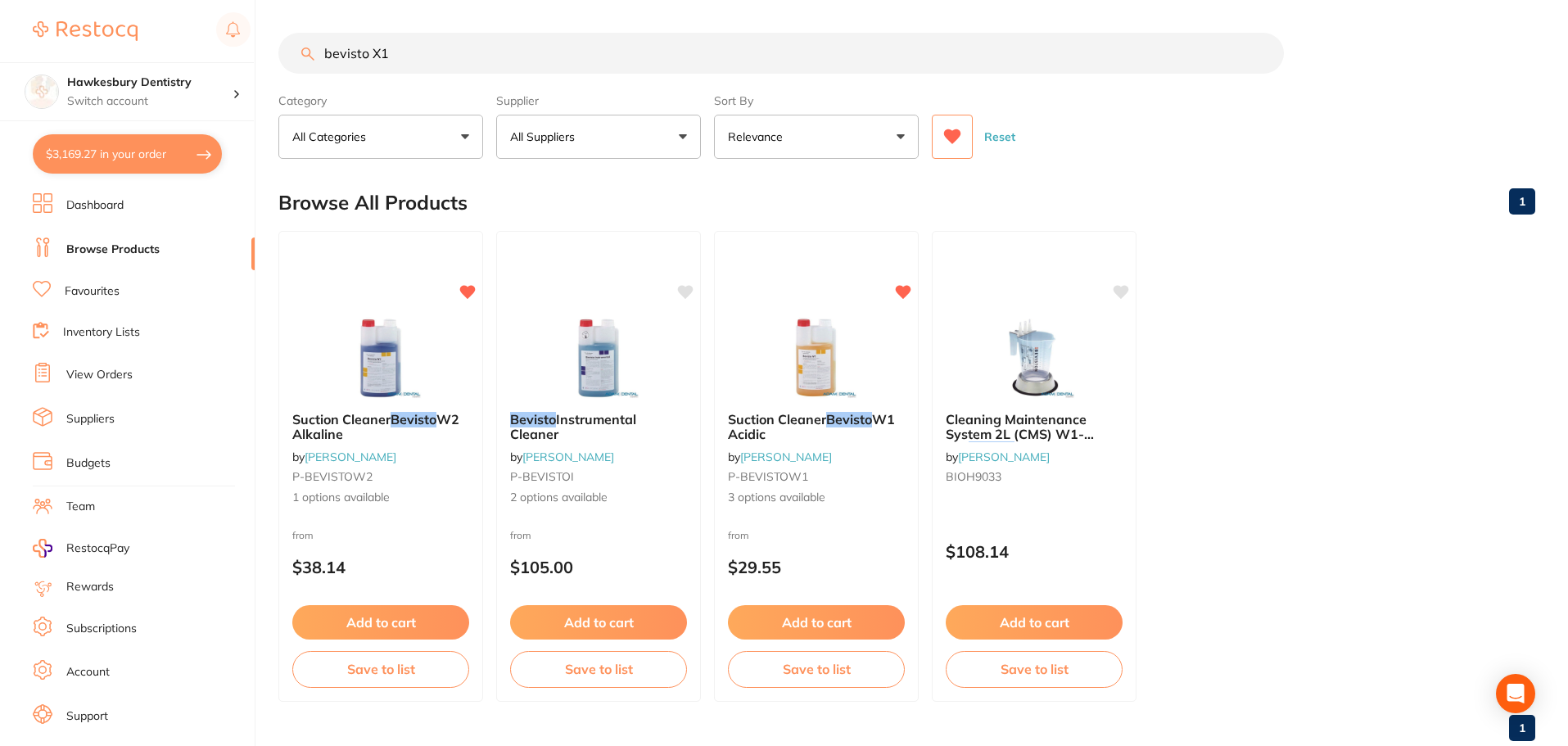
type input "bevisto X1"
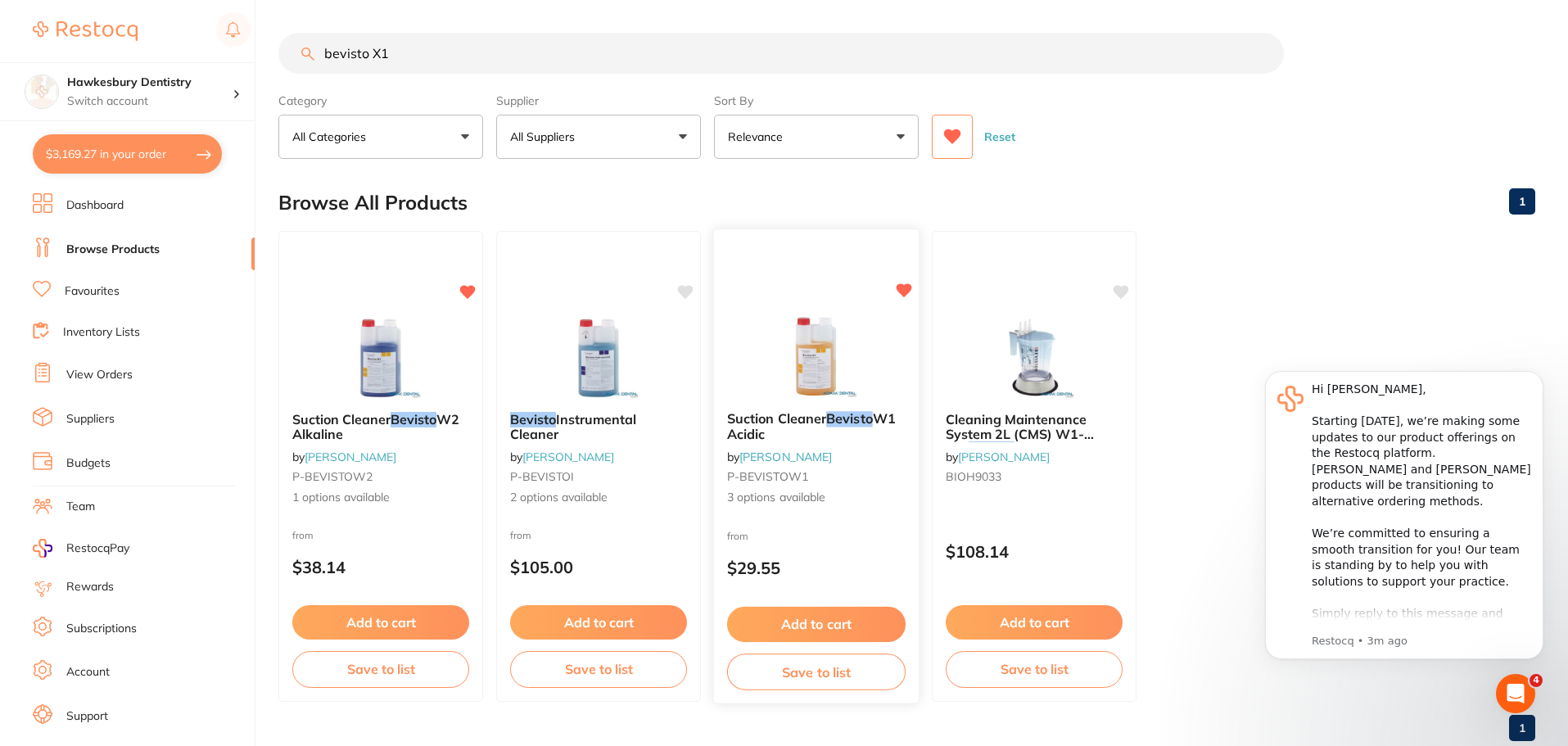
click at [796, 357] on img at bounding box center [816, 356] width 108 height 83
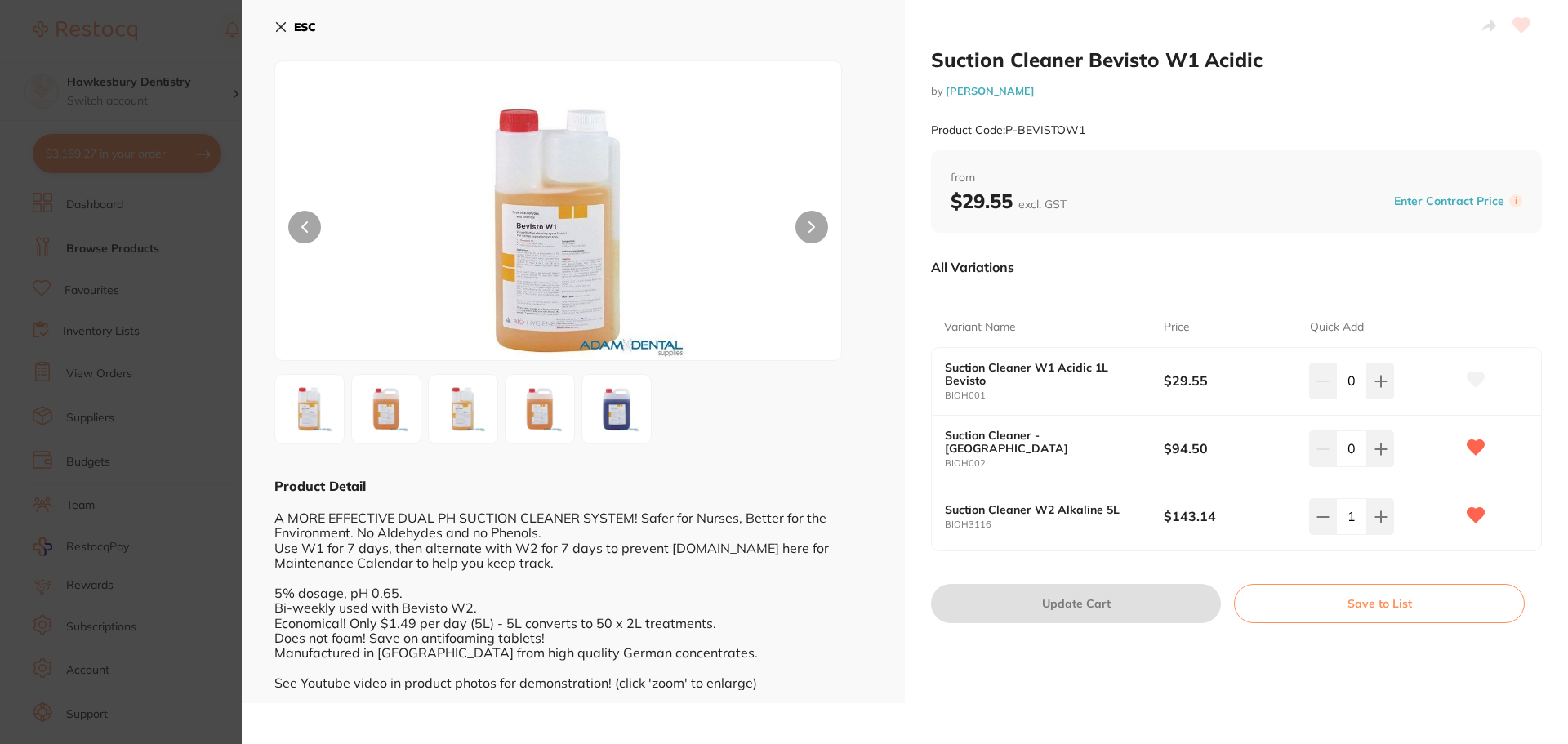
click at [1008, 450] on div "Suction Cleaner - Bevisto BIOH002" at bounding box center [1055, 448] width 219 height 40
click at [1045, 515] on b "Suction Cleaner W2 Alkaline 5L" at bounding box center [1044, 509] width 197 height 13
click at [290, 37] on button "ESC" at bounding box center [295, 26] width 42 height 27
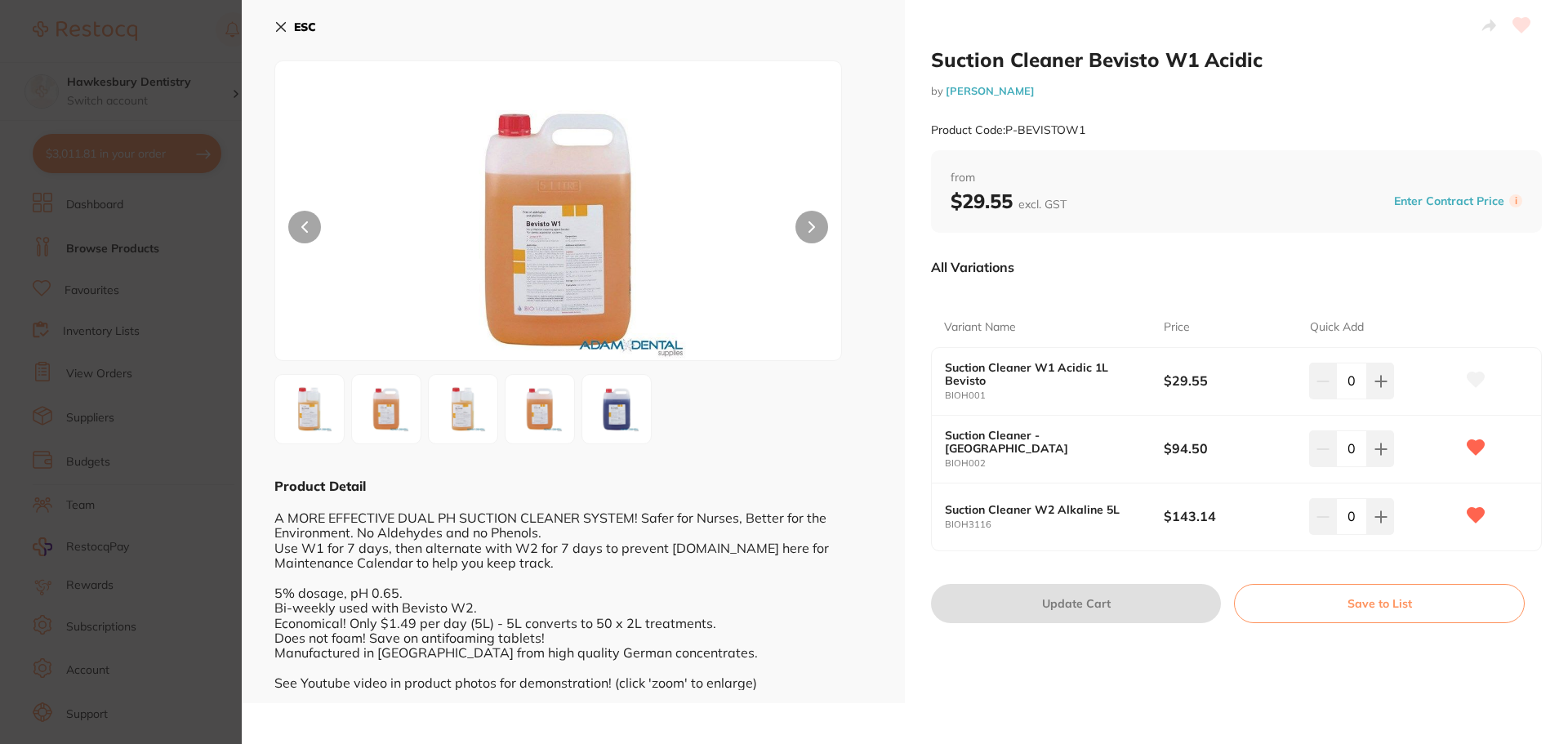
click at [1028, 463] on div "Suction Cleaner - Bevisto BIOH002 $94.50 0" at bounding box center [1236, 449] width 609 height 67
click at [1086, 450] on div "Suction Cleaner - Bevisto BIOH002" at bounding box center [1055, 448] width 219 height 40
drag, startPoint x: 1073, startPoint y: 446, endPoint x: 1396, endPoint y: 441, distance: 323.0
click at [1059, 448] on b "Suction Cleaner - [GEOGRAPHIC_DATA]" at bounding box center [1044, 441] width 197 height 26
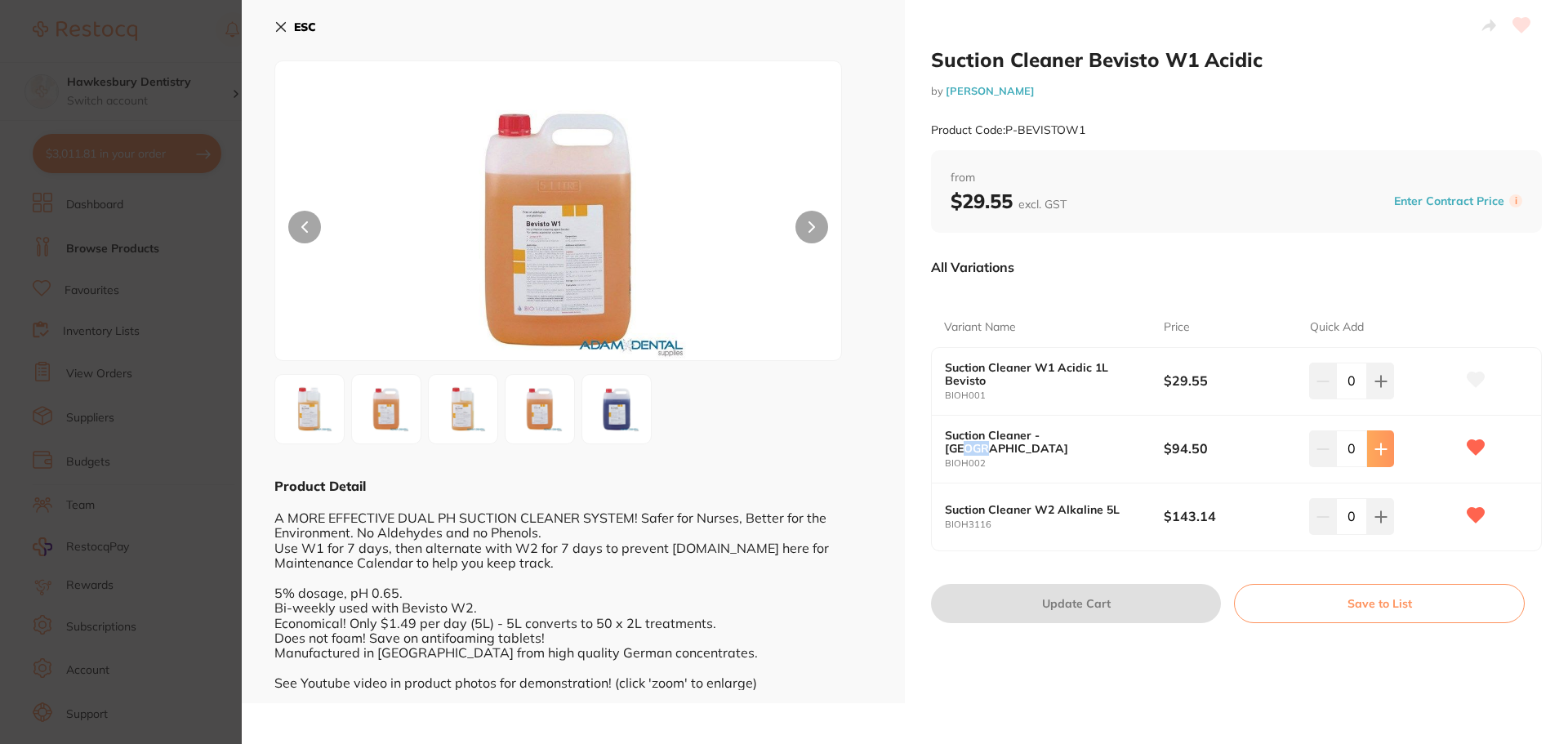
click at [1367, 399] on button at bounding box center [1381, 380] width 27 height 36
type input "1"
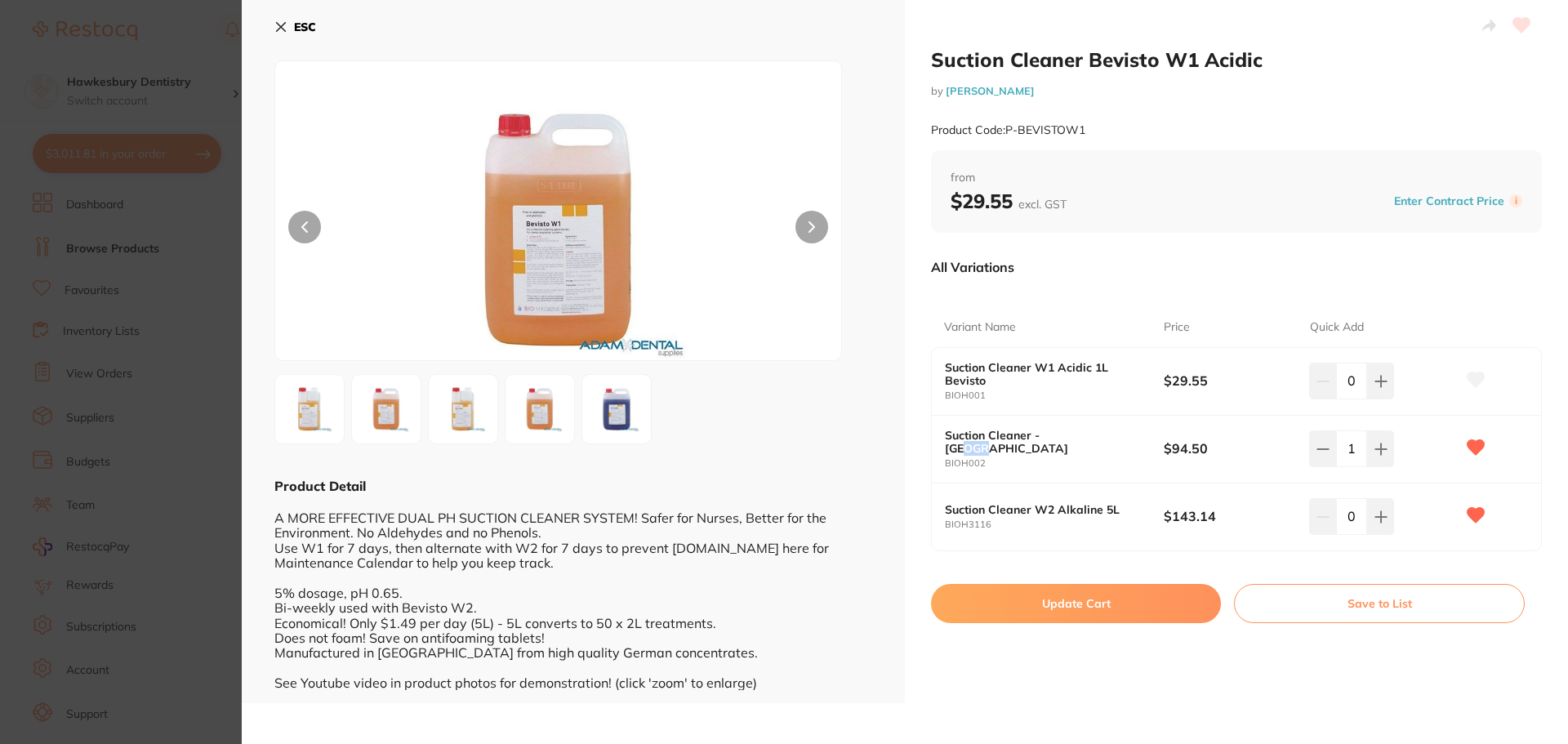
click at [1092, 592] on button "Update Cart" at bounding box center [1075, 604] width 290 height 39
checkbox input "false"
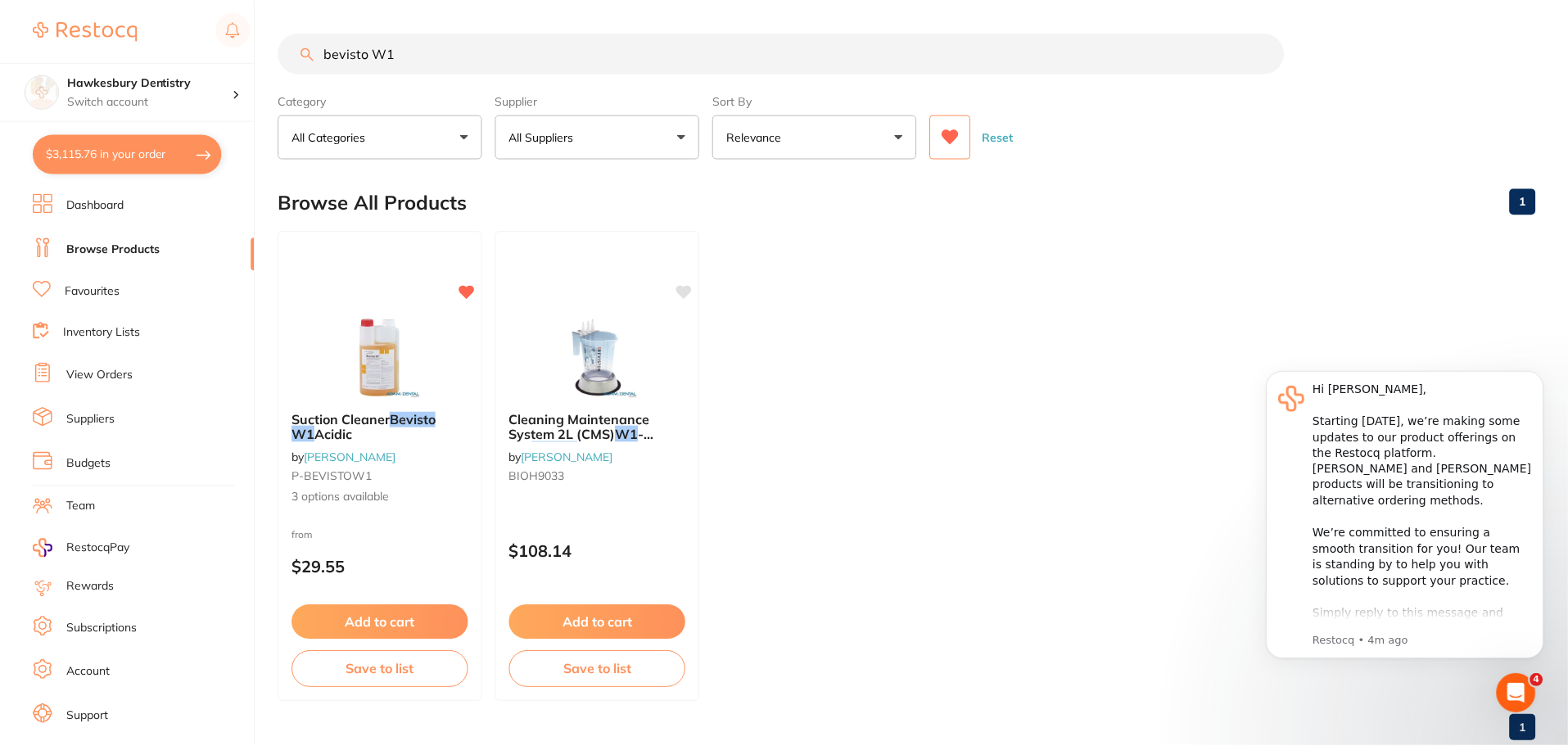
scroll to position [1, 0]
click at [156, 170] on button "$3,115.76 in your order" at bounding box center [126, 154] width 189 height 39
checkbox input "true"
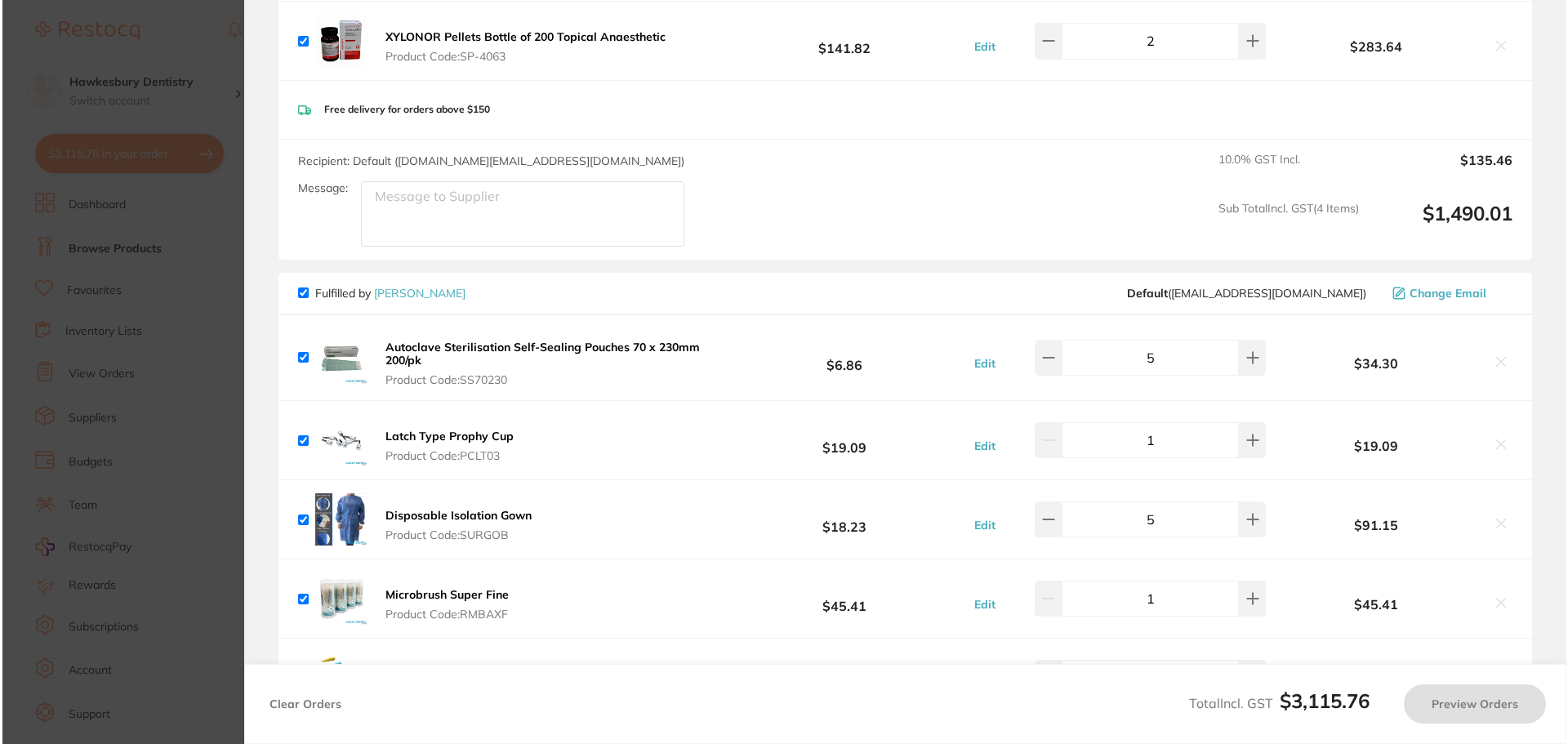
scroll to position [0, 0]
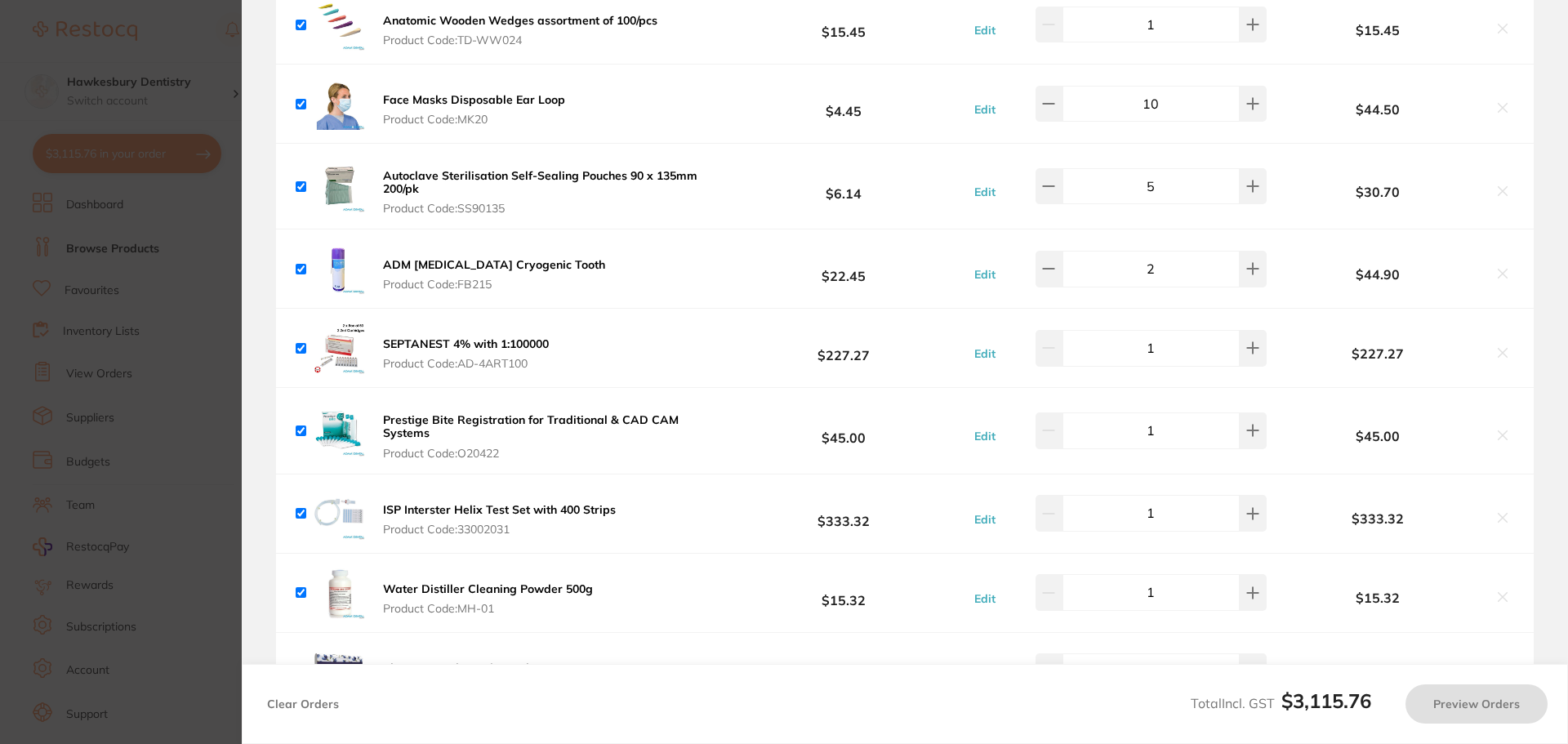
checkbox input "true"
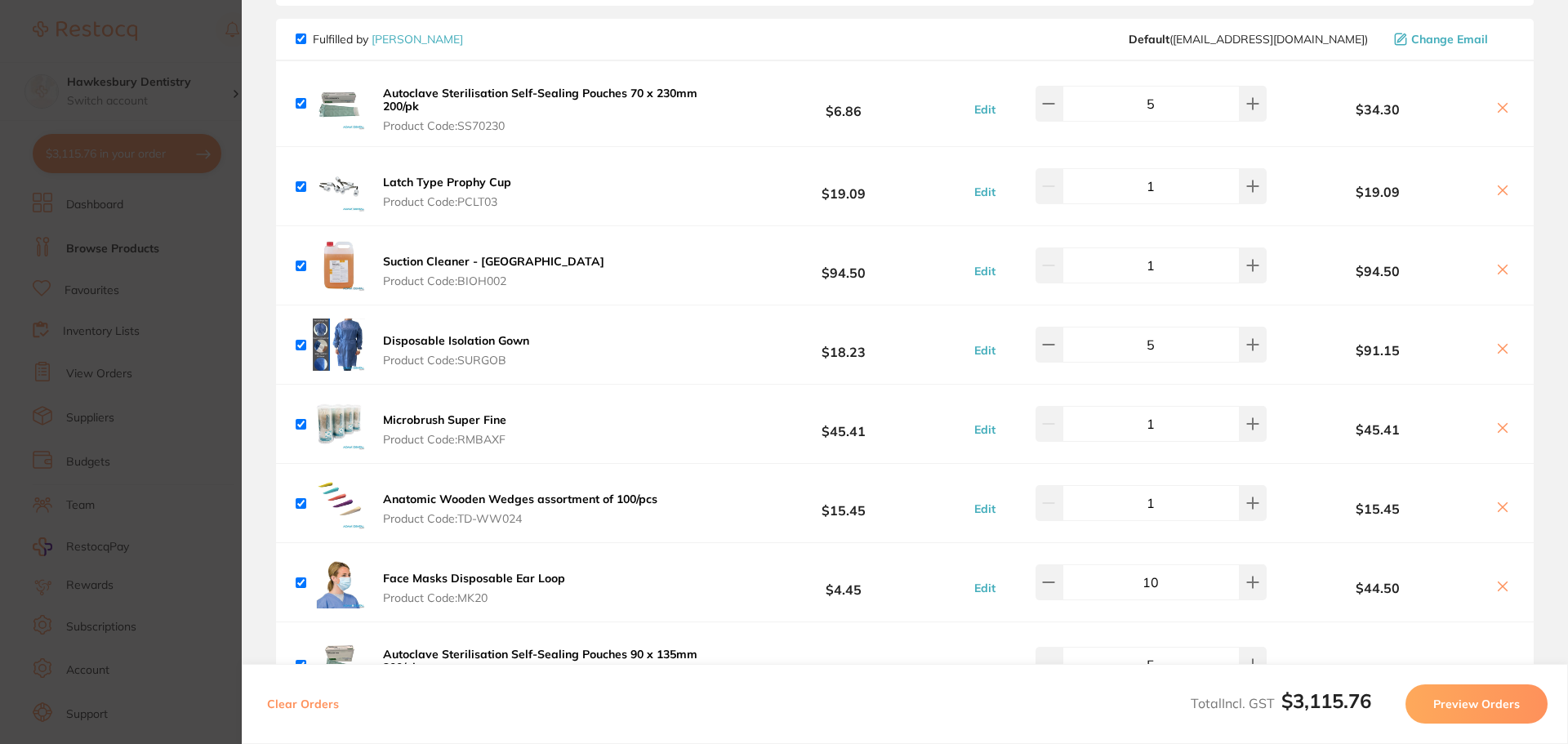
scroll to position [1404, 0]
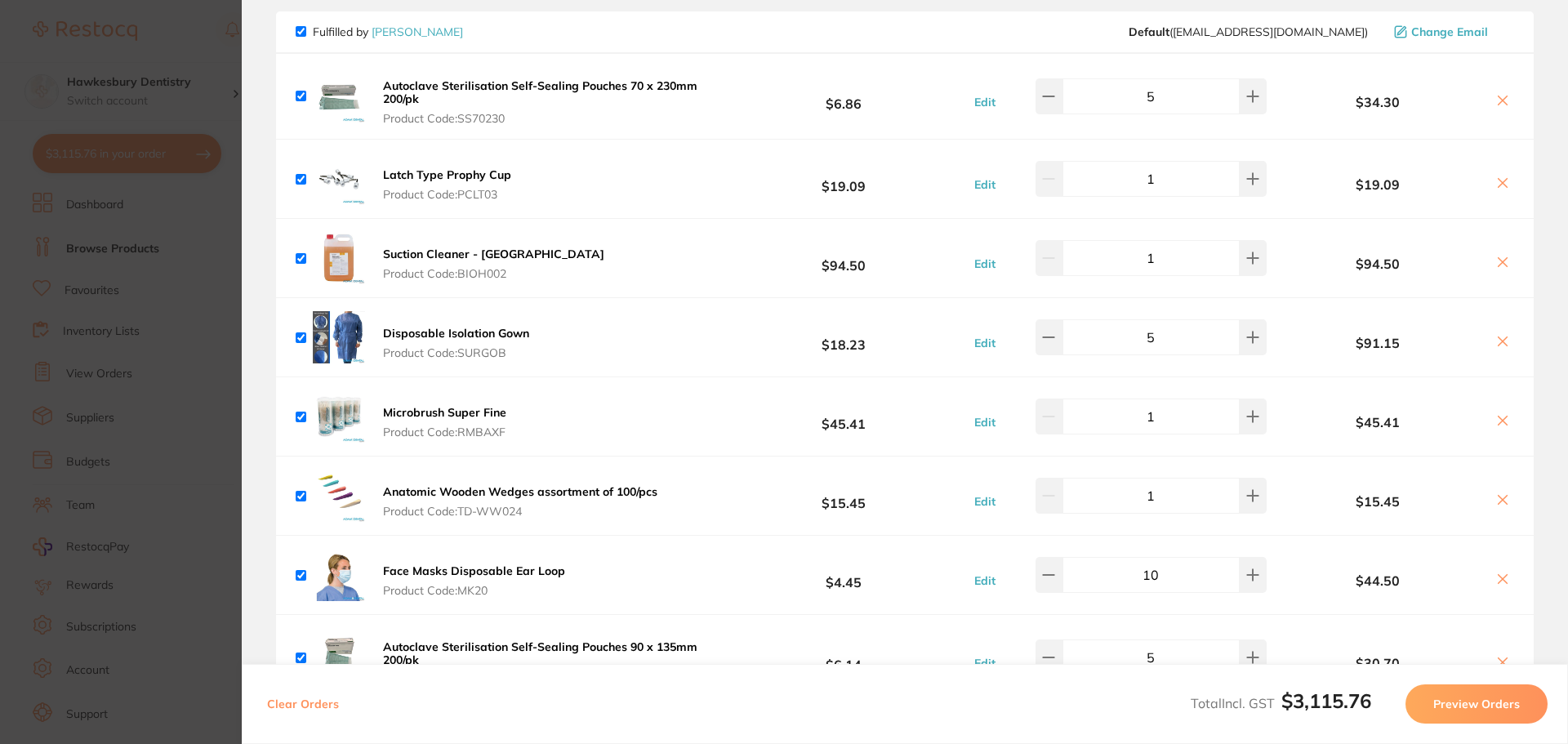
click at [183, 32] on section "Update RRP Set your pre negotiated price for this item. Item Agreed RRP (excl. …" at bounding box center [784, 372] width 1568 height 744
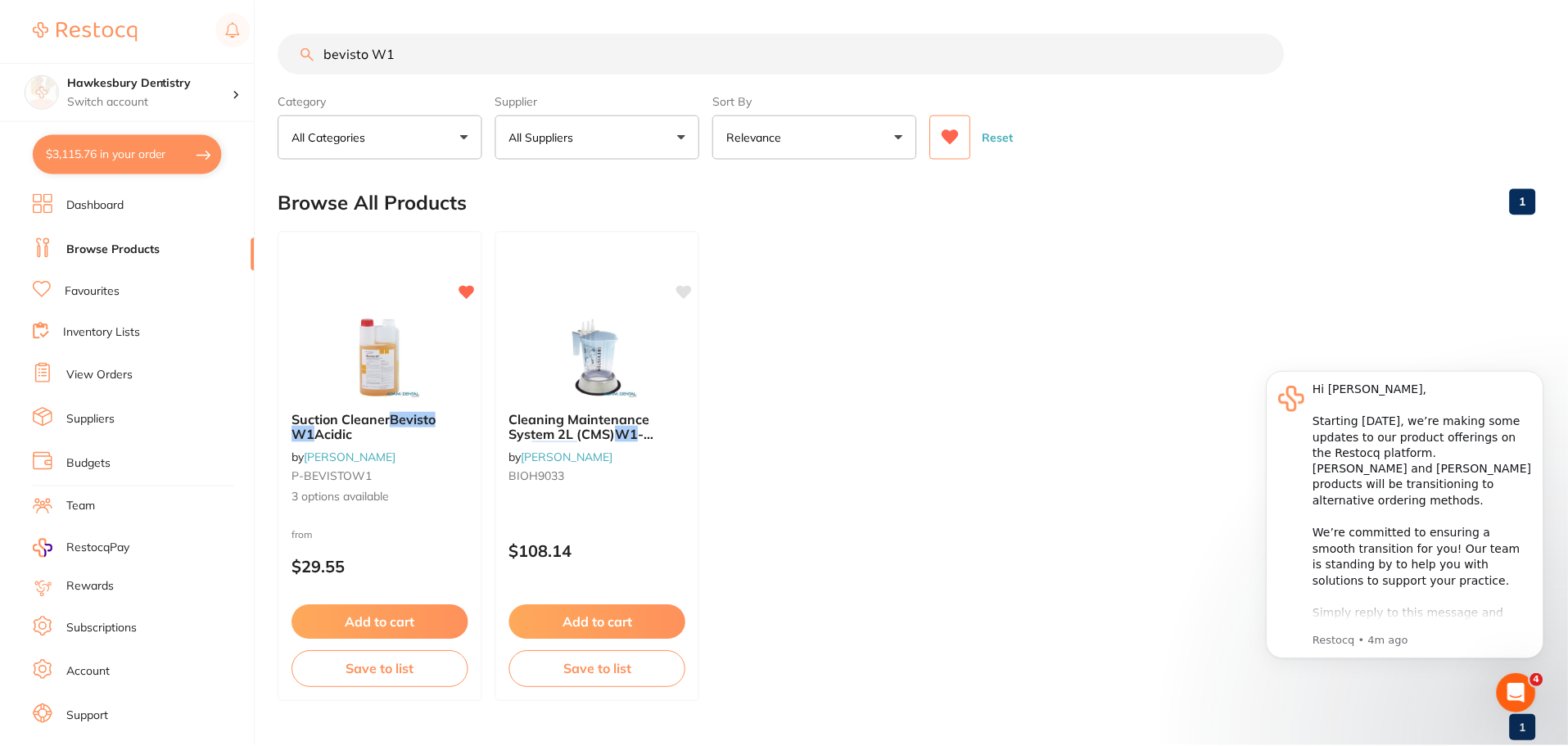
scroll to position [1, 0]
click at [117, 47] on div "$3,115.76 Hawkesbury Dentistry Switch account Hawkesbury Dentistry $3,115.76 in…" at bounding box center [784, 372] width 1568 height 746
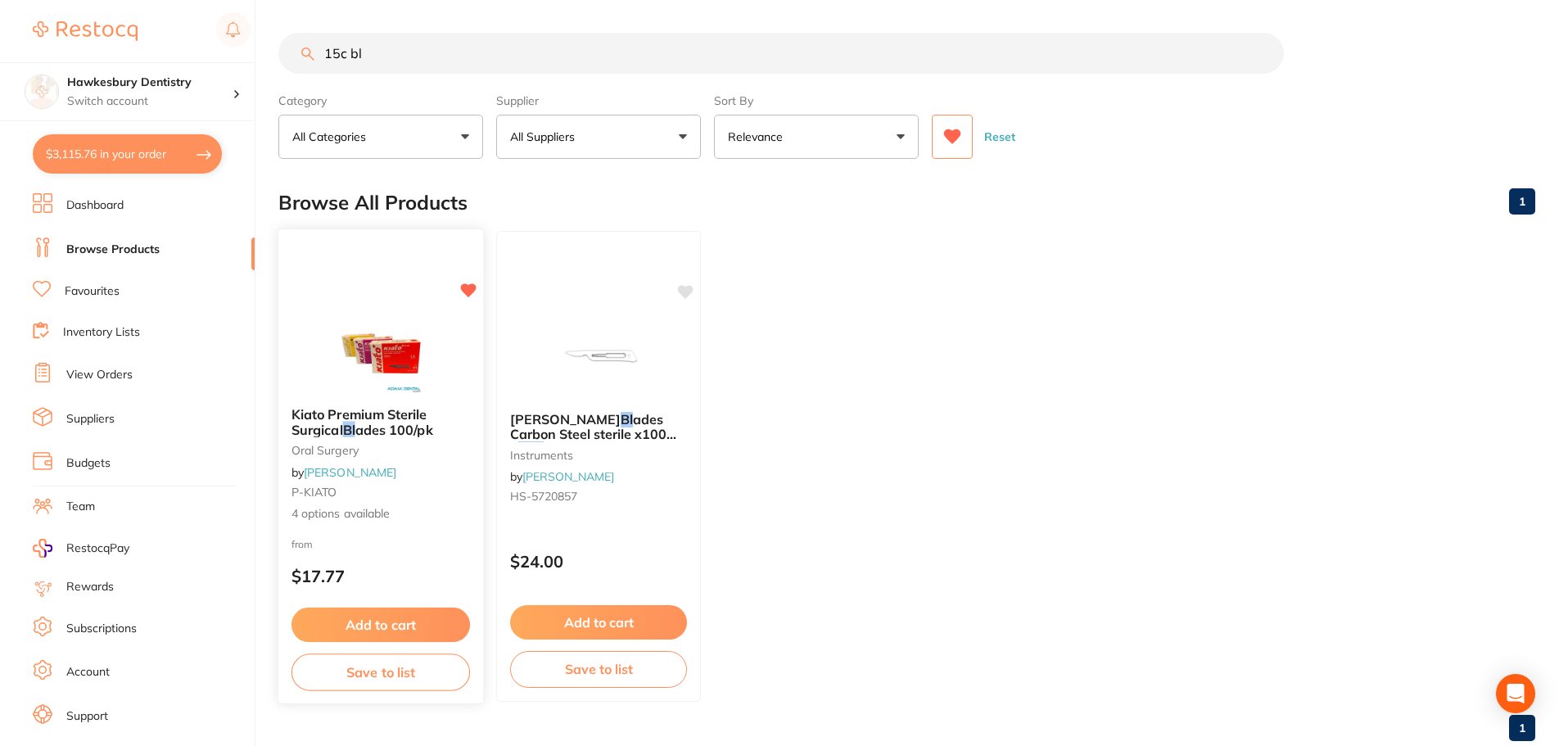
type input "15c bl"
click at [380, 306] on div "Kiato Premium Sterile Surgical Bl ades 100/pk oral surgery by Adam Dental P-KIA…" at bounding box center [381, 466] width 207 height 475
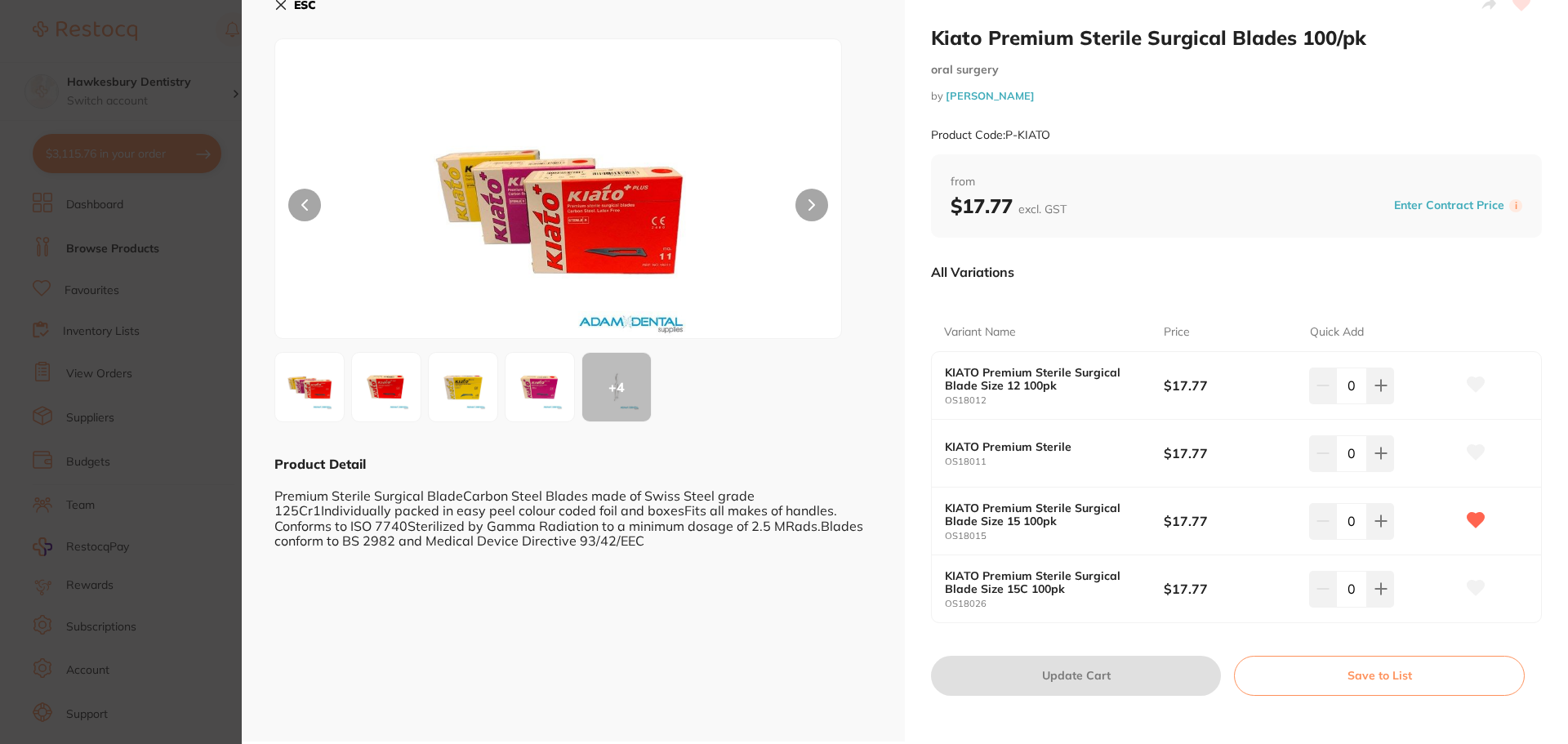
scroll to position [32, 0]
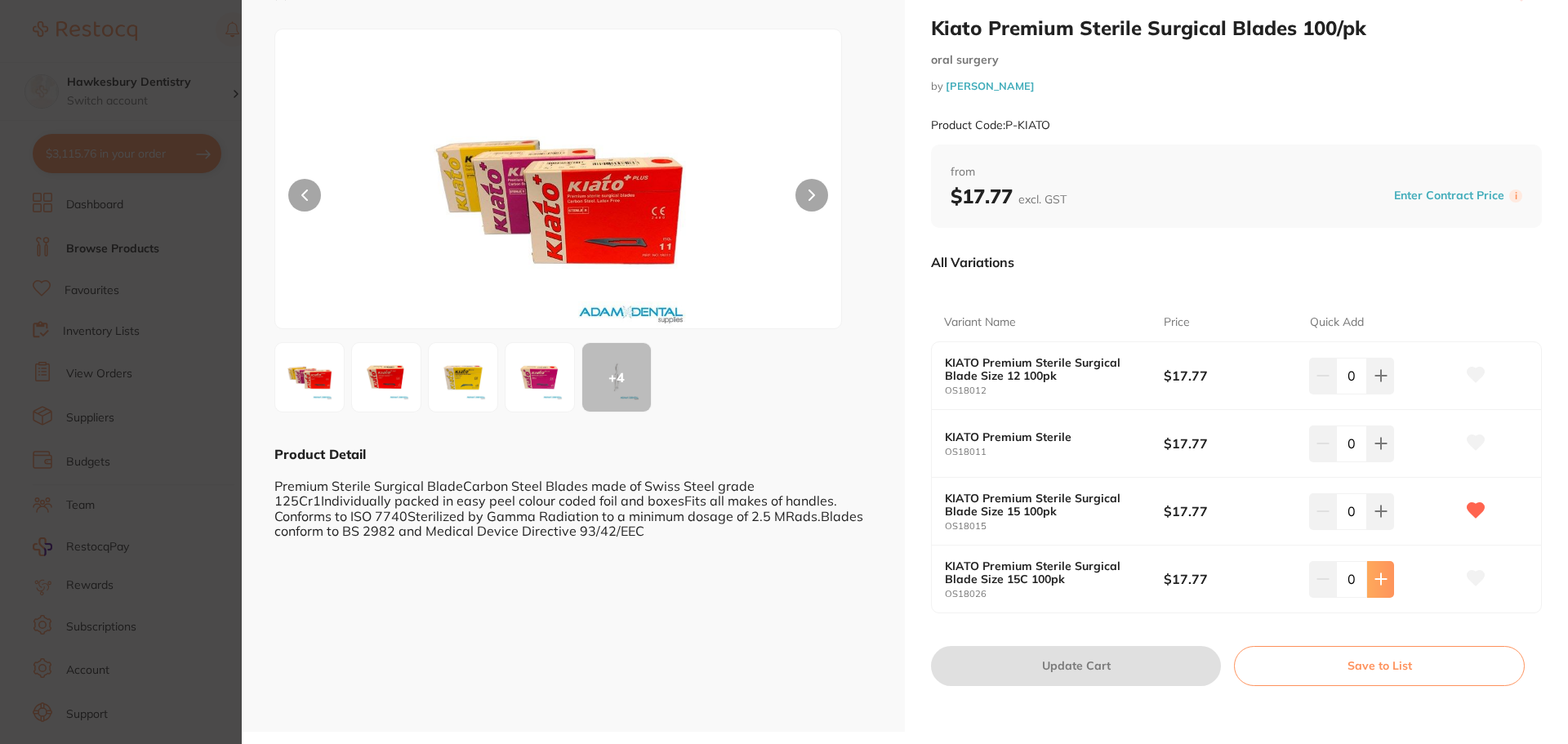
click at [1385, 393] on button at bounding box center [1381, 375] width 27 height 36
type input "1"
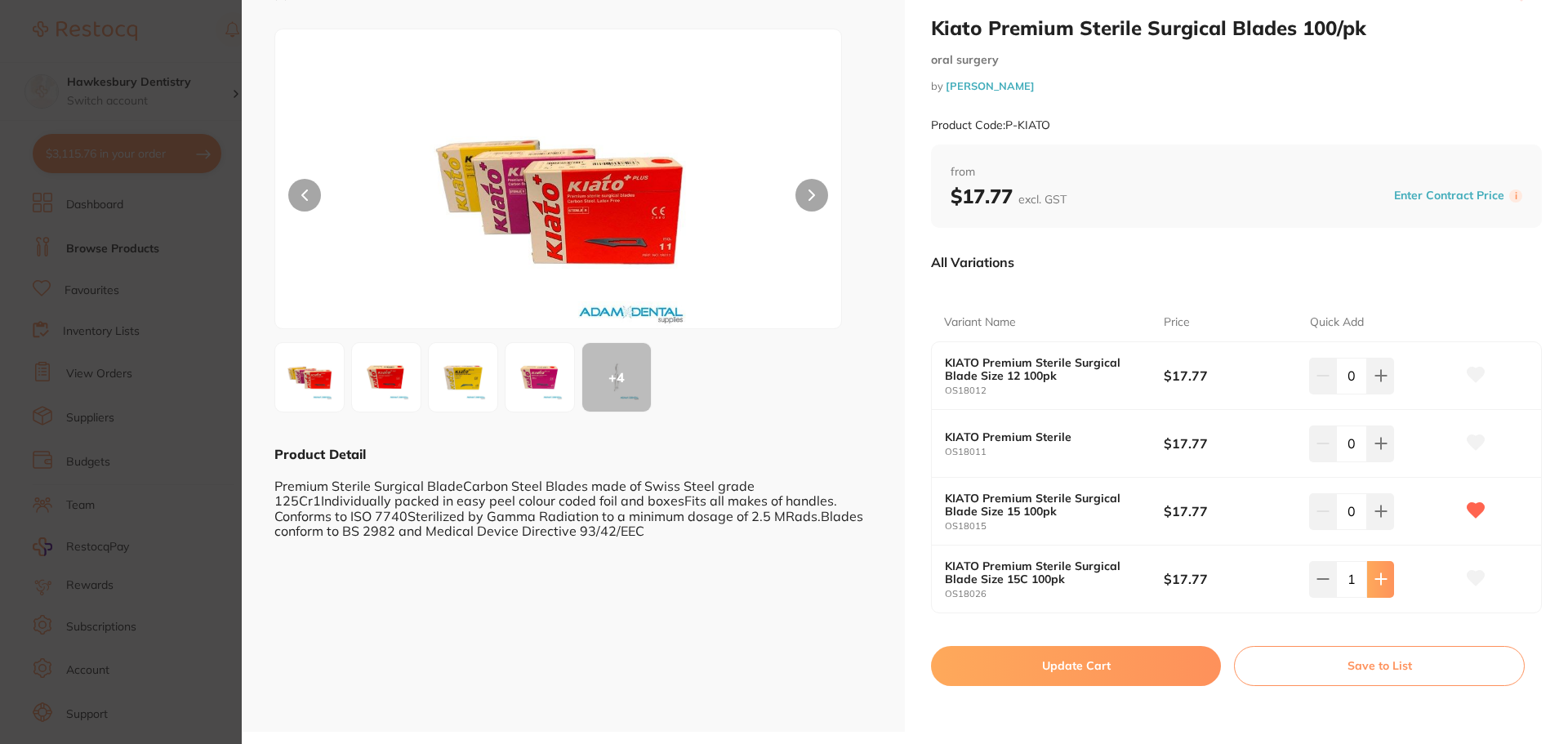
scroll to position [0, 0]
click at [1106, 660] on button "Update Cart" at bounding box center [1075, 665] width 290 height 39
checkbox input "false"
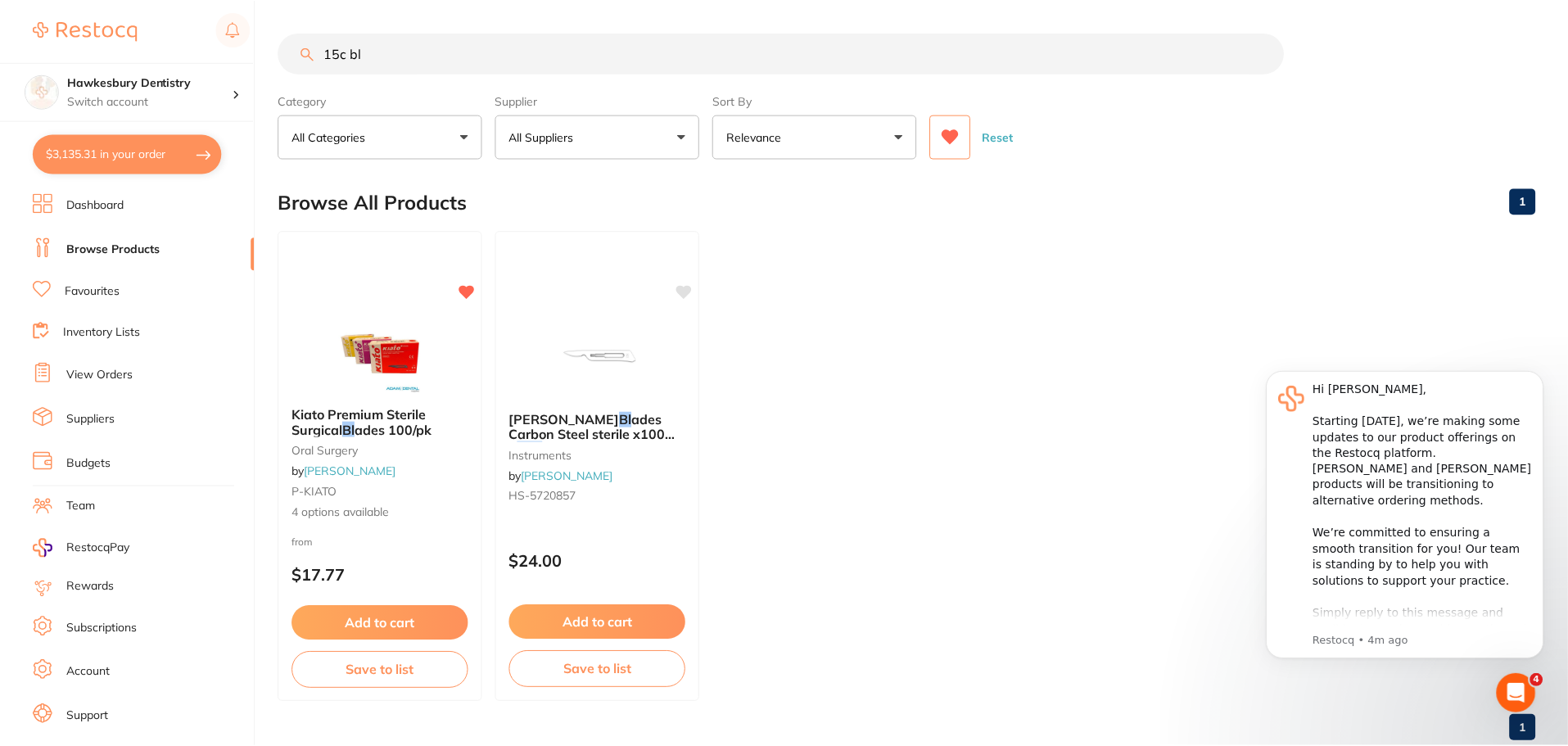
scroll to position [1, 0]
drag, startPoint x: 507, startPoint y: 59, endPoint x: 236, endPoint y: 93, distance: 273.1
click at [236, 93] on div "$3,135.31 Hawkesbury Dentistry Switch account Hawkesbury Dentistry $3,135.31 in…" at bounding box center [784, 372] width 1568 height 746
type input "dry tips"
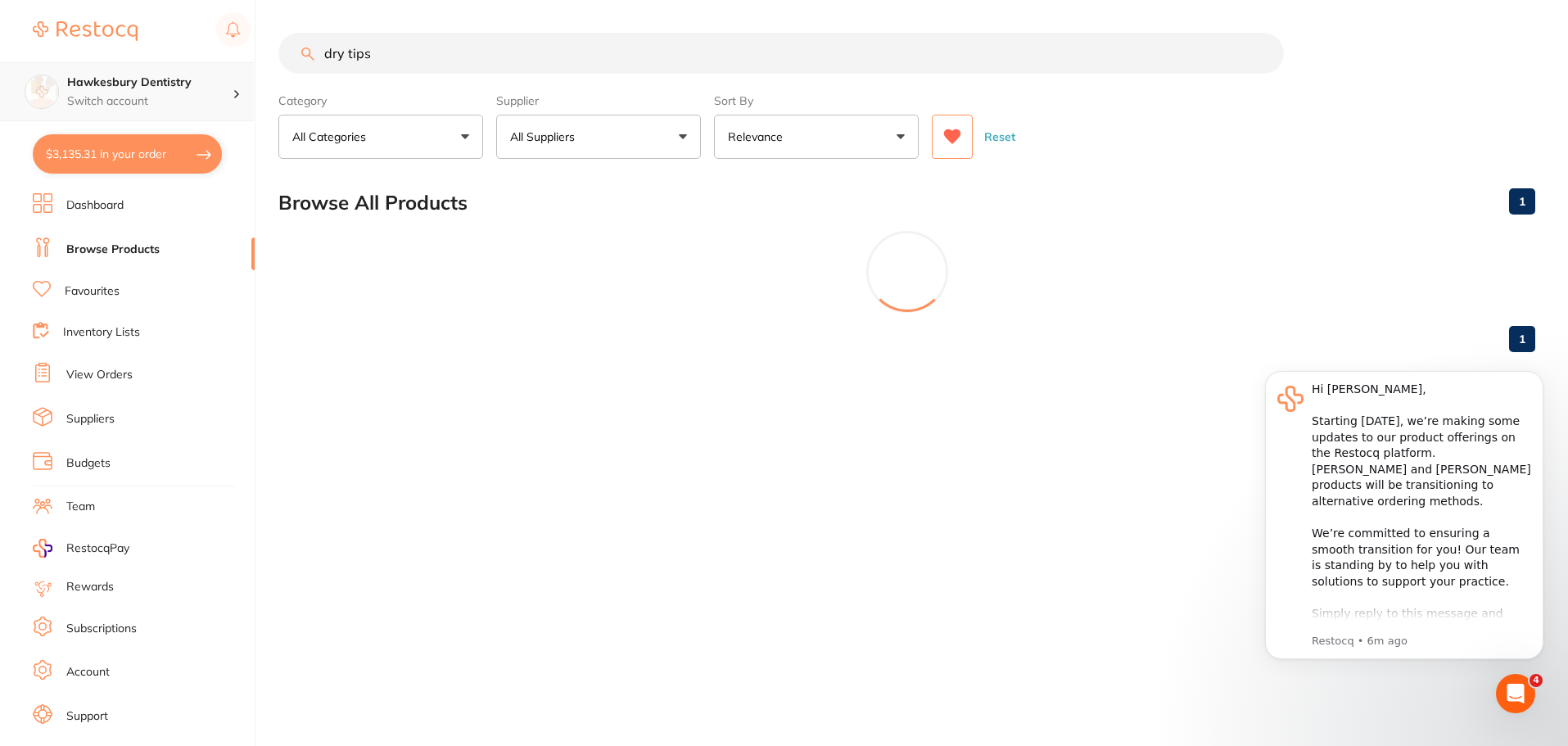
scroll to position [0, 0]
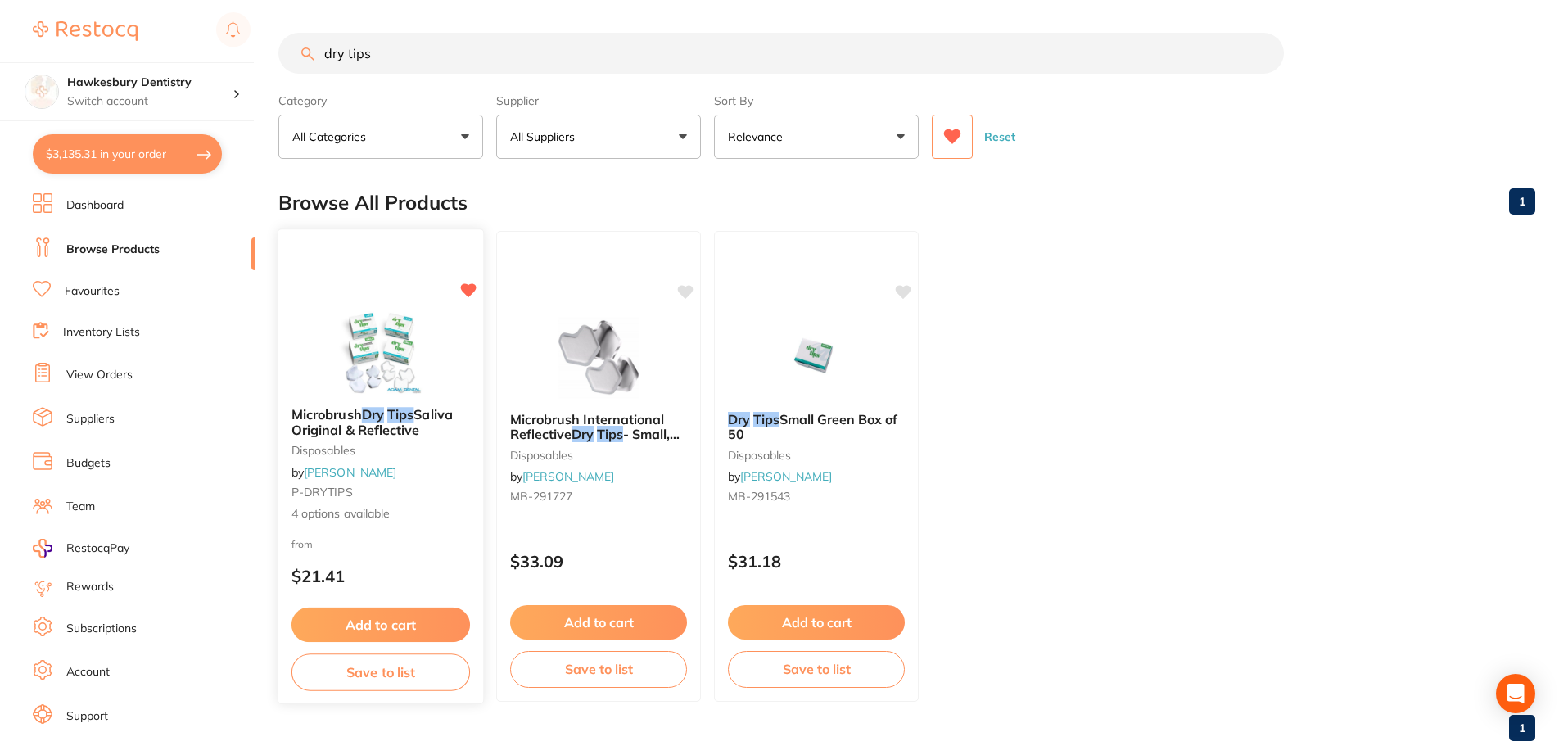
click at [384, 621] on button "Add to cart" at bounding box center [381, 625] width 178 height 35
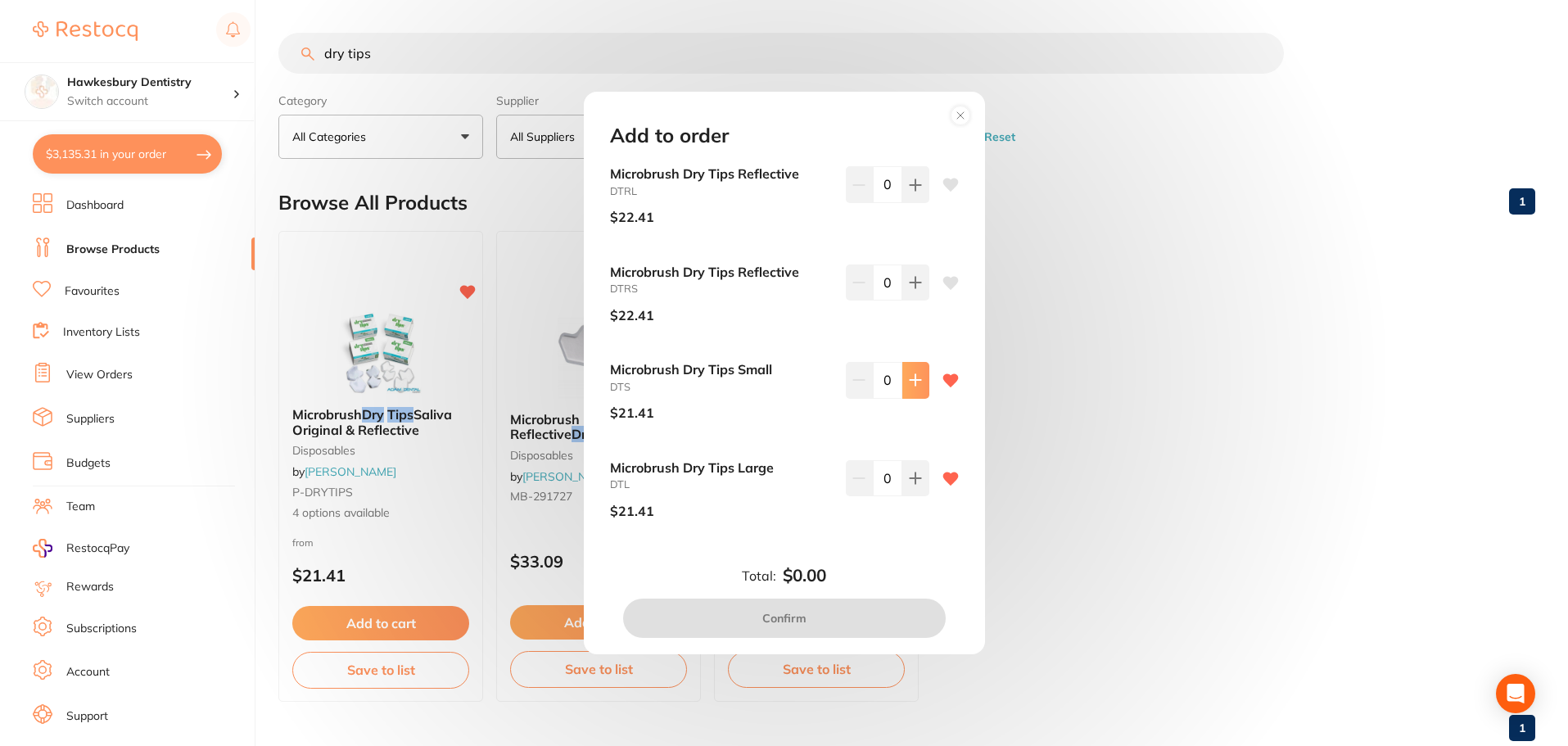
click at [916, 202] on button at bounding box center [916, 184] width 27 height 36
type input "1"
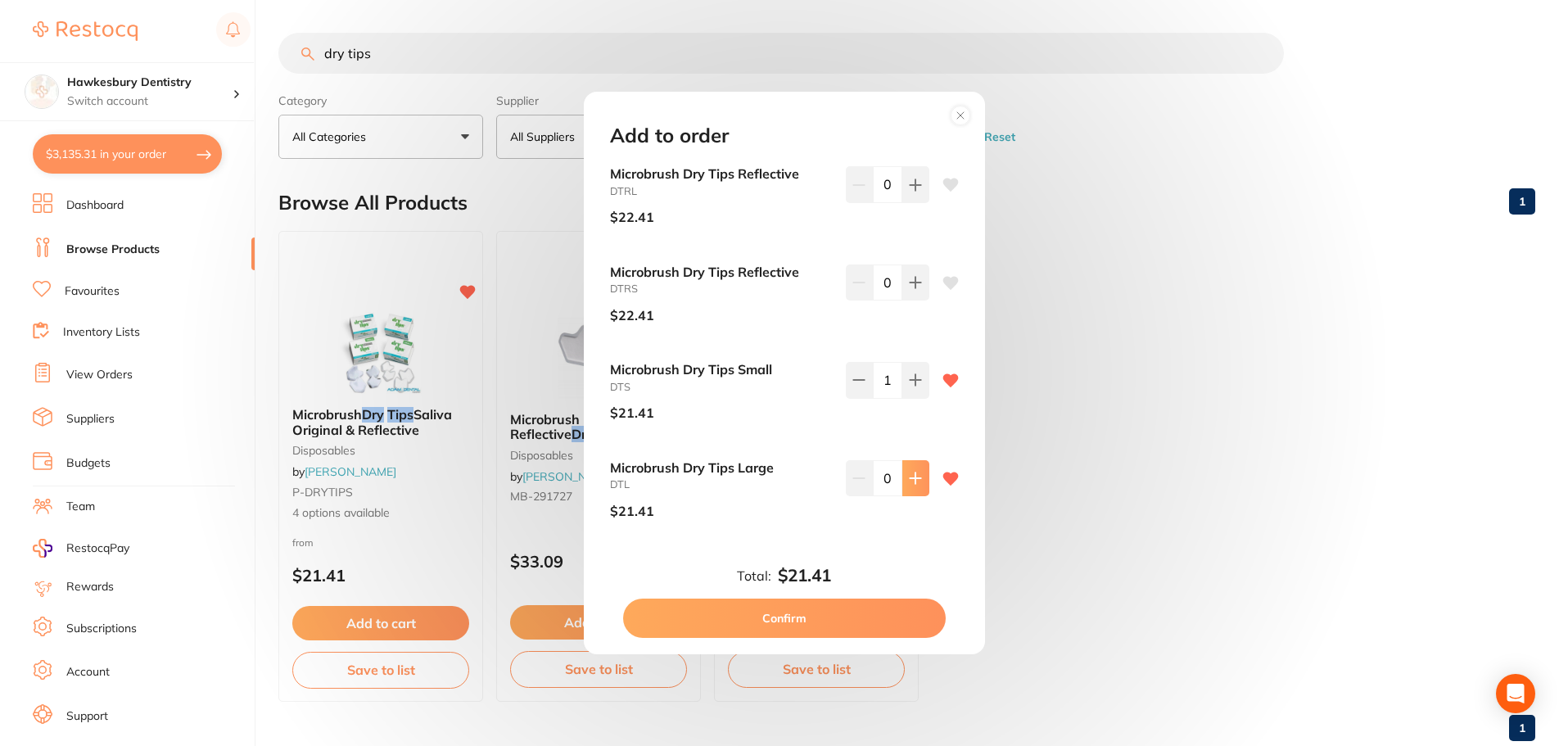
click at [910, 192] on icon at bounding box center [915, 184] width 13 height 13
type input "1"
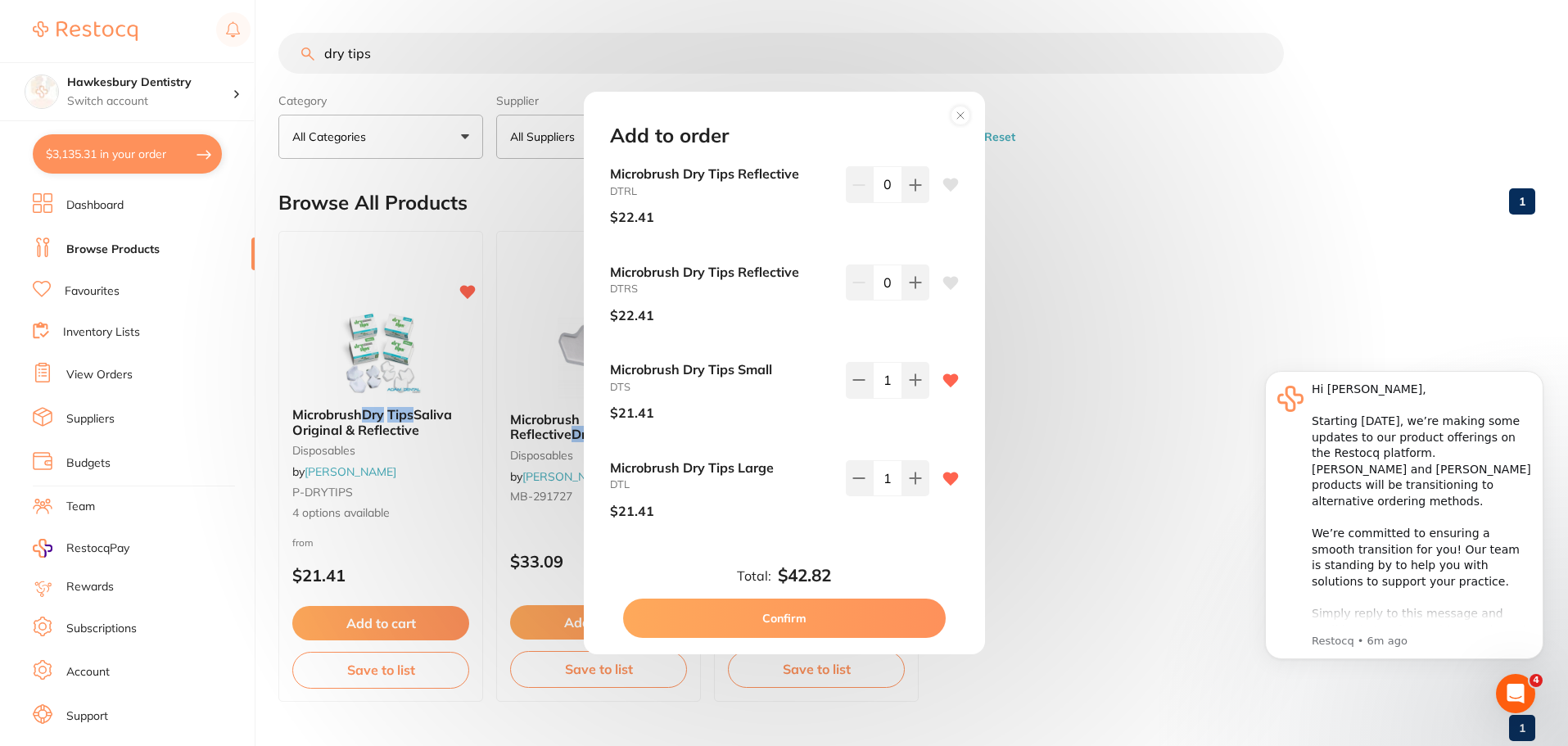
click at [809, 621] on button "Confirm" at bounding box center [784, 618] width 323 height 39
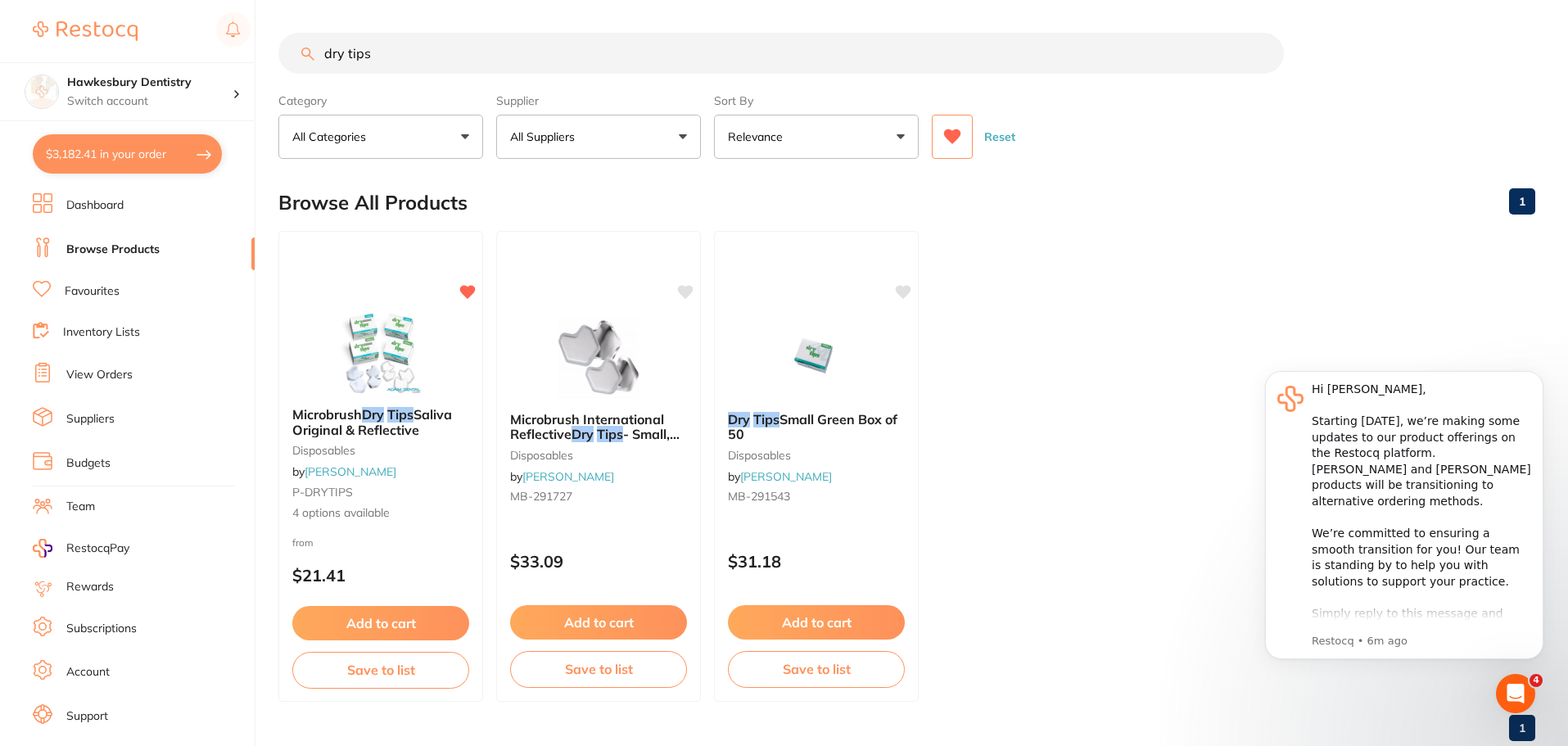
drag, startPoint x: 414, startPoint y: 61, endPoint x: 280, endPoint y: 63, distance: 134.0
click at [280, 63] on input "dry tips" at bounding box center [782, 53] width 1006 height 41
type input "000 cord"
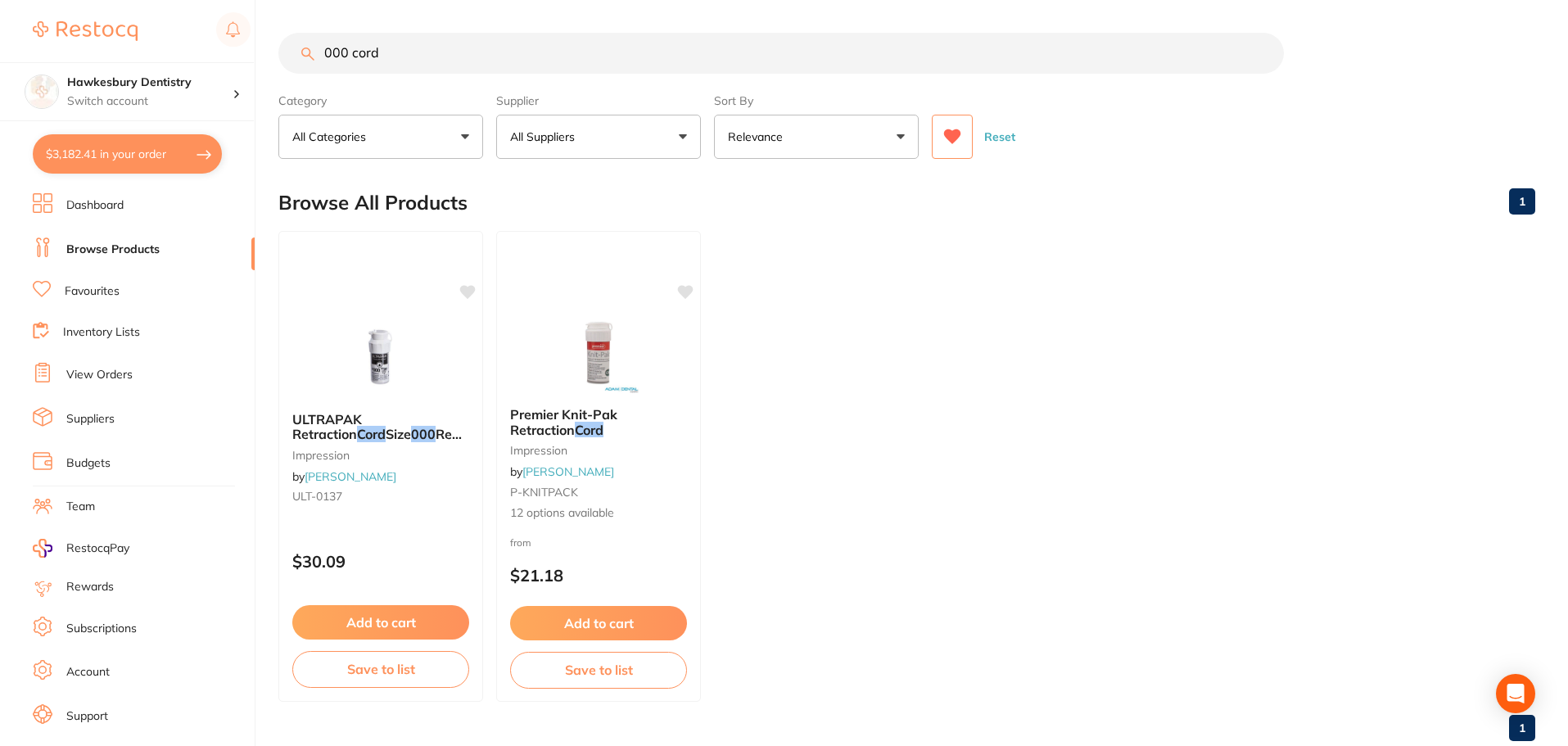
click at [641, 119] on button "All Suppliers" at bounding box center [598, 136] width 204 height 44
click at [602, 35] on input "000 cord" at bounding box center [782, 53] width 1006 height 41
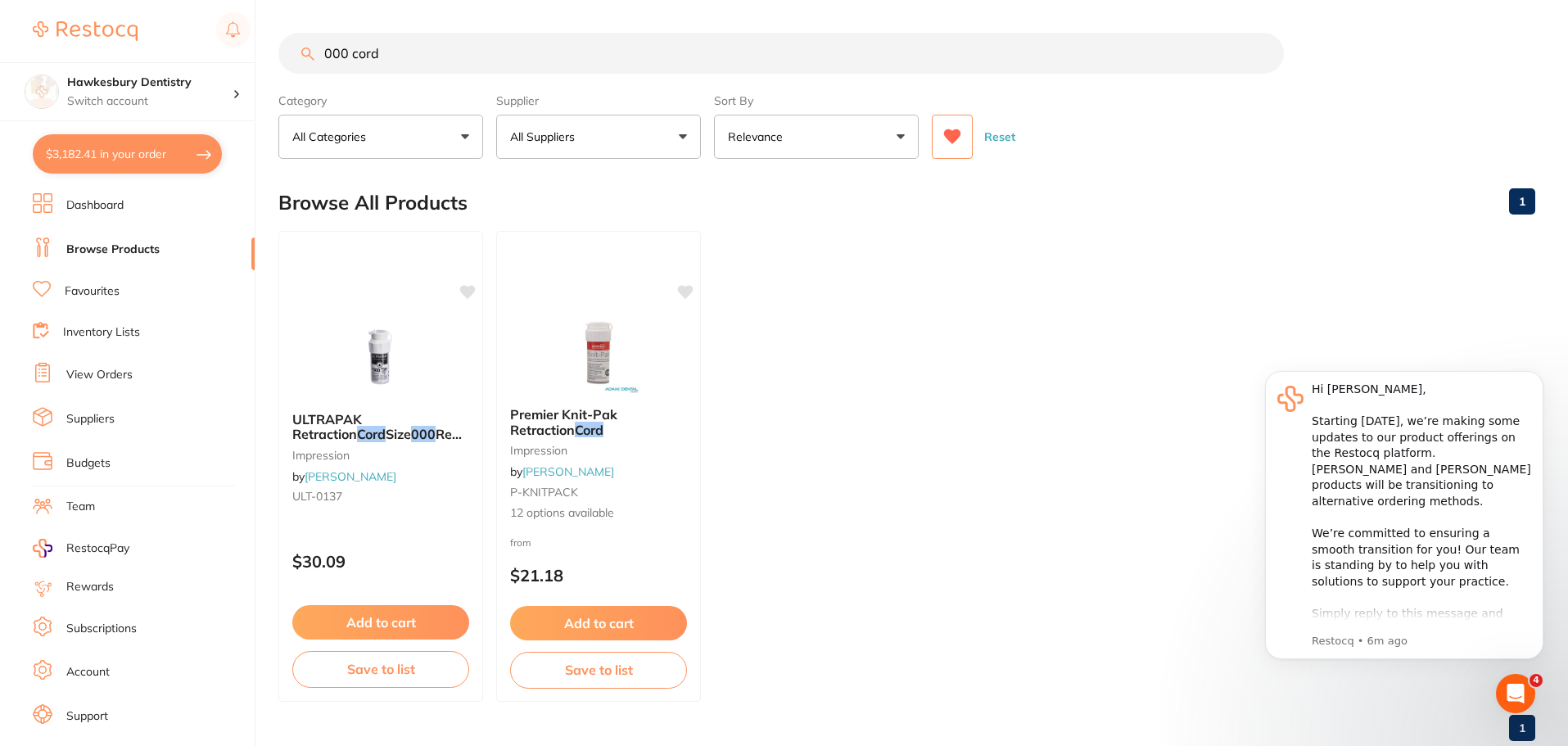
click at [143, 163] on button "$3,182.41 in your order" at bounding box center [126, 154] width 189 height 39
checkbox input "true"
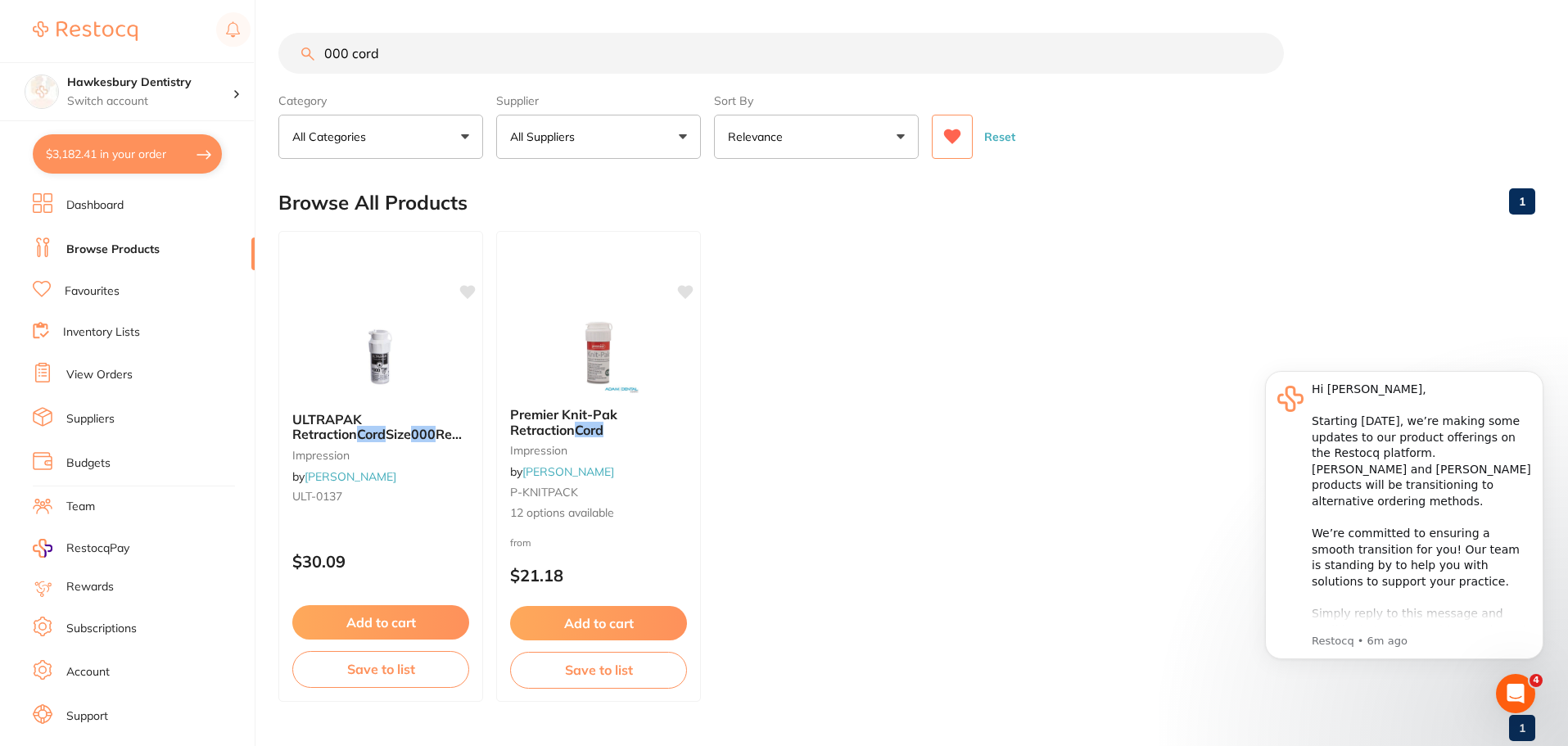
checkbox input "true"
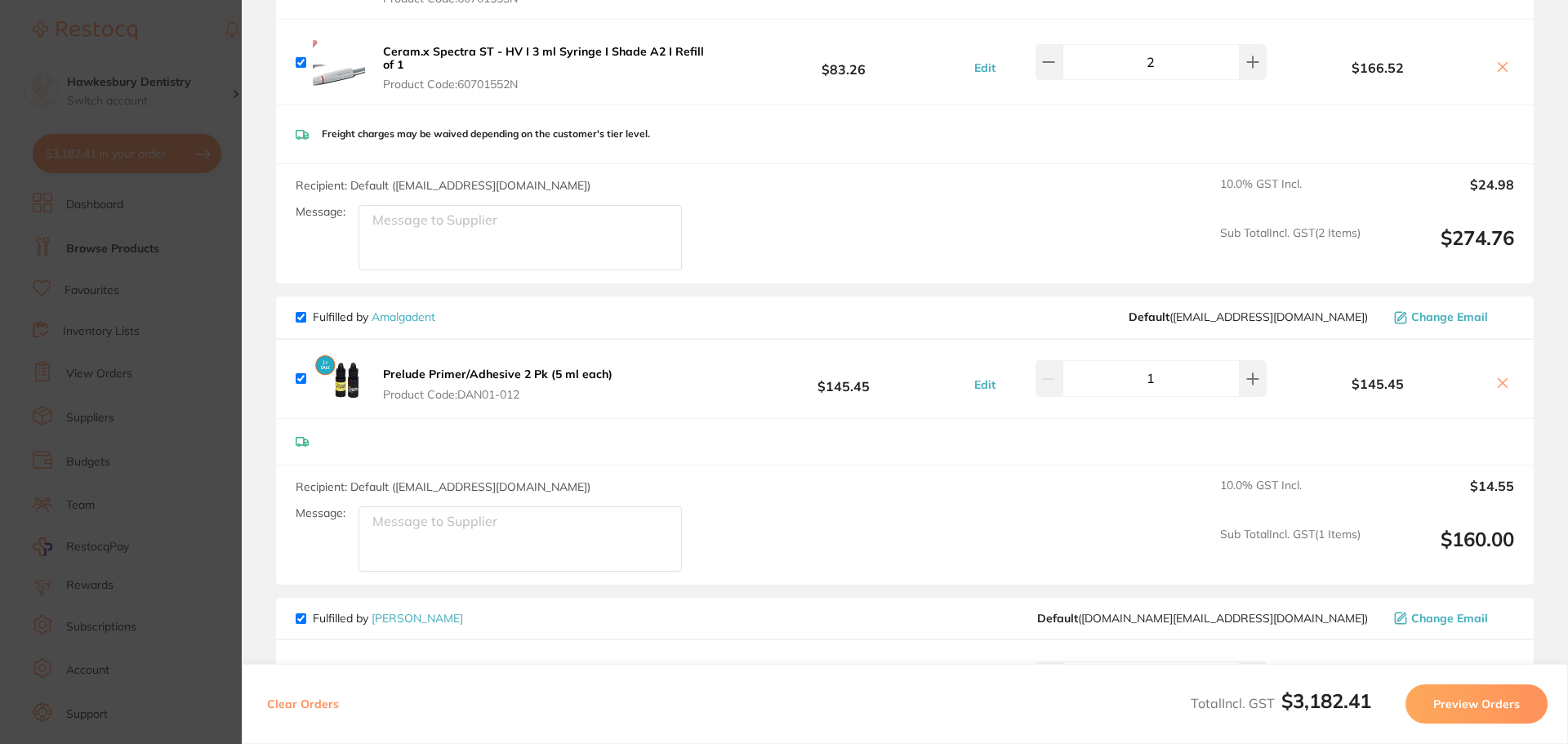
scroll to position [261, 0]
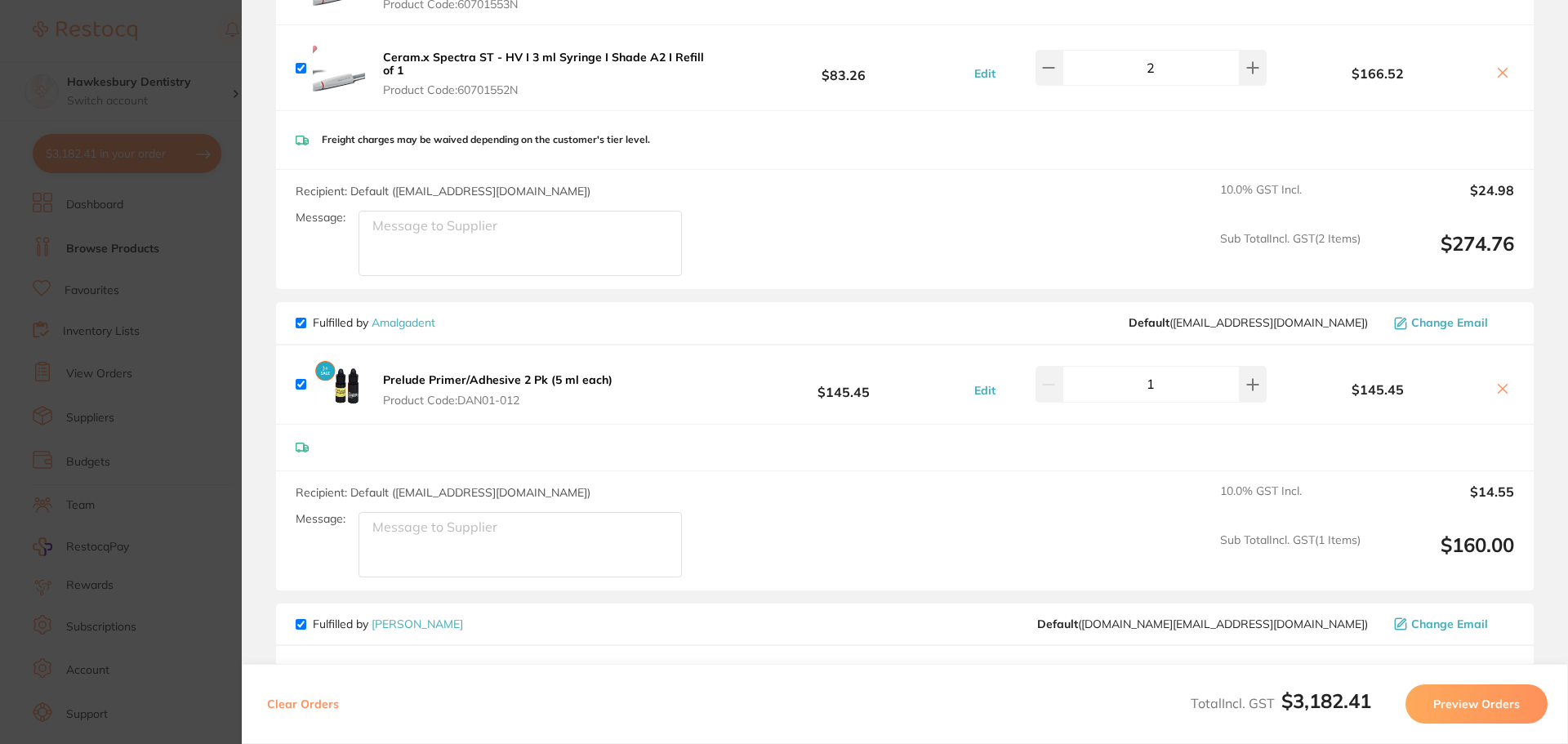
click at [173, 27] on section "Update RRP Set your pre negotiated price for this item. Item Agreed RRP (excl. …" at bounding box center [784, 372] width 1568 height 744
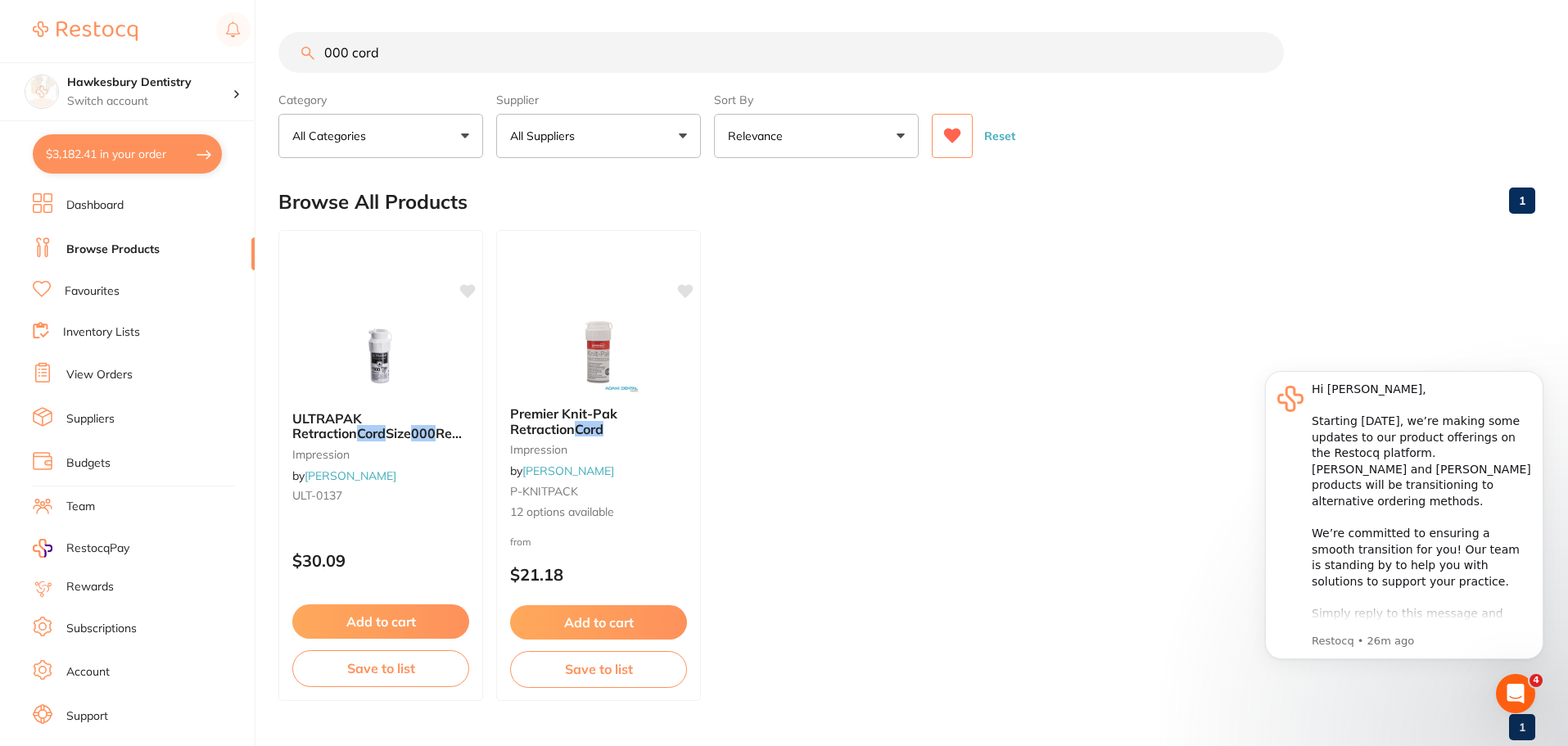
scroll to position [0, 0]
drag, startPoint x: 417, startPoint y: 59, endPoint x: 217, endPoint y: 49, distance: 200.2
click at [218, 50] on div "$3,182.41 Hawkesbury Dentistry Switch account Hawkesbury Dentistry $3,182.41 in…" at bounding box center [784, 373] width 1568 height 746
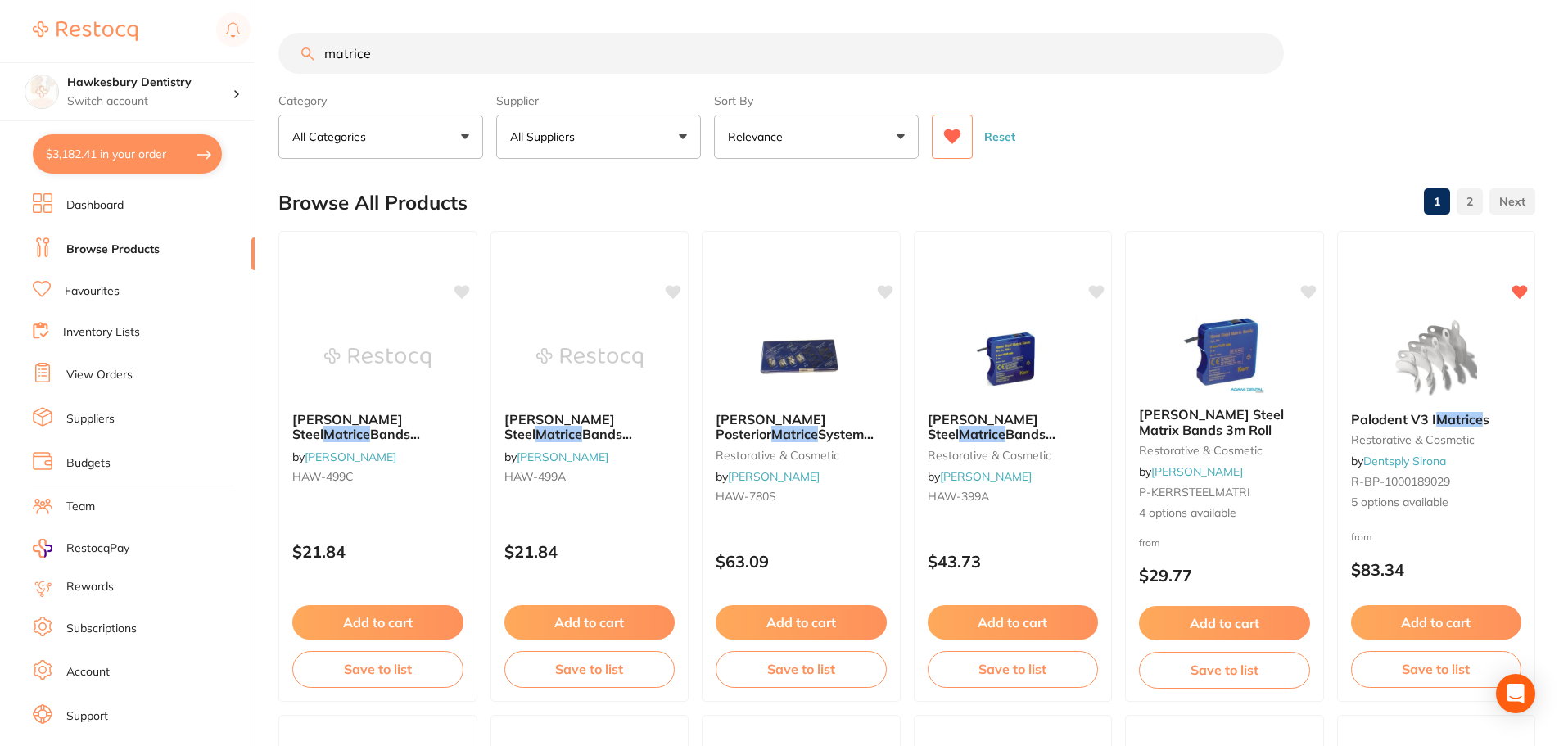
scroll to position [1, 0]
drag, startPoint x: 462, startPoint y: 63, endPoint x: 304, endPoint y: 66, distance: 158.0
click at [304, 66] on input "matrice" at bounding box center [782, 53] width 1006 height 41
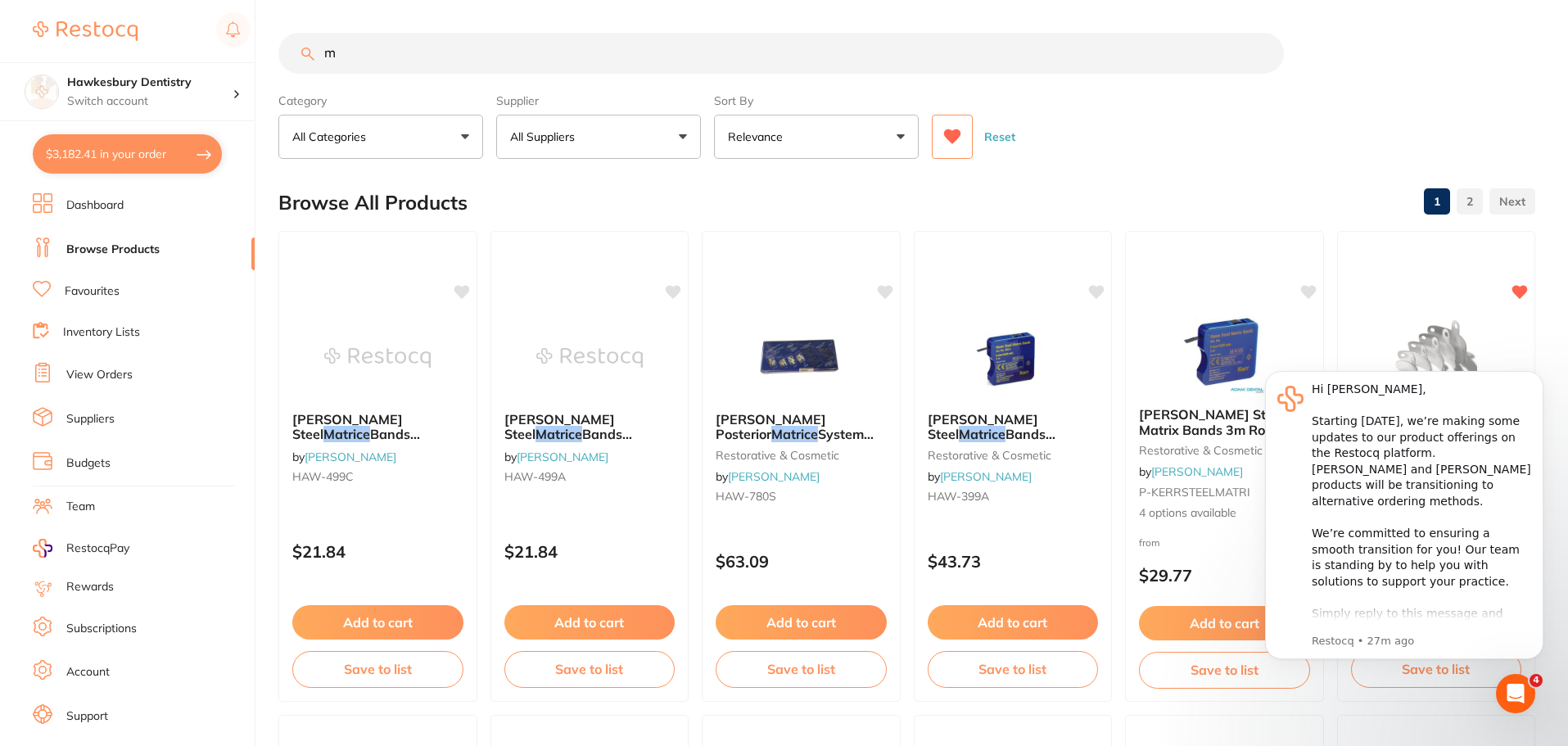
scroll to position [0, 0]
type input "matrix bands"
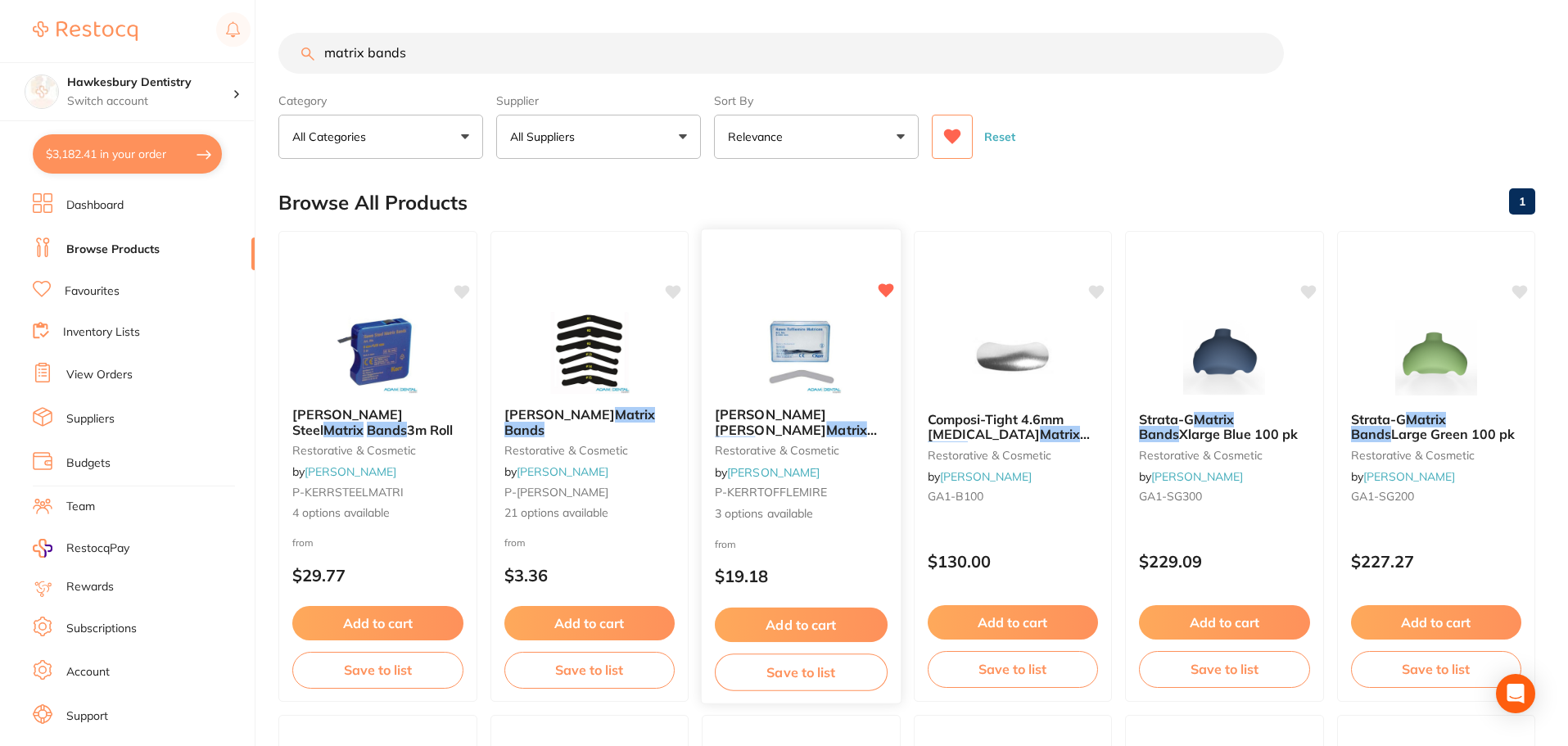
click at [828, 348] on img at bounding box center [801, 352] width 108 height 83
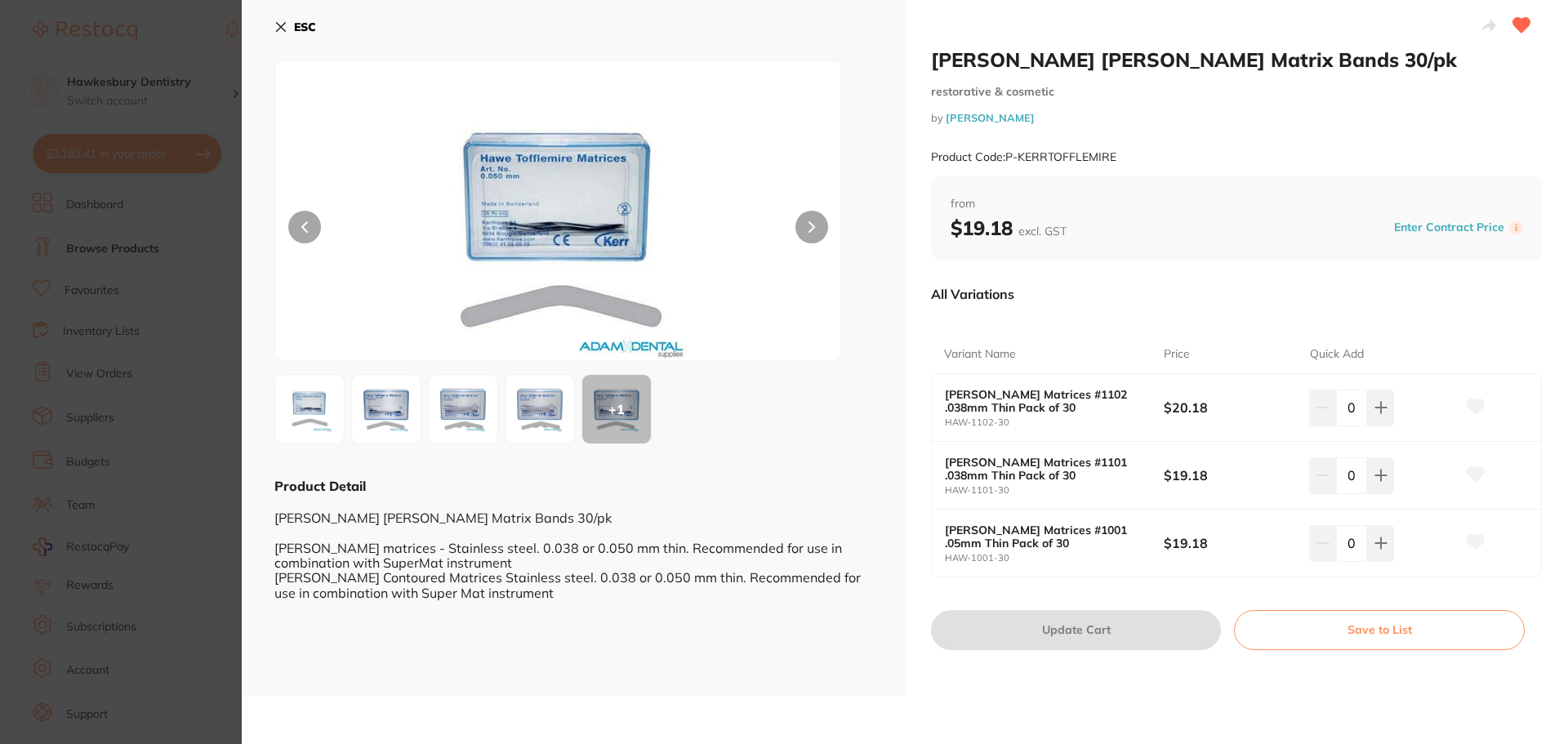
click at [489, 419] on img at bounding box center [463, 409] width 59 height 59
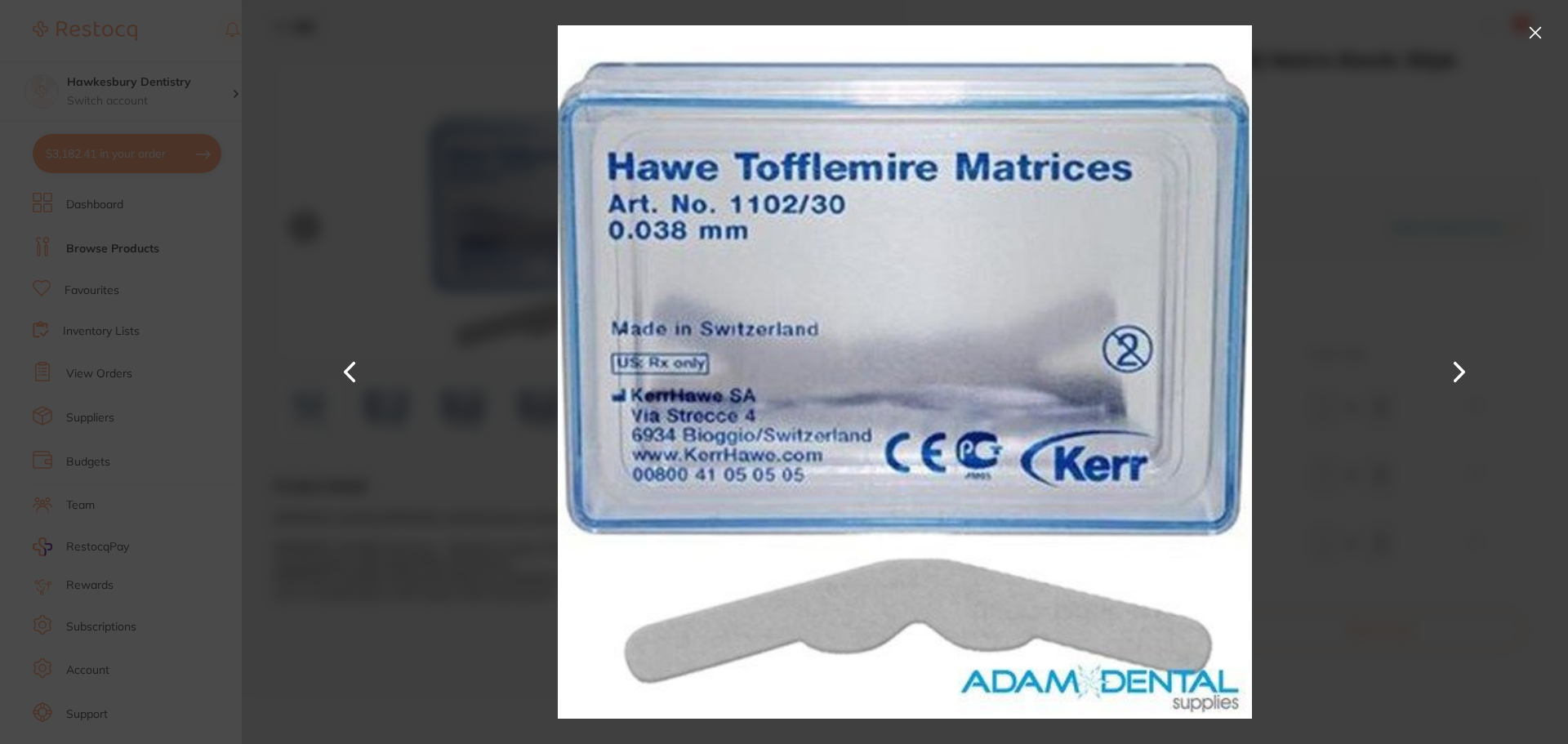
click at [1533, 37] on button at bounding box center [1535, 32] width 26 height 26
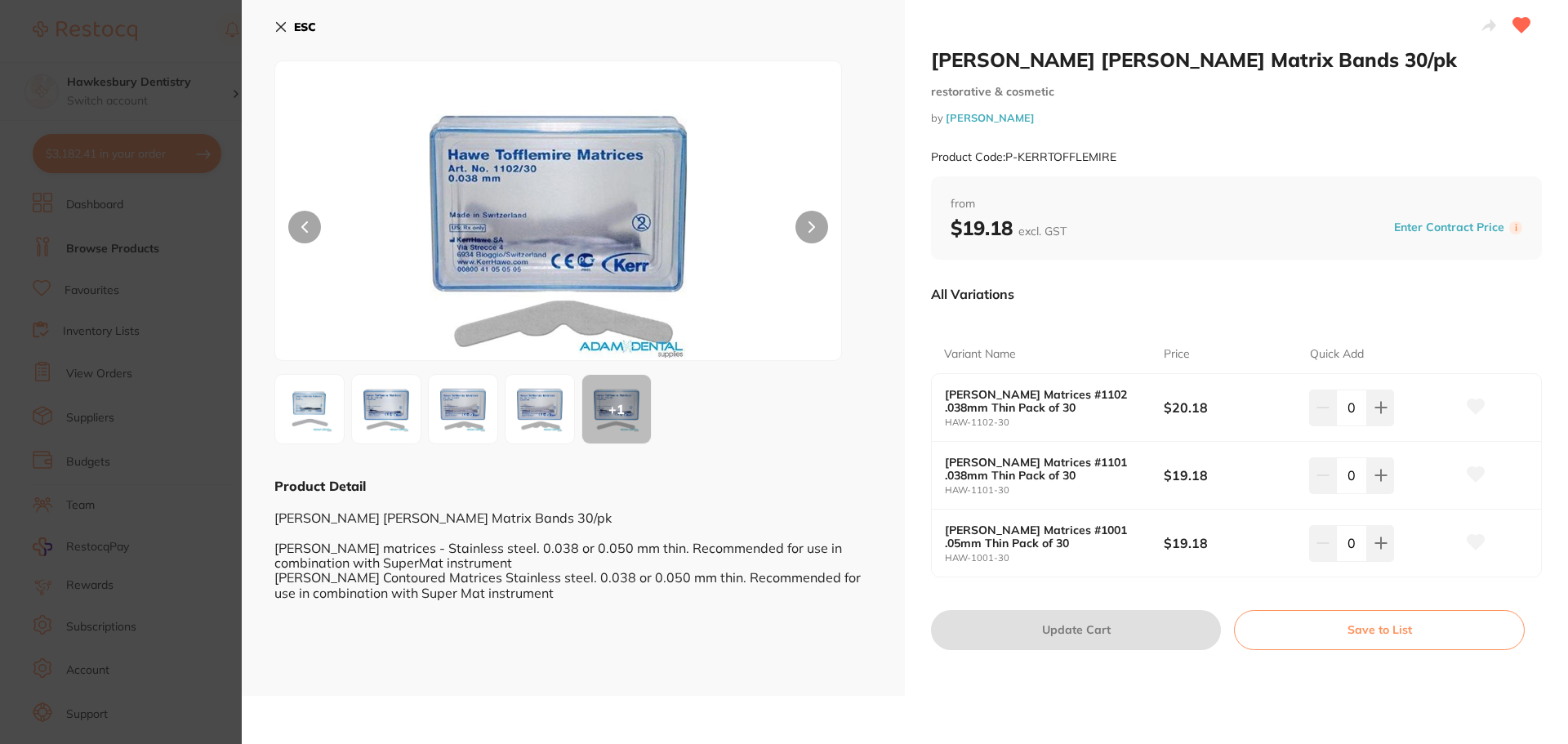
click at [464, 409] on img at bounding box center [463, 409] width 59 height 59
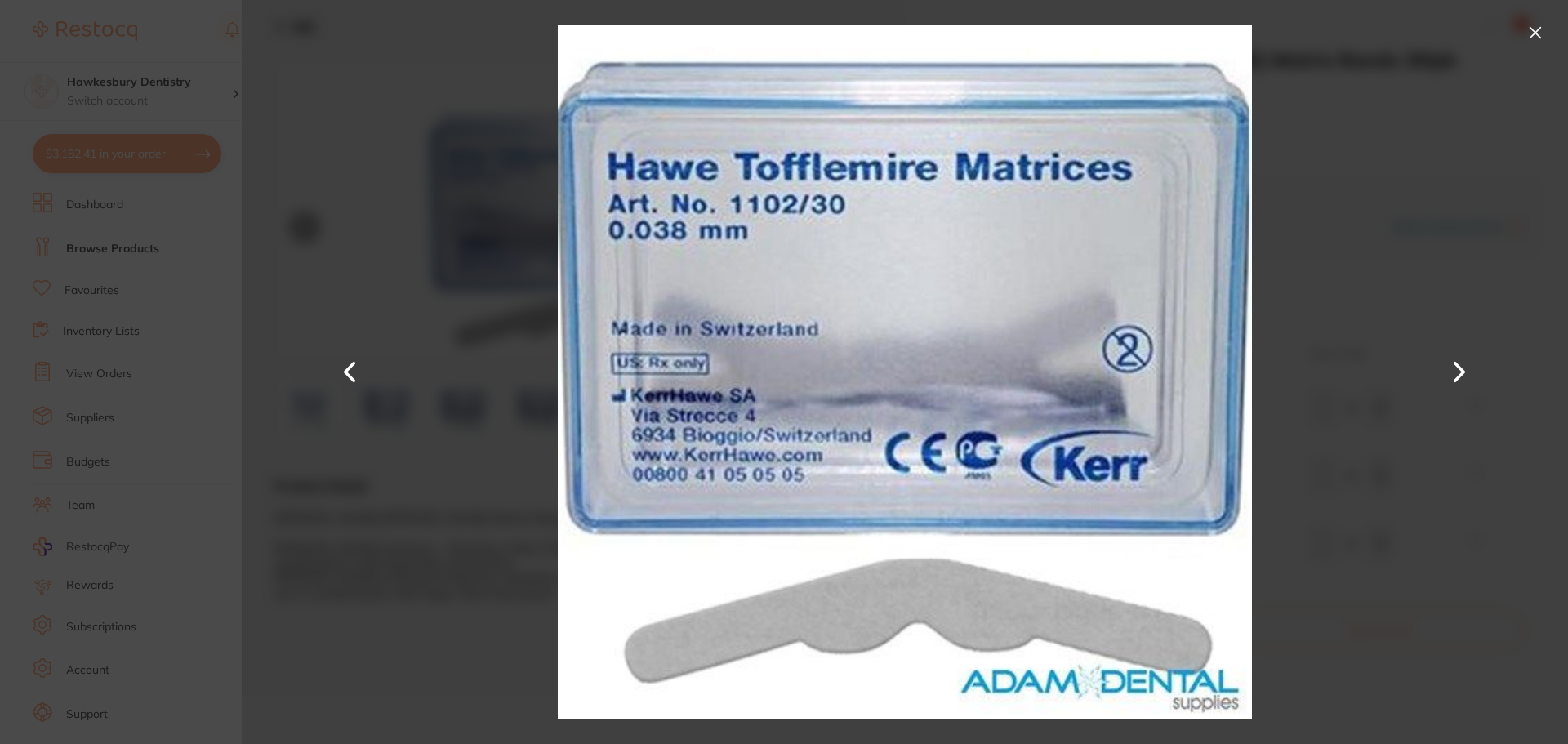
click at [1529, 36] on button at bounding box center [1535, 32] width 26 height 26
